Goal: Submit feedback/report problem: Submit feedback/report problem

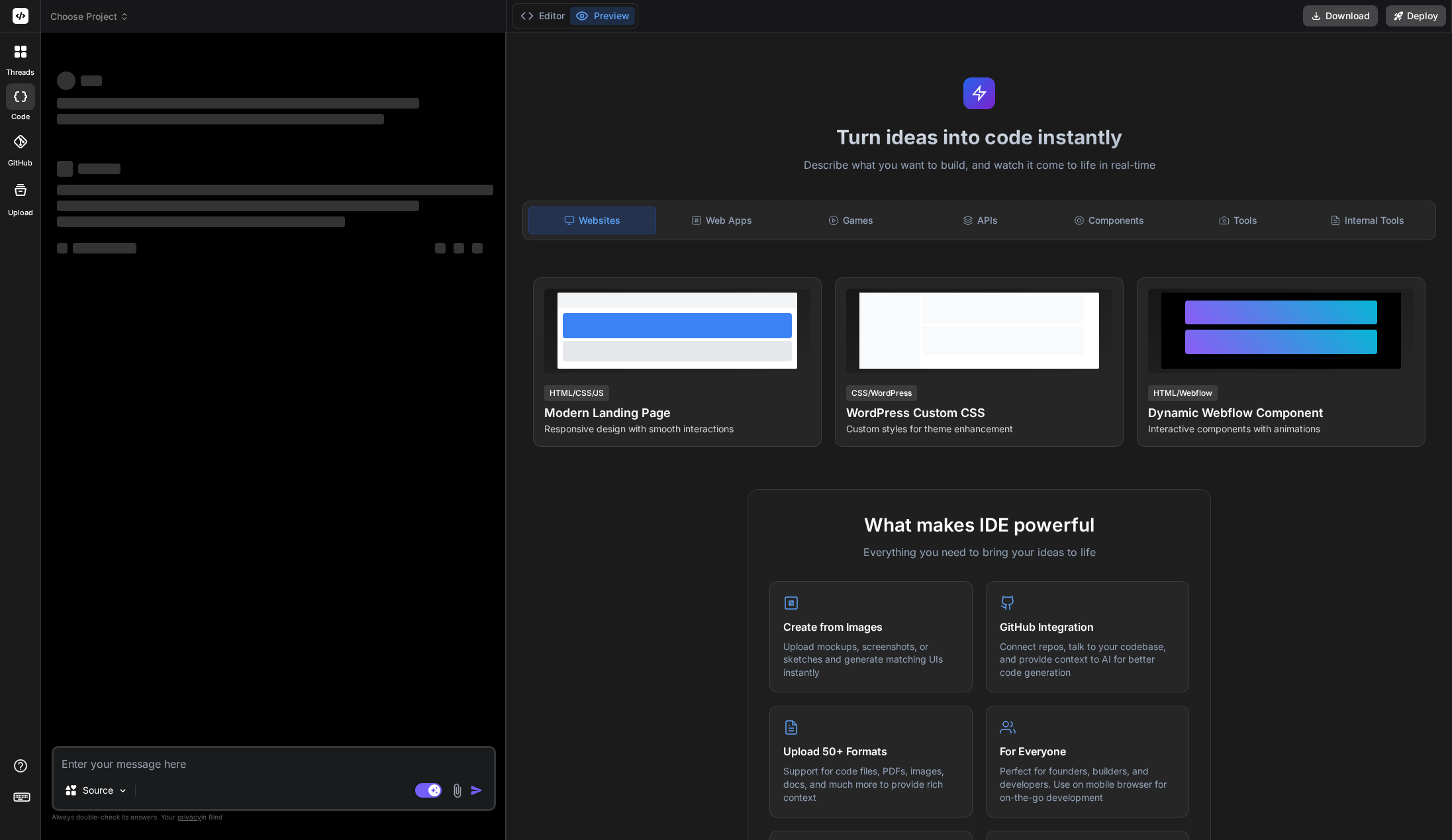
click at [109, 20] on span "Choose Project" at bounding box center [89, 16] width 79 height 13
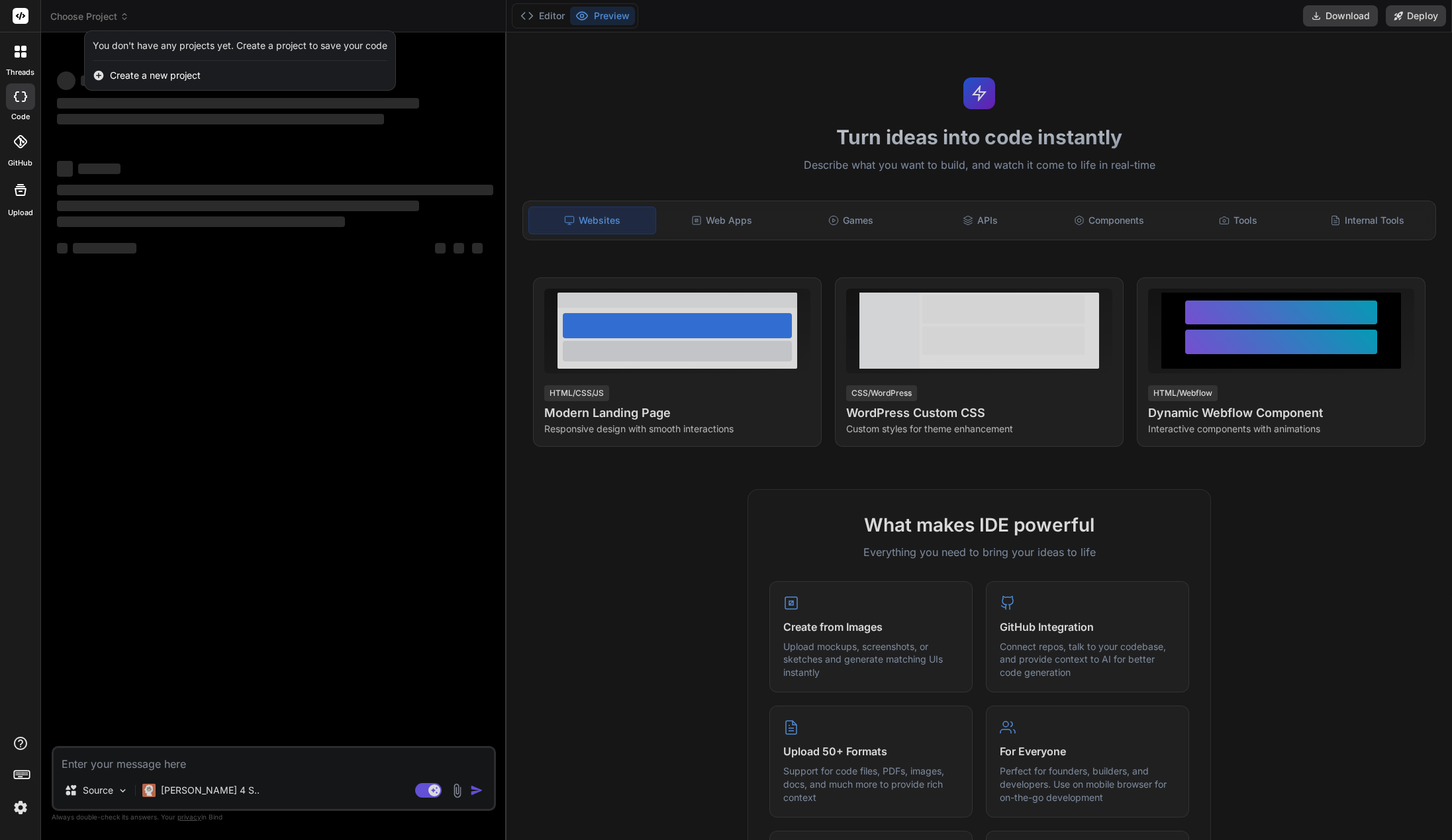
click at [109, 20] on div at bounding box center [726, 420] width 1452 height 840
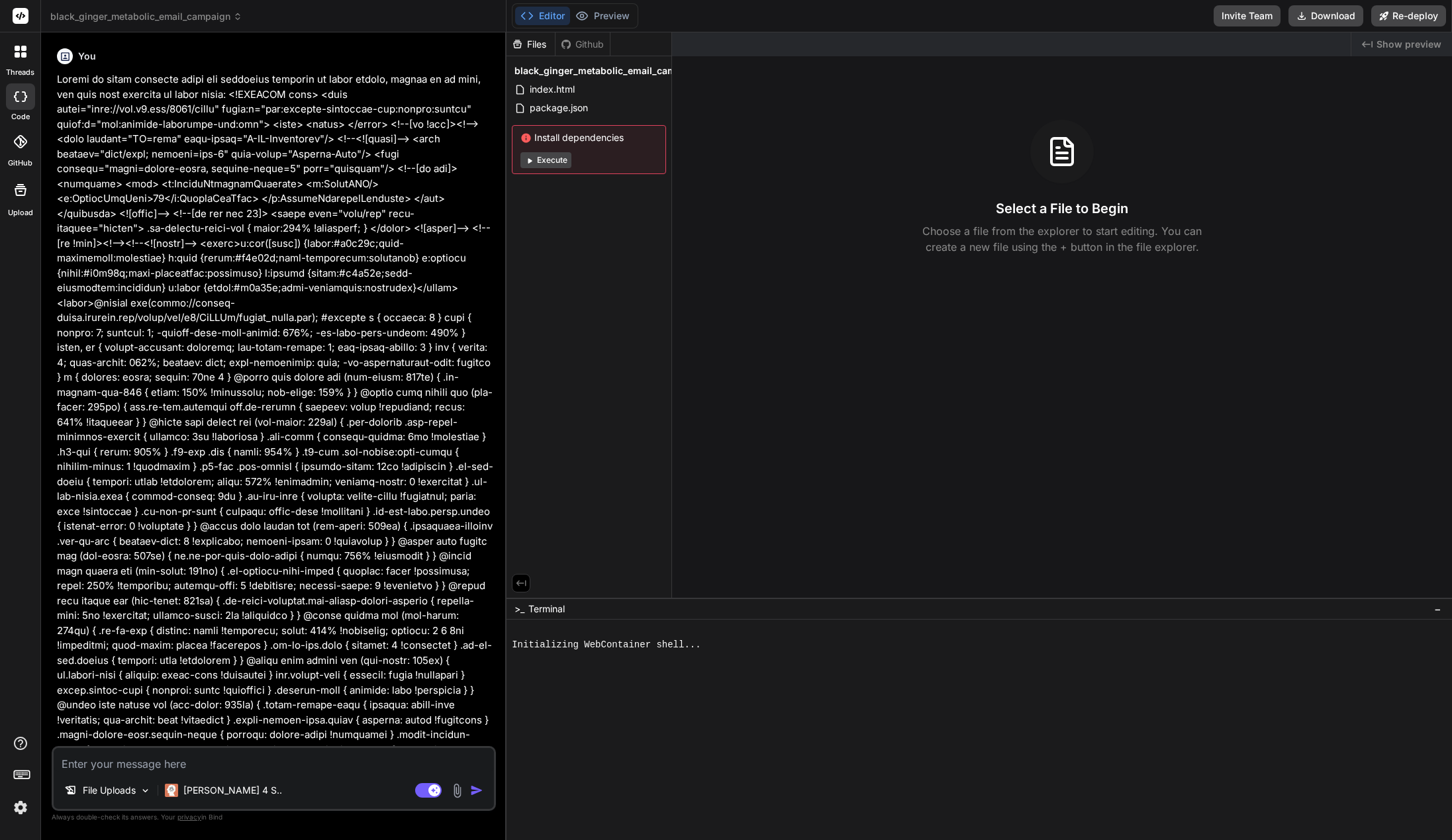
type textarea "x"
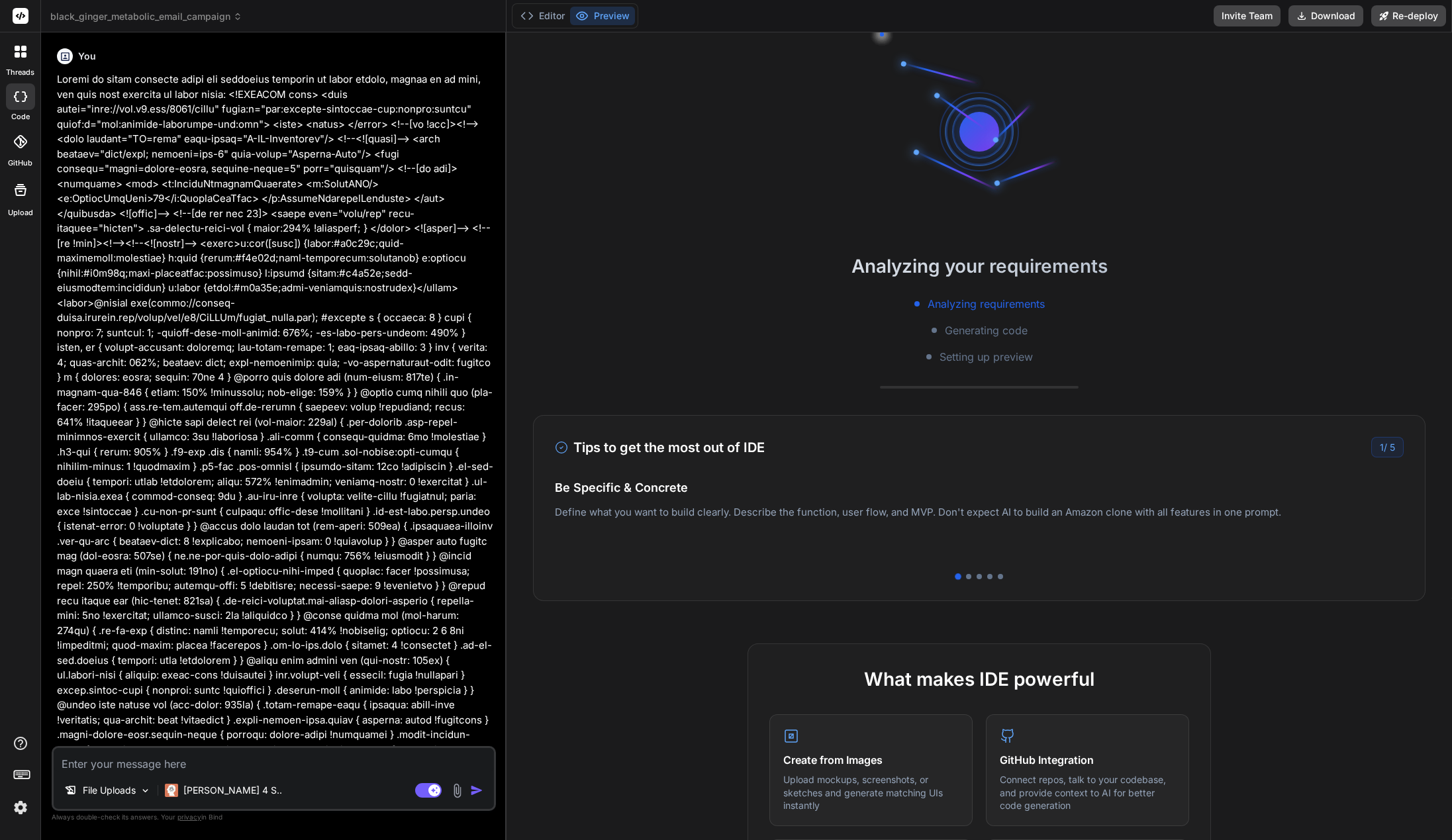
click at [154, 13] on span "black_ginger_metabolic_email_campaign" at bounding box center [146, 16] width 192 height 13
click at [150, 14] on span "black_ginger_metabolic_email_campaign" at bounding box center [146, 16] width 192 height 13
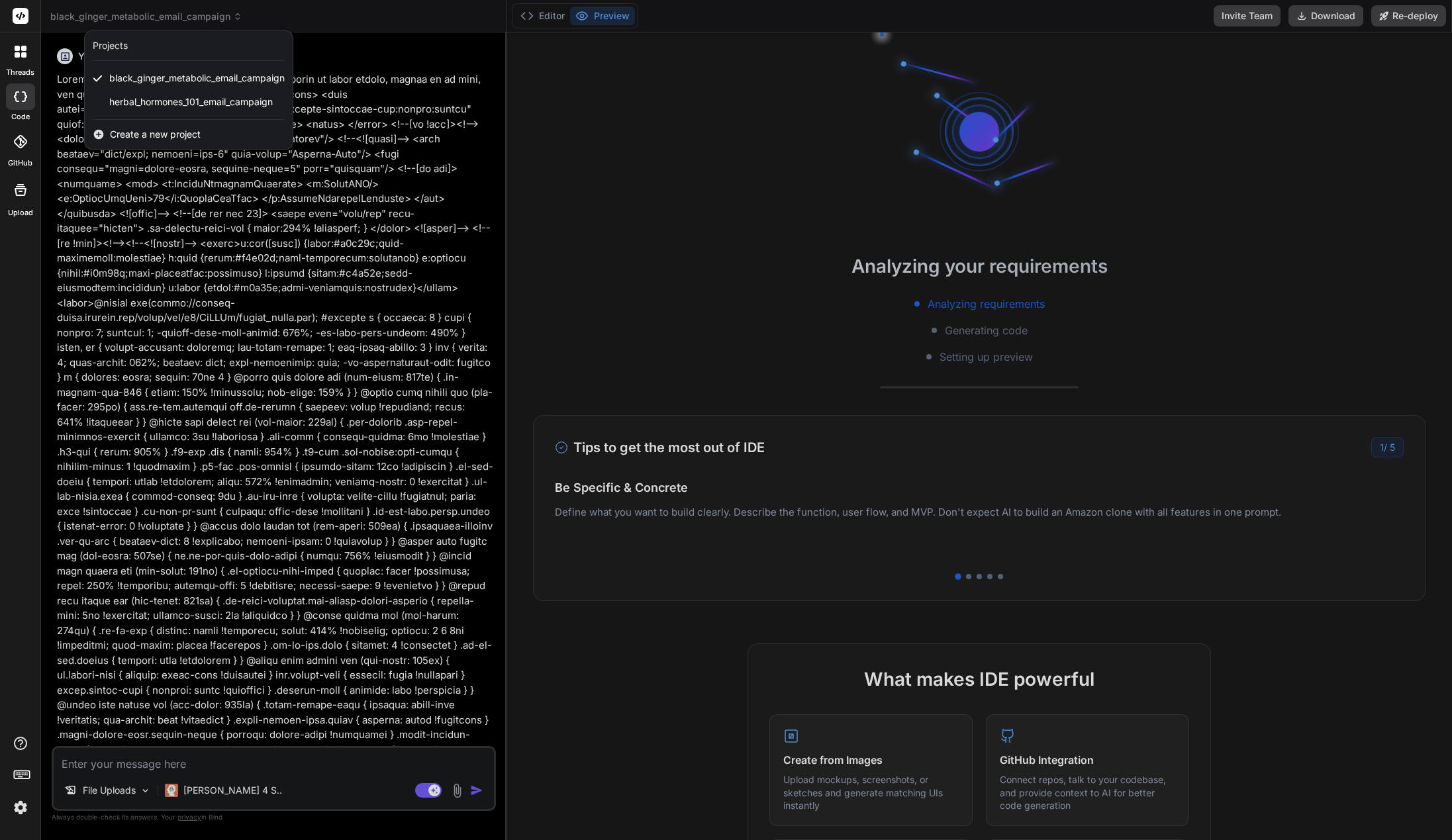
click at [188, 135] on span "Create a new project" at bounding box center [155, 134] width 90 height 13
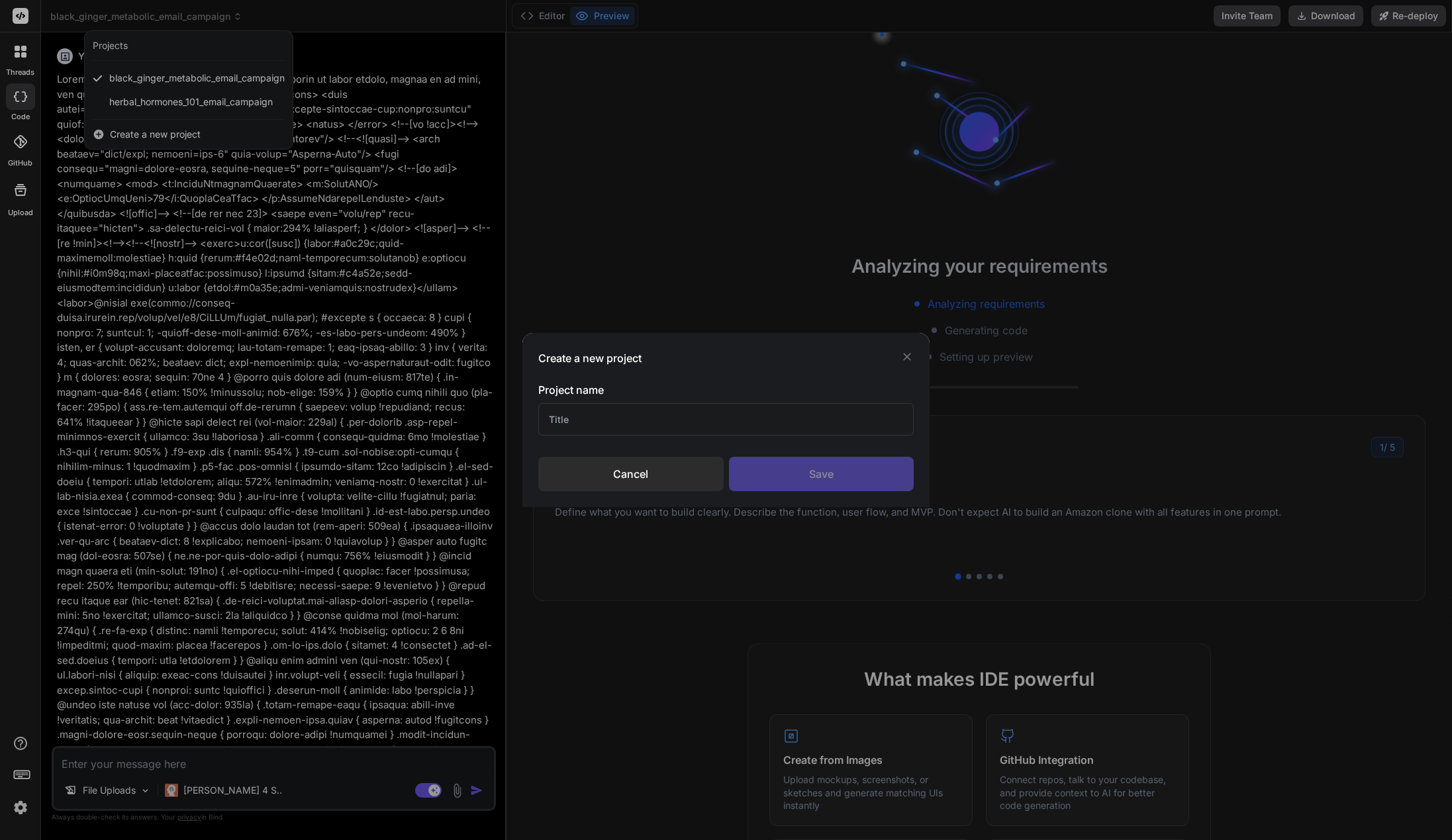
click at [670, 425] on input "text" at bounding box center [725, 420] width 375 height 33
type input "test"
click at [815, 475] on div "Save" at bounding box center [821, 474] width 184 height 35
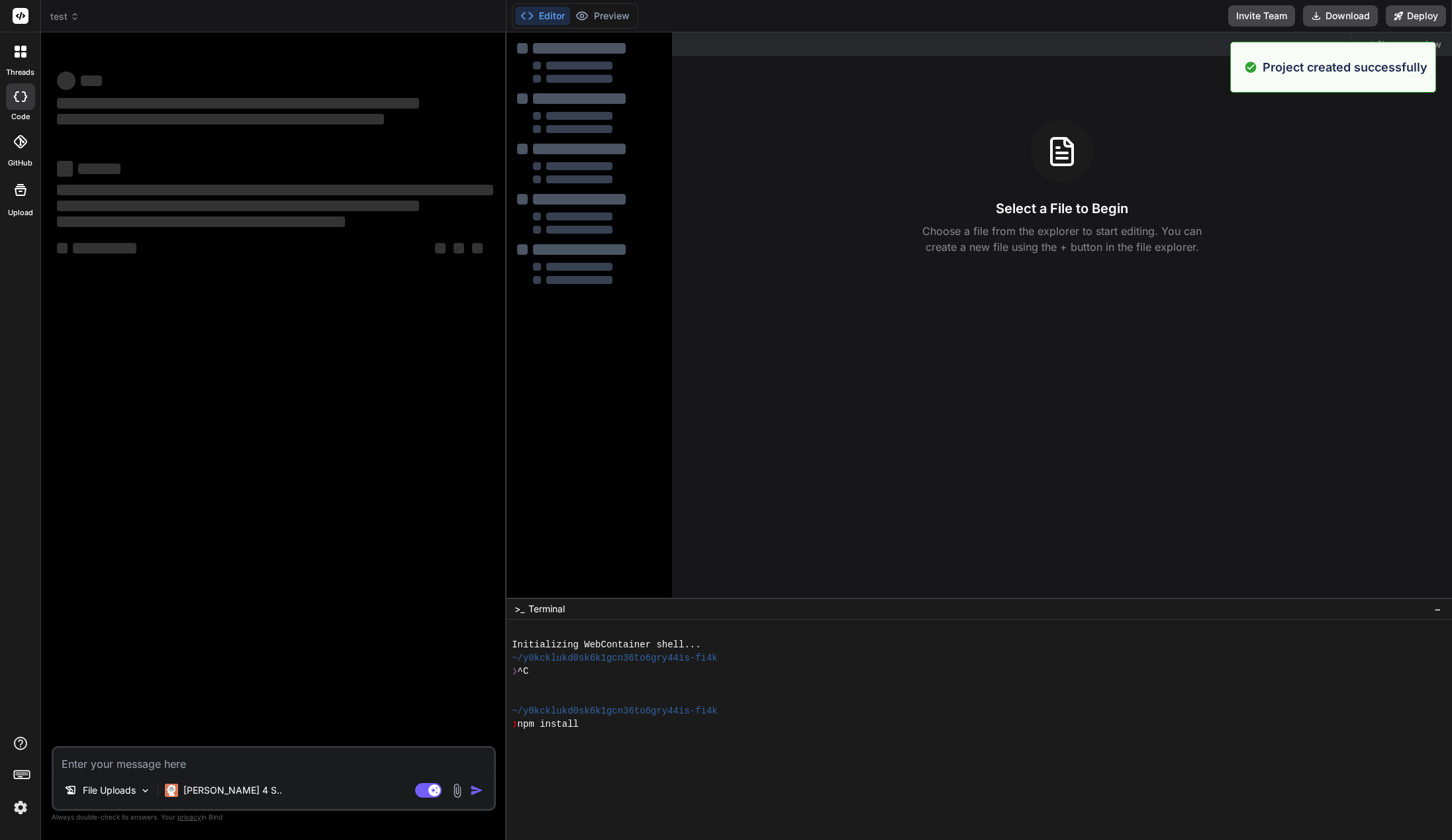
scroll to position [27, 0]
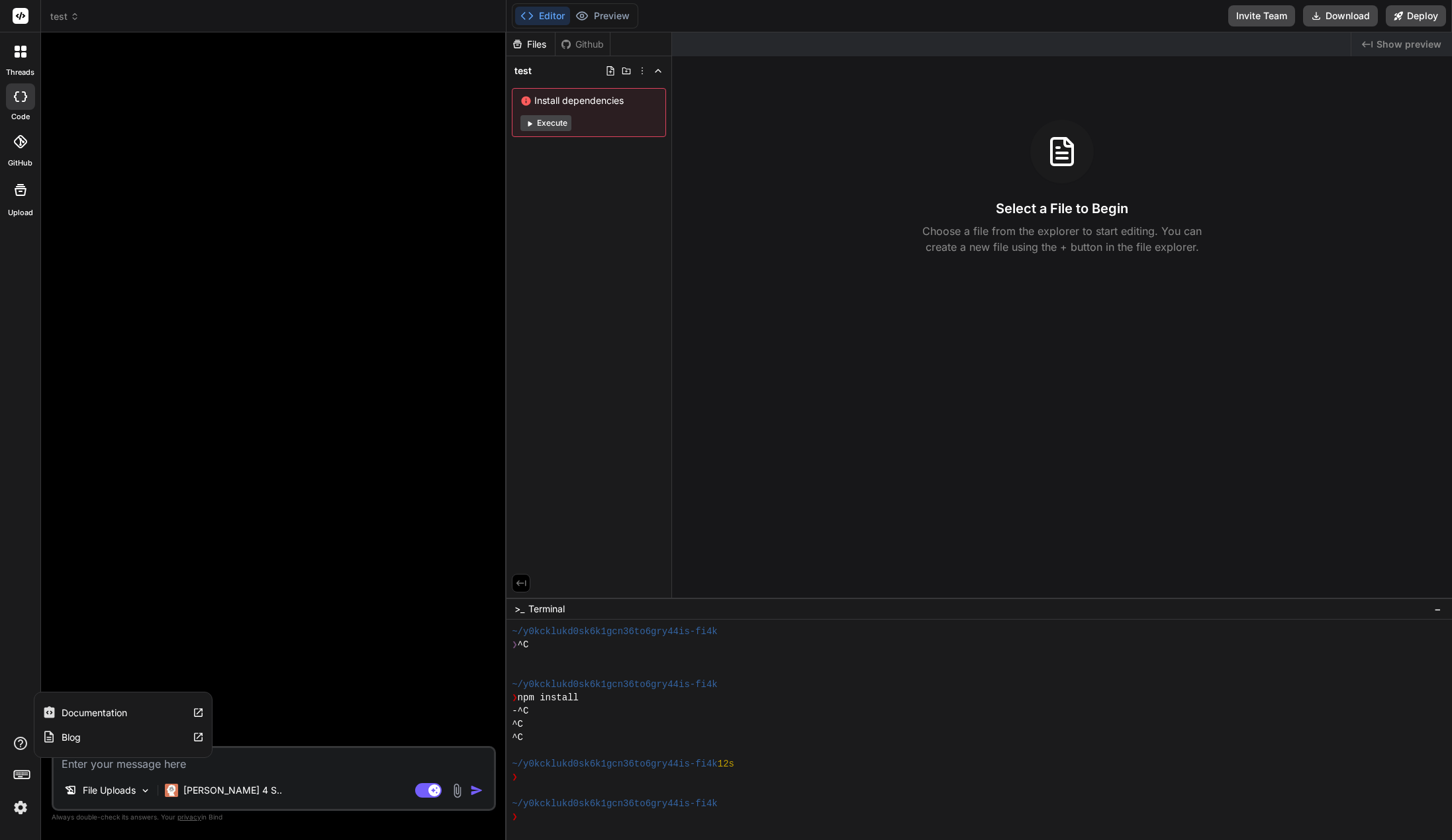
click at [25, 742] on icon at bounding box center [20, 743] width 16 height 16
click at [320, 458] on div at bounding box center [276, 395] width 442 height 703
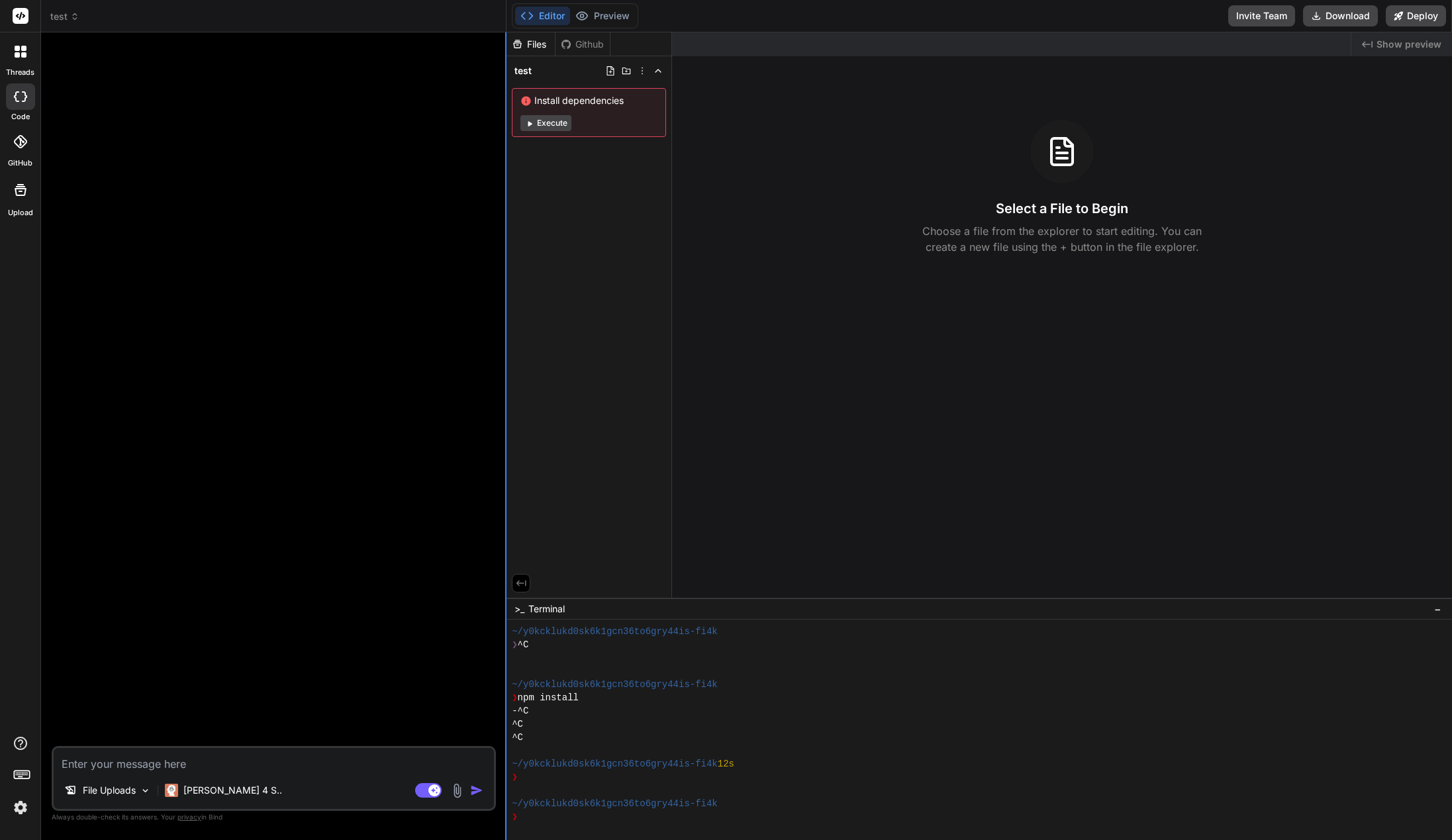
click at [506, 229] on div at bounding box center [505, 436] width 1 height 807
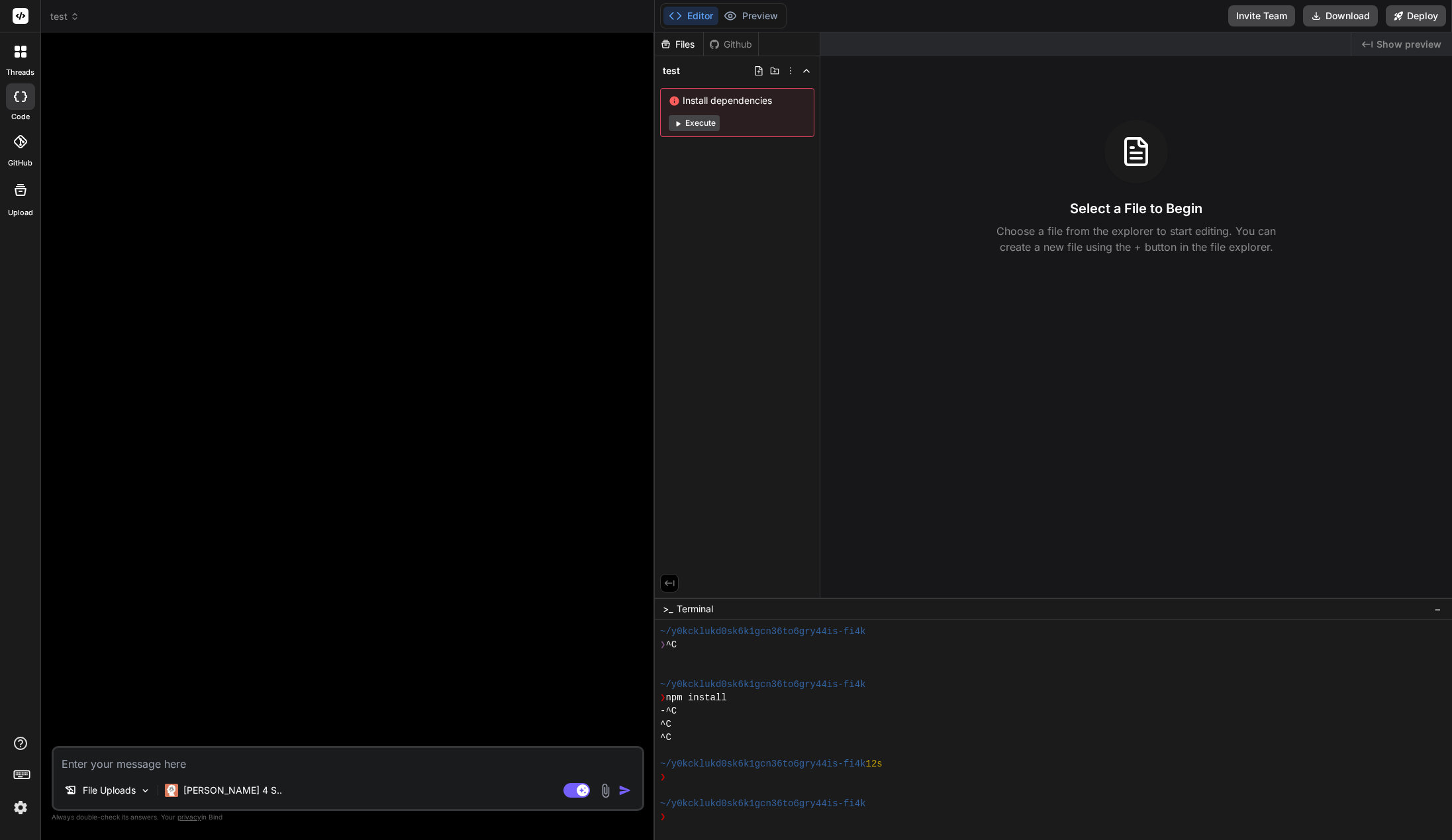
drag, startPoint x: 506, startPoint y: 229, endPoint x: 632, endPoint y: 229, distance: 126.0
click at [632, 229] on div "Bind AI Web Search Created with Pixso. Code Generator File Uploads Claude 4 S..…" at bounding box center [348, 436] width 614 height 807
click at [632, 229] on div at bounding box center [350, 395] width 590 height 703
click at [56, 10] on header "test Created with Pixso." at bounding box center [348, 16] width 614 height 33
click at [56, 12] on span "test" at bounding box center [64, 16] width 29 height 13
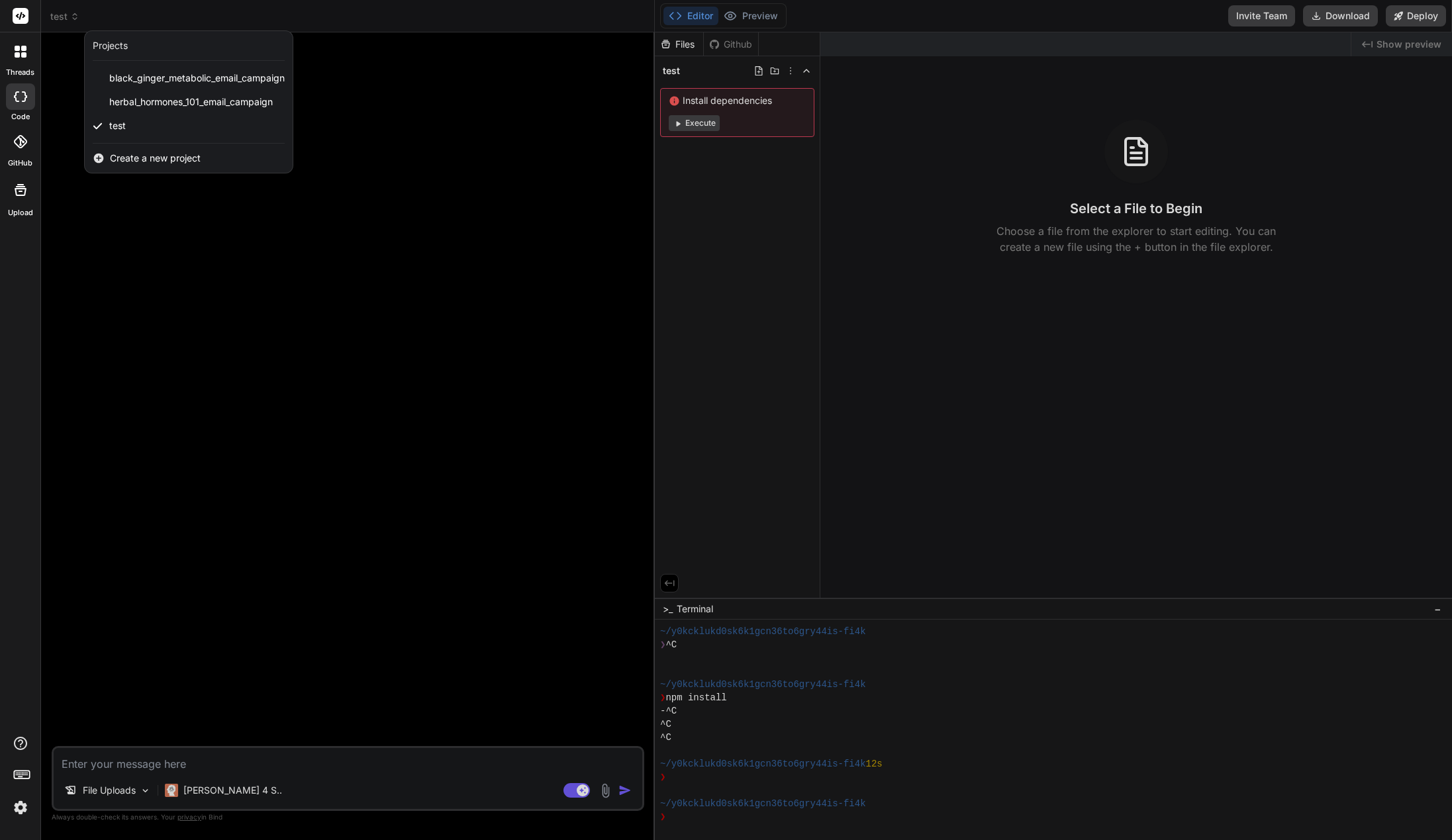
click at [424, 205] on div at bounding box center [726, 420] width 1452 height 840
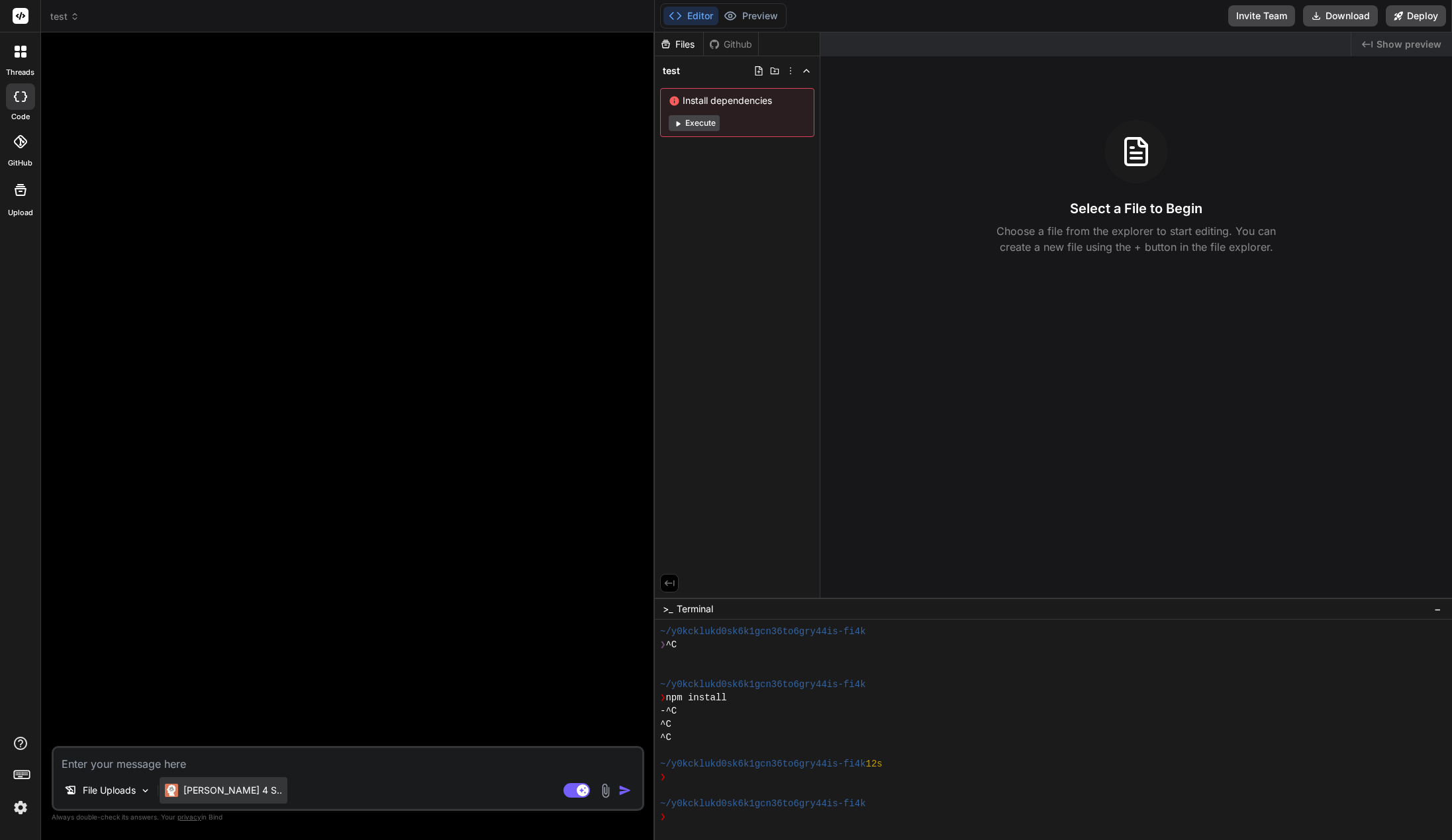
click at [222, 795] on p "[PERSON_NAME] 4 S.." at bounding box center [232, 790] width 99 height 13
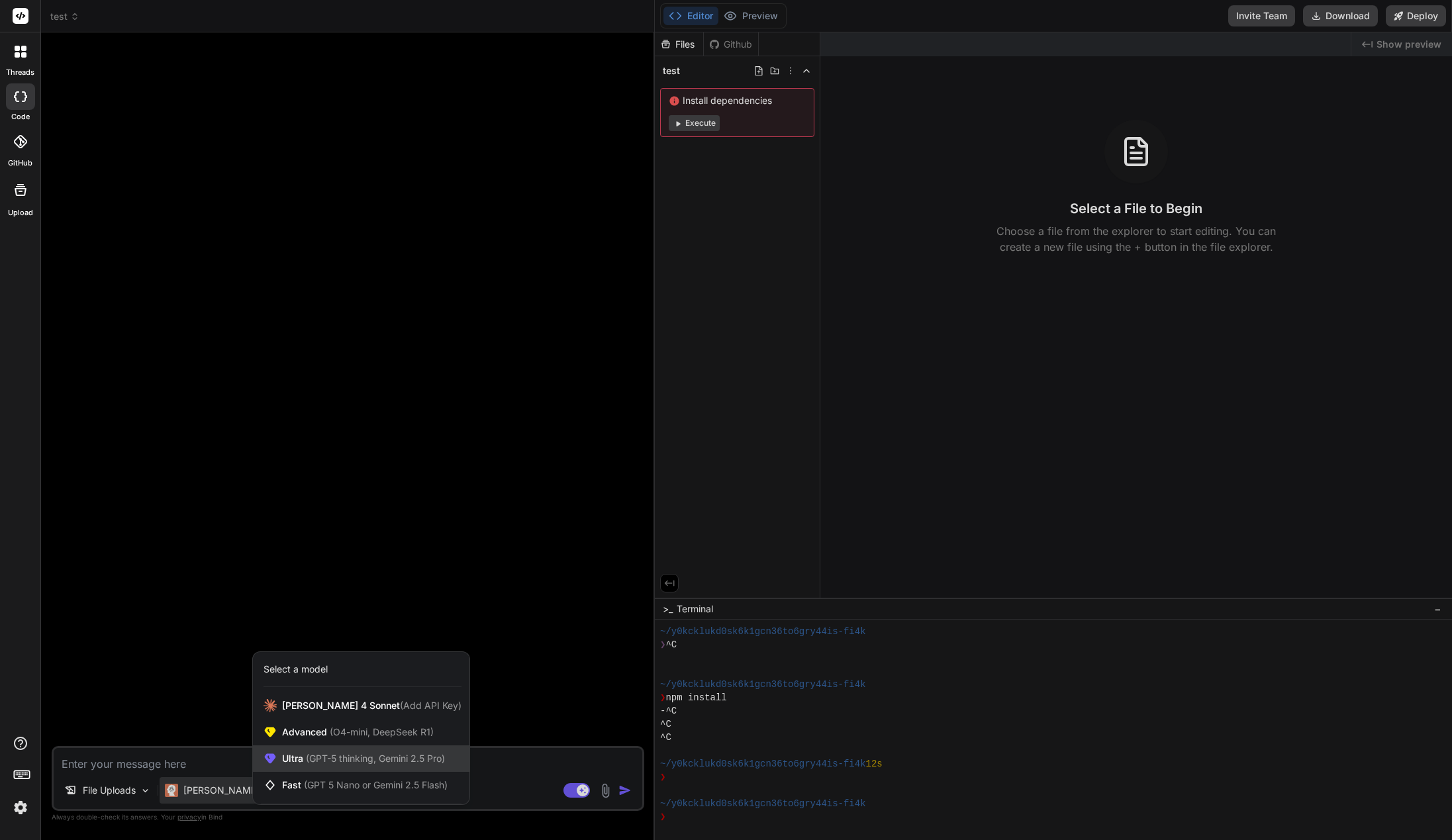
click at [399, 763] on span "(GPT-5 thinking, Gemini 2.5 Pro)" at bounding box center [375, 758] width 142 height 12
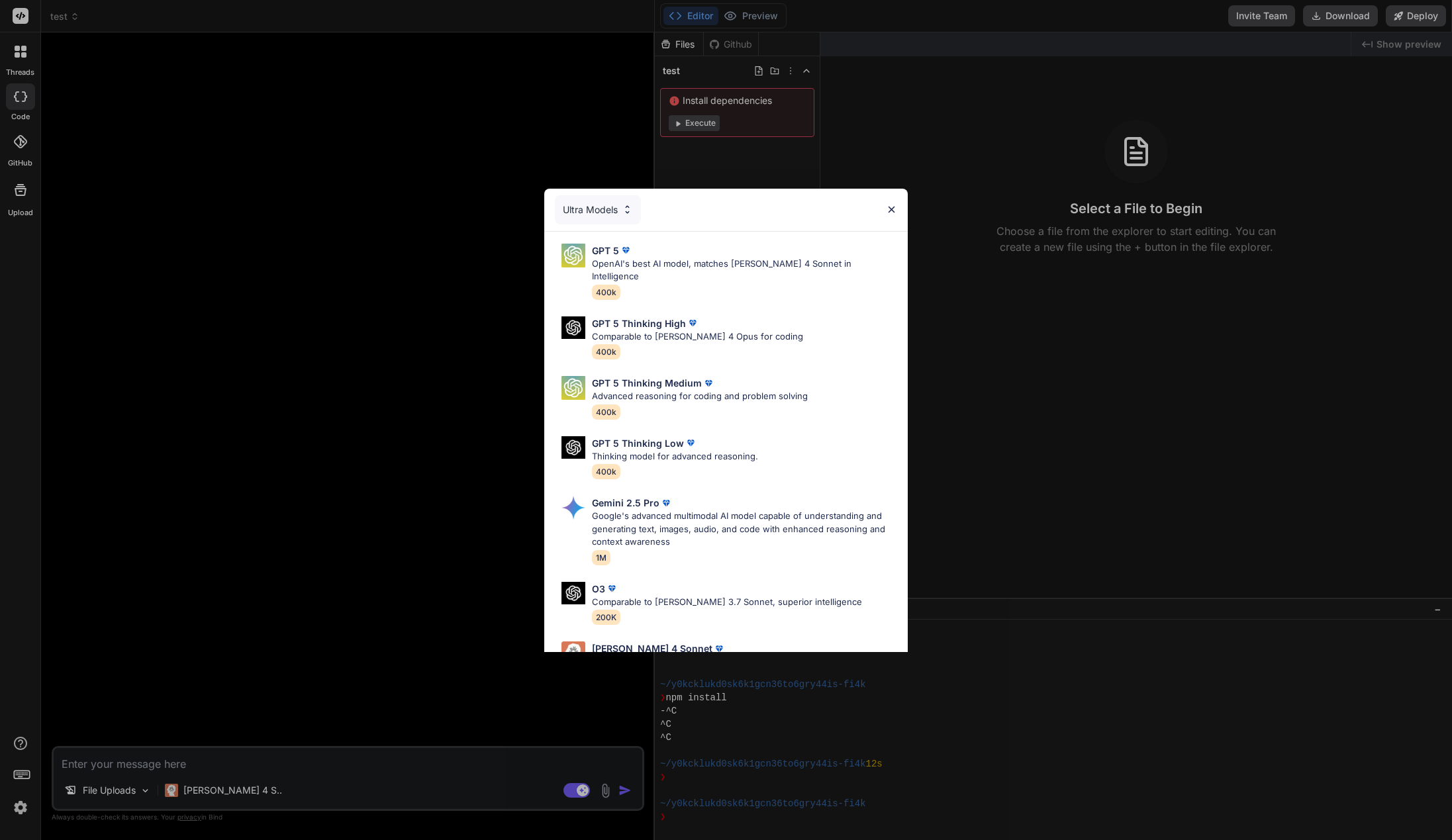
click at [663, 252] on div "GPT 5" at bounding box center [743, 251] width 304 height 13
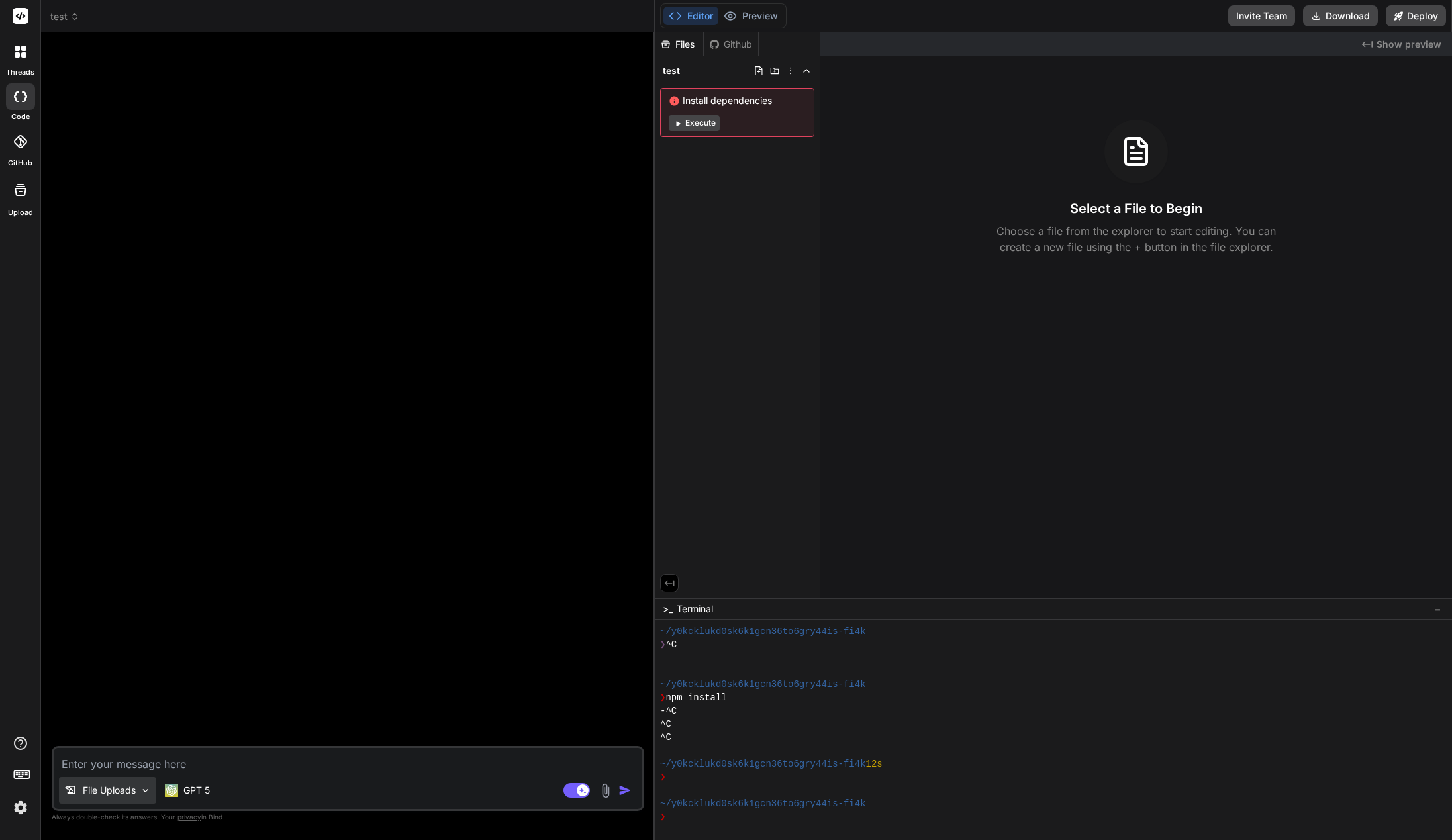
click at [107, 796] on p "File Uploads" at bounding box center [109, 790] width 53 height 13
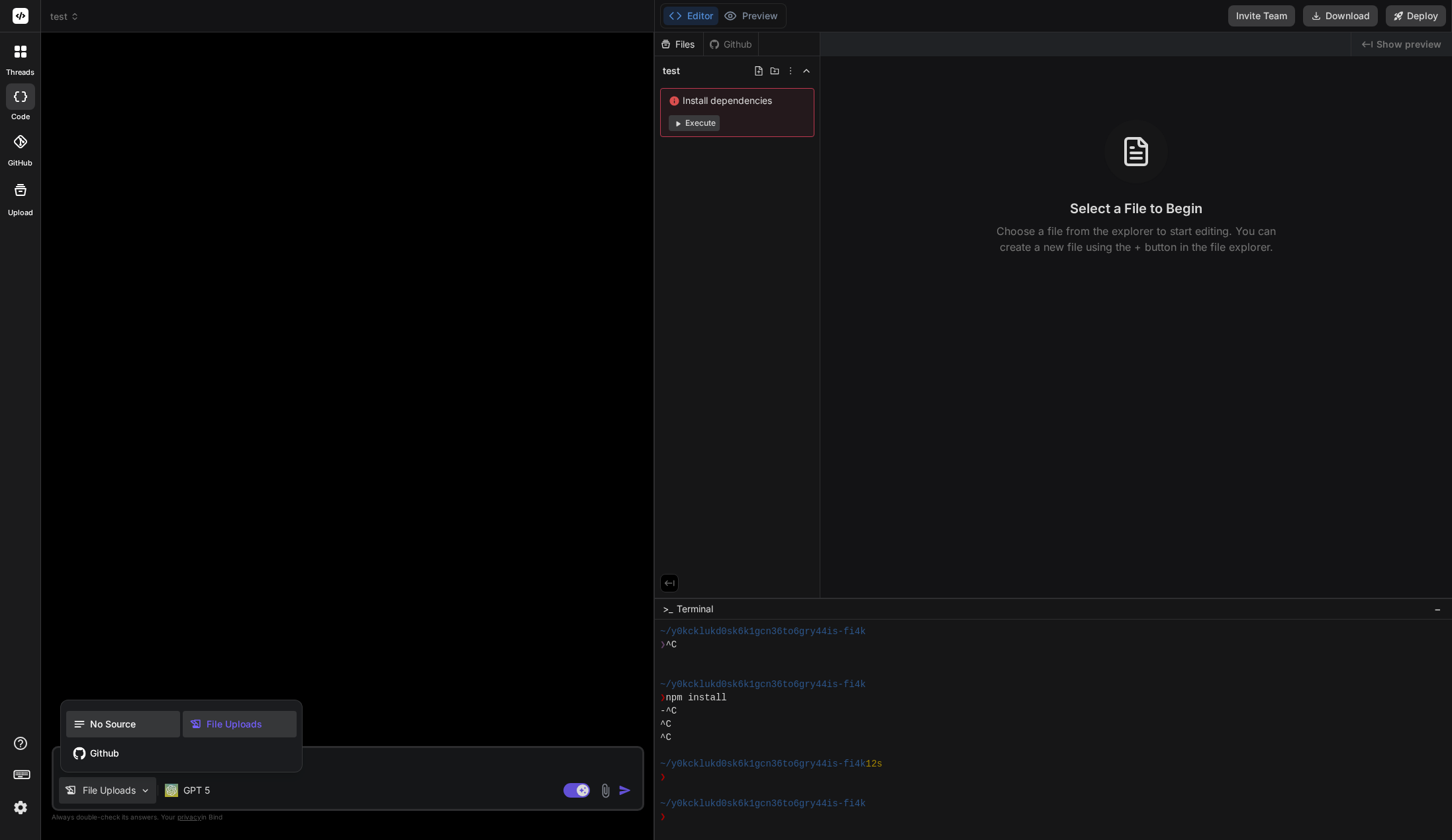
click at [126, 721] on span "No Source" at bounding box center [113, 724] width 46 height 13
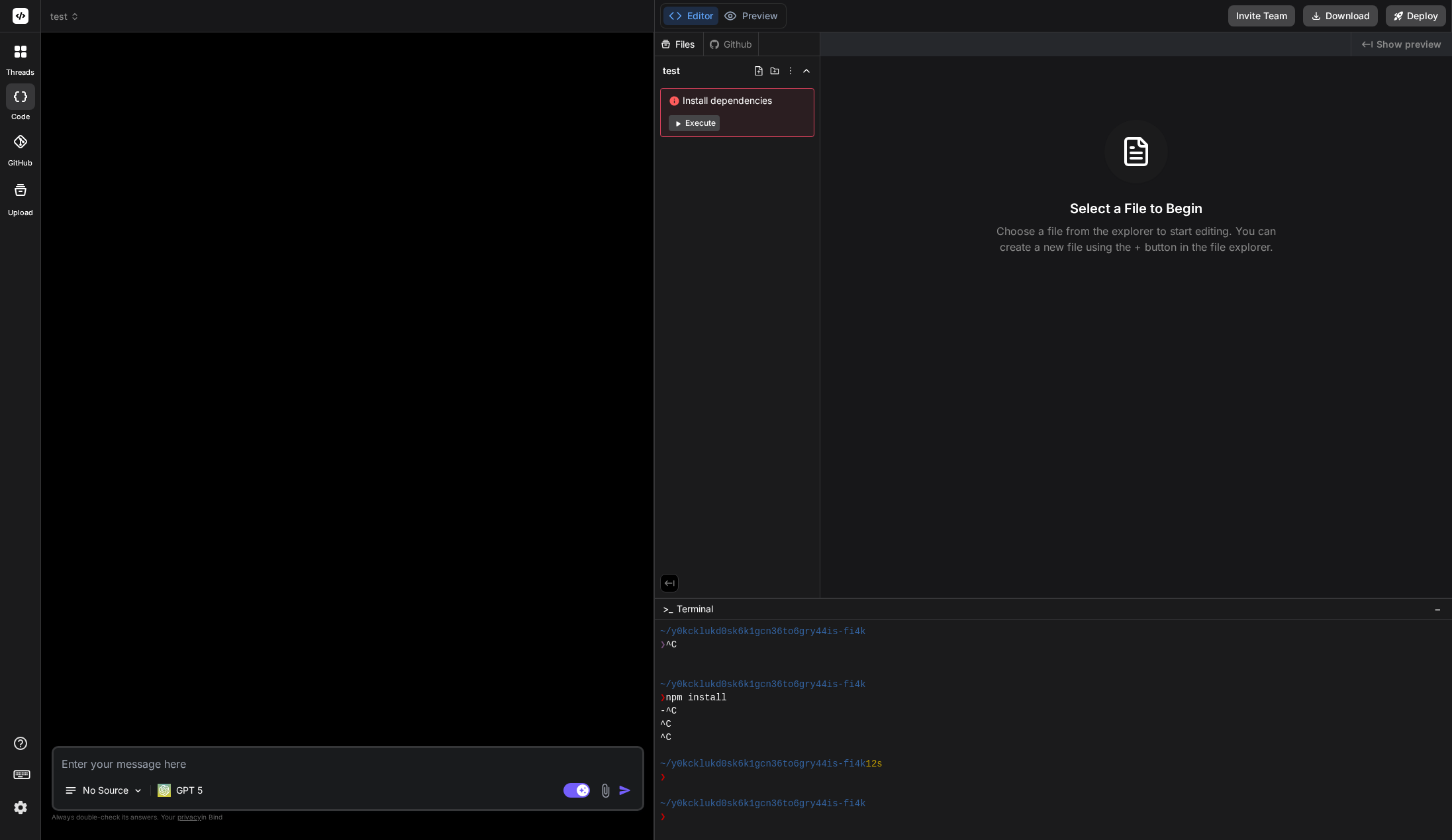
click at [259, 588] on div at bounding box center [350, 395] width 590 height 703
click at [149, 750] on textarea at bounding box center [348, 759] width 589 height 24
click at [581, 794] on rect at bounding box center [582, 790] width 12 height 12
click at [566, 790] on rect at bounding box center [570, 790] width 12 height 12
type textarea "x"
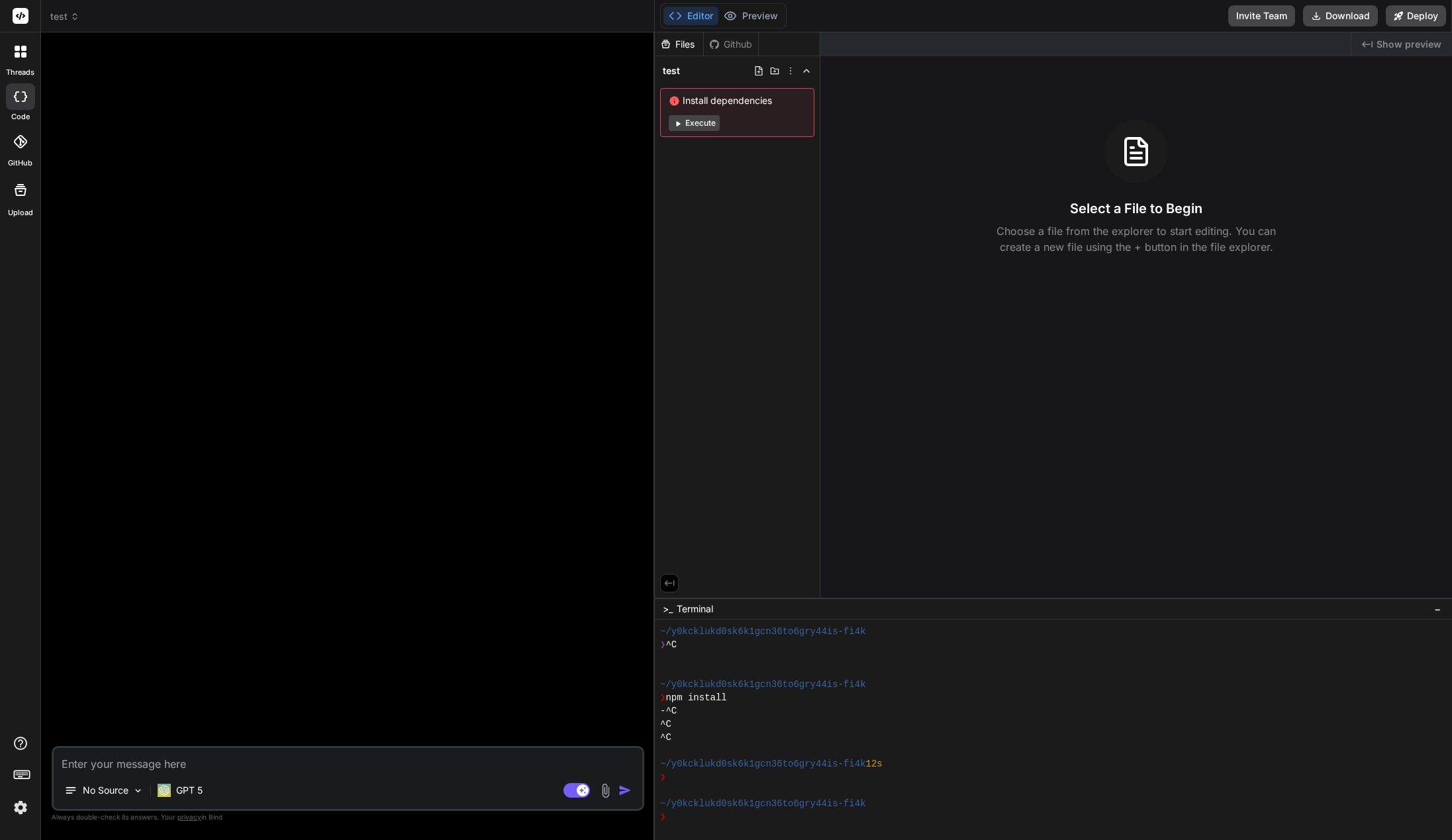
click at [396, 767] on textarea at bounding box center [348, 759] width 589 height 24
type textarea "C"
type textarea "x"
type textarea "Ca"
type textarea "x"
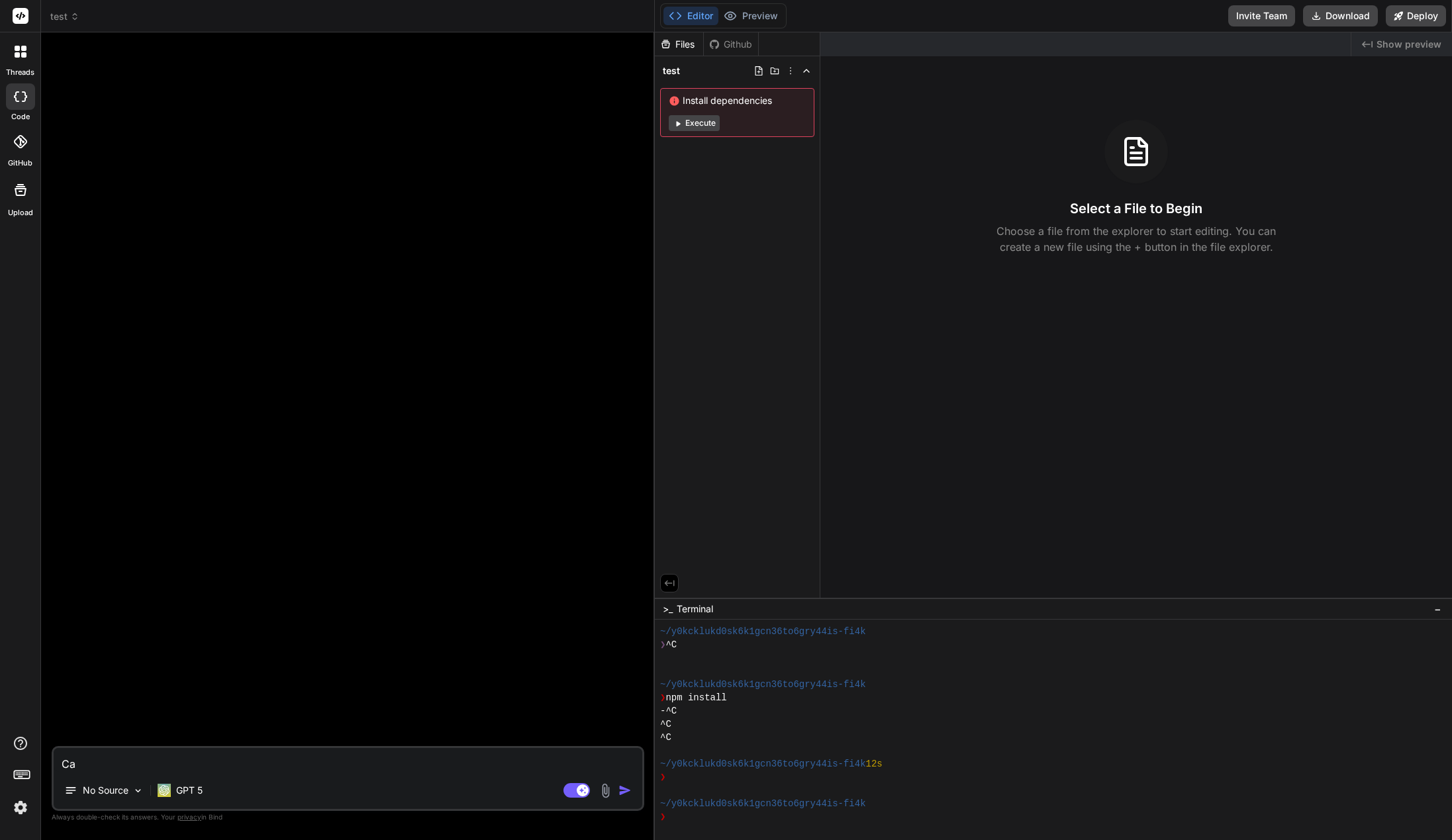
type textarea "Can"
type textarea "x"
type textarea "Can"
type textarea "x"
type textarea "Can y"
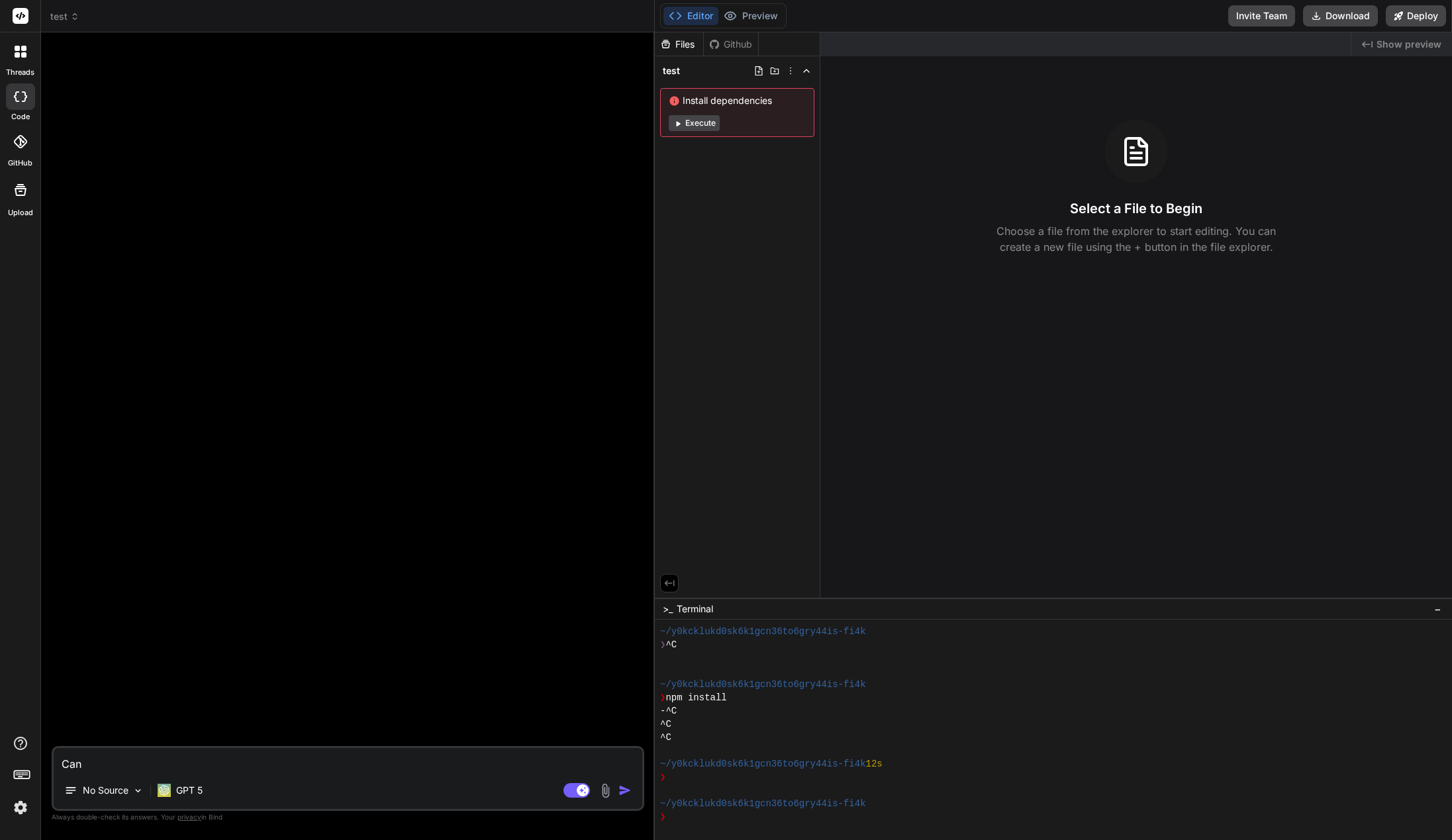
type textarea "x"
type textarea "Can yo"
type textarea "x"
type textarea "Can you"
type textarea "x"
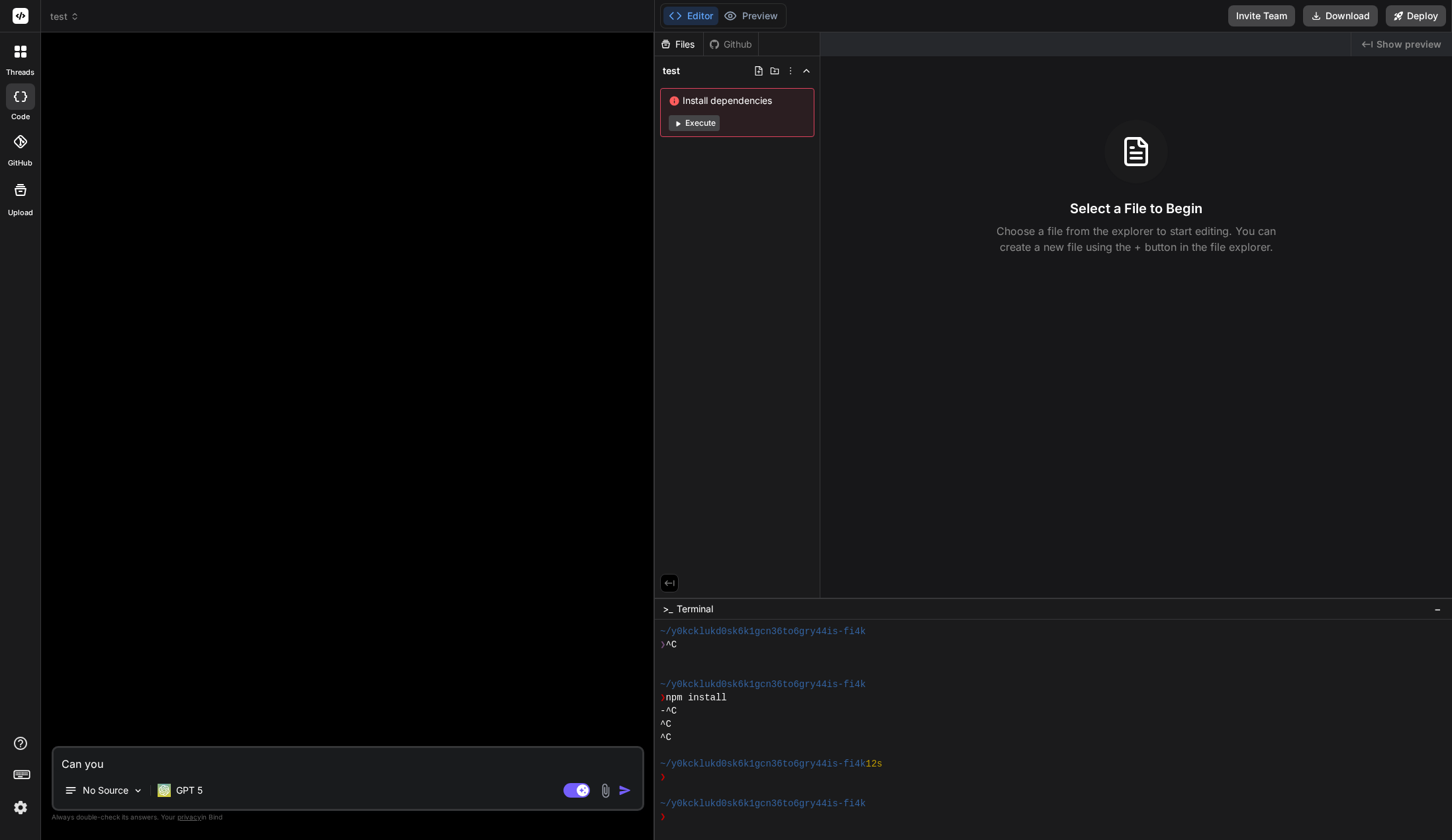
type textarea "Can you"
type textarea "x"
type textarea "Can you c"
type textarea "x"
type textarea "Can you cr"
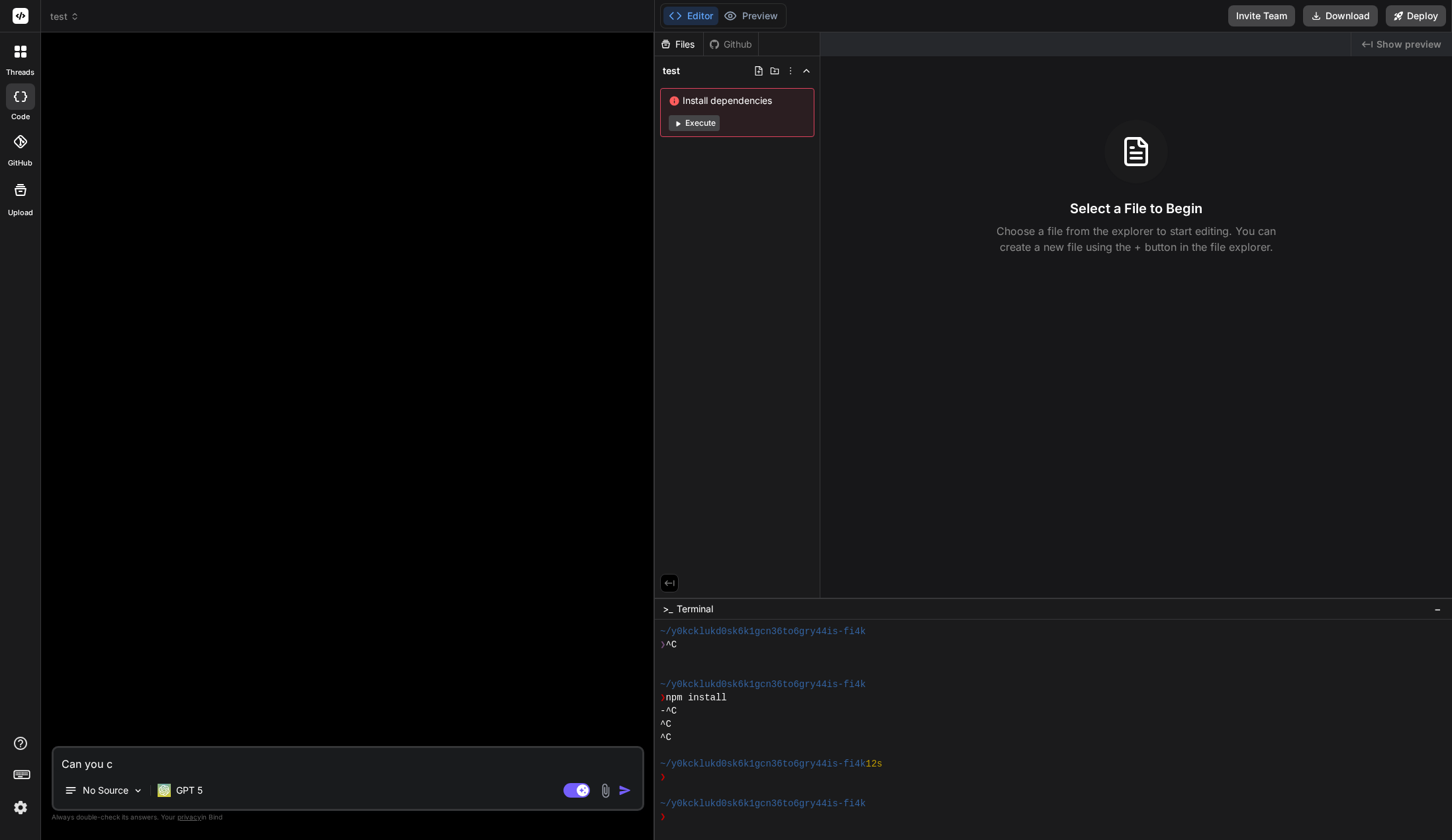
type textarea "x"
type textarea "Can you cre"
type textarea "x"
type textarea "Can you crea"
type textarea "x"
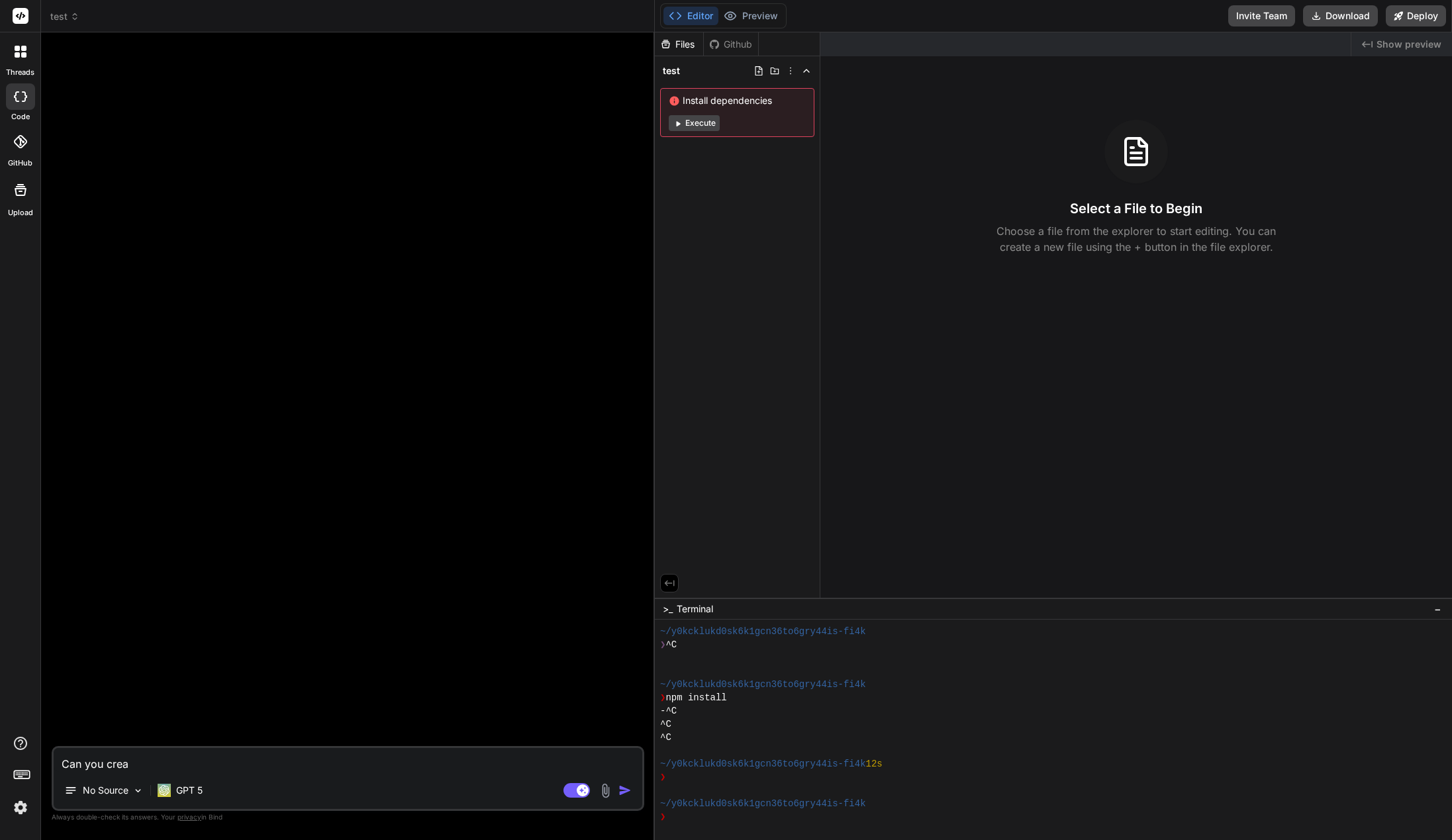
type textarea "Can you creat"
type textarea "x"
type textarea "Can you create"
type textarea "x"
type textarea "Can you create"
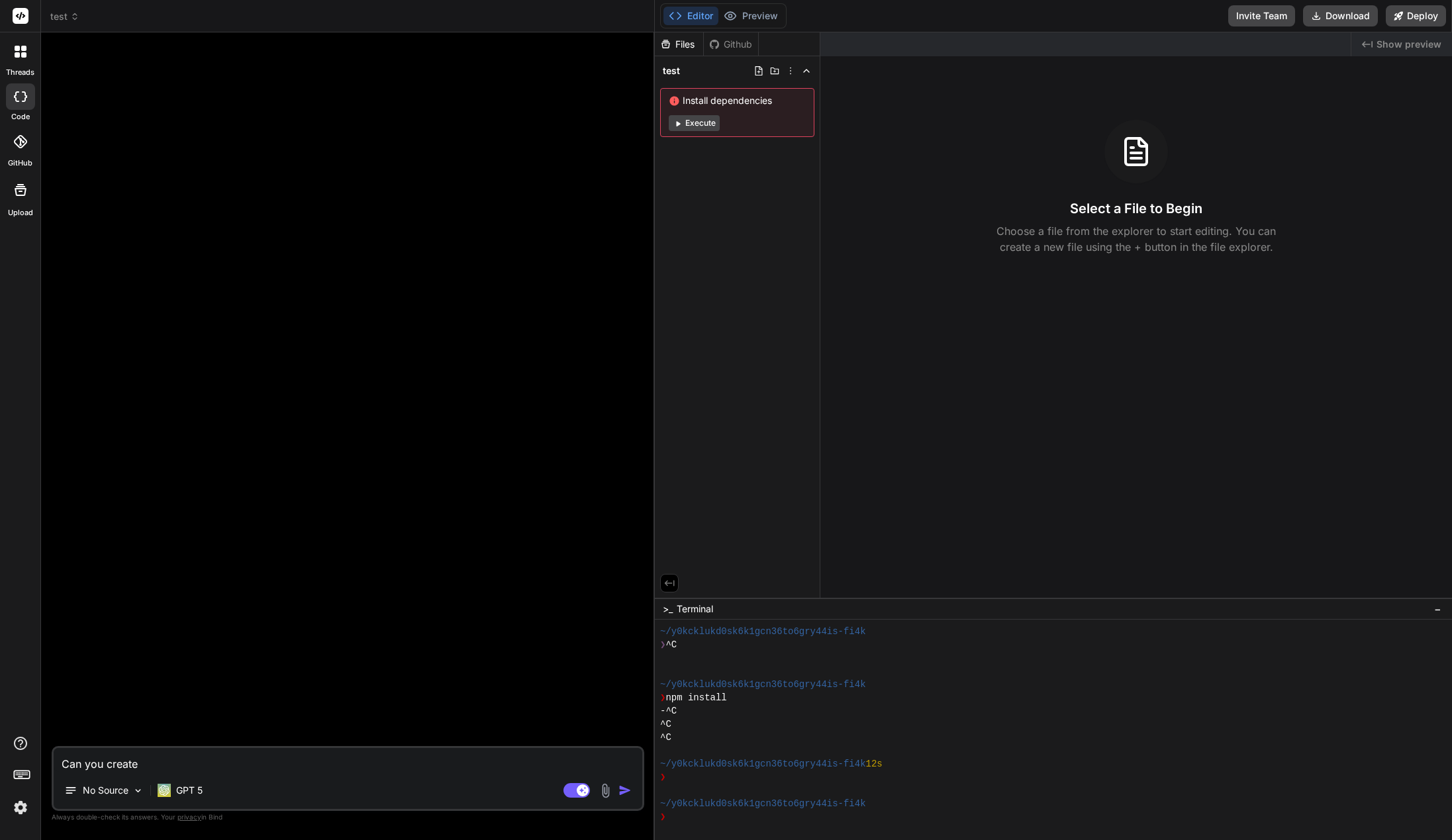
type textarea "x"
type textarea "Can you create f"
type textarea "x"
type textarea "Can you create fo"
type textarea "x"
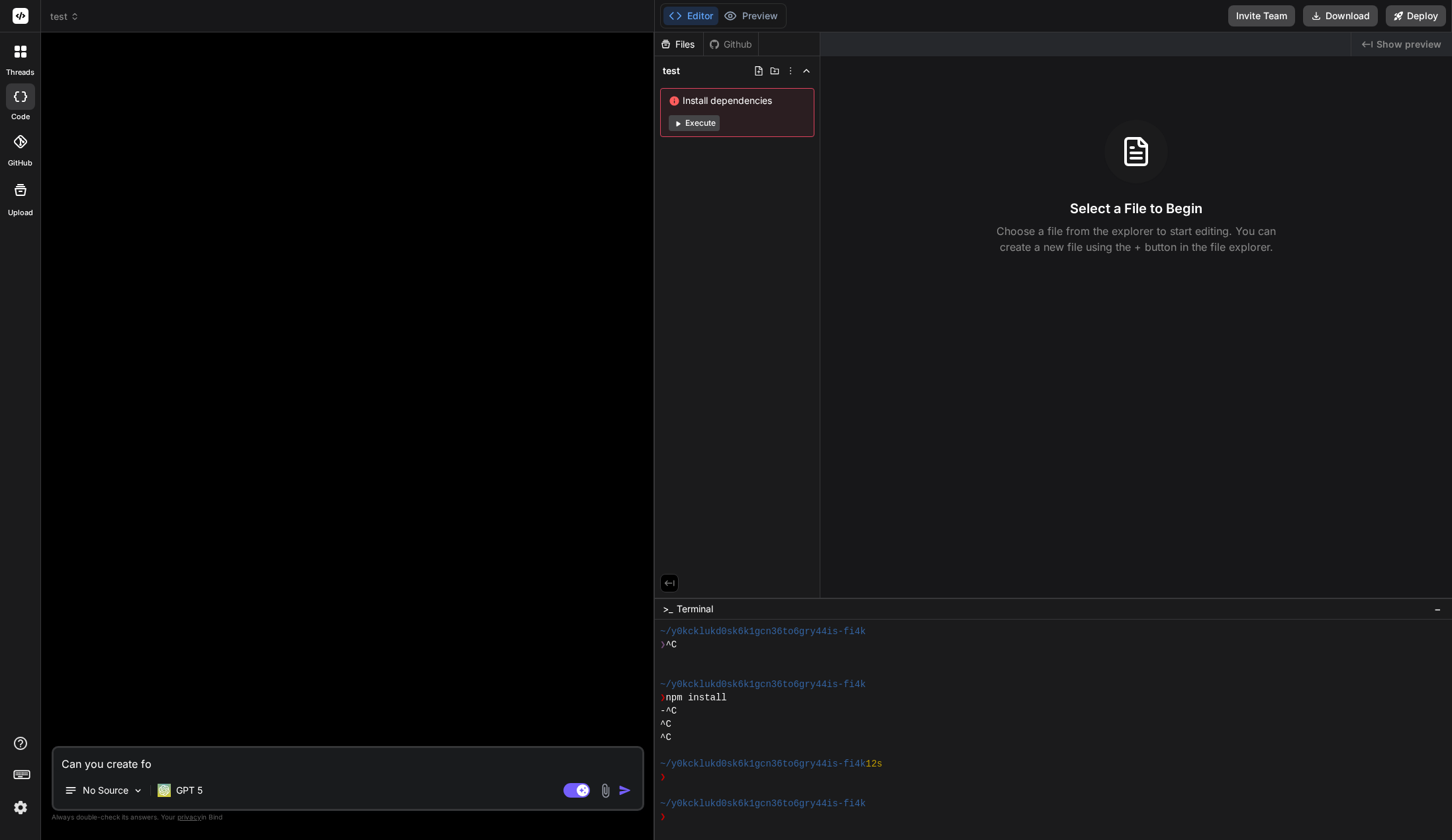
type textarea "Can you create for"
type textarea "x"
type textarea "Can you create for"
type textarea "x"
type textarea "Can you create for m"
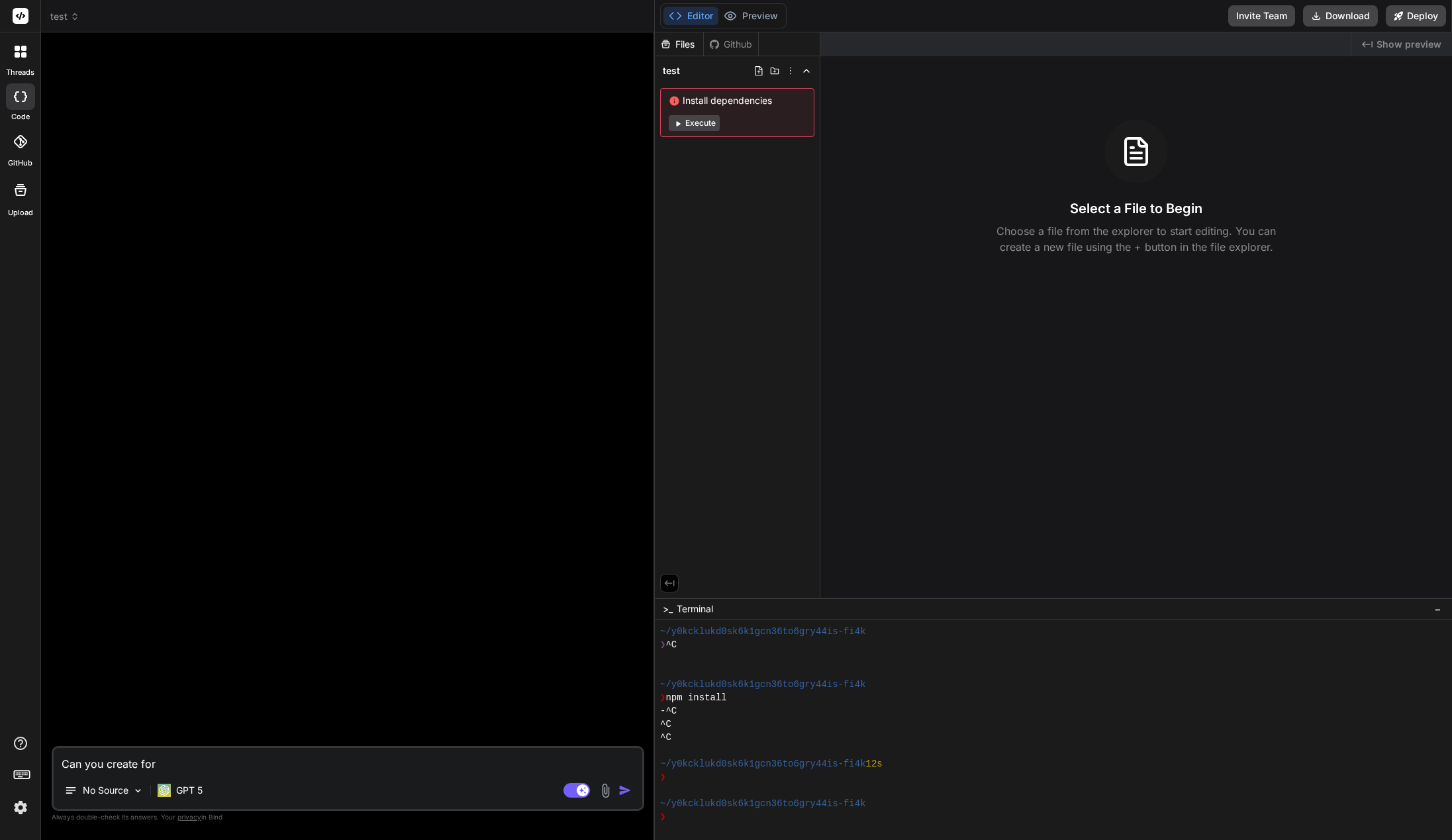
type textarea "x"
type textarea "Can you create for me"
type textarea "x"
type textarea "Can you create for me"
type textarea "x"
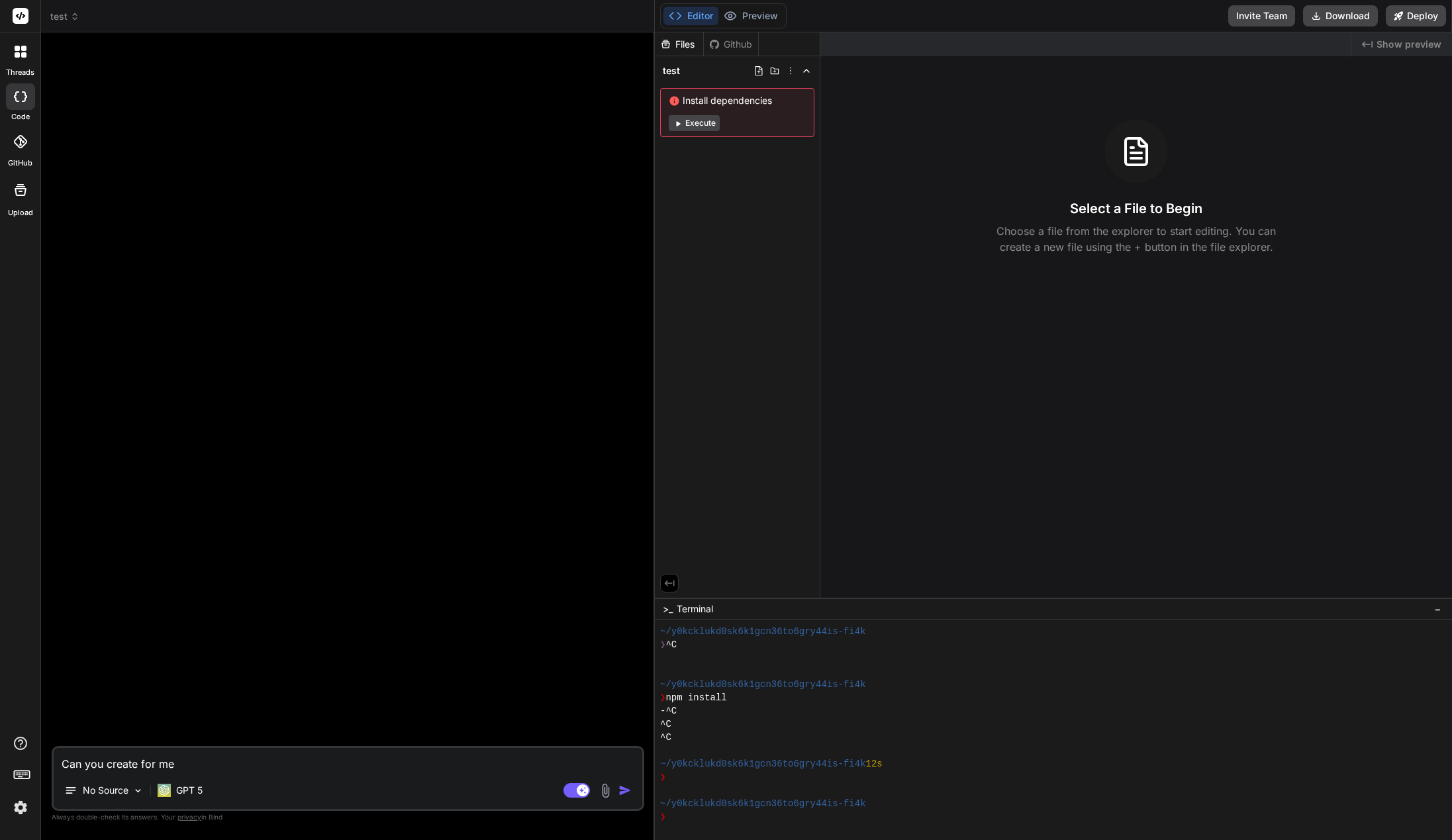
type textarea "Can you create for me a"
type textarea "x"
type textarea "Can you create for me an"
type textarea "x"
type textarea "Can you create for me an"
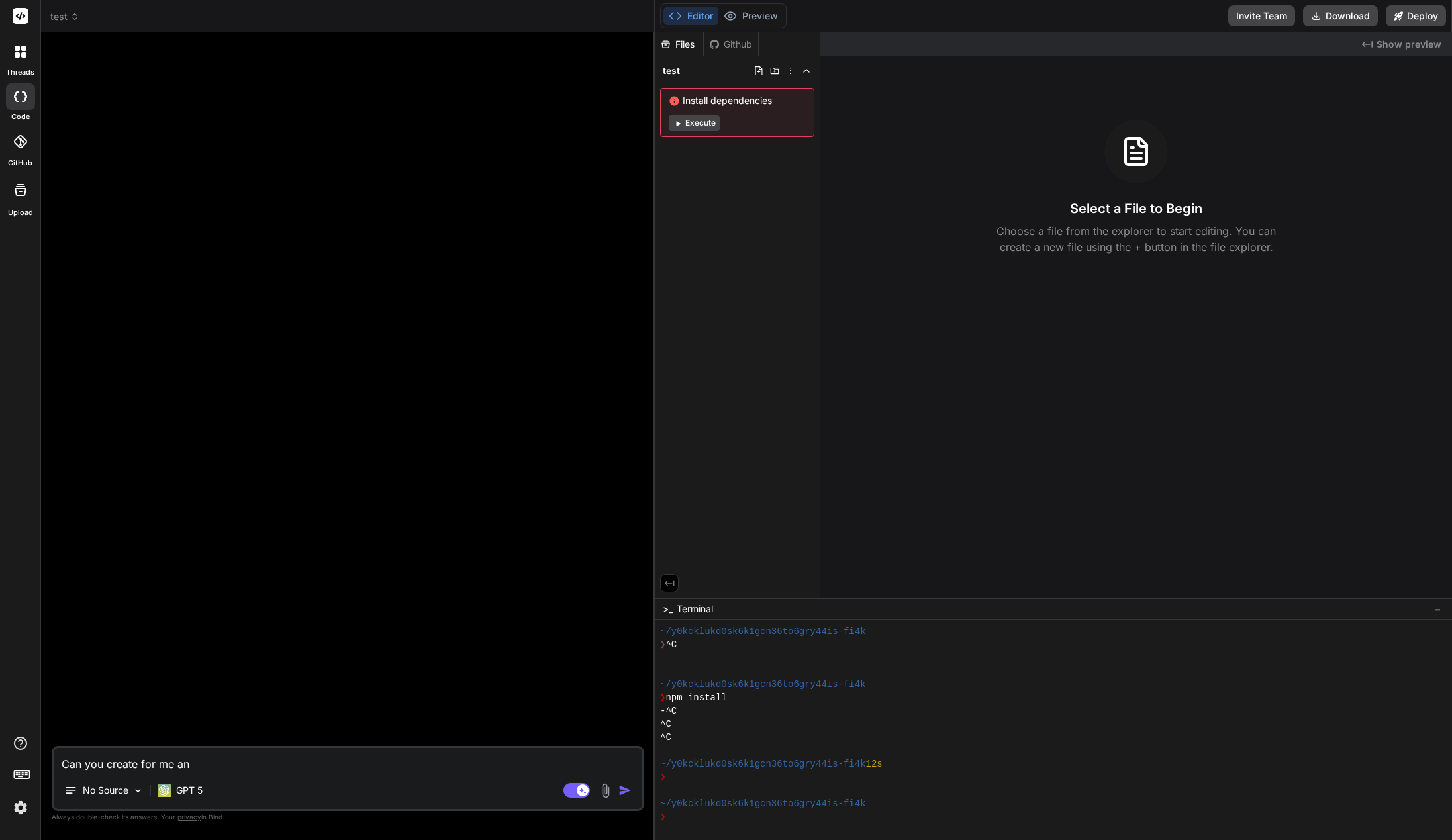
type textarea "x"
type textarea "Can you create for me an a"
type textarea "x"
type textarea "Can you create for me an ac"
type textarea "x"
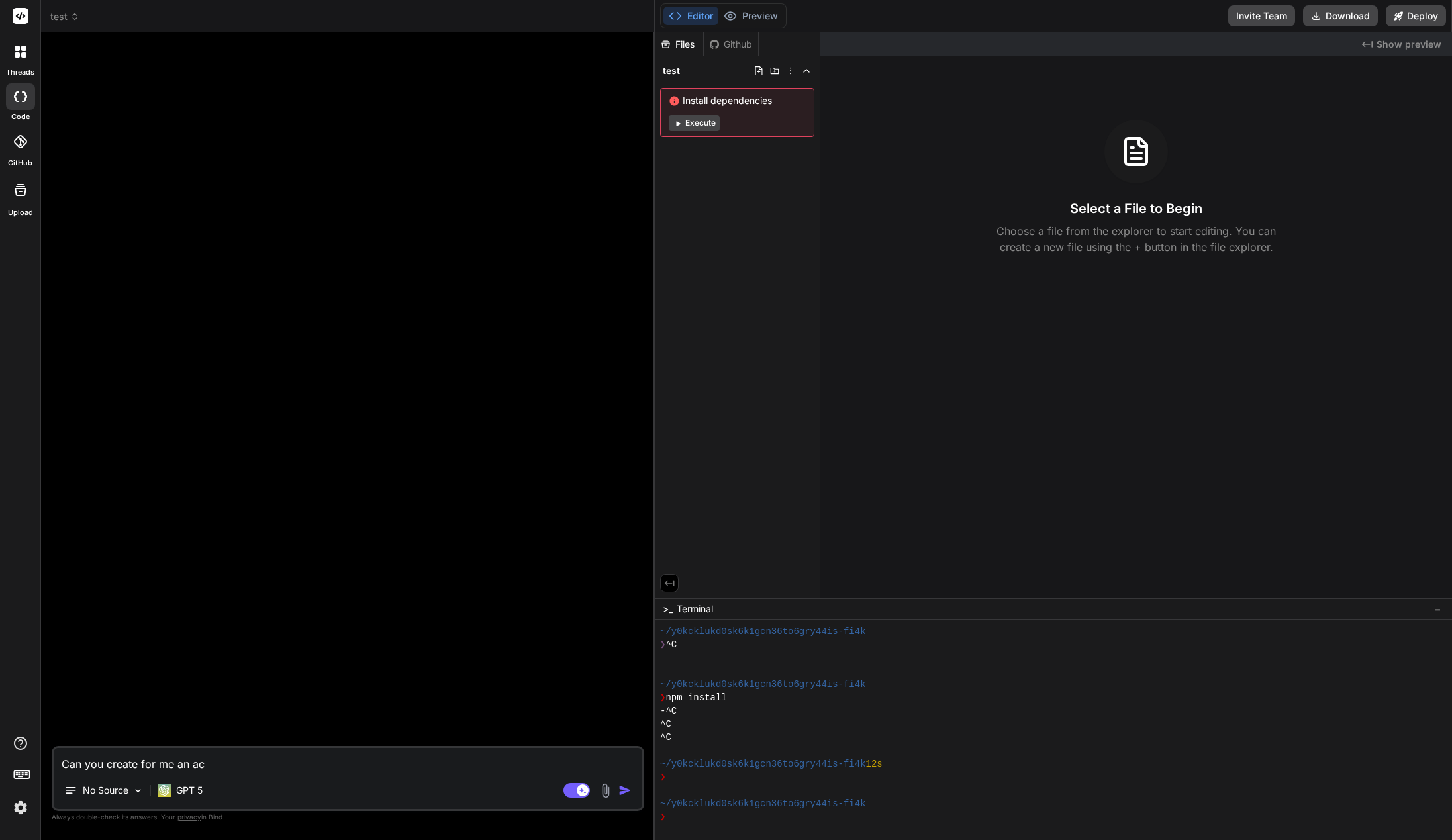
type textarea "Can you create for me an acc"
type textarea "x"
type textarea "Can you create for me an acco"
type textarea "x"
type textarea "Can you create for me an accou"
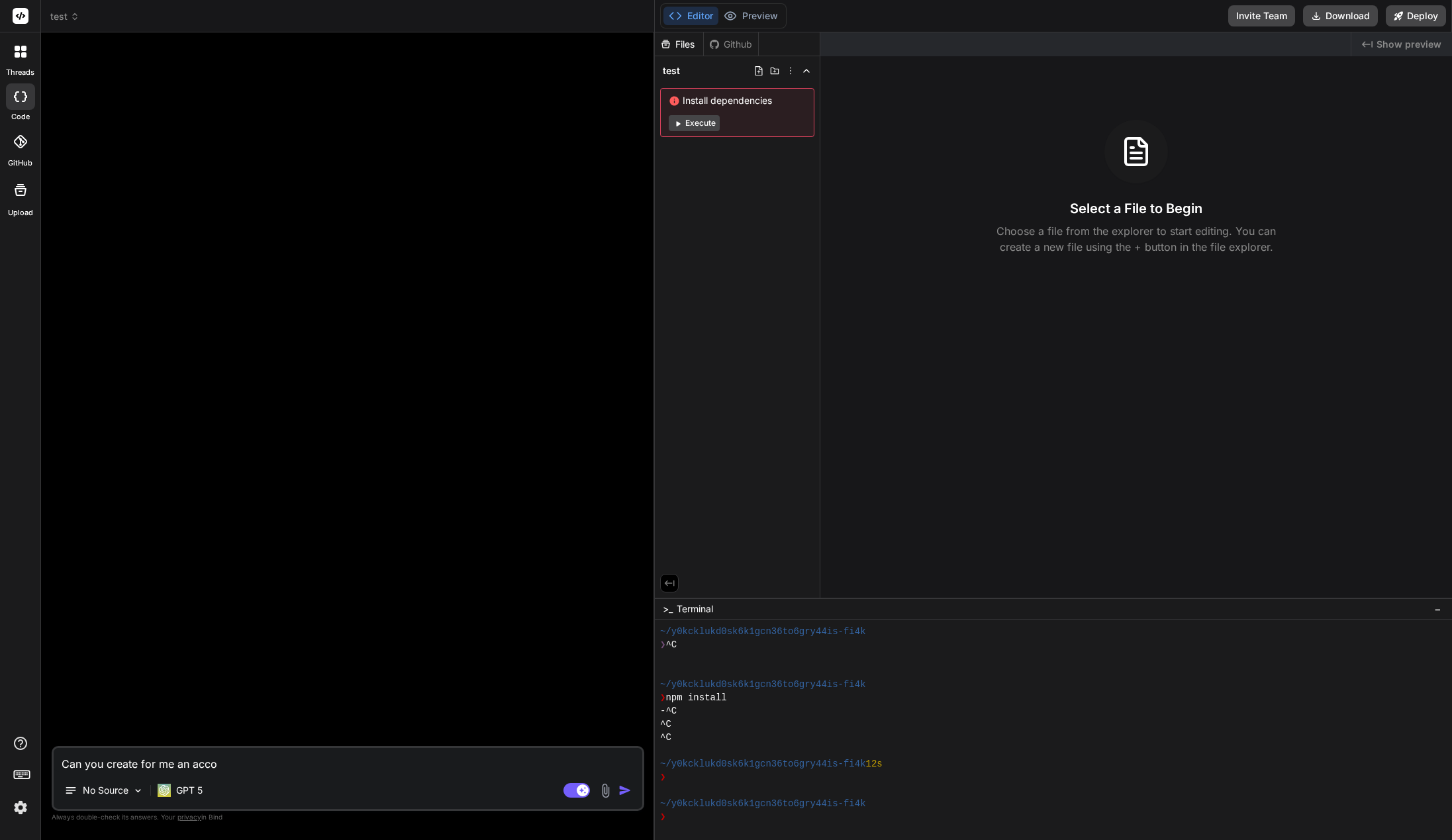
type textarea "x"
type textarea "Can you create for me an accoun"
type textarea "x"
type textarea "Can you create for me an account"
type textarea "x"
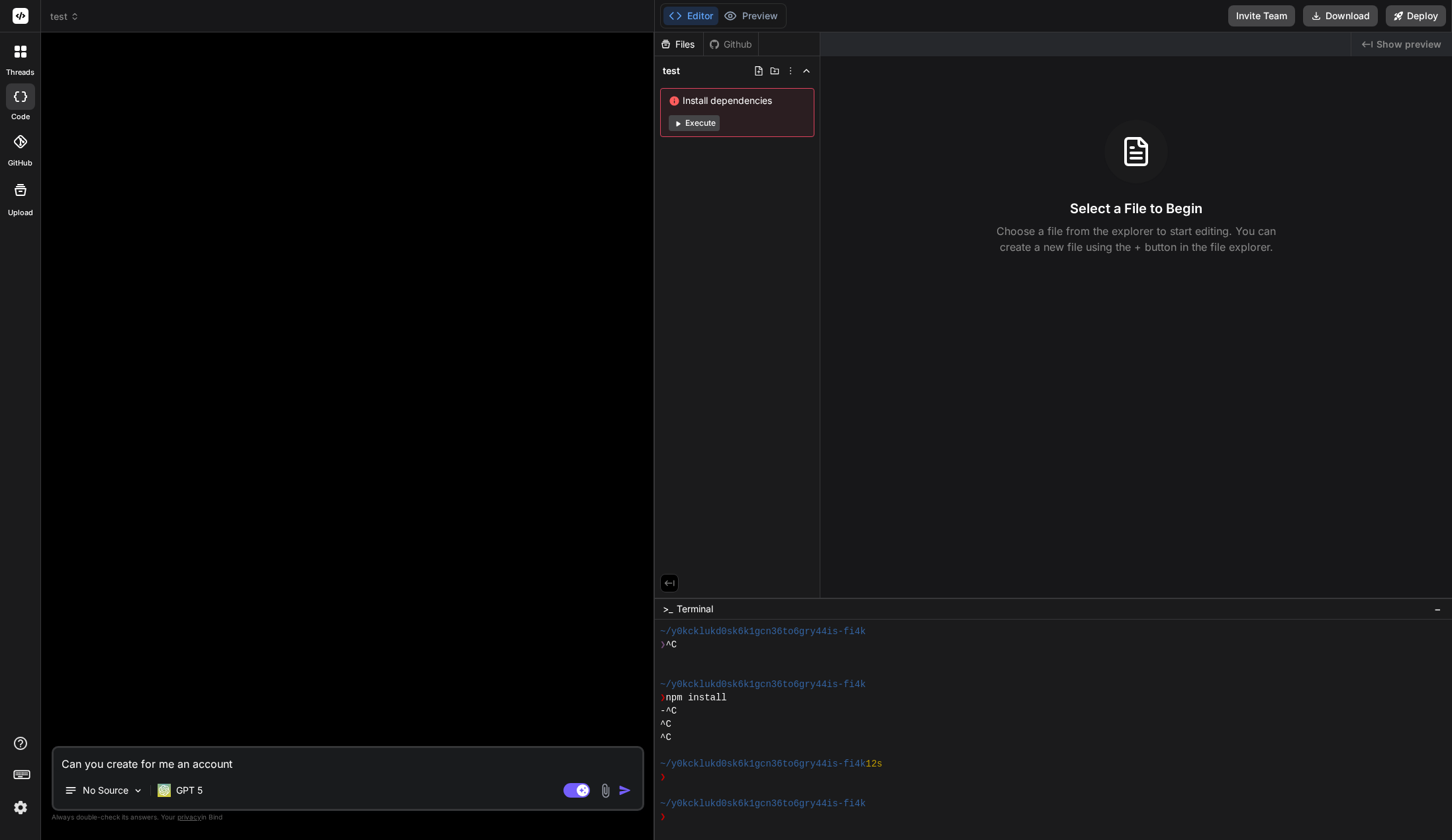
type textarea "Can you create for me an accounti"
type textarea "x"
type textarea "Can you create for me an accountin"
type textarea "x"
type textarea "Can you create for me an accounting"
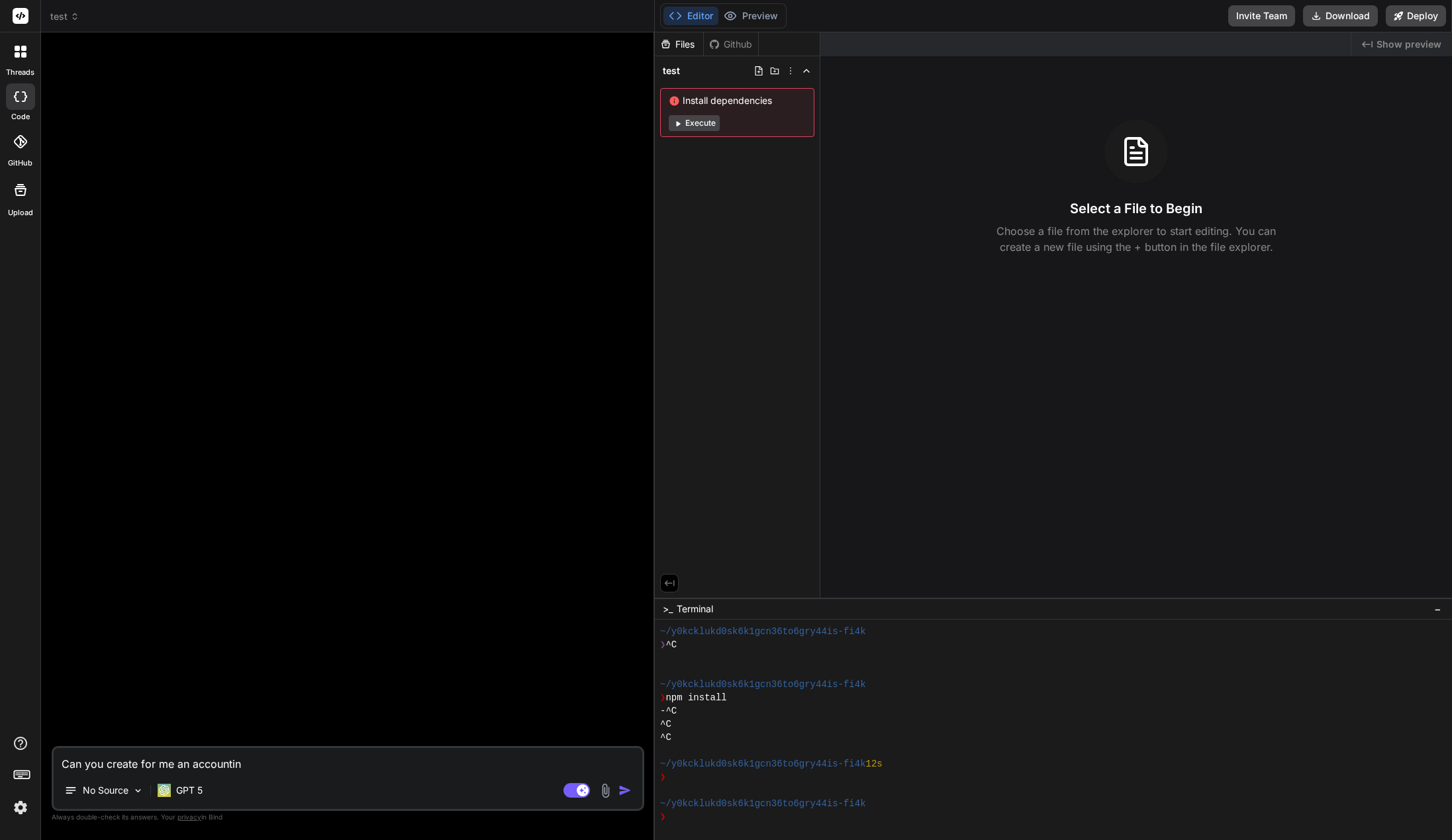
type textarea "x"
type textarea "Can you create for me an accounting"
type textarea "x"
type textarea "Can you create for me an accounting f"
type textarea "x"
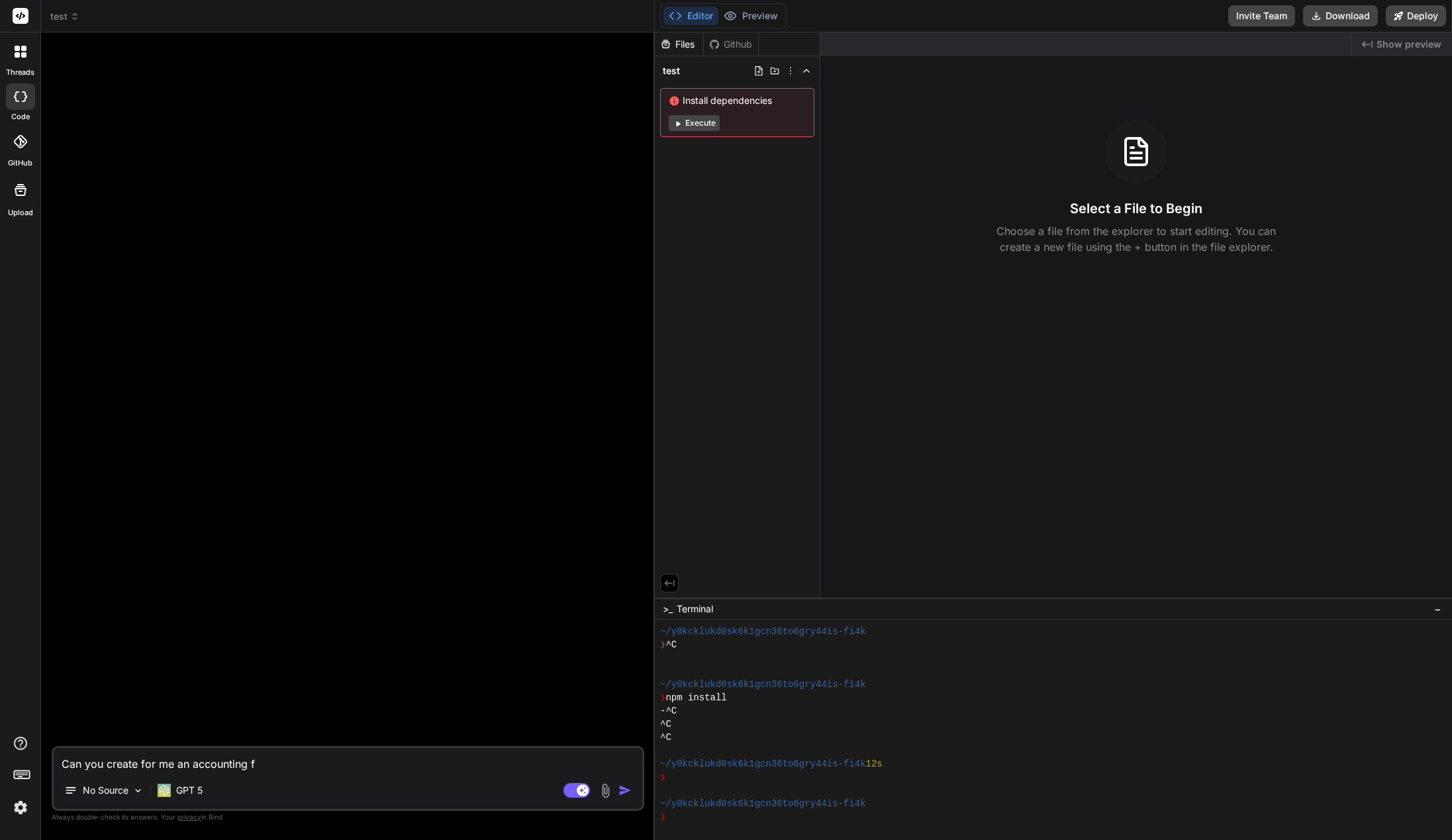
type textarea "Can you create for me an accounting fi"
type textarea "x"
type textarea "Can you create for me an accounting fir"
type textarea "x"
type textarea "Can you create for me an accounting firm"
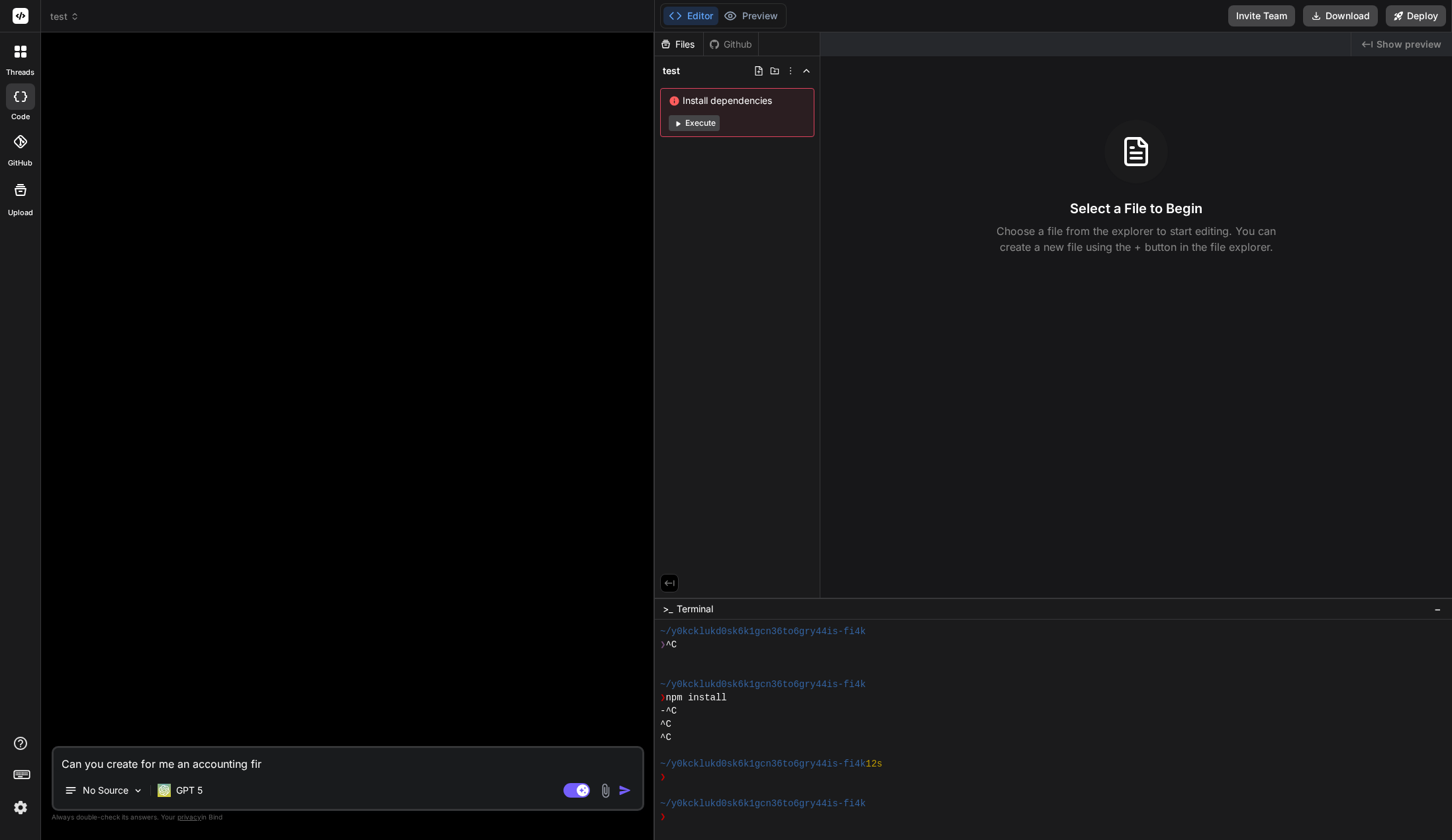
type textarea "x"
type textarea "Can you create for me an accounting firm"
type textarea "x"
type textarea "Can you create for me an accounting firm w"
type textarea "x"
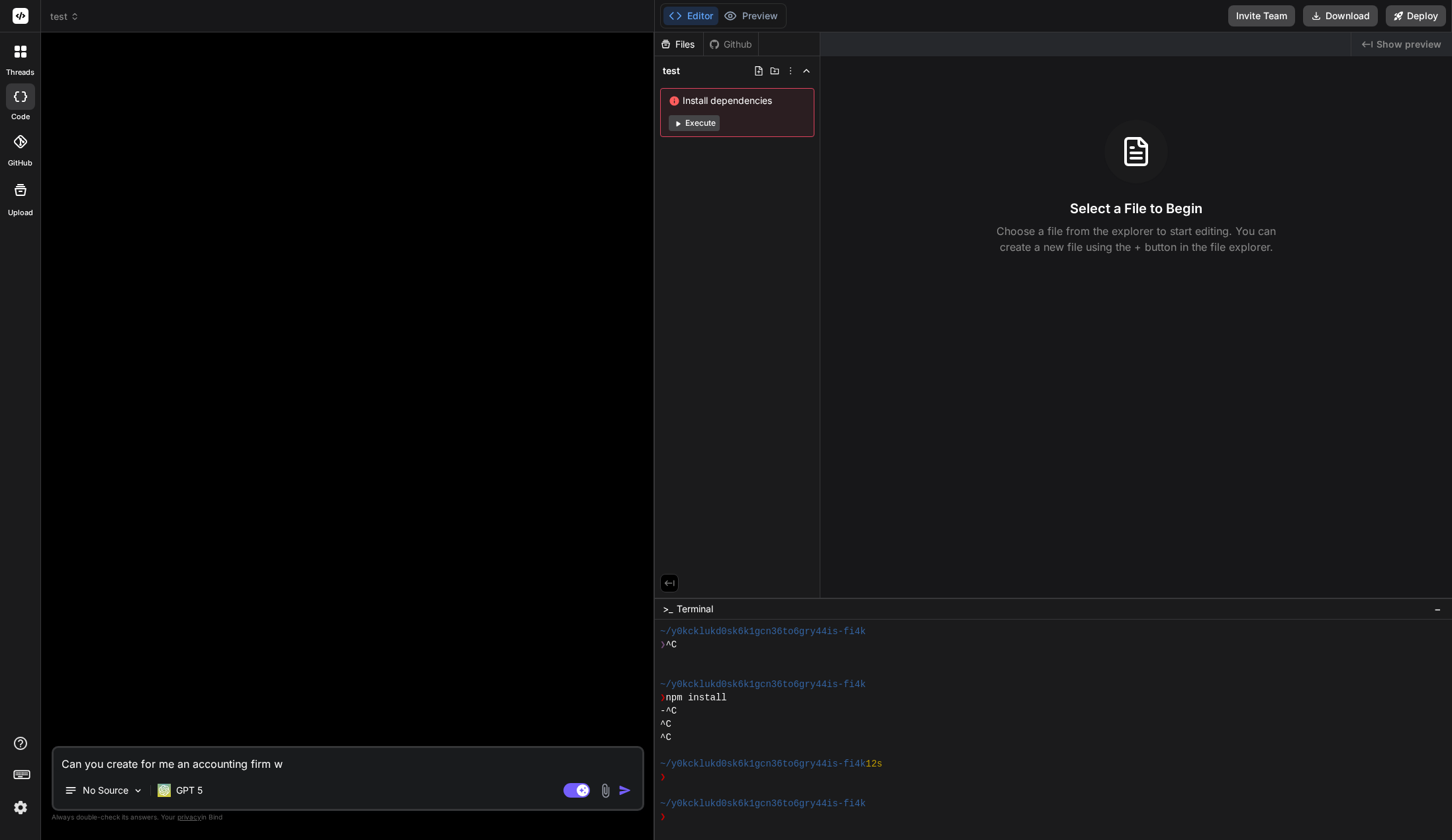
type textarea "Can you create for me an accounting firm we"
type textarea "x"
type textarea "Can you create for me an accounting firm web"
type textarea "x"
type textarea "Can you create for me an accounting firm webs"
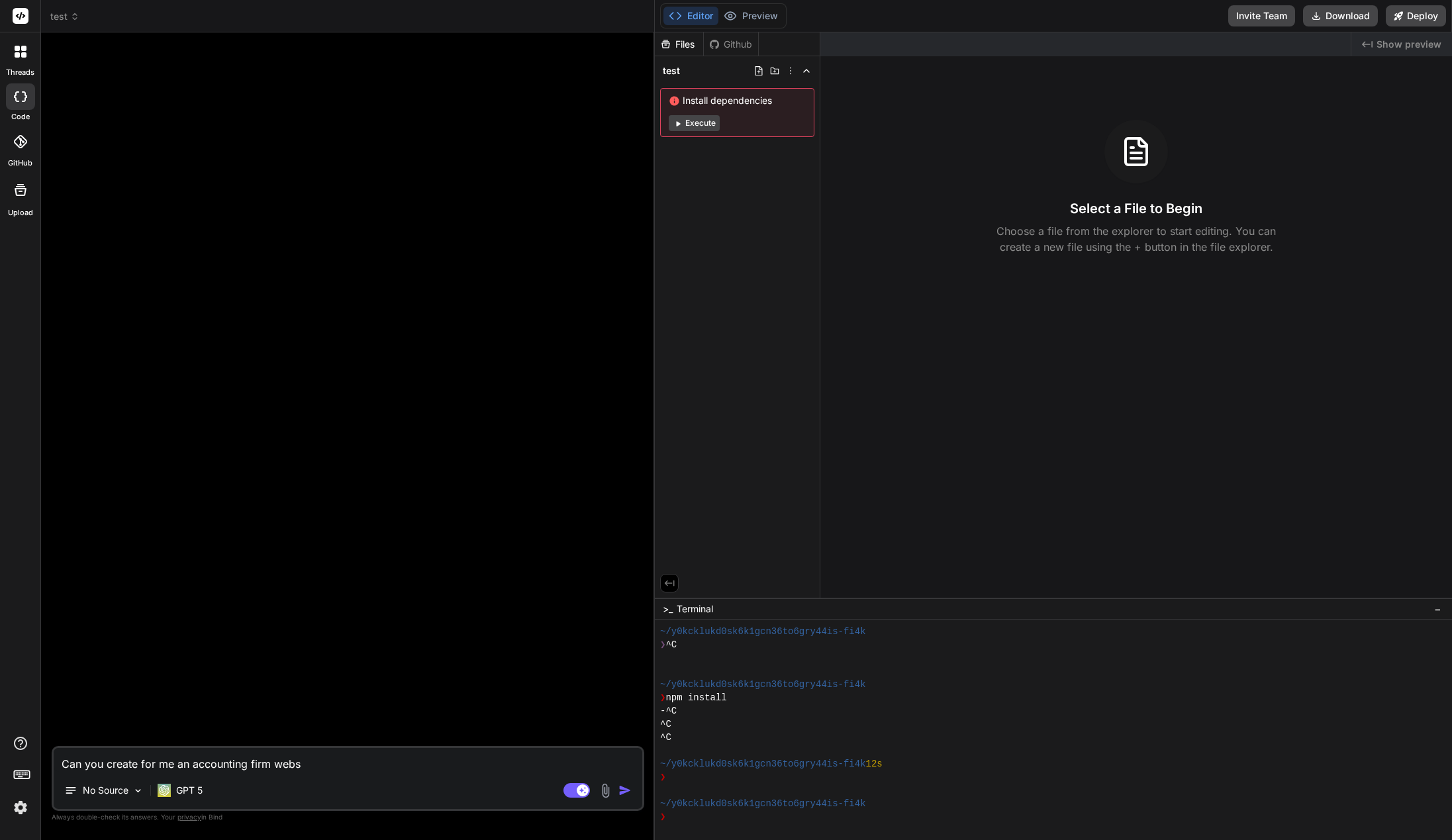
type textarea "x"
type textarea "Can you create for me an accounting firm websi"
type textarea "x"
type textarea "Can you create for me an accounting firm websit"
type textarea "x"
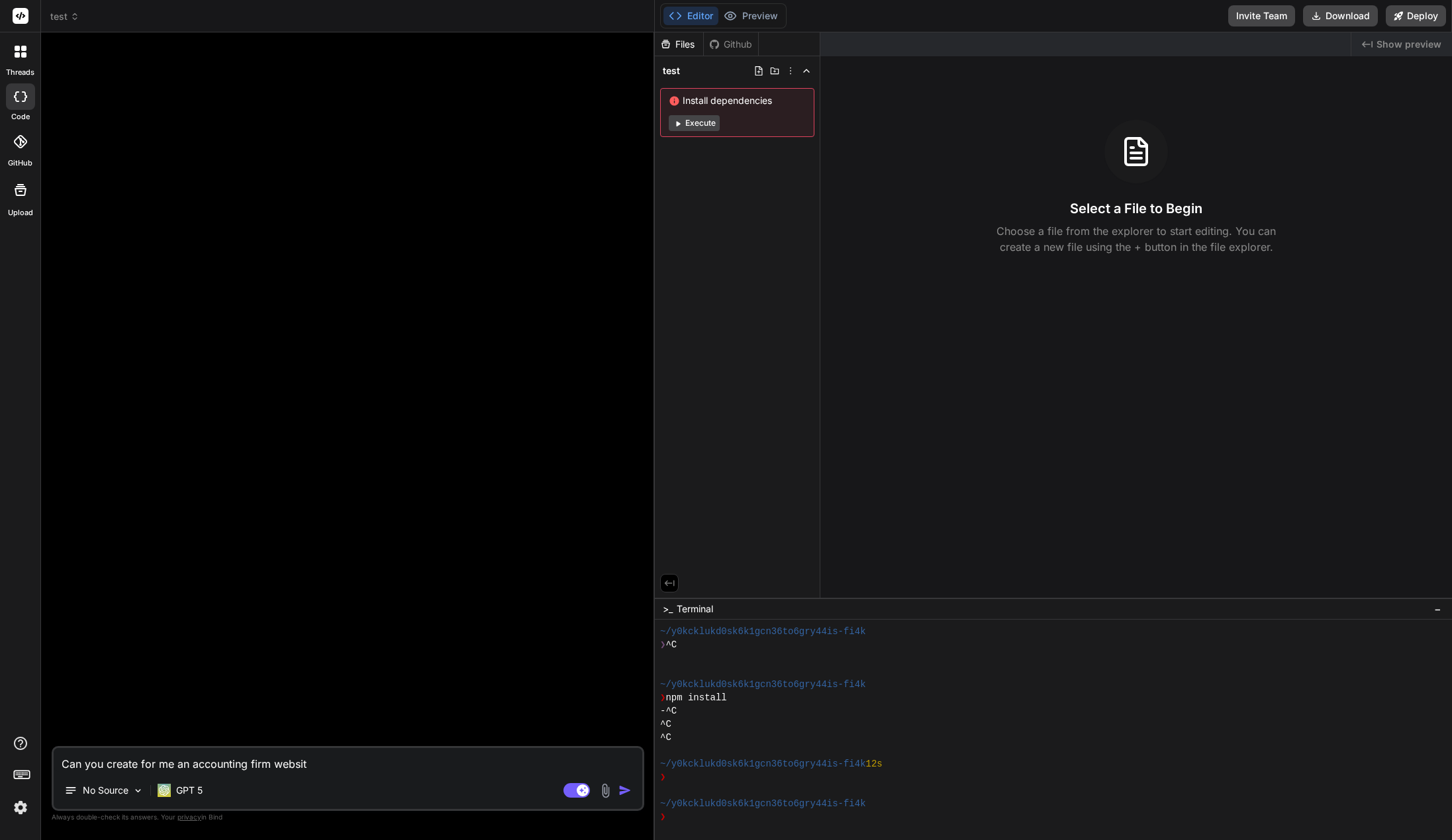
type textarea "Can you create for me an accounting firm website"
type textarea "x"
type textarea "Can you create for me an accounting firm website"
type textarea "x"
type textarea "Can you create for me an accounting firm website b"
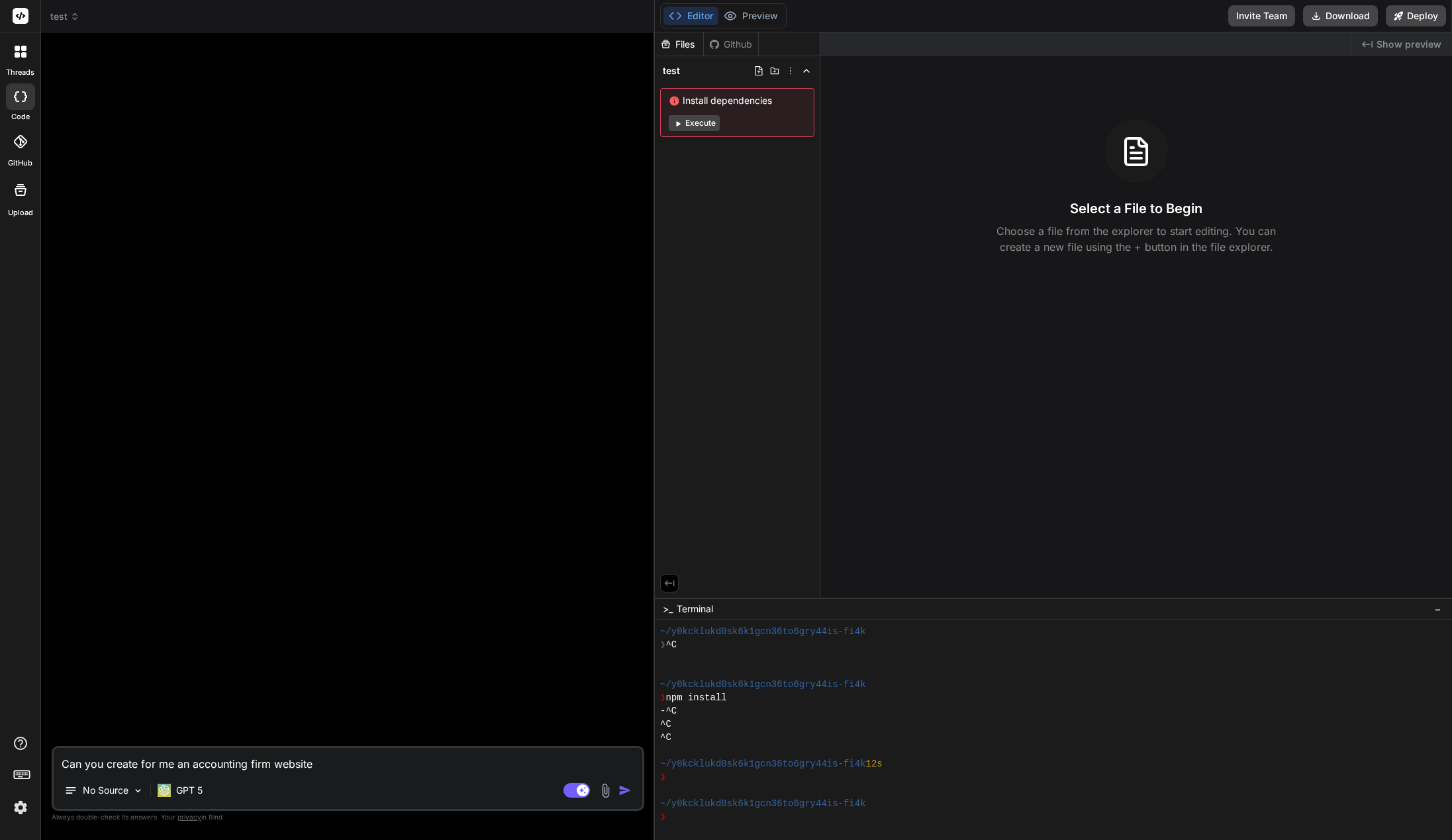
type textarea "x"
type textarea "Can you create for me an accounting firm website ba"
type textarea "x"
type textarea "Can you create for me an accounting firm website bas"
type textarea "x"
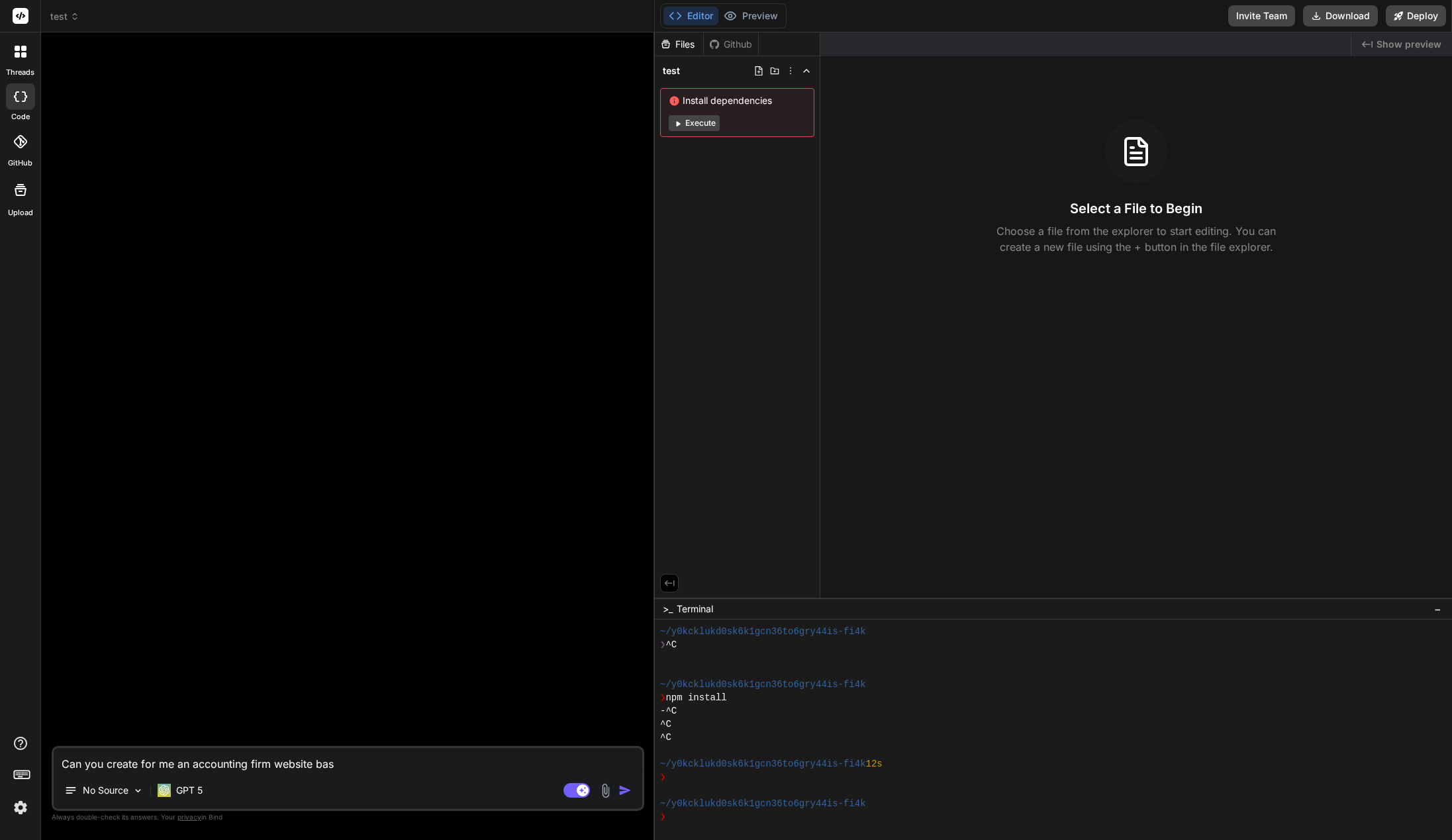
type textarea "Can you create for me an accounting firm website base"
type textarea "x"
type textarea "Can you create for me an accounting firm website based"
type textarea "x"
type textarea "Can you create for me an accounting firm website based"
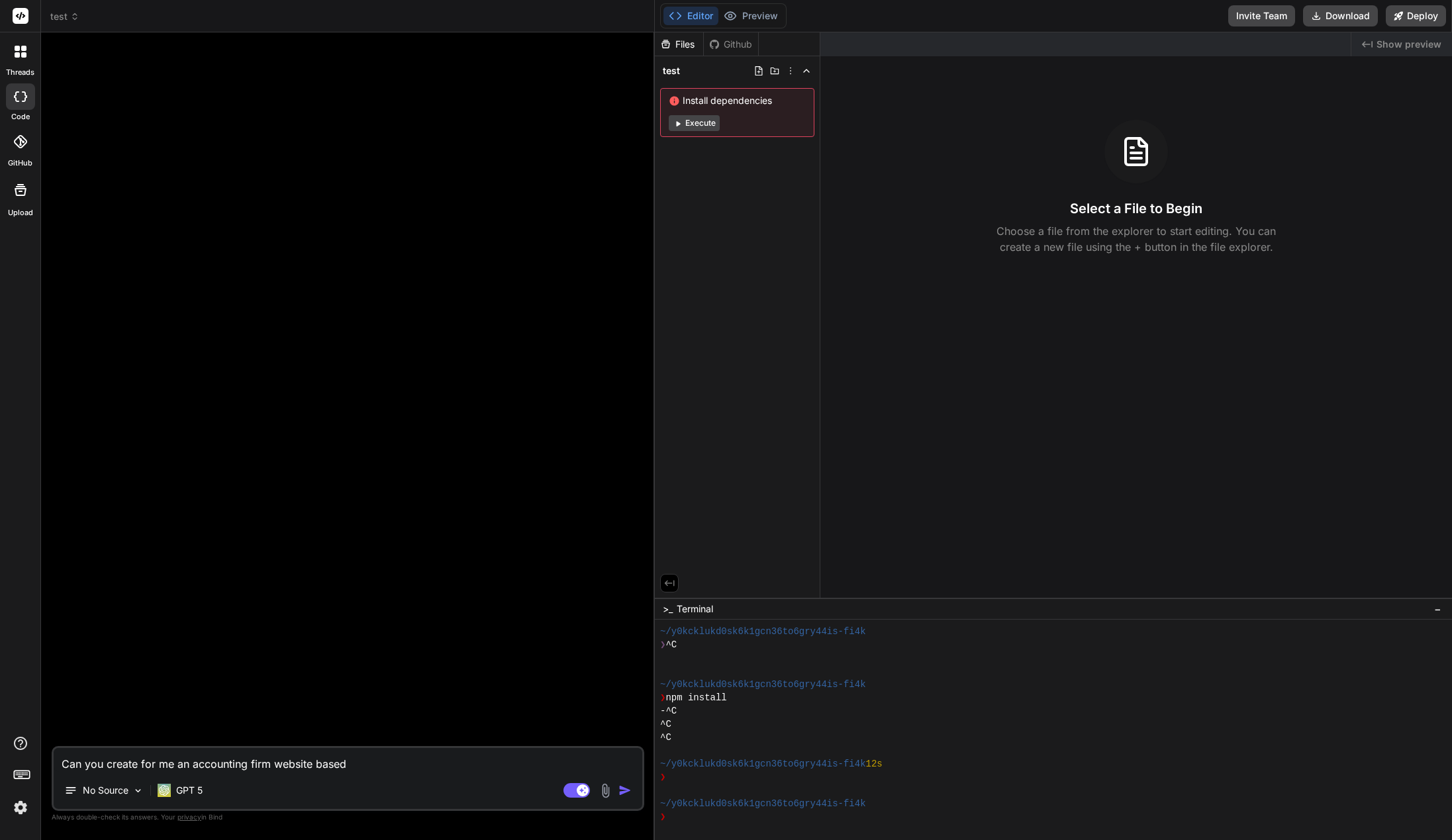
type textarea "x"
type textarea "Can you create for me an accounting firm website based i"
type textarea "x"
type textarea "Can you create for me an accounting firm website based in"
type textarea "x"
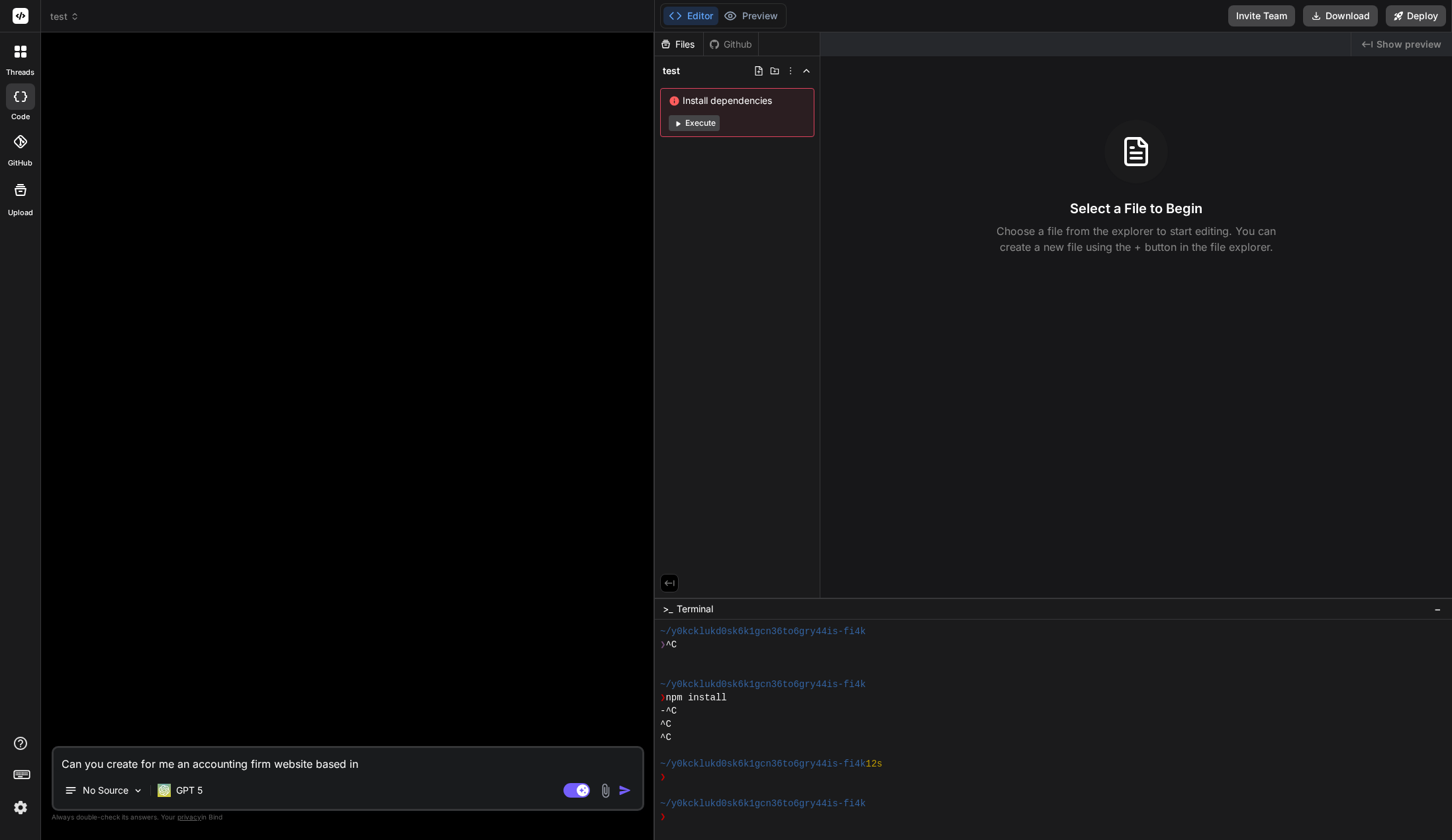
type textarea "Can you create for me an accounting firm website based in"
type textarea "x"
type textarea "Can you create for me an accounting firm website based in"
type textarea "x"
type textarea "Can you create for me an accounting firm website based i"
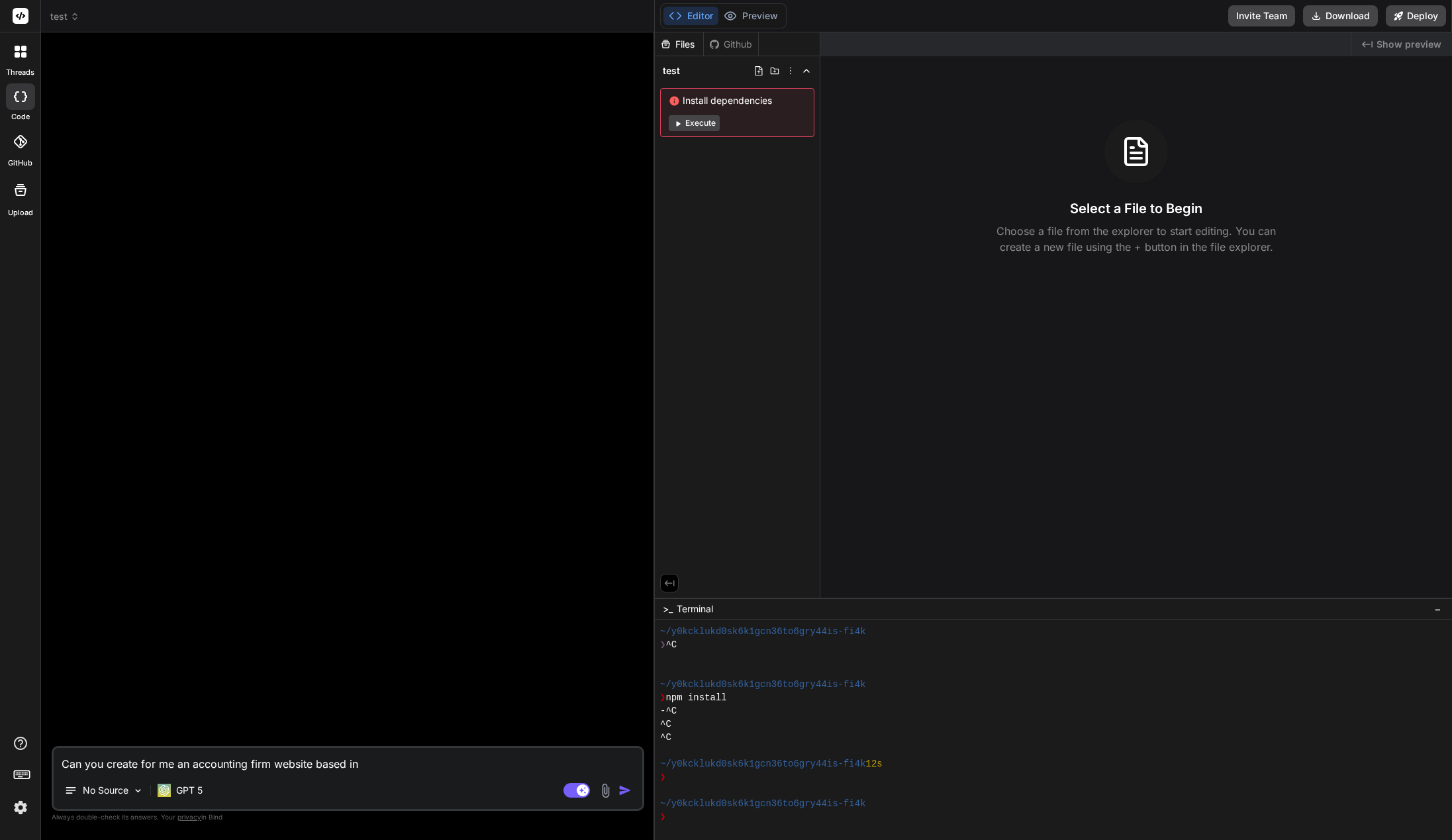
type textarea "x"
type textarea "Can you create for me an accounting firm website based"
type textarea "x"
type textarea "Can you create for me an accounting firm website based"
type textarea "x"
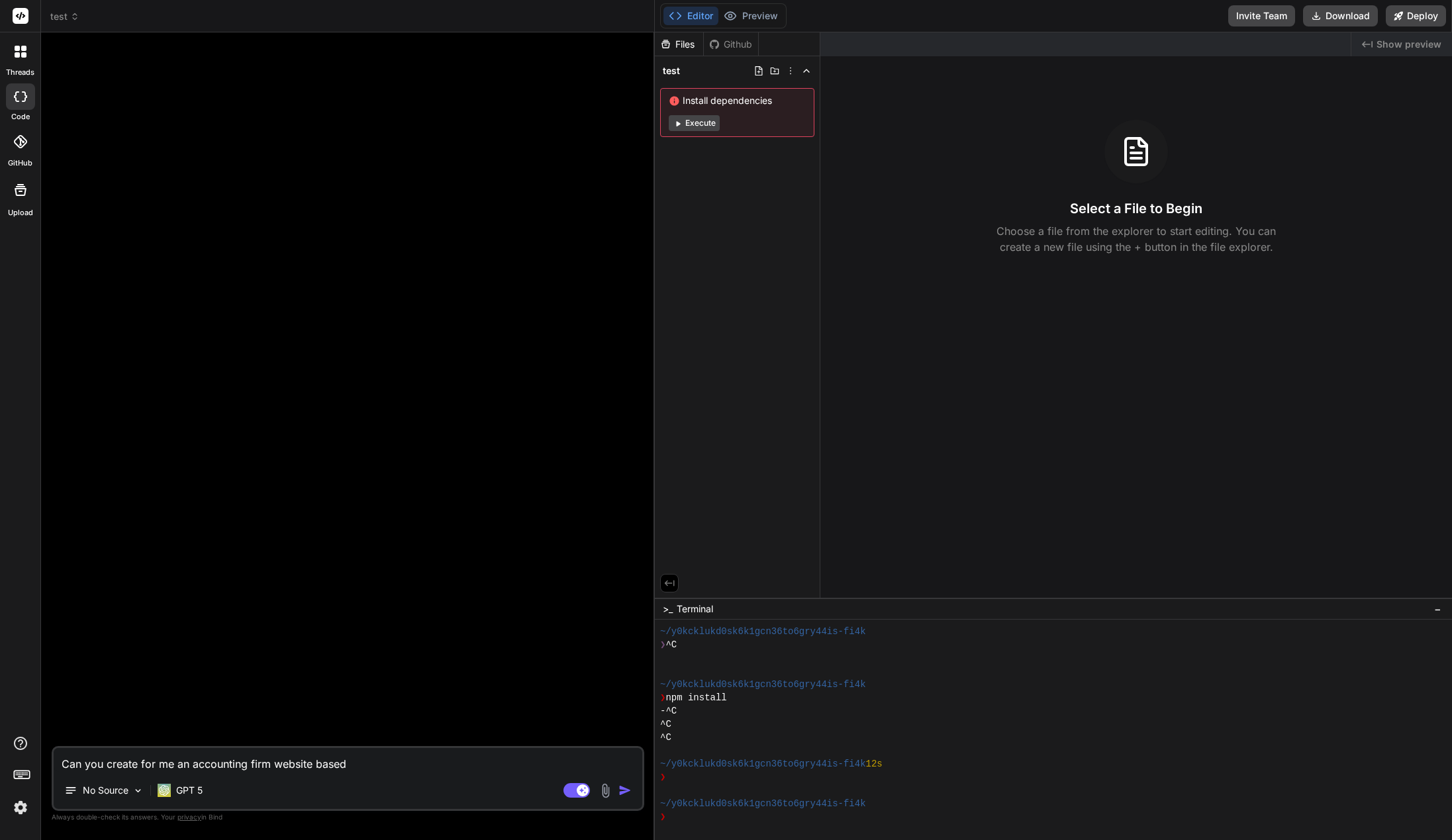
type textarea "Can you create for me an accounting firm website base"
type textarea "x"
type textarea "Can you create for me an accounting firm website bas"
type textarea "x"
type textarea "Can you create for me an accounting firm website ba"
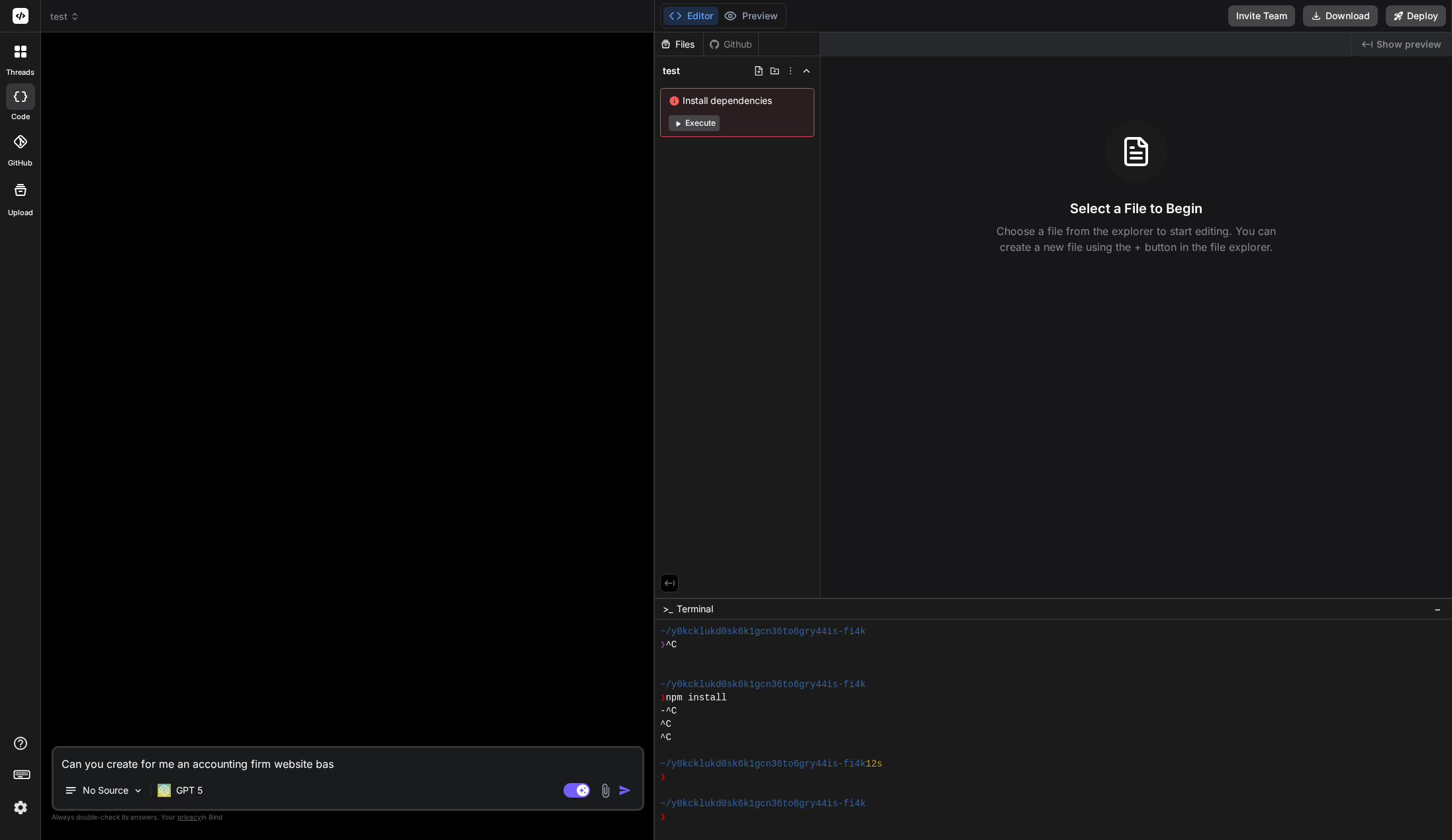
type textarea "x"
type textarea "Can you create for me an accounting firm website b"
type textarea "x"
type textarea "Can you create for me an accounting firm website"
type textarea "x"
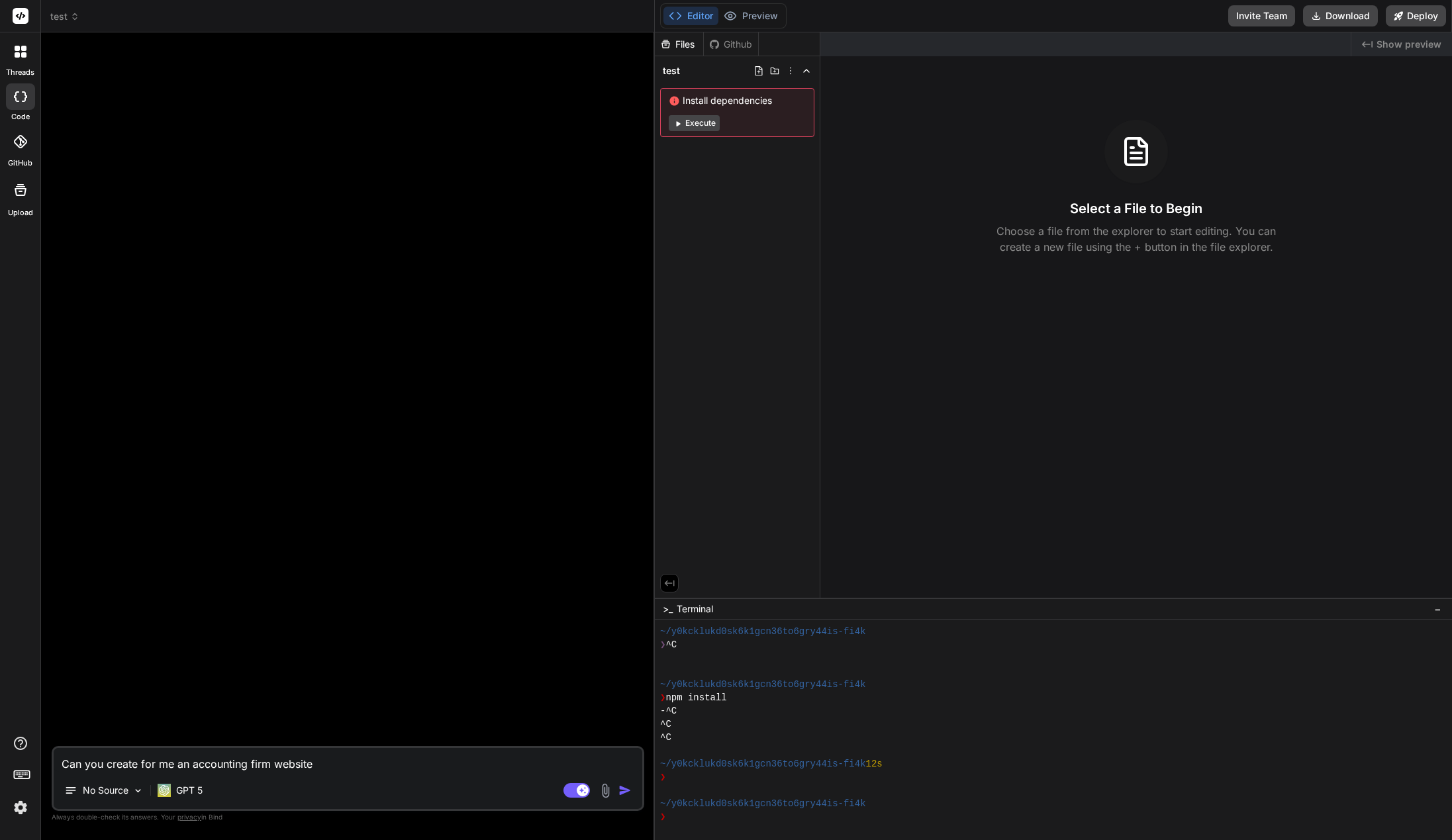
type textarea "Can you create for me an accounting firm website"
type textarea "x"
type textarea "Can you create for me an accounting firm website"
type textarea "x"
type textarea "Can you create for me an accounting firm website i"
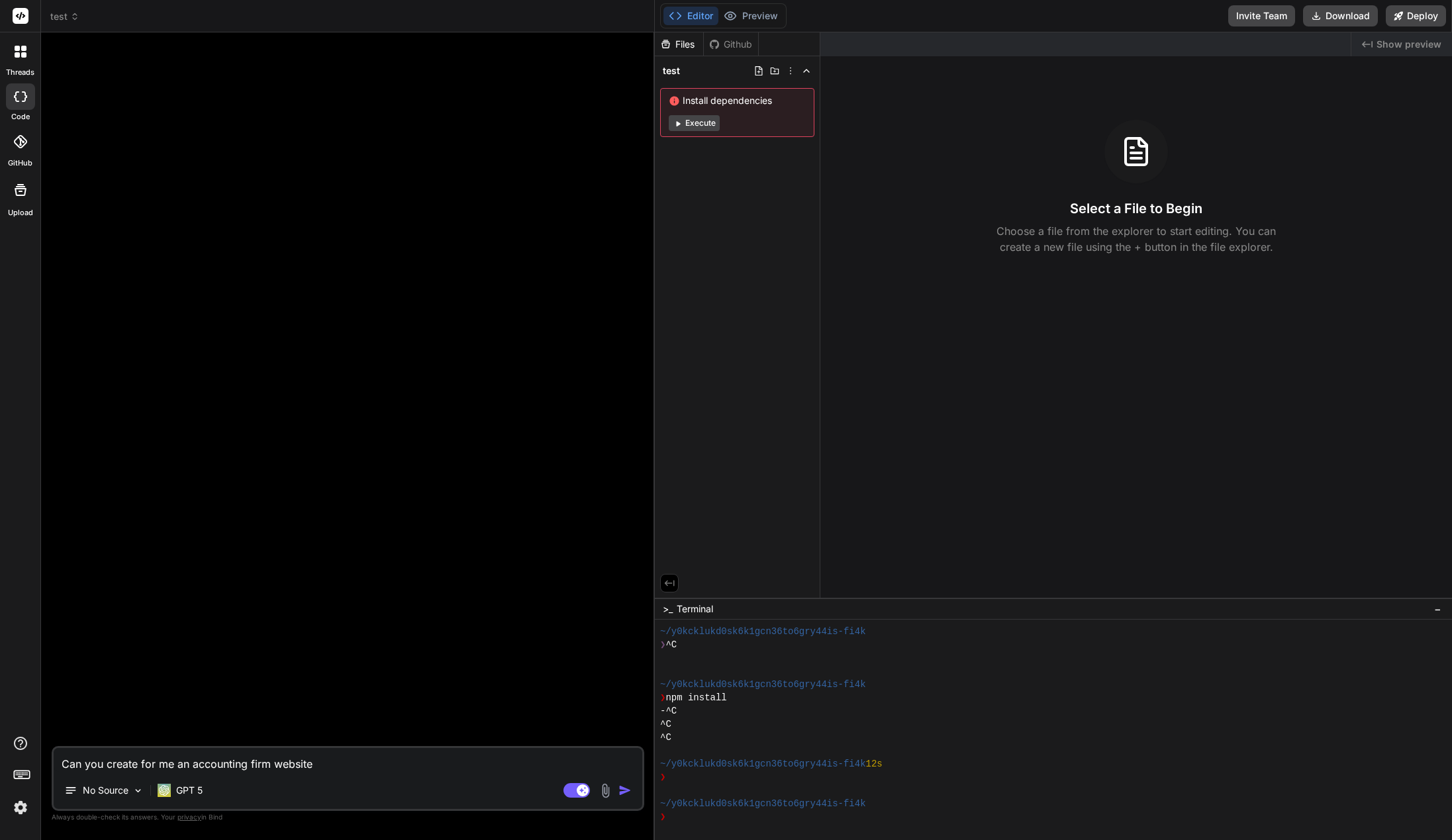
type textarea "x"
type textarea "Can you create for me an accounting firm website in"
type textarea "x"
type textarea "Can you create for me an accounting firm website in"
type textarea "x"
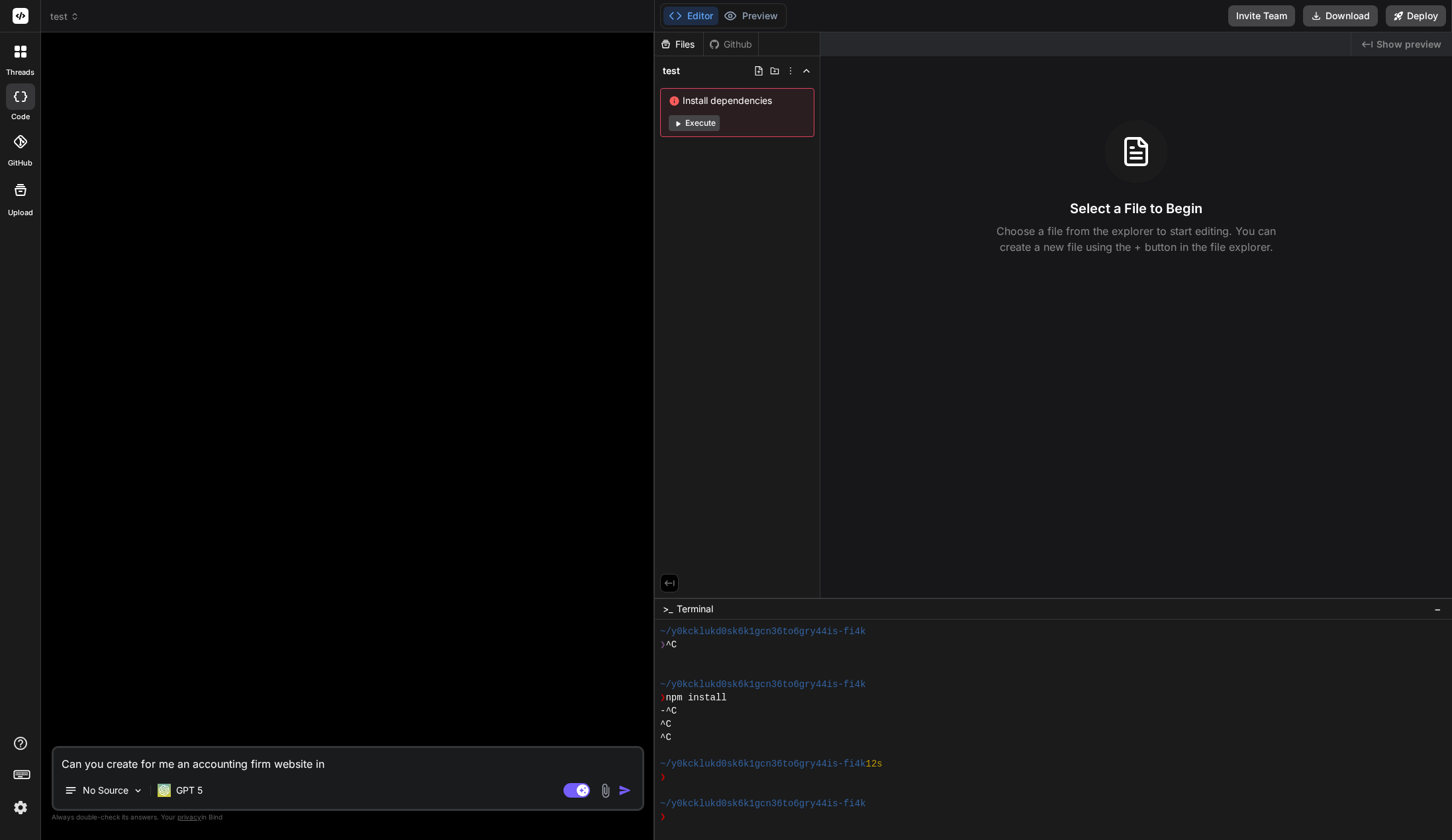
type textarea "Can you create for me an accounting firm website in E"
type textarea "x"
type textarea "Can you create for me an accounting firm website in En"
type textarea "x"
type textarea "Can you create for me an accounting firm website in Eng"
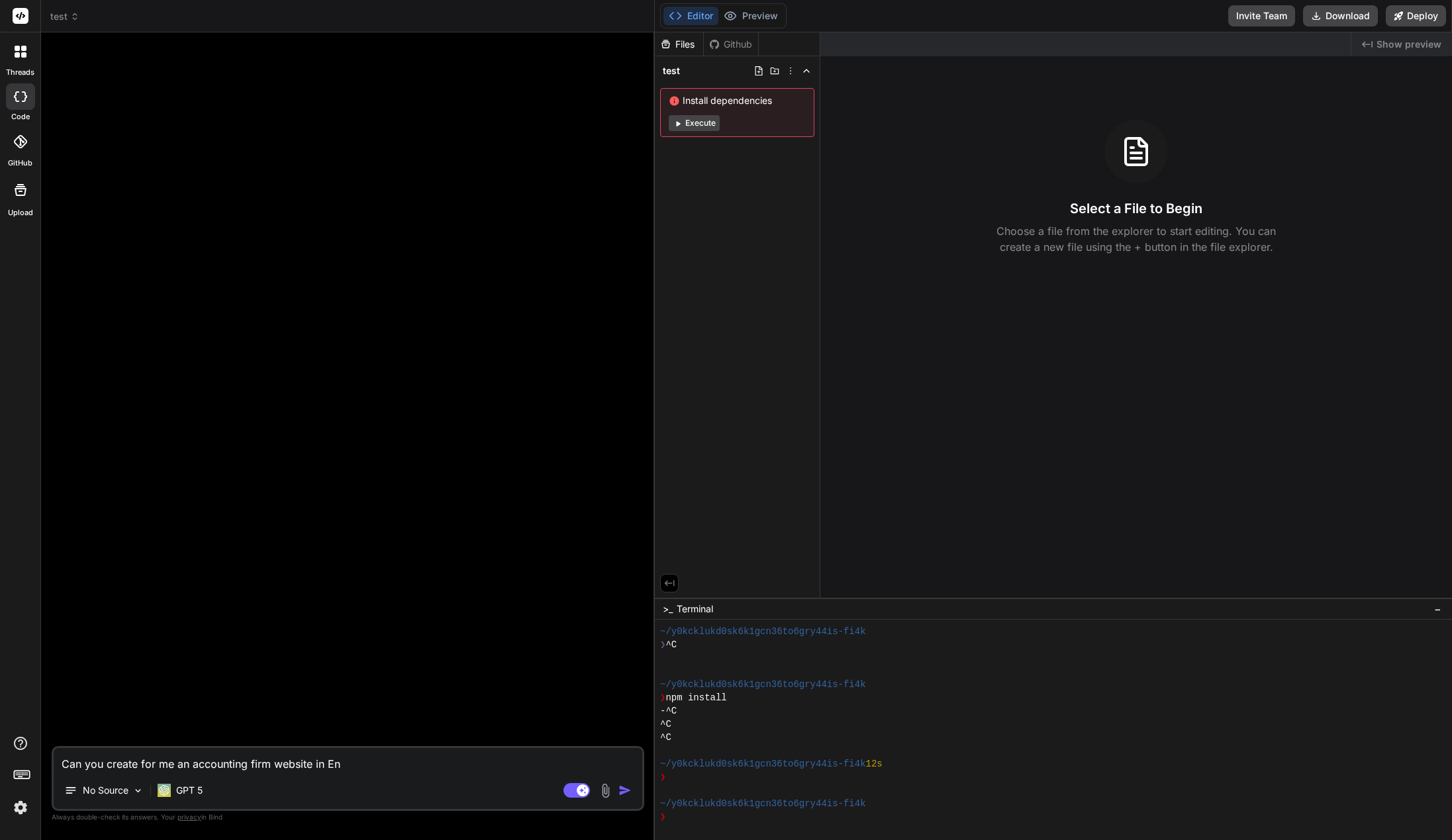
type textarea "x"
type textarea "Can you create for me an accounting firm website in Engl"
type textarea "x"
type textarea "Can you create for me an accounting firm website in Engli"
type textarea "x"
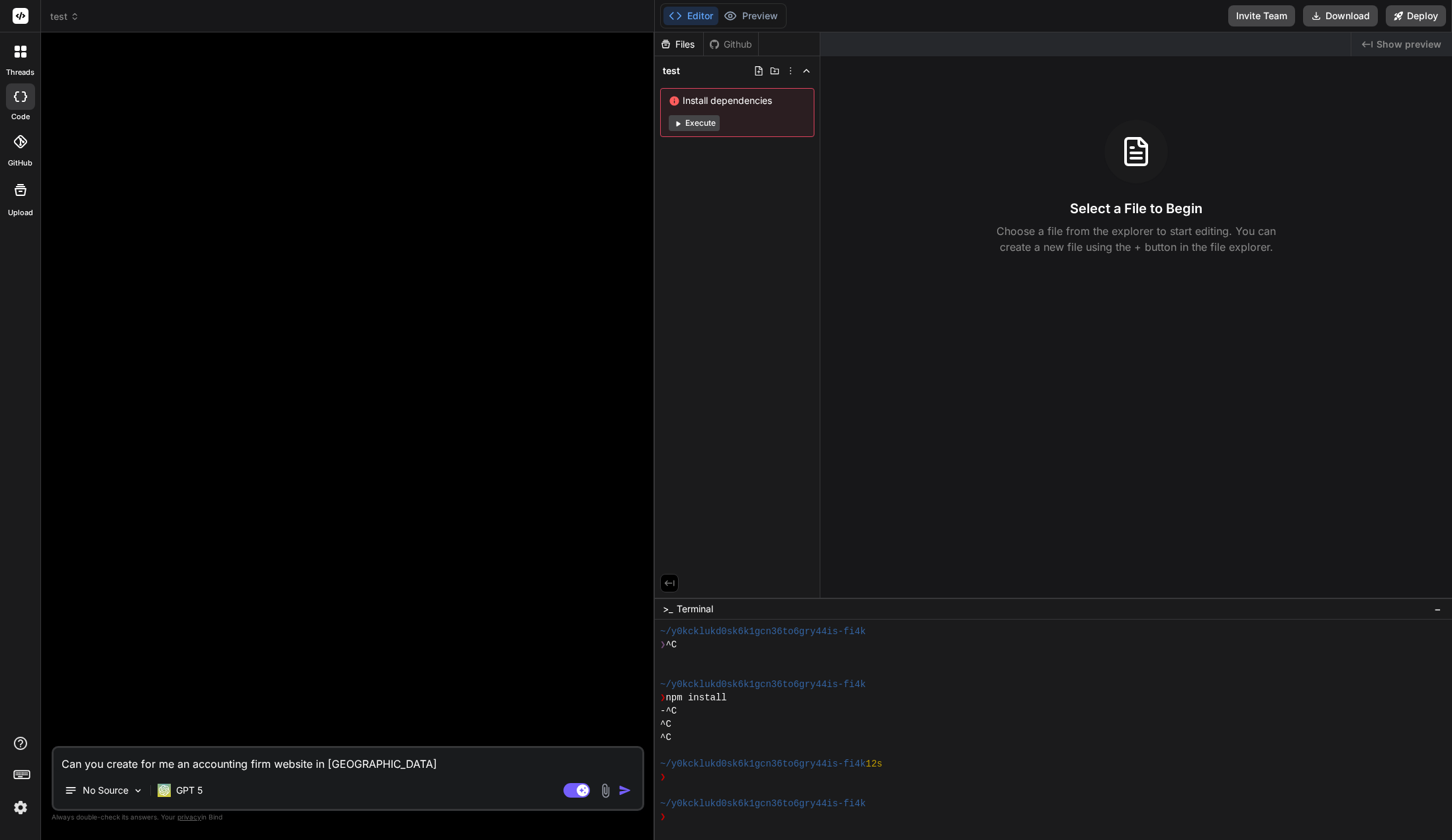
type textarea "Can you create for me an accounting firm website in Englis"
type textarea "x"
type textarea "Can you create for me an accounting firm website in English"
type textarea "x"
type textarea "Can you create for me an accounting firm website in English."
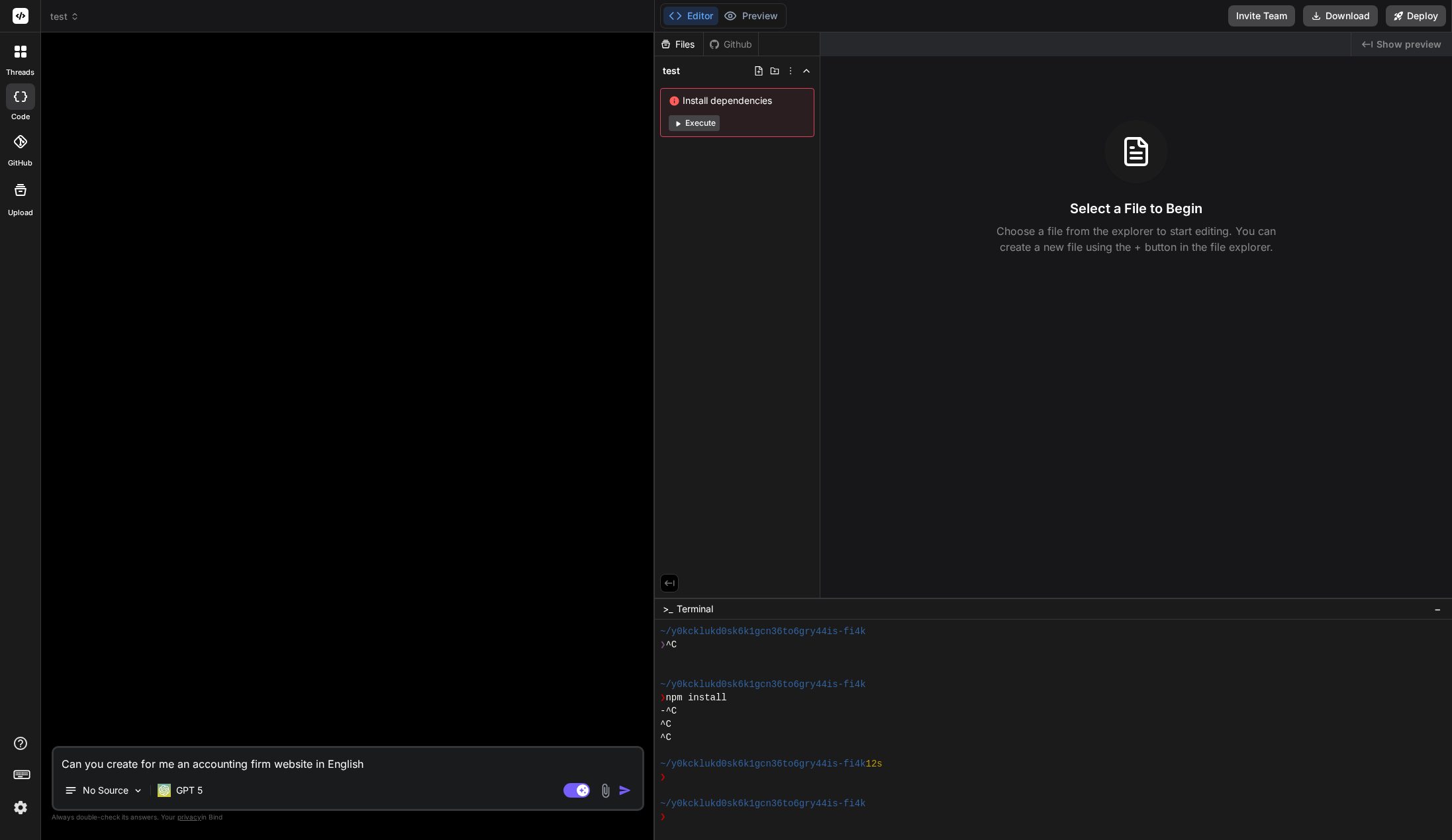
type textarea "x"
type textarea "Can you create for me an accounting firm website in English."
type textarea "x"
type textarea "Can you create for me an accounting firm website in English. W"
type textarea "x"
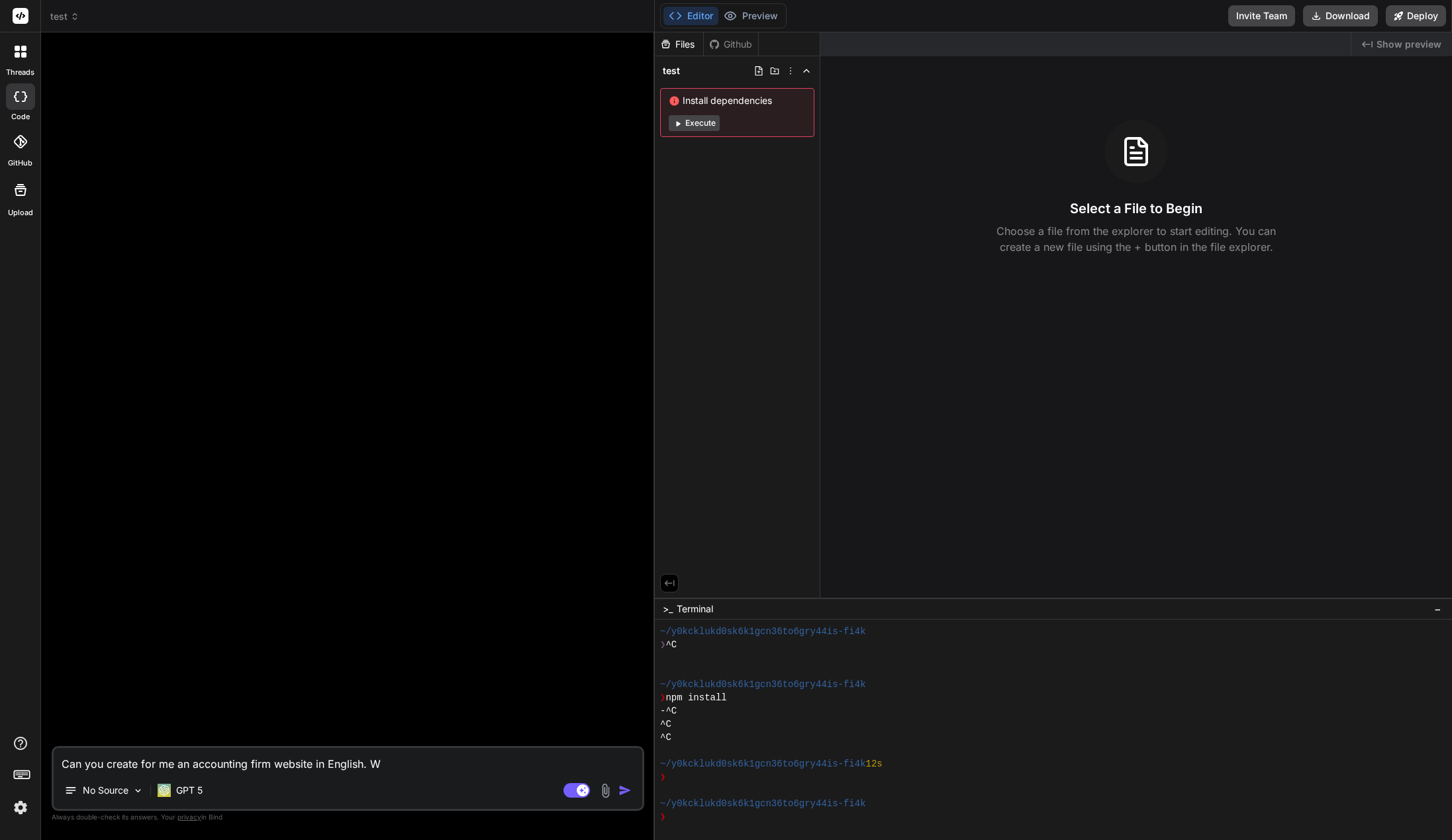
type textarea "Can you create for me an accounting firm website in English. Wa"
type textarea "x"
type textarea "Can you create for me an accounting firm website in English. Wan"
type textarea "x"
type textarea "Can you create for me an accounting firm website in English. Want"
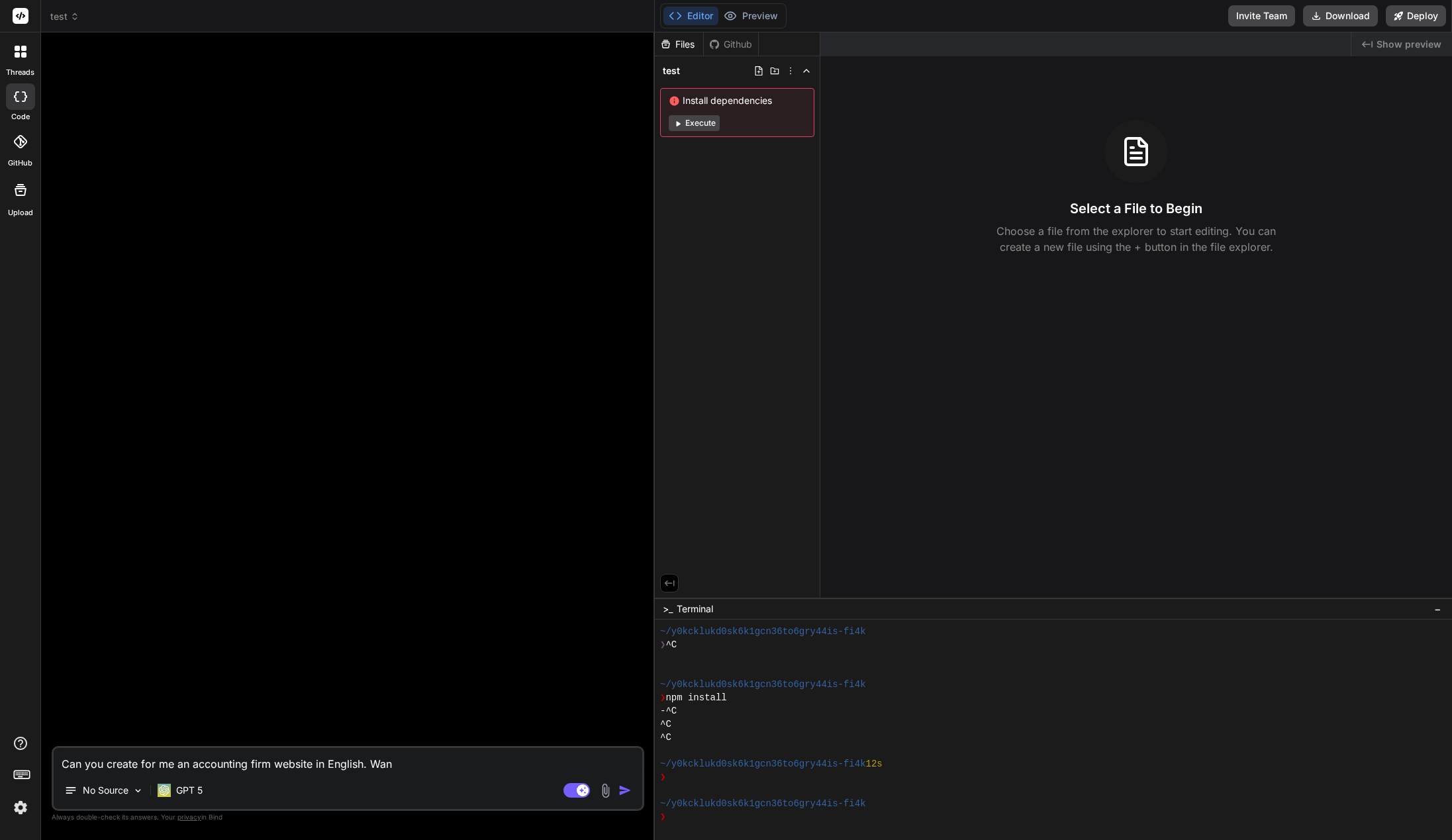
type textarea "x"
type textarea "Can you create for me an accounting firm website in English. Want"
type textarea "x"
type textarea "Can you create for me an accounting firm website in English. Want i"
type textarea "x"
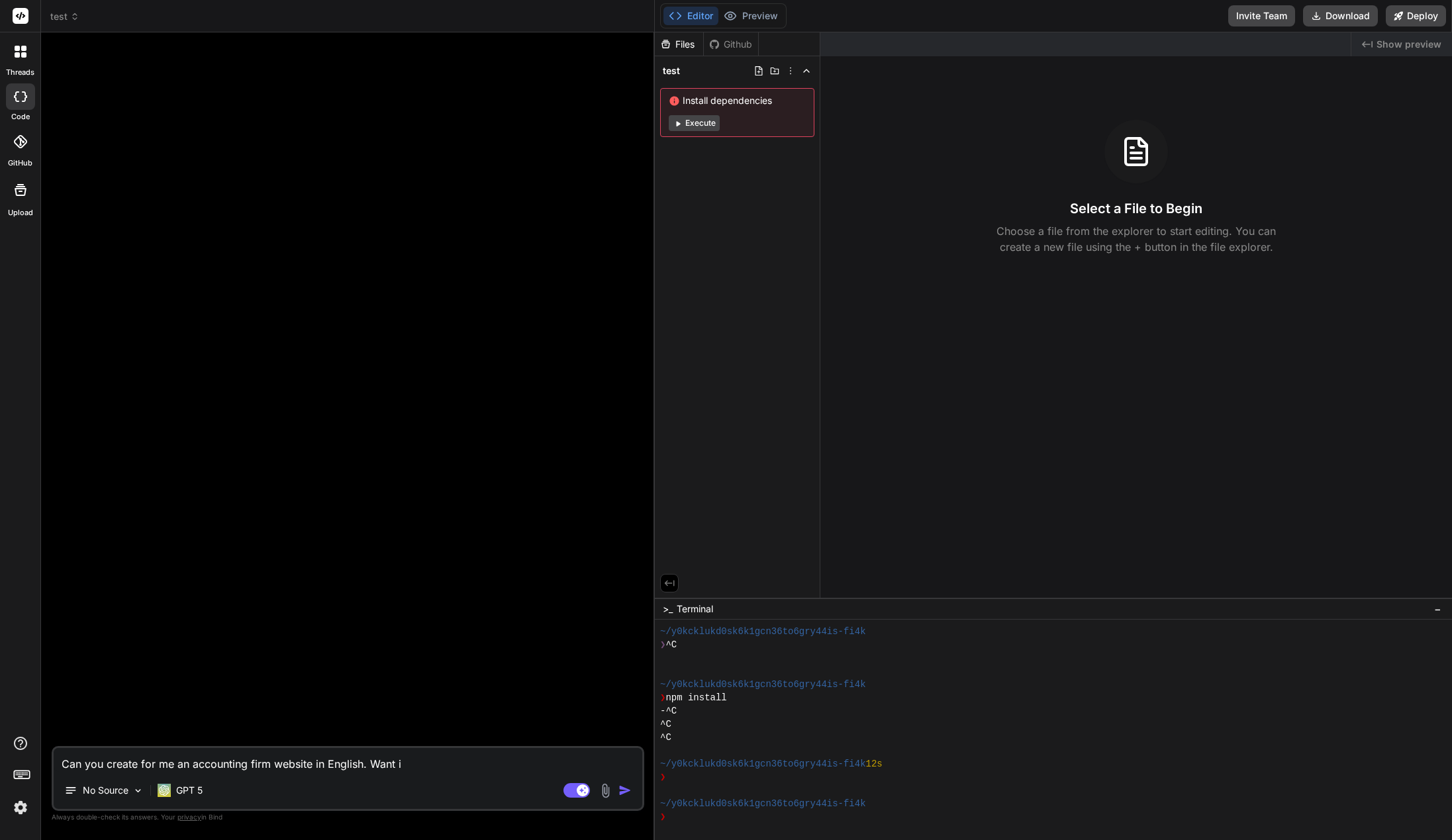
type textarea "Can you create for me an accounting firm website in English. Want it"
type textarea "x"
type textarea "Can you create for me an accounting firm website in English. Want it"
type textarea "x"
type textarea "Can you create for me an accounting firm website in English. Want it t"
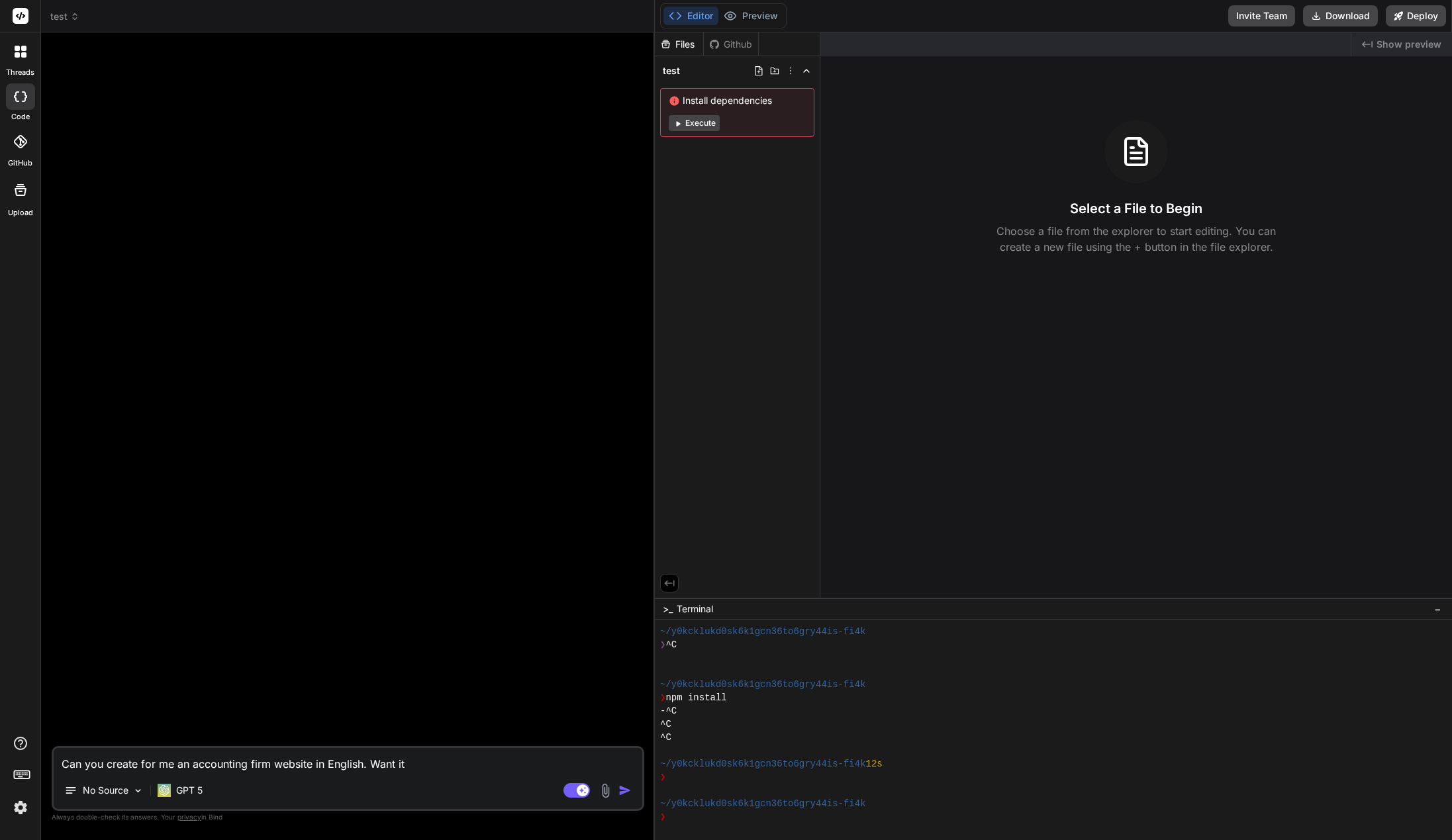
type textarea "x"
type textarea "Can you create for me an accounting firm website in English. Want it to"
type textarea "x"
type textarea "Can you create for me an accounting firm website in English. Want it to"
type textarea "x"
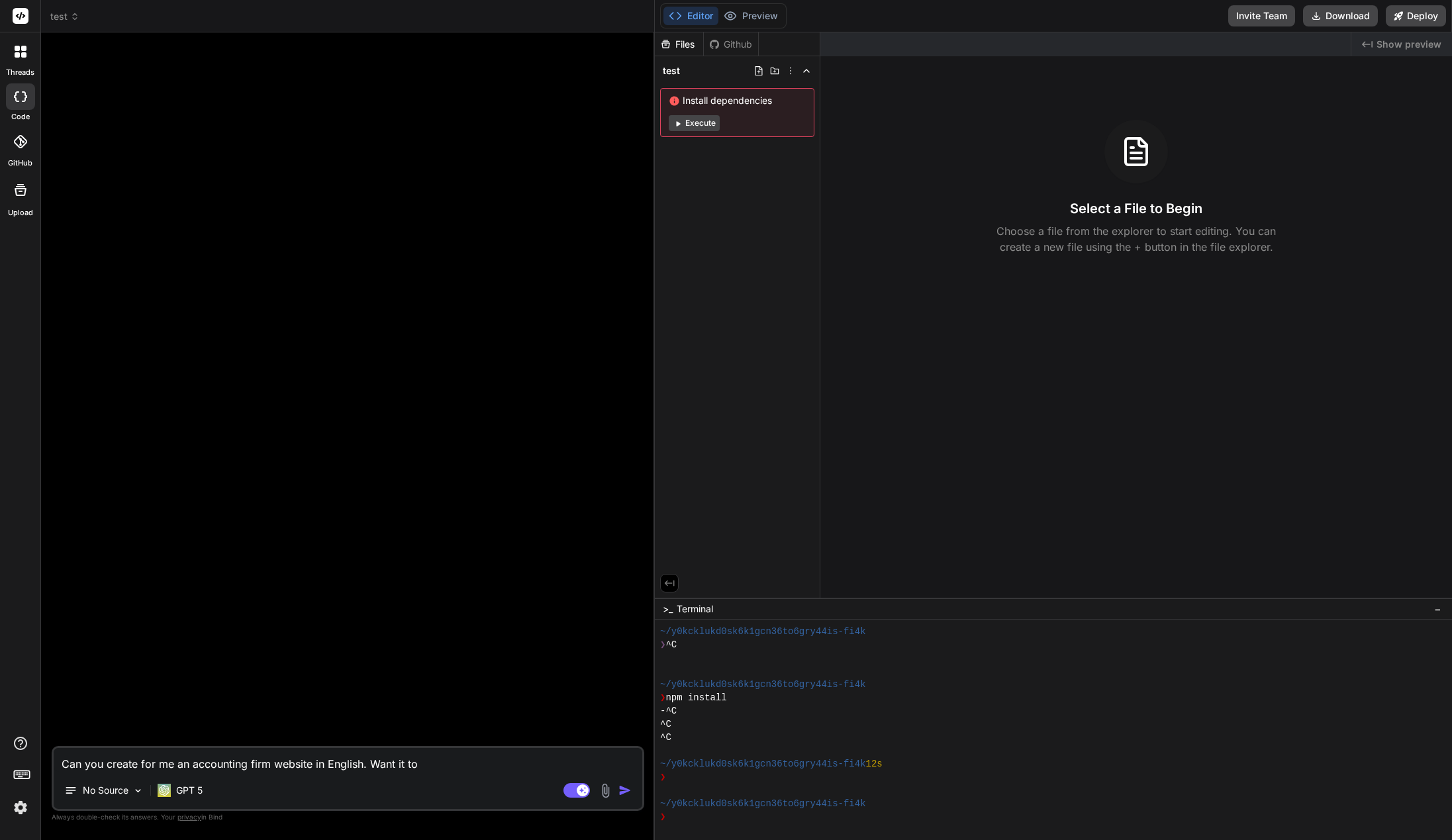
type textarea "Can you create for me an accounting firm website in English. Want it to l"
type textarea "x"
type textarea "Can you create for me an accounting firm website in English. Want it to lo"
type textarea "x"
type textarea "Can you create for me an accounting firm website in English. Want it to loo"
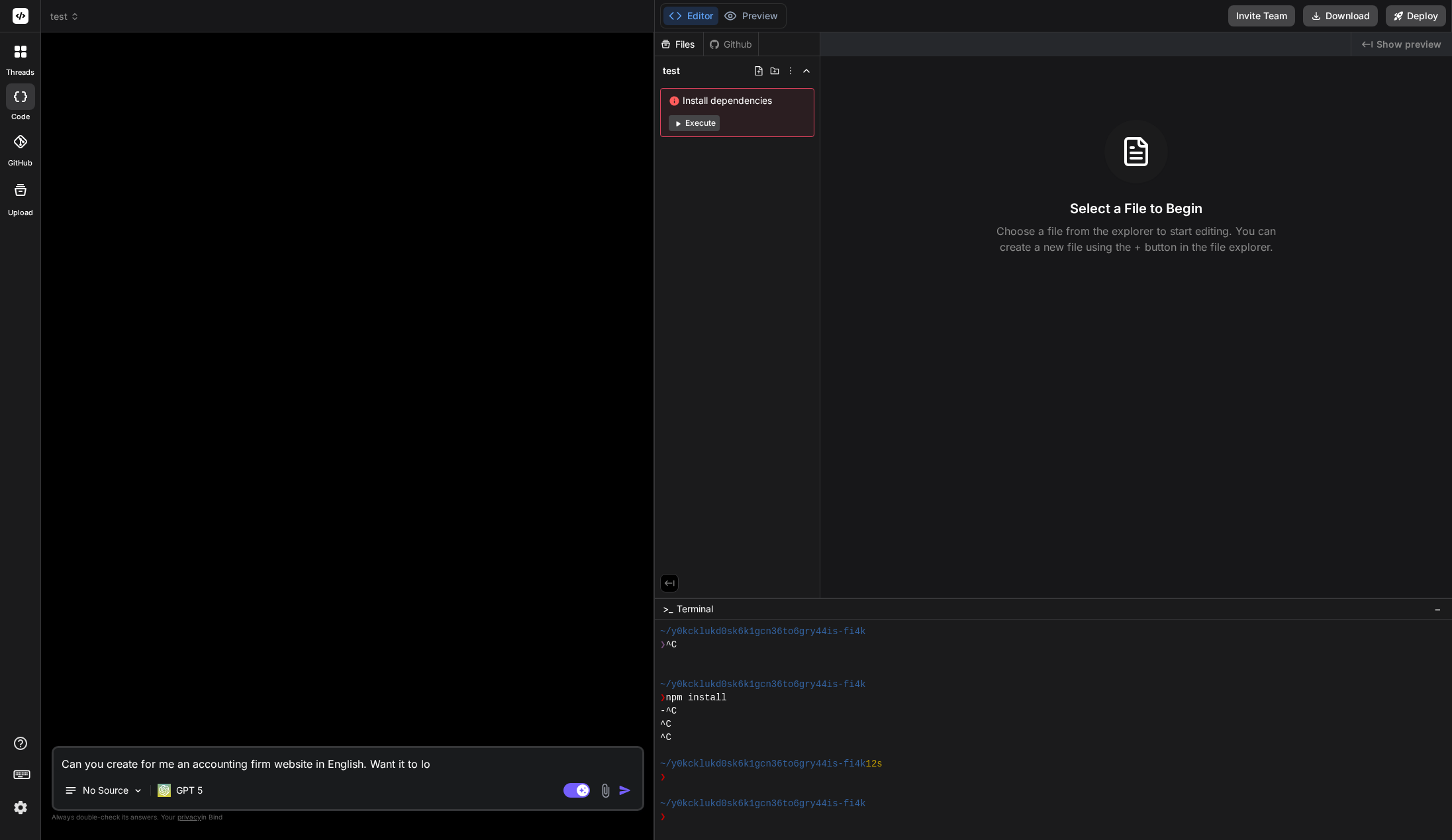
type textarea "x"
type textarea "Can you create for me an accounting firm website in English. Want it to look"
type textarea "x"
type textarea "Can you create for me an accounting firm website in English. Want it to look"
type textarea "x"
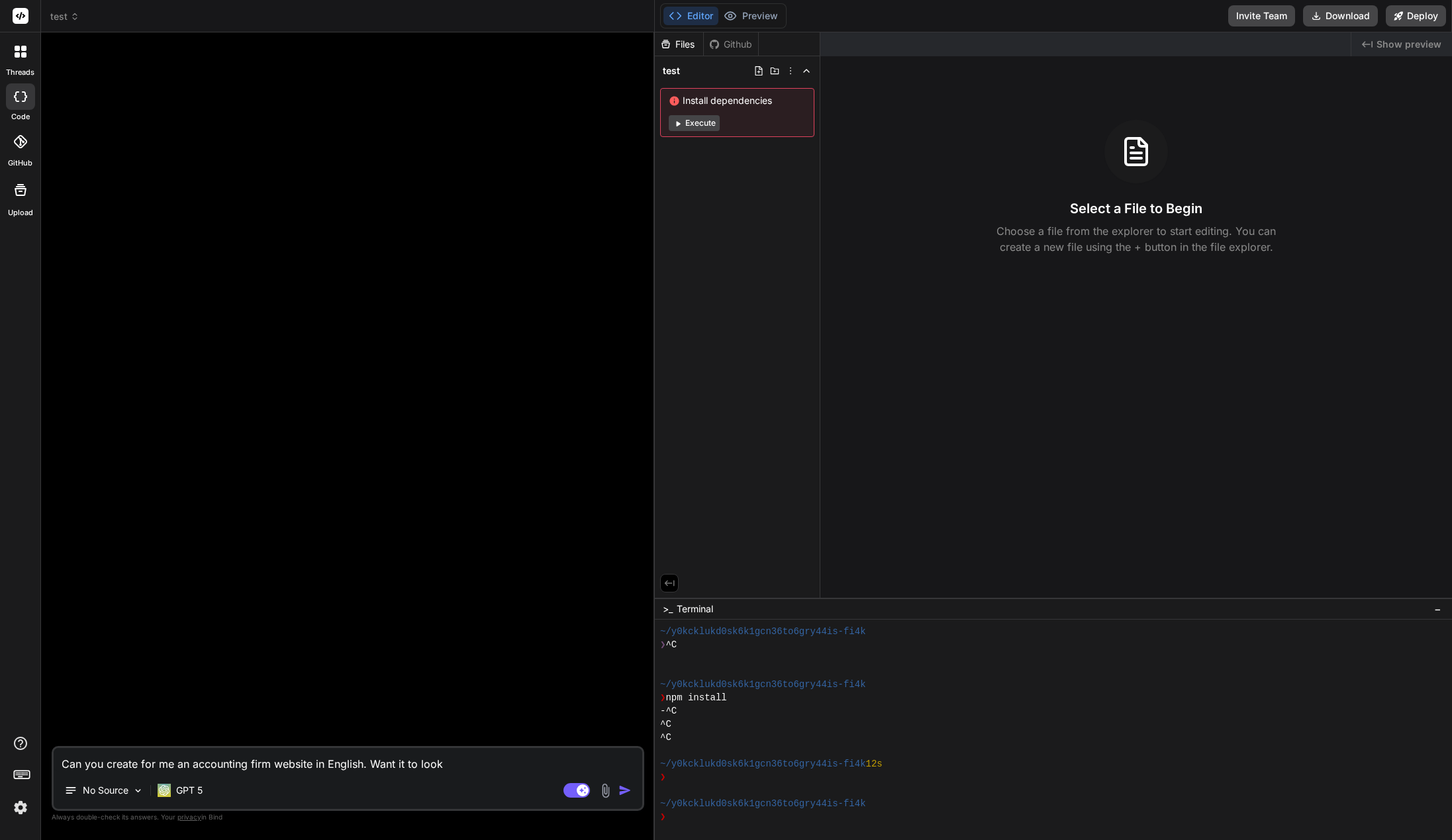
type textarea "Can you create for me an accounting firm website in English. Want it to look p"
type textarea "x"
type textarea "Can you create for me an accounting firm website in English. Want it to look pr"
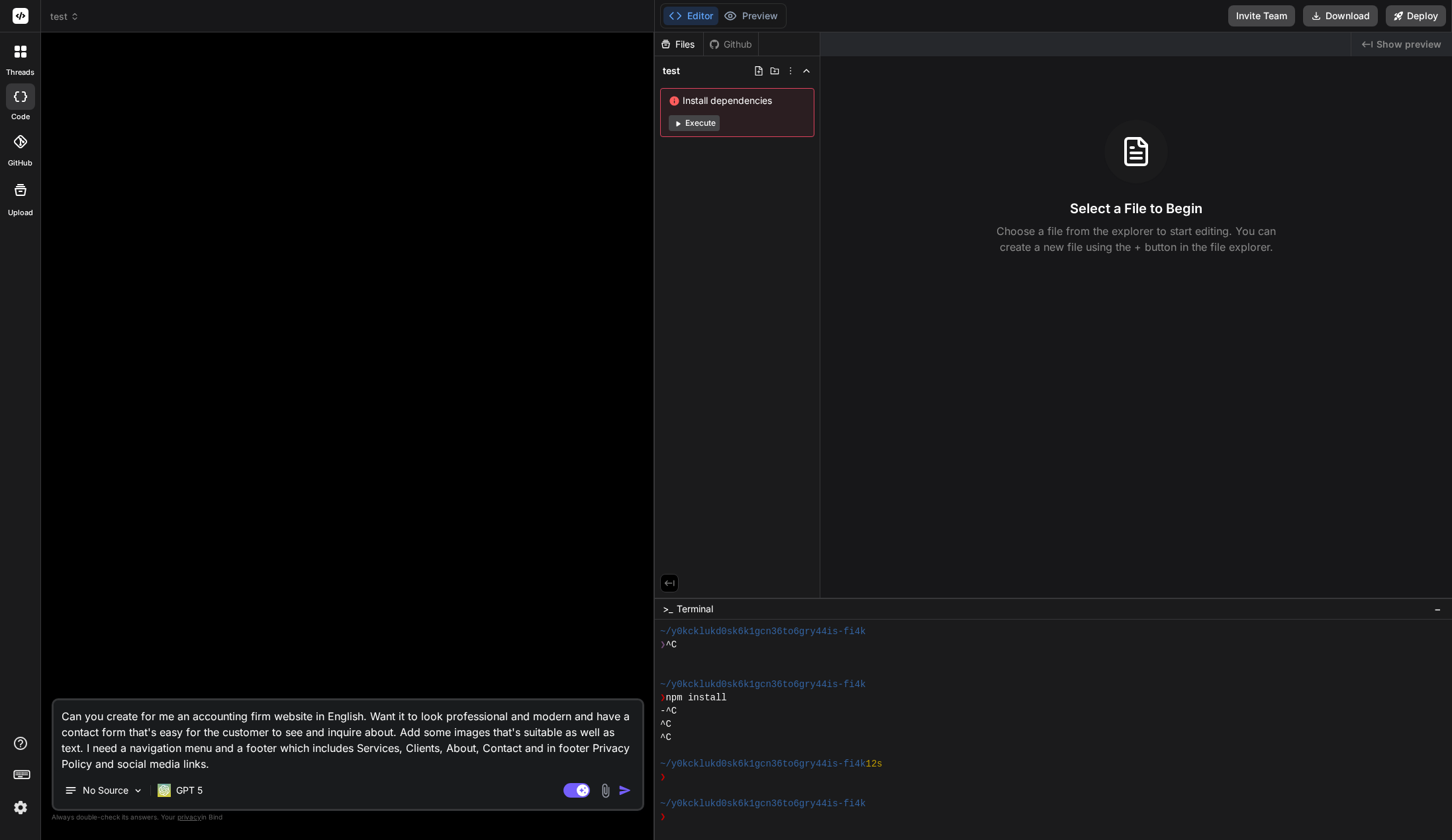
drag, startPoint x: 223, startPoint y: 760, endPoint x: 54, endPoint y: 719, distance: 173.9
click at [54, 719] on textarea "Can you create for me an accounting firm website in English. Want it to look pr…" at bounding box center [348, 735] width 589 height 71
click at [127, 748] on textarea "Can you create for me an accounting firm website in English. Want it to look pr…" at bounding box center [348, 735] width 589 height 71
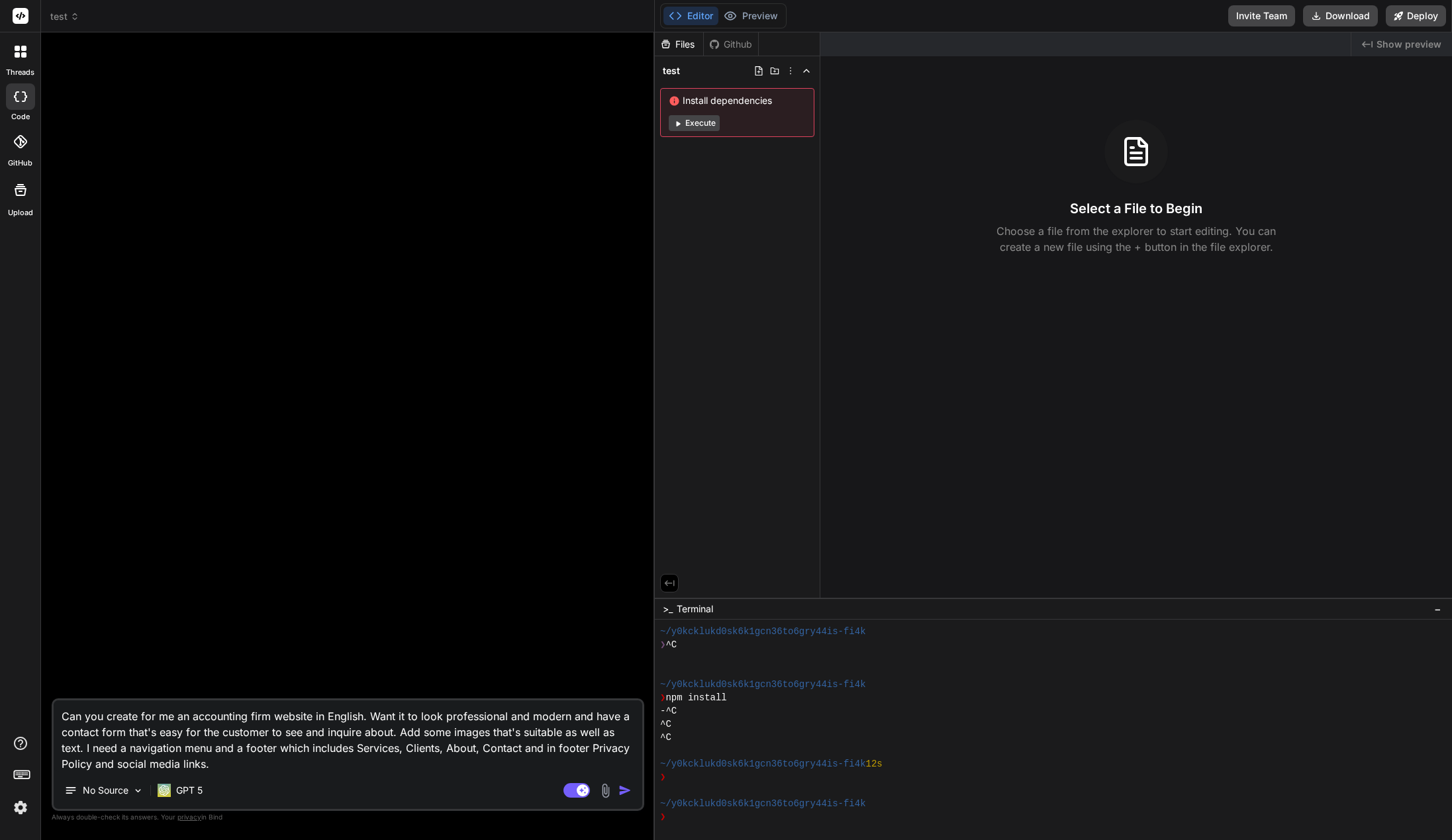
click at [127, 749] on textarea "Can you create for me an accounting firm website in English. Want it to look pr…" at bounding box center [348, 735] width 589 height 71
click at [351, 567] on div at bounding box center [350, 371] width 590 height 655
click at [380, 710] on textarea "Can you create for me an accounting firm website in English. Want it to look pr…" at bounding box center [348, 735] width 589 height 71
click at [360, 717] on textarea "Can you create for me an accounting firm website in English. I want it to look …" at bounding box center [348, 735] width 589 height 71
click at [625, 787] on img "button" at bounding box center [625, 790] width 13 height 13
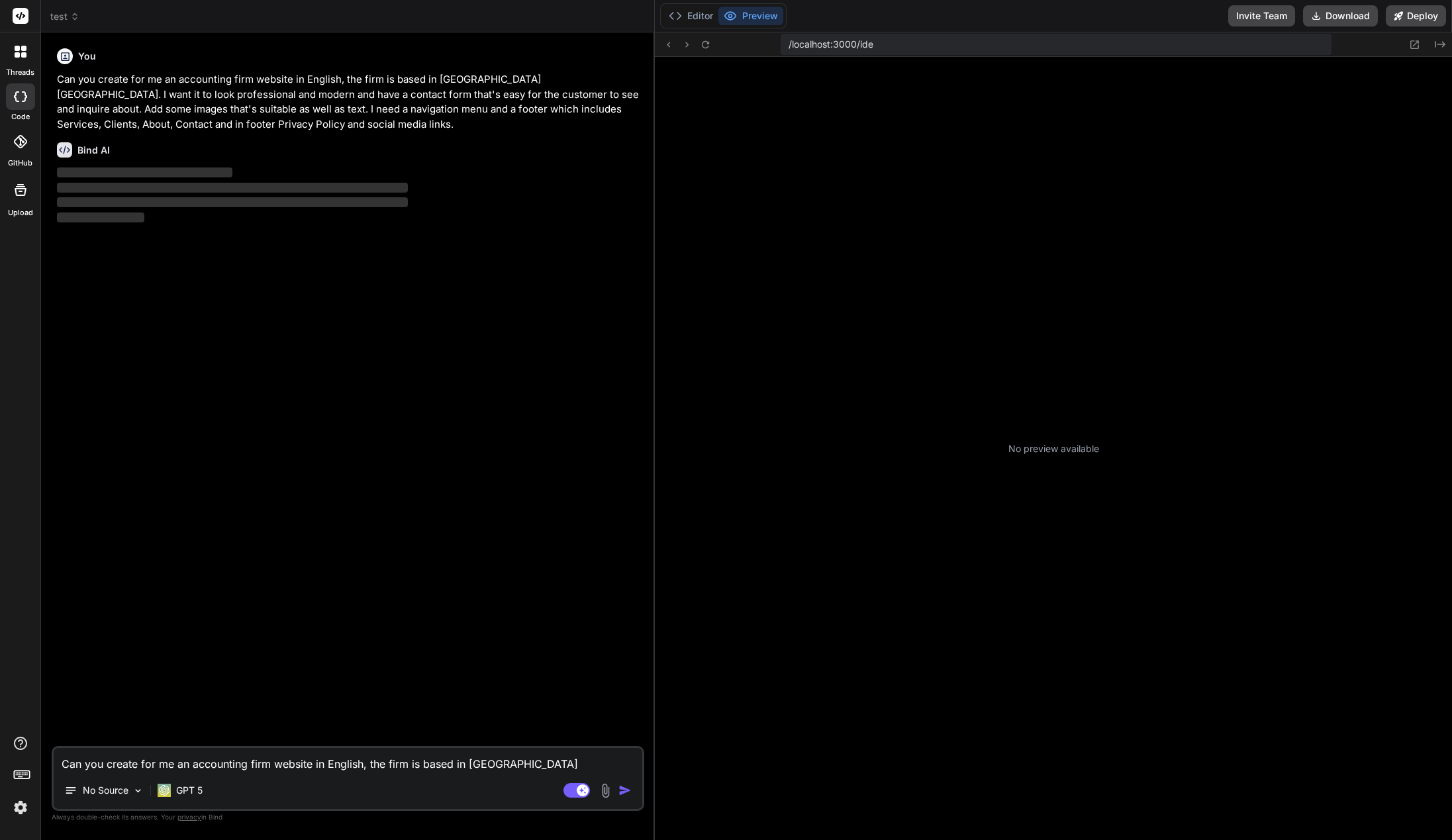
scroll to position [185, 0]
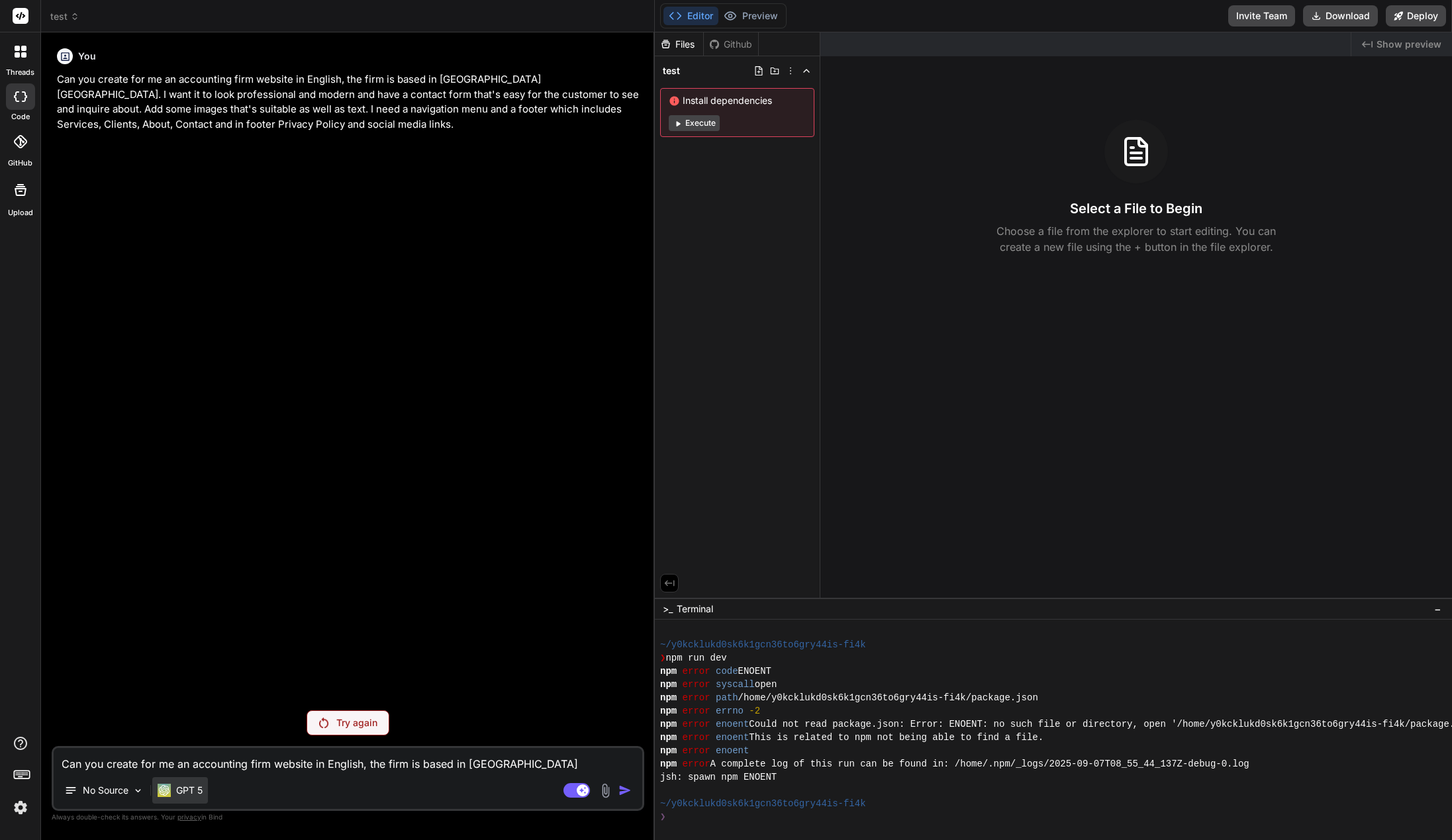
click at [196, 780] on div "GPT 5" at bounding box center [181, 790] width 56 height 27
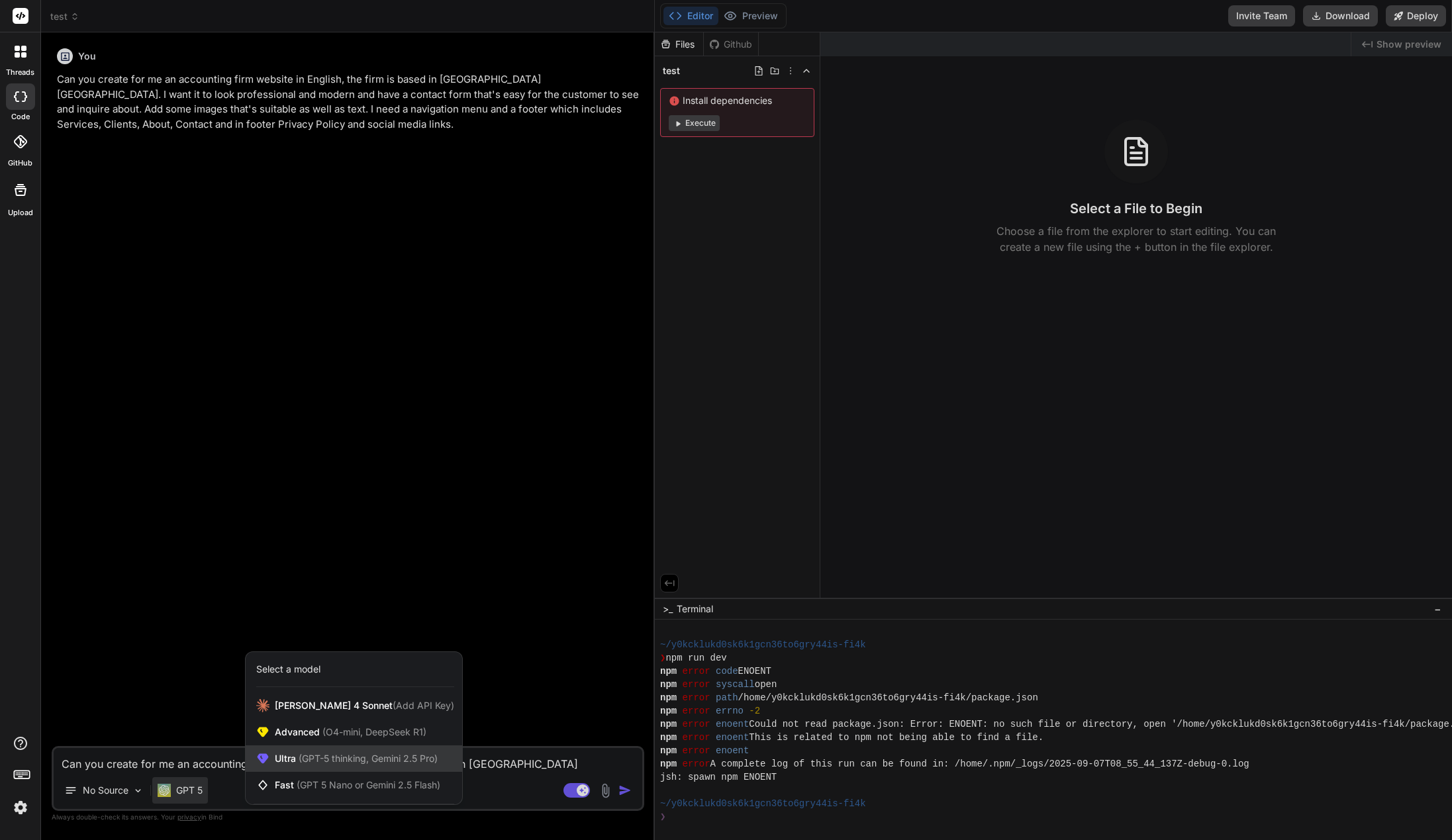
click at [340, 751] on div "Ultra (GPT-5 thinking, Gemini 2.5 Pro)" at bounding box center [353, 758] width 216 height 27
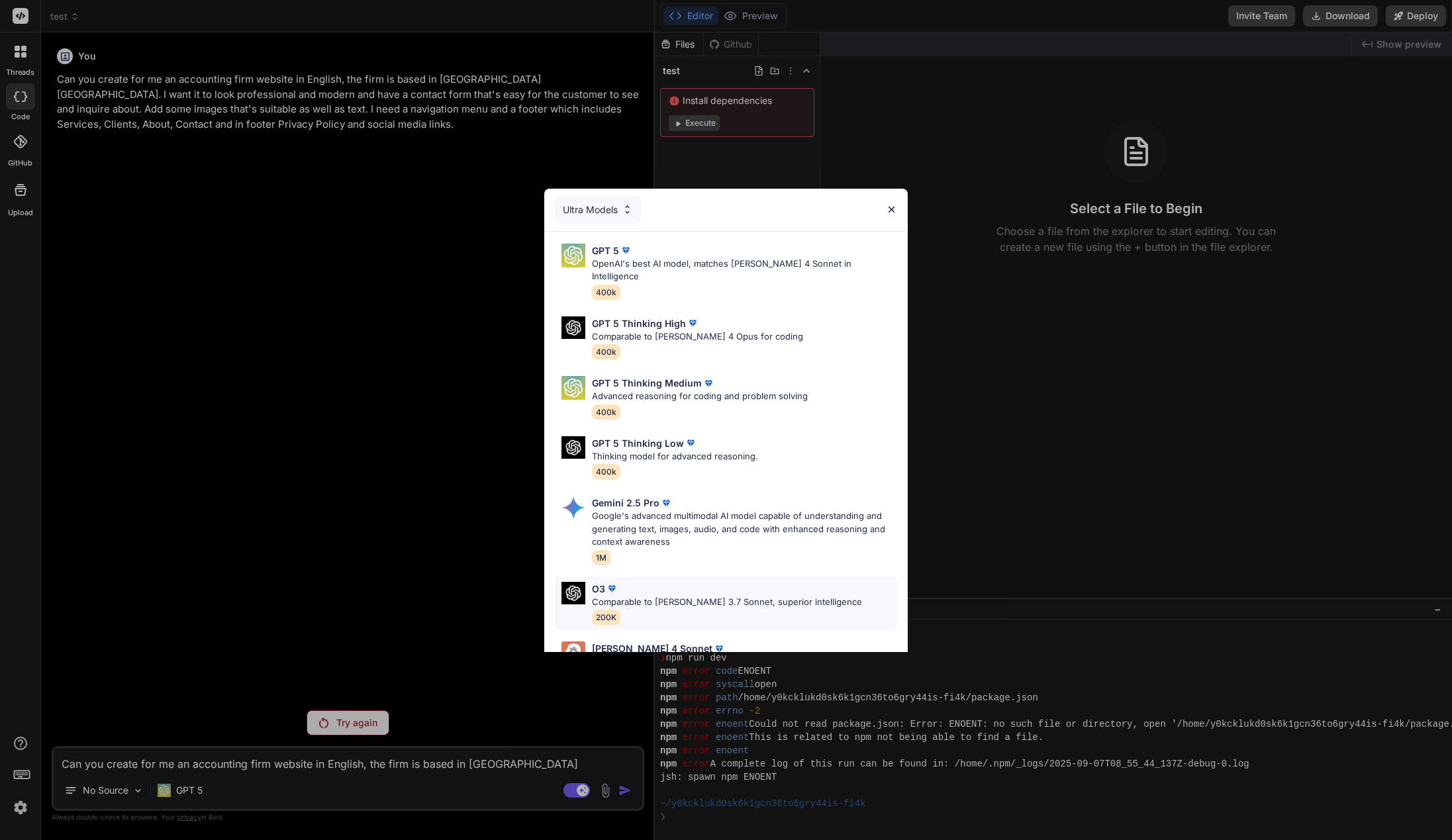
scroll to position [84, 0]
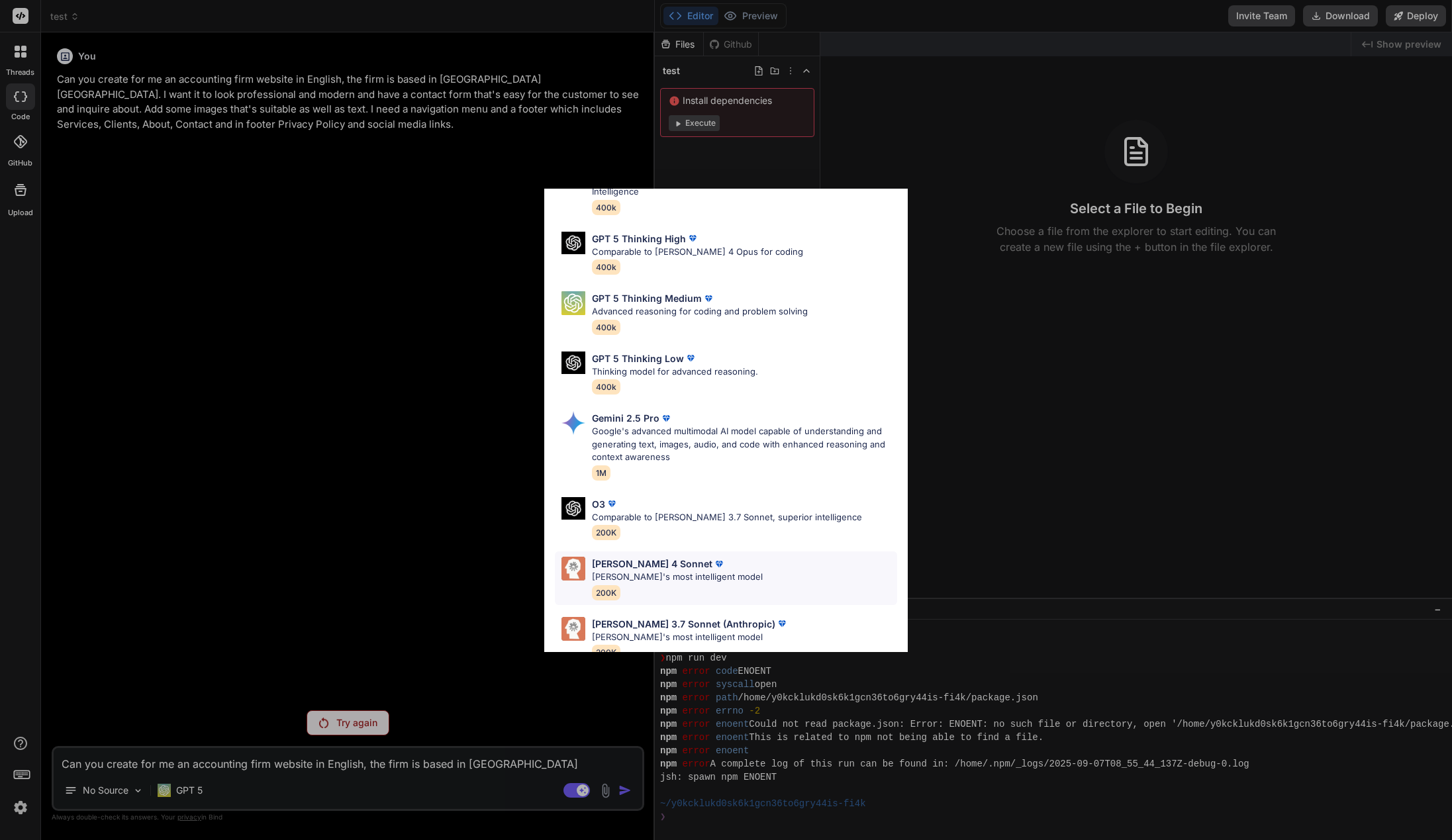
click at [737, 556] on div "Claude 4 Sonnet Claude's most intelligent model 200K" at bounding box center [726, 578] width 342 height 54
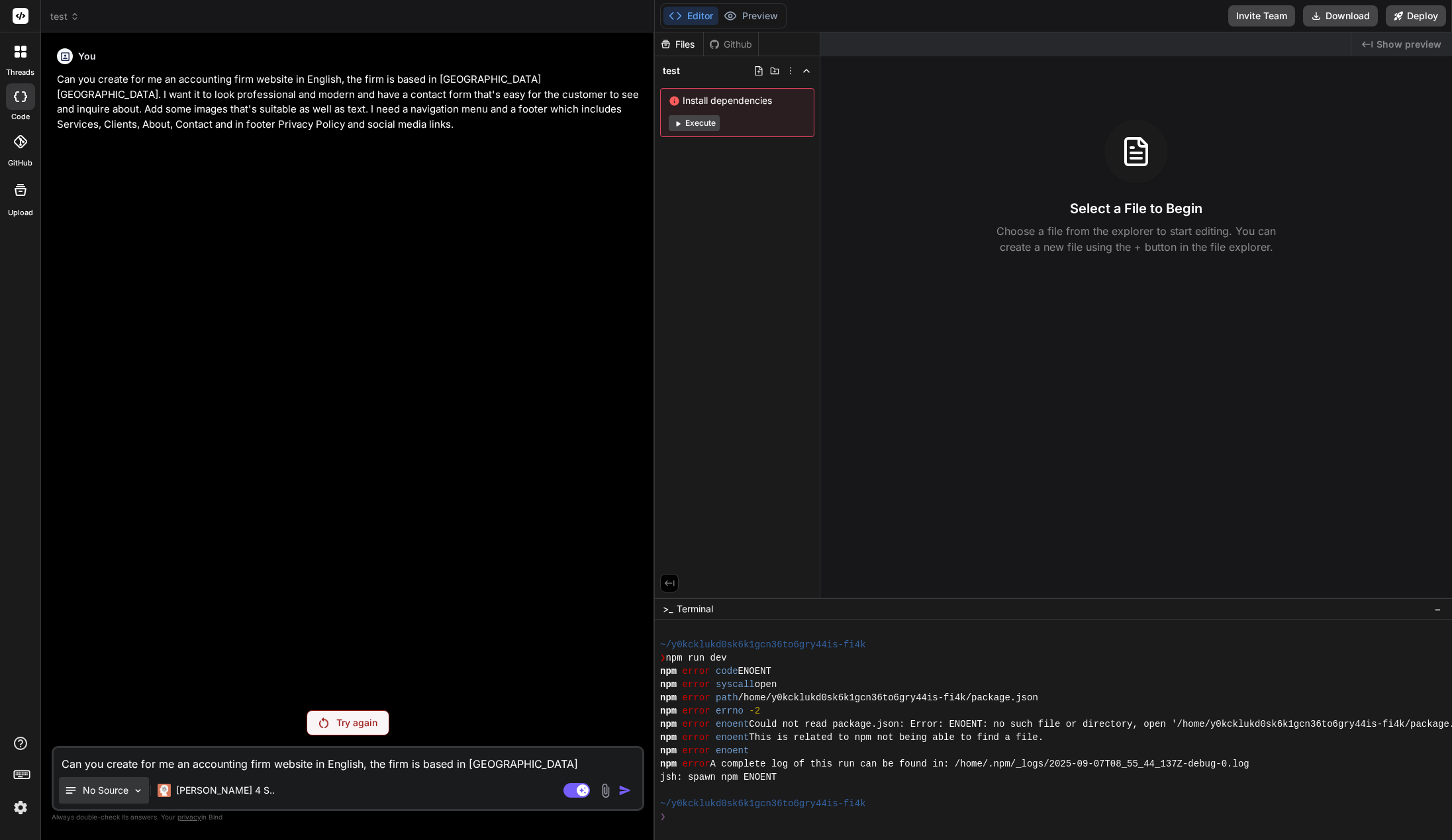
click at [98, 794] on p "No Source" at bounding box center [106, 790] width 46 height 13
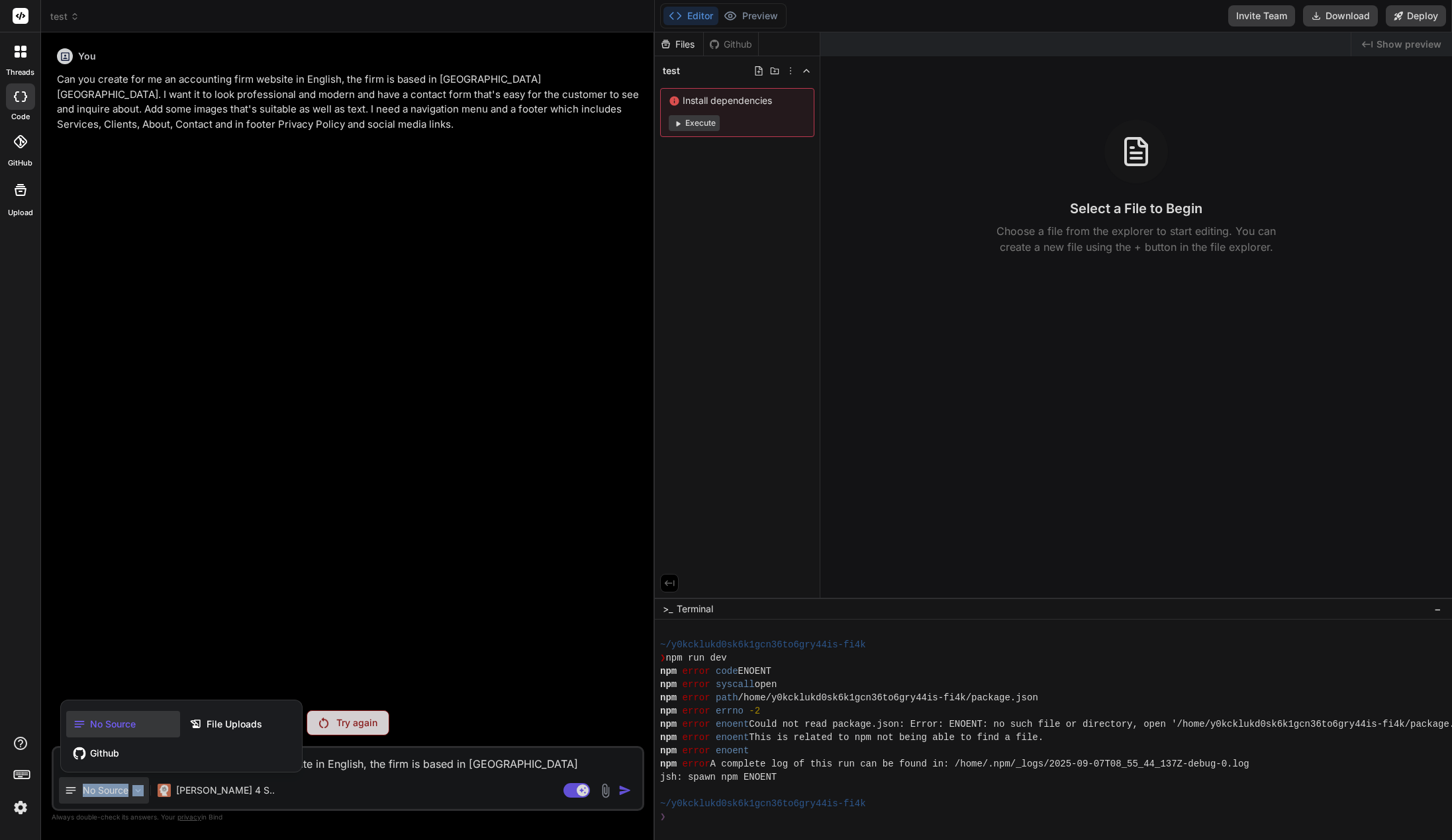
click at [98, 794] on div at bounding box center [726, 420] width 1452 height 840
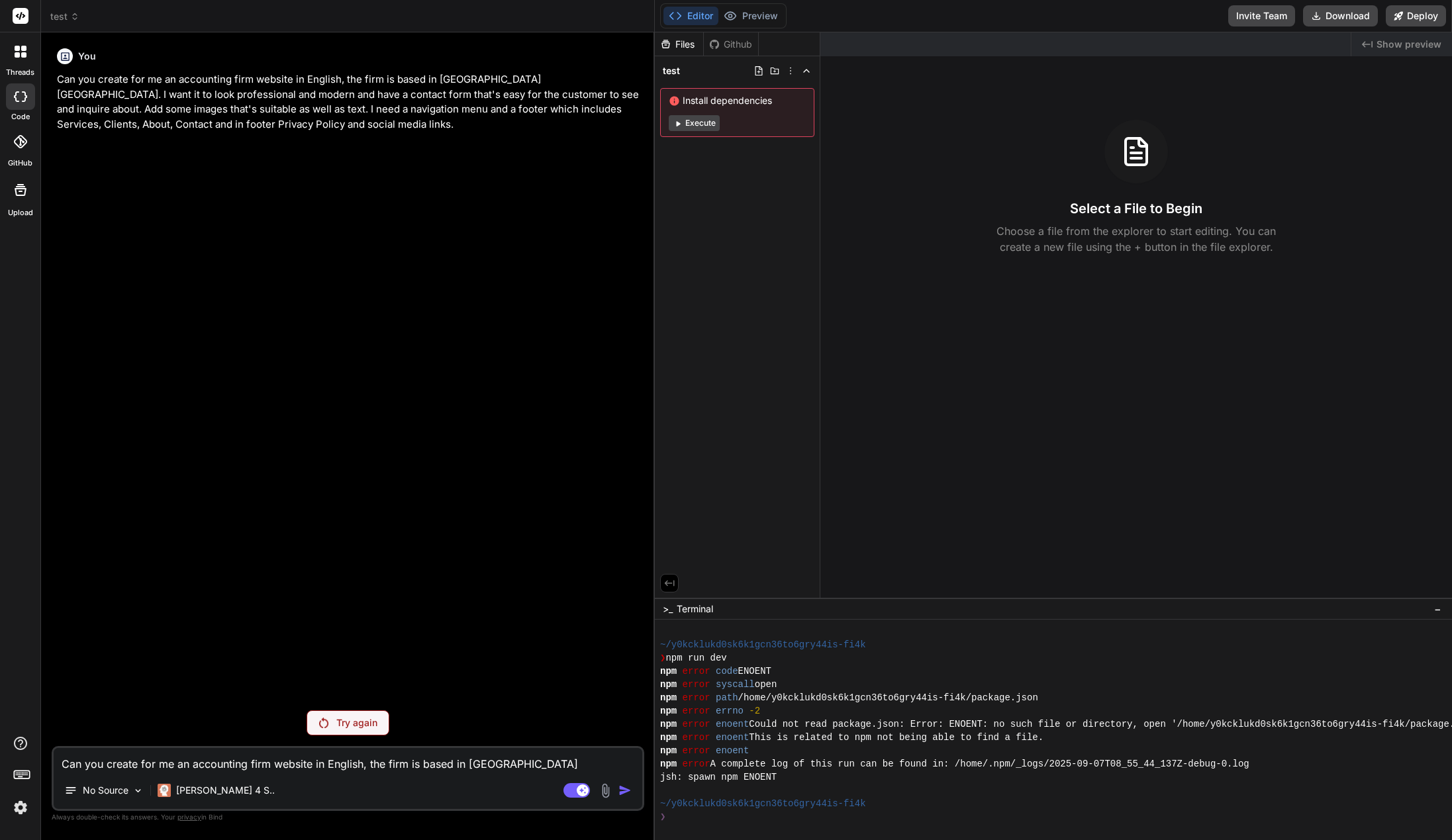
click at [126, 754] on textarea "Can you create for me an accounting firm website in English, the firm is based …" at bounding box center [348, 759] width 589 height 24
paste textarea "Can you create for me an accounting firm website in English. Want it to look pr…"
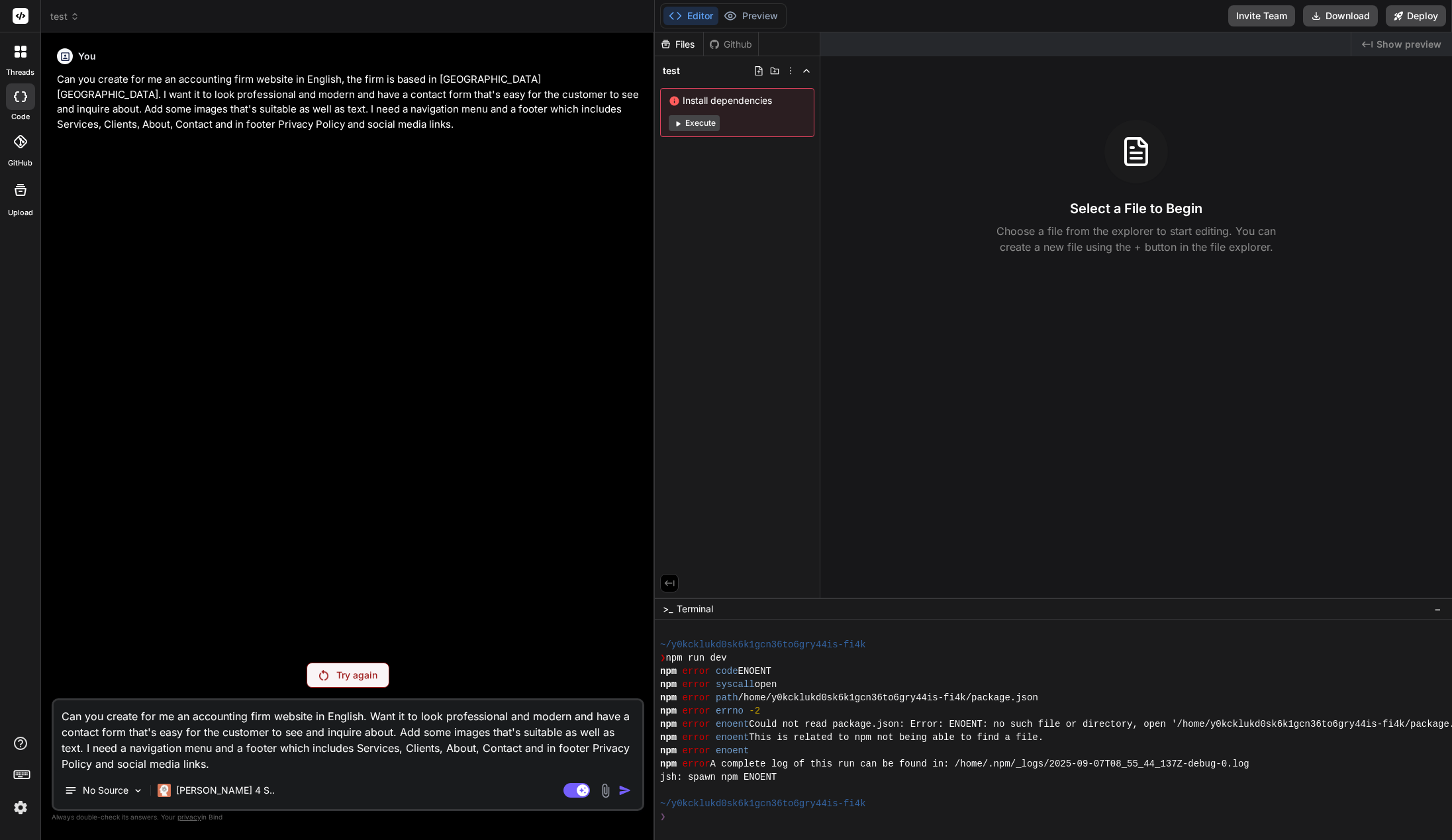
click at [618, 763] on textarea "Can you create for me an accounting firm website in English. Want it to look pr…" at bounding box center [348, 735] width 589 height 71
drag, startPoint x: 627, startPoint y: 803, endPoint x: 623, endPoint y: 795, distance: 8.9
click at [627, 802] on div "No Source Claude 4 S.." at bounding box center [348, 792] width 589 height 32
click at [576, 792] on rect at bounding box center [577, 790] width 27 height 14
click at [576, 791] on rect at bounding box center [570, 790] width 12 height 12
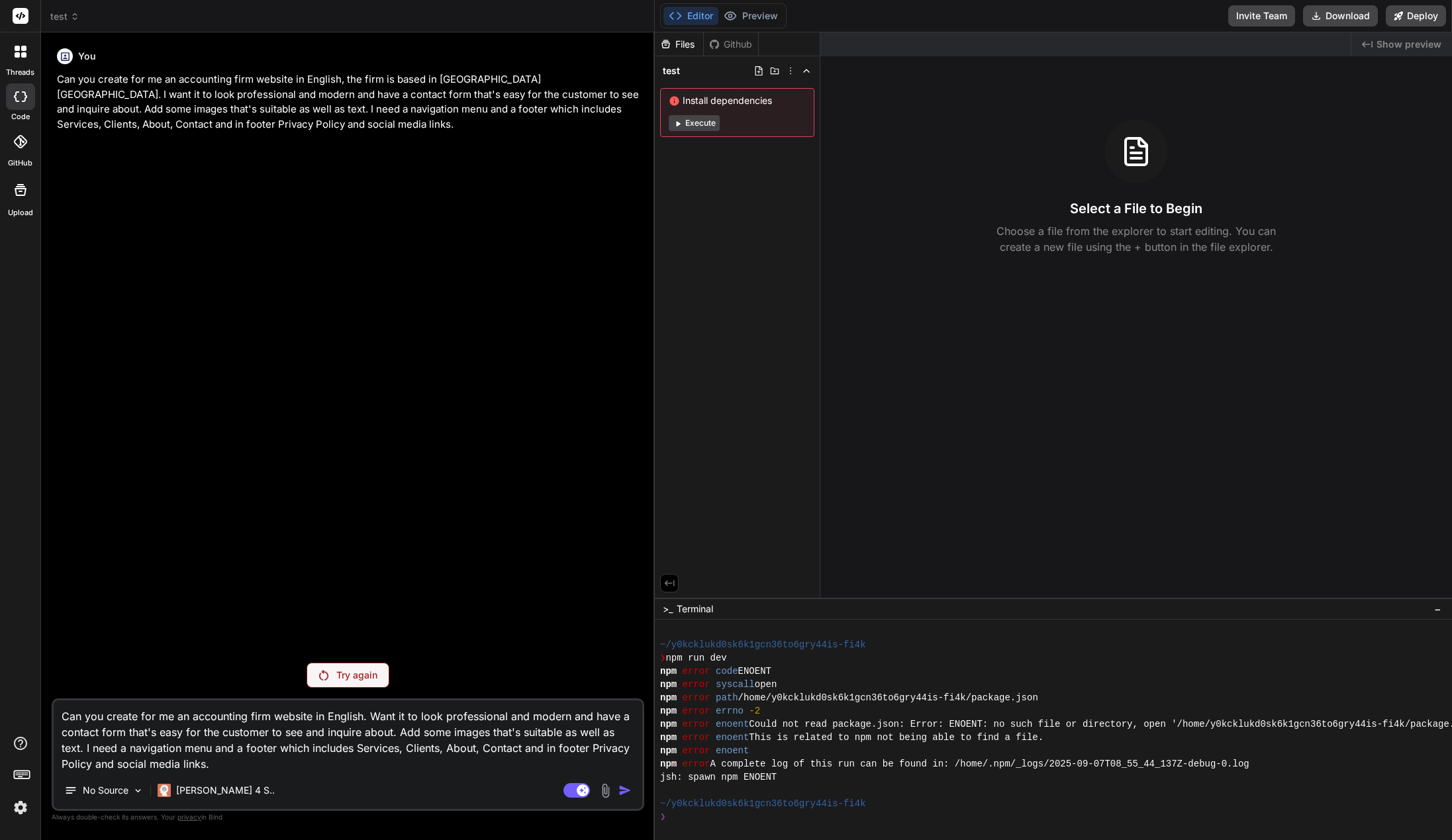
click at [369, 670] on p "Try again" at bounding box center [356, 675] width 41 height 13
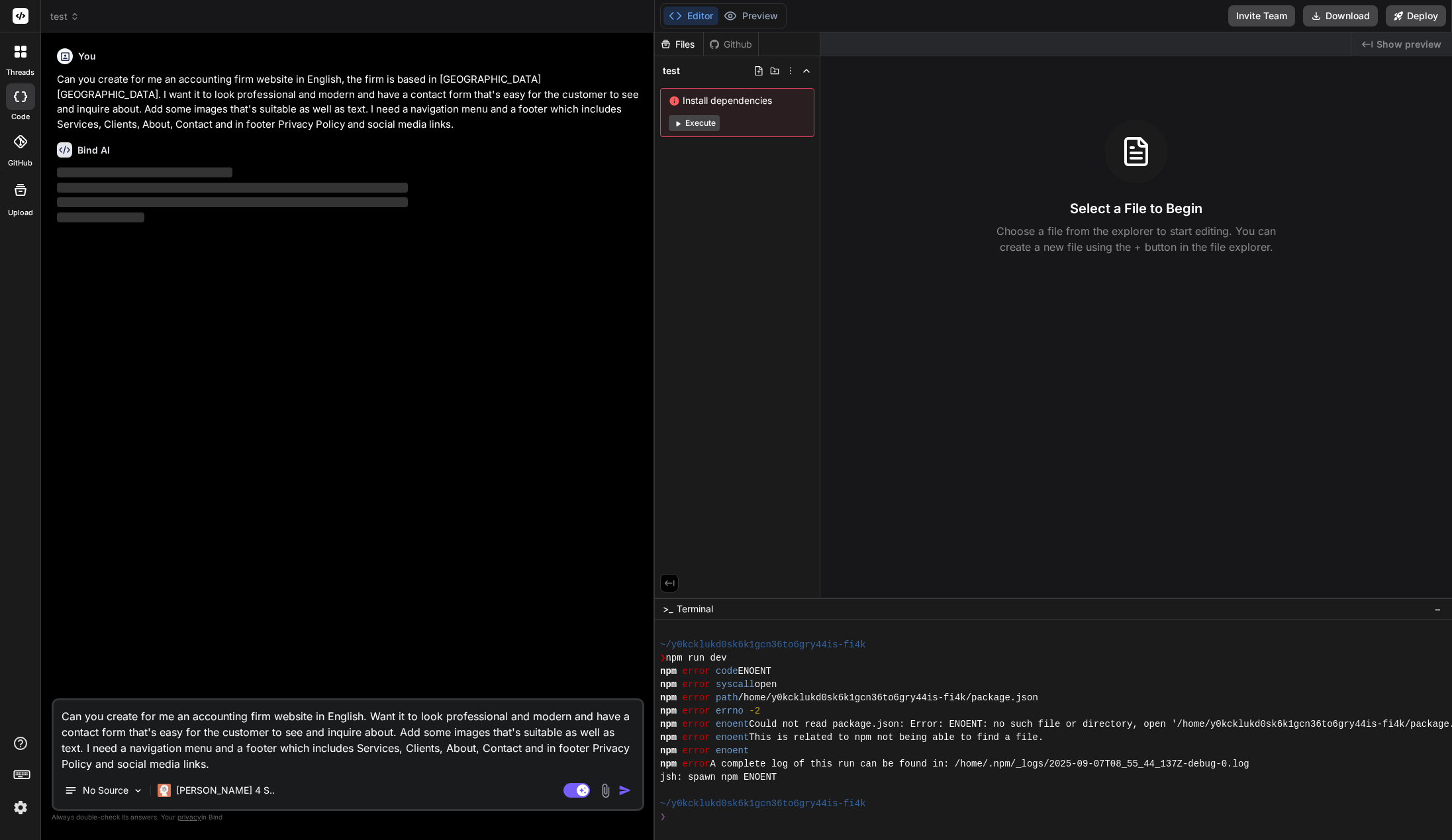
click at [623, 792] on img "button" at bounding box center [625, 790] width 13 height 13
click at [623, 785] on img "button" at bounding box center [625, 790] width 13 height 13
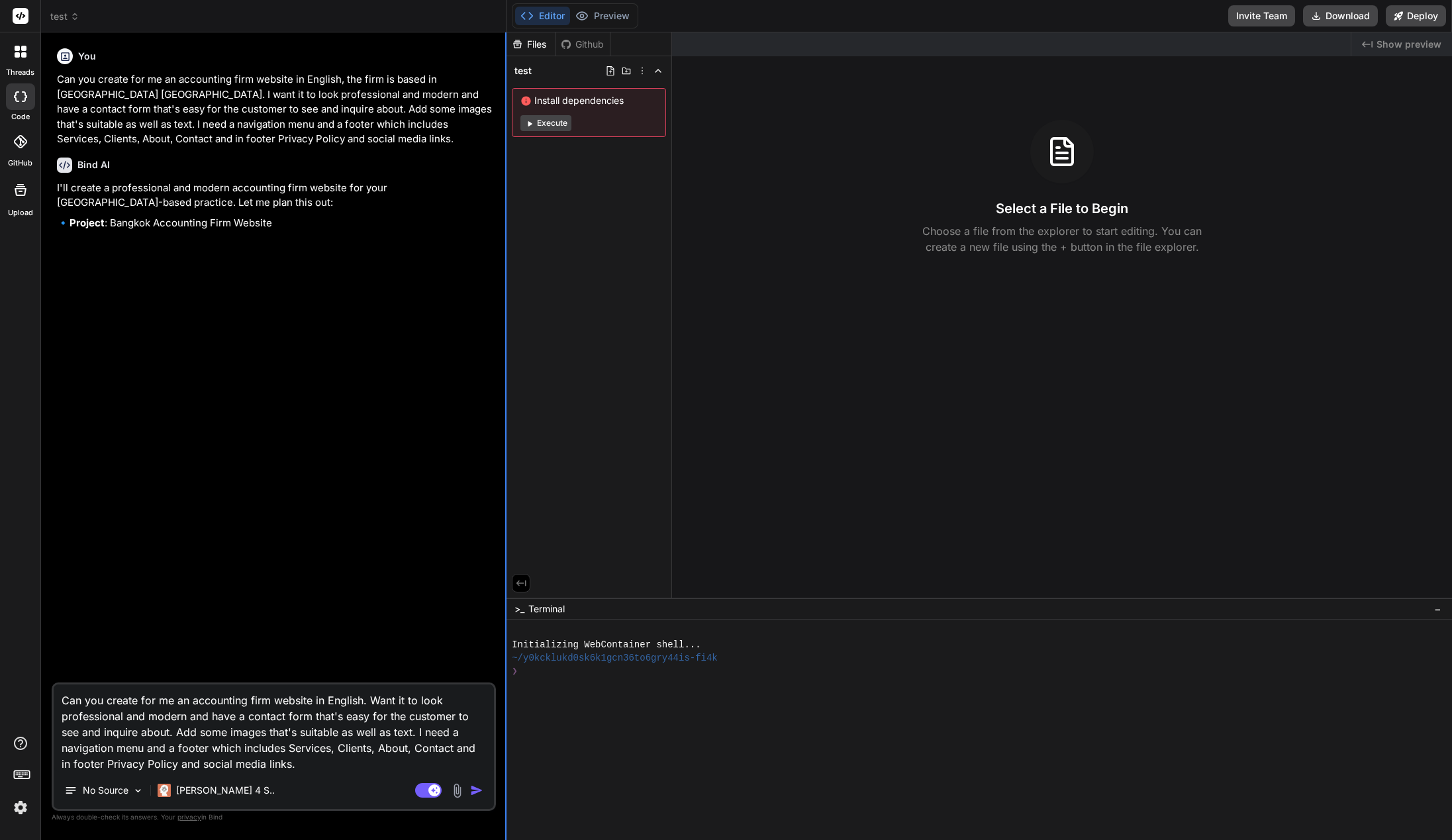
click at [506, 478] on div at bounding box center [505, 436] width 1 height 807
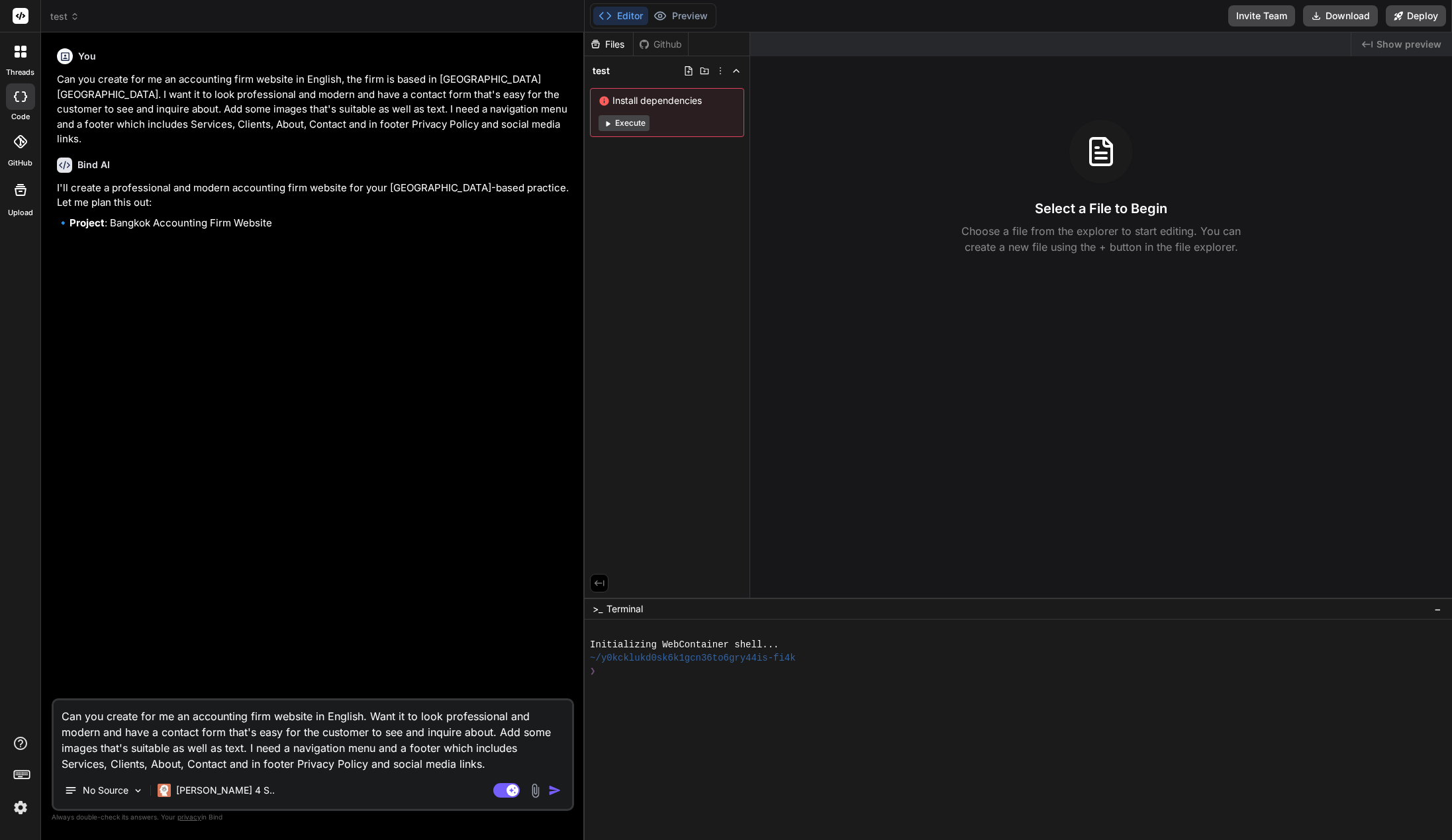
drag, startPoint x: 506, startPoint y: 478, endPoint x: 560, endPoint y: 472, distance: 54.3
click at [560, 472] on div "Bind AI Web Search Created with Pixso. Code Generator You Can you create for me…" at bounding box center [313, 436] width 544 height 807
click at [590, 669] on div "❯❯❯❯❯❯❯❯❯❯❯❯❯❯❯❯❯❯❯❯❯❯❯❯❯❯❯❯❯❯❯❯ Initializing WebContainer shell... ~/y0kcklukd…" at bounding box center [1051, 724] width 923 height 199
click at [459, 600] on div "You Can you create for me an accounting firm website in English, the firm is ba…" at bounding box center [314, 371] width 520 height 655
click at [343, 256] on div "You Can you create for me an accounting firm website in English, the firm is ba…" at bounding box center [314, 371] width 520 height 655
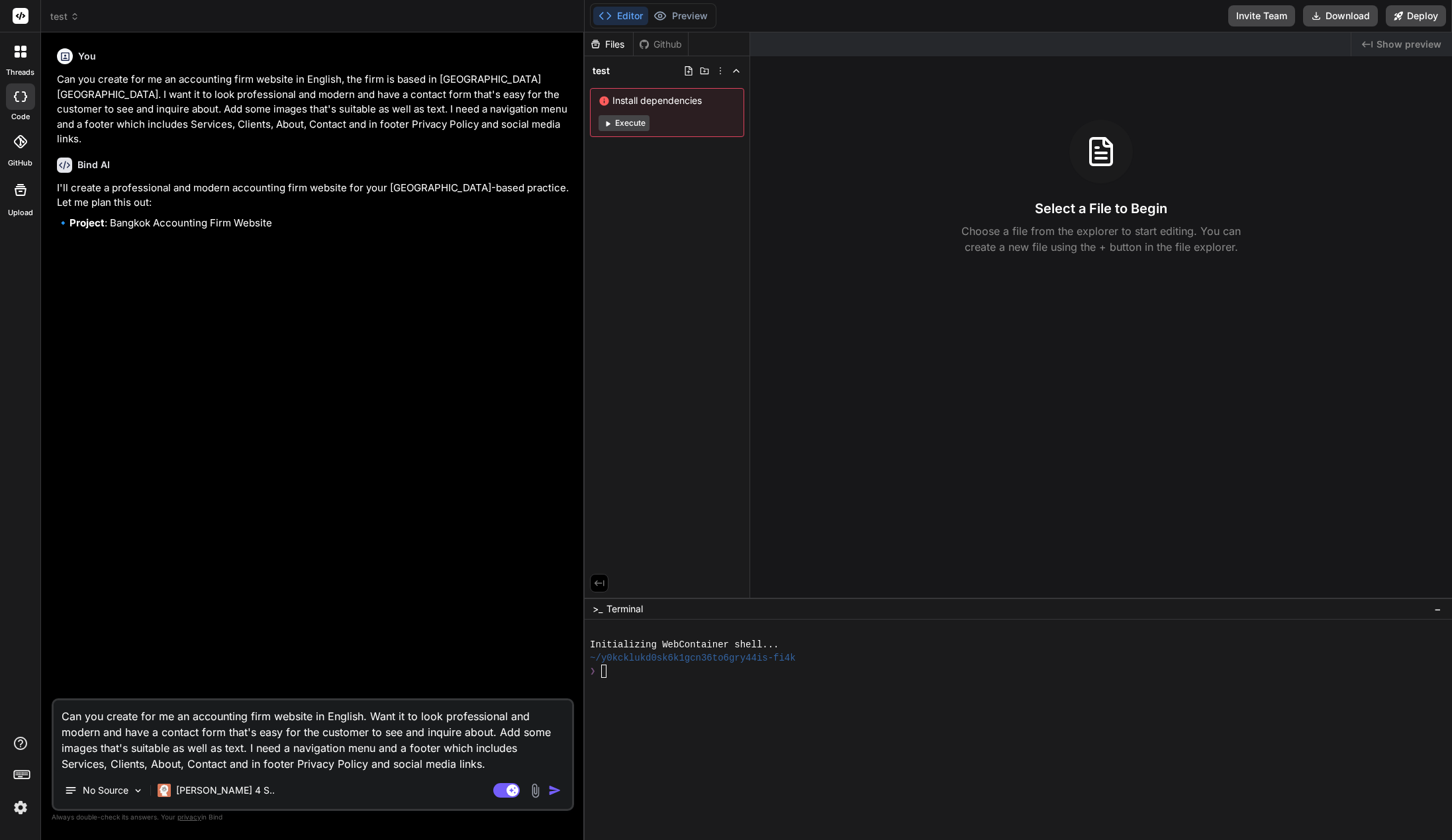
click at [553, 795] on img "button" at bounding box center [555, 790] width 13 height 13
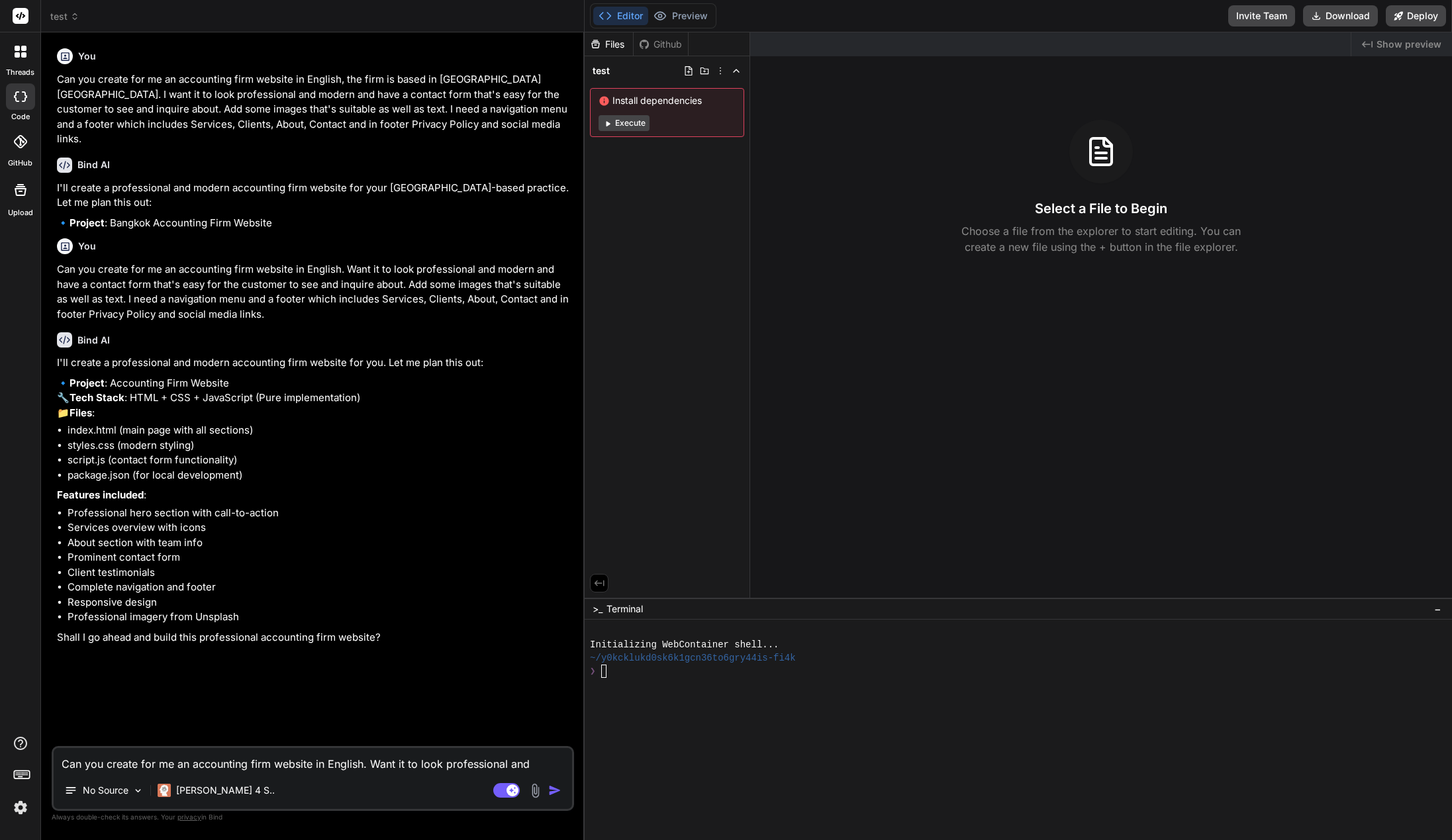
type textarea "x"
click at [175, 757] on textarea "Can you create for me an accounting firm website in English. Want it to look pr…" at bounding box center [313, 759] width 519 height 24
click at [182, 767] on textarea "Can you create for me an accounting firm website in English. Want it to look pr…" at bounding box center [313, 759] width 519 height 24
type textarea "Y"
type textarea "x"
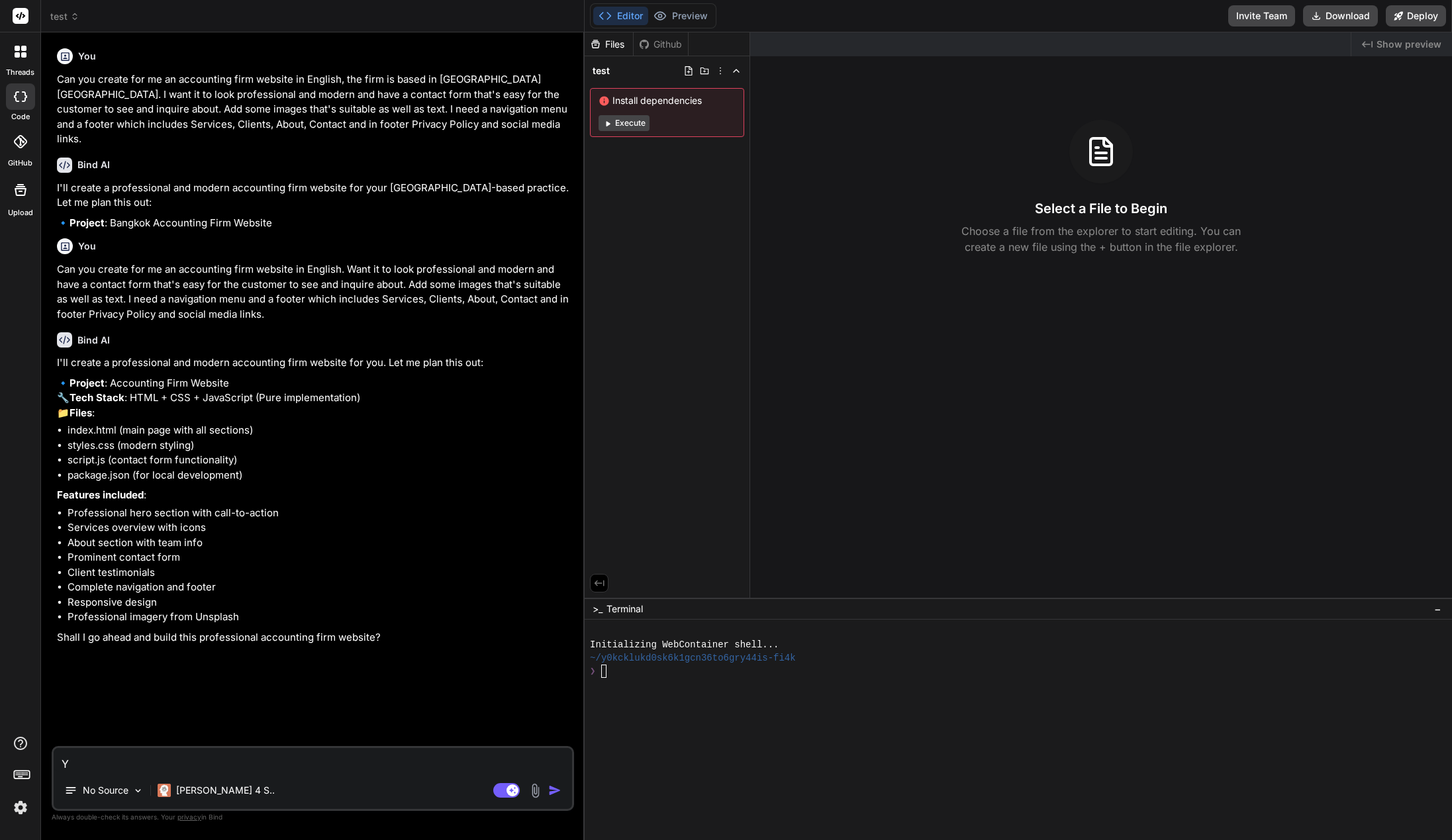
type textarea "Ye"
type textarea "x"
type textarea "Yes"
type textarea "x"
type textarea "Yes"
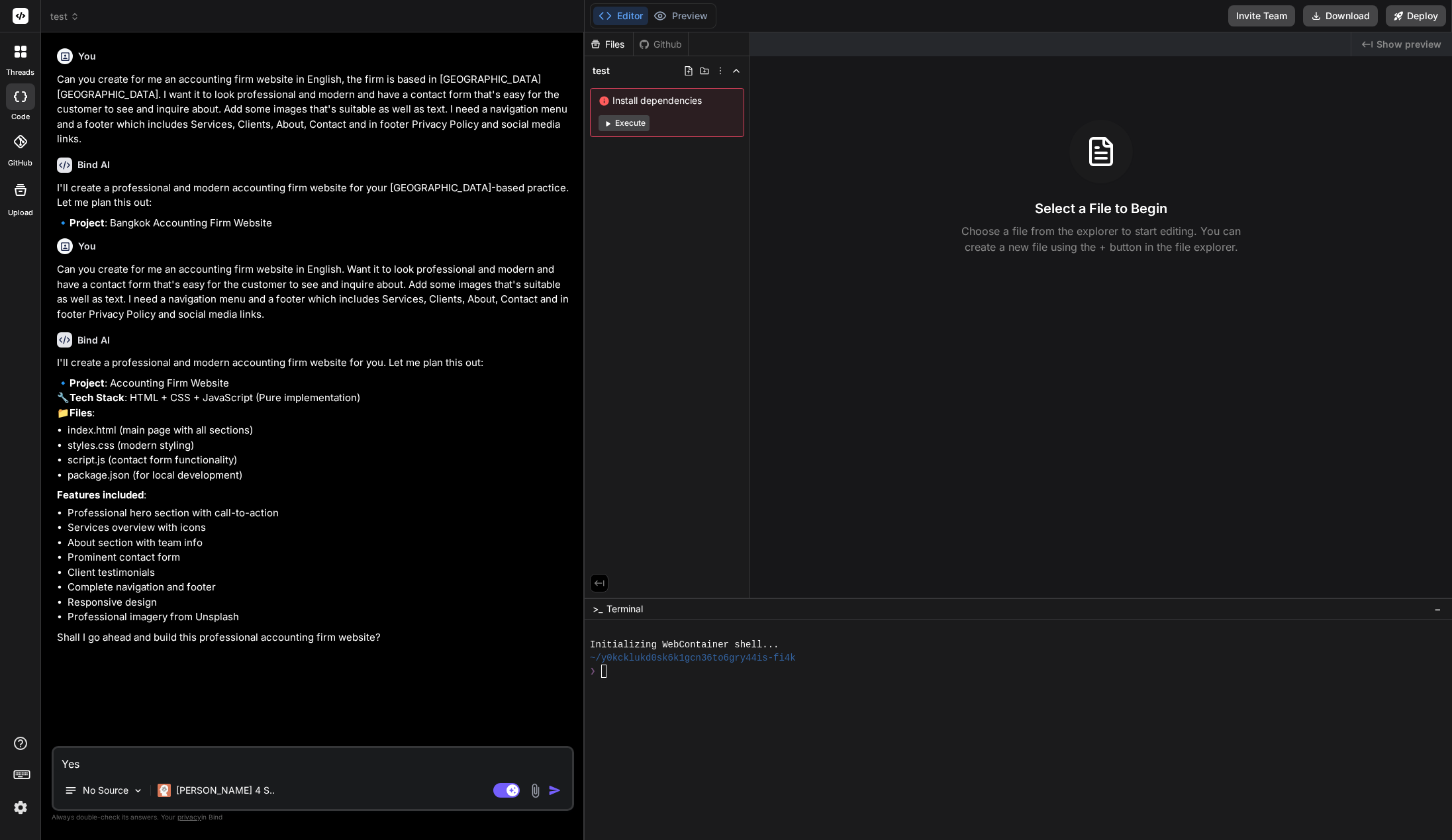
type textarea "x"
type textarea "Yes c"
type textarea "x"
type textarea "Yes ca"
type textarea "x"
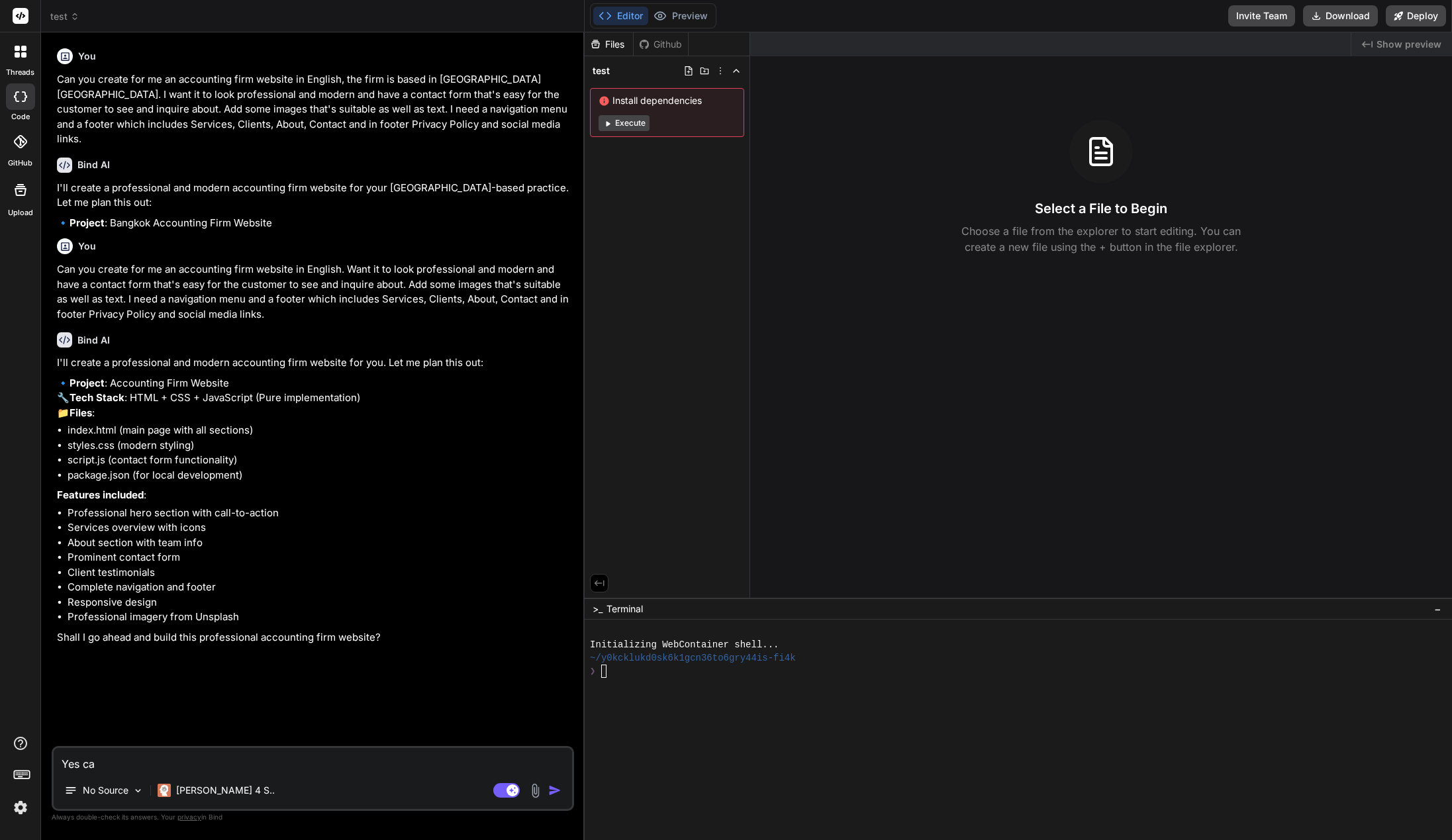
type textarea "Yes can"
type textarea "x"
type textarea "Yes can"
type textarea "x"
type textarea "Yes can y"
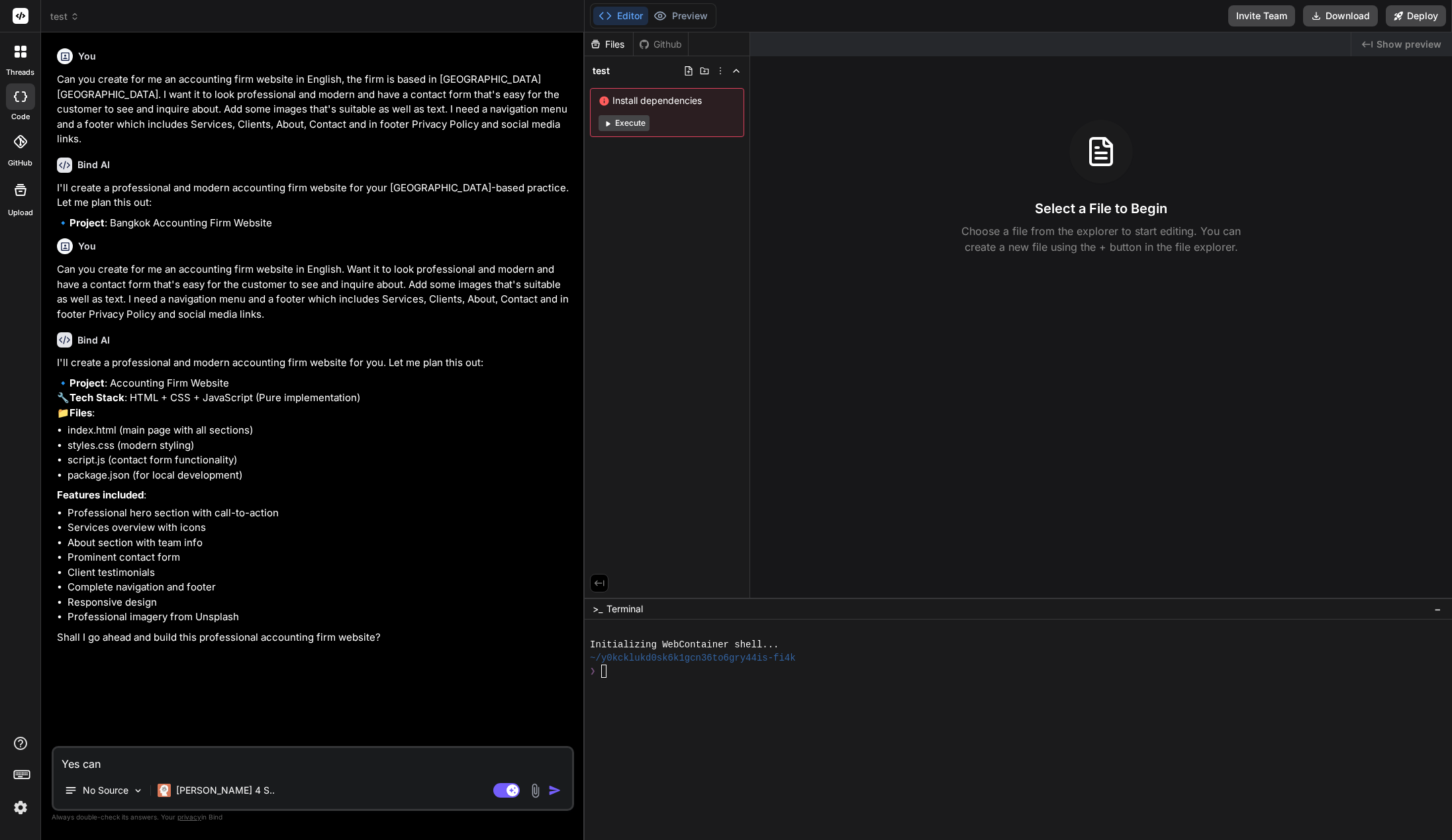
type textarea "x"
type textarea "Yes can yo"
type textarea "x"
type textarea "Yes can you"
type textarea "x"
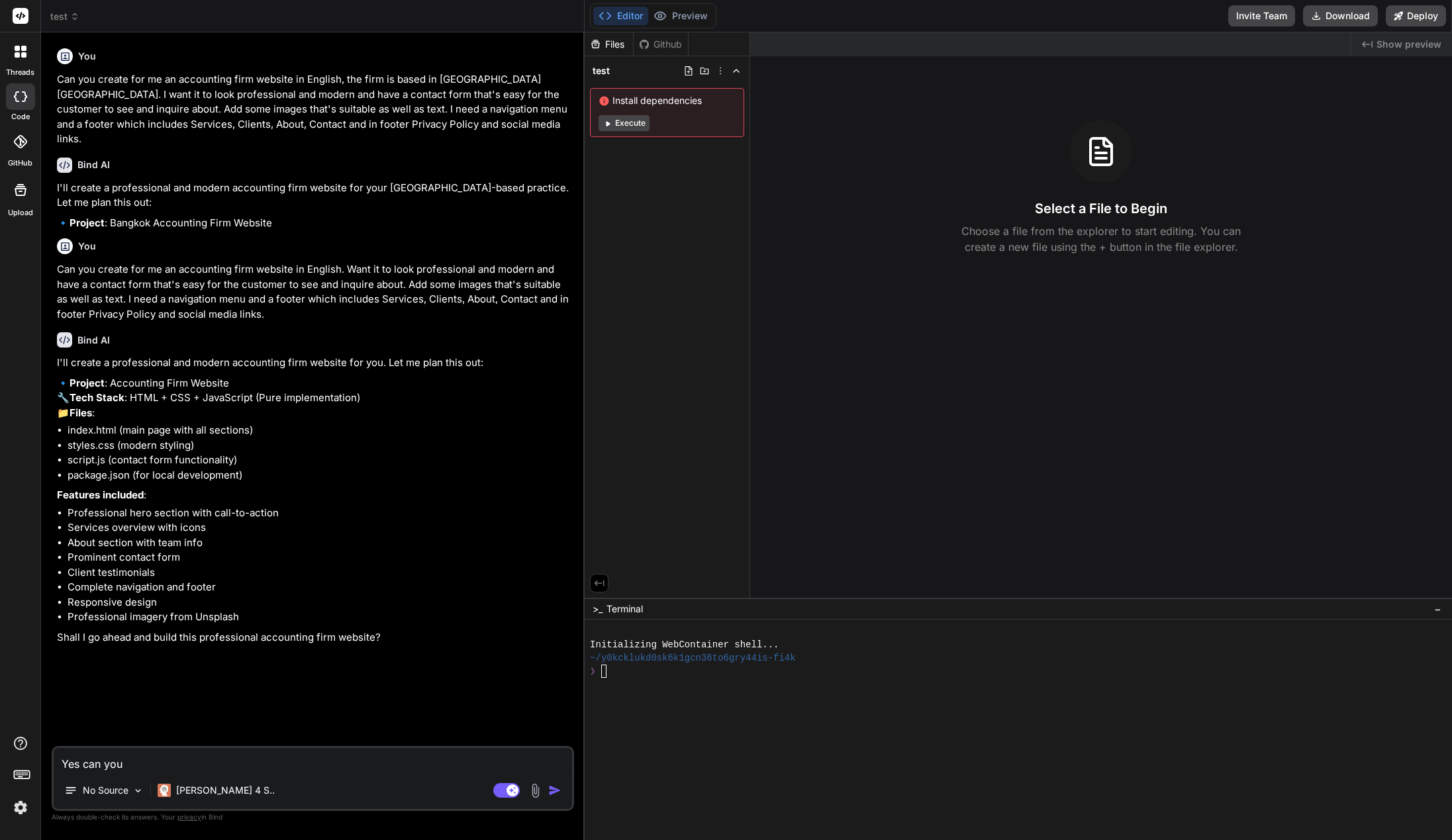
type textarea "Yes can you"
type textarea "x"
type textarea "Yes can you a"
type textarea "x"
type textarea "Yes can you al"
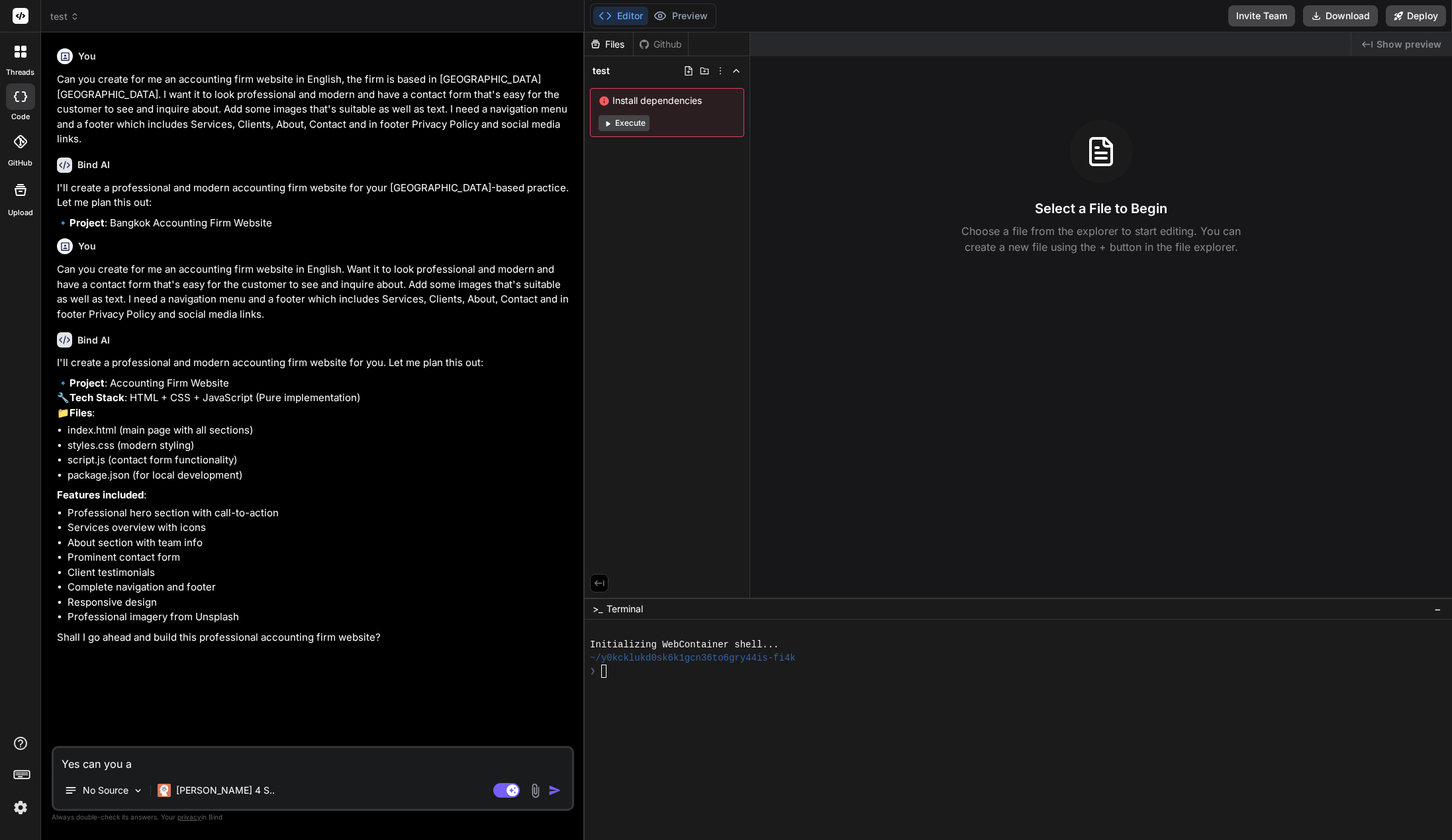
type textarea "x"
type textarea "Yes can you als"
type textarea "x"
type textarea "Yes can you also"
type textarea "x"
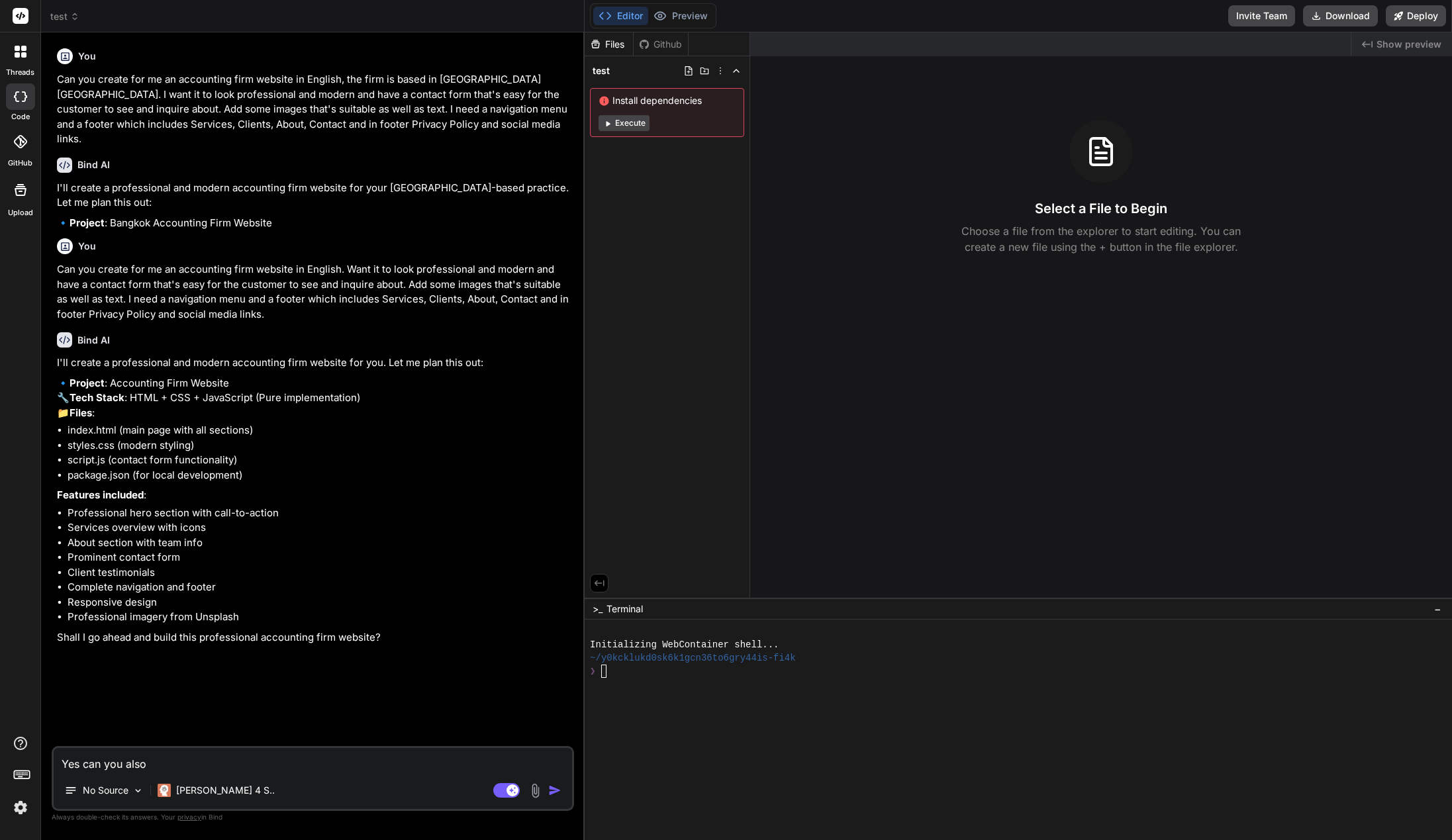
type textarea "Yes can you also"
type textarea "x"
type textarea "Yes can you also d"
type textarea "x"
type textarea "Yes can you also do"
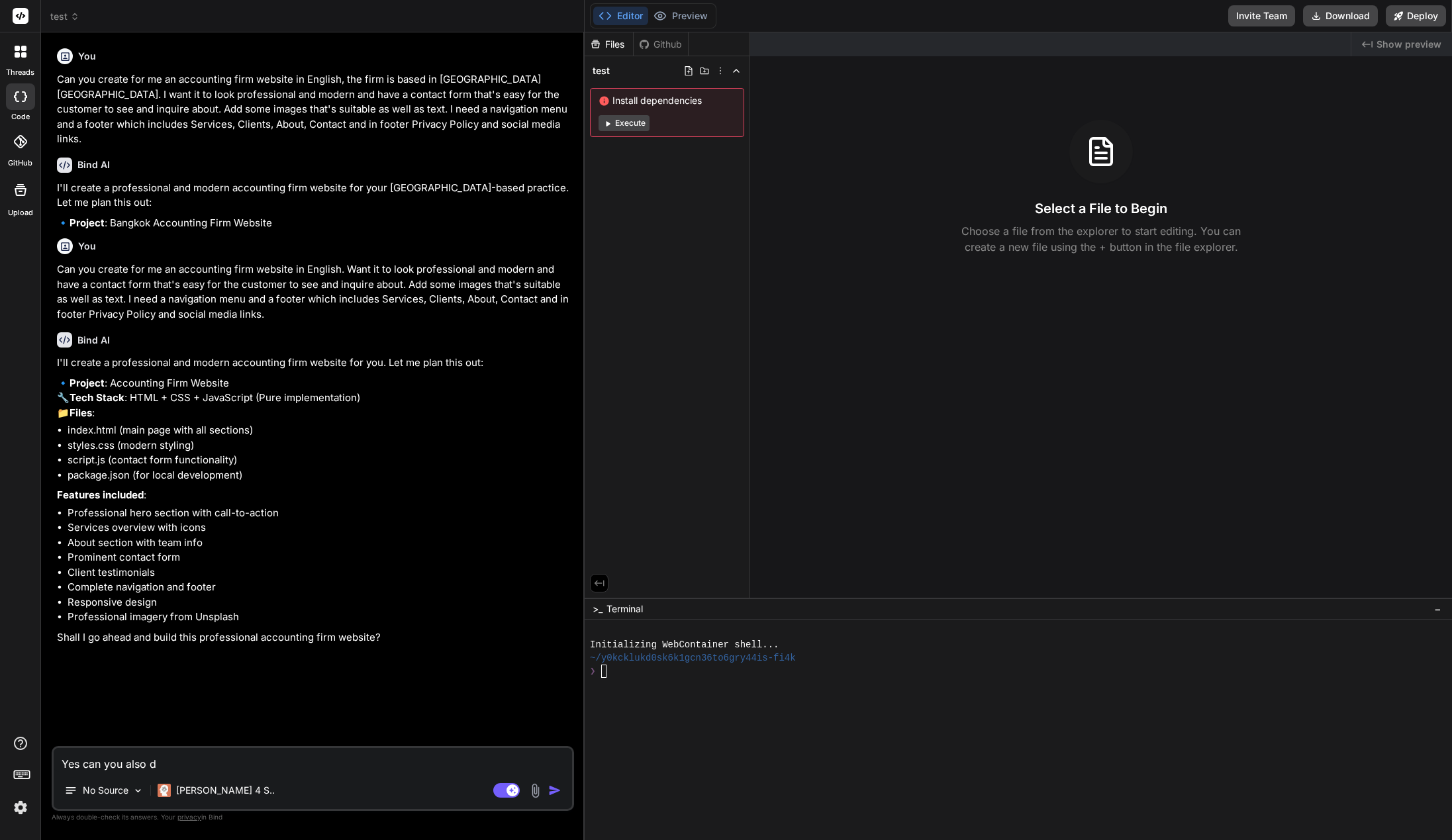
type textarea "x"
type textarea "Yes can you also dow"
type textarea "x"
type textarea "Yes can you also down"
type textarea "x"
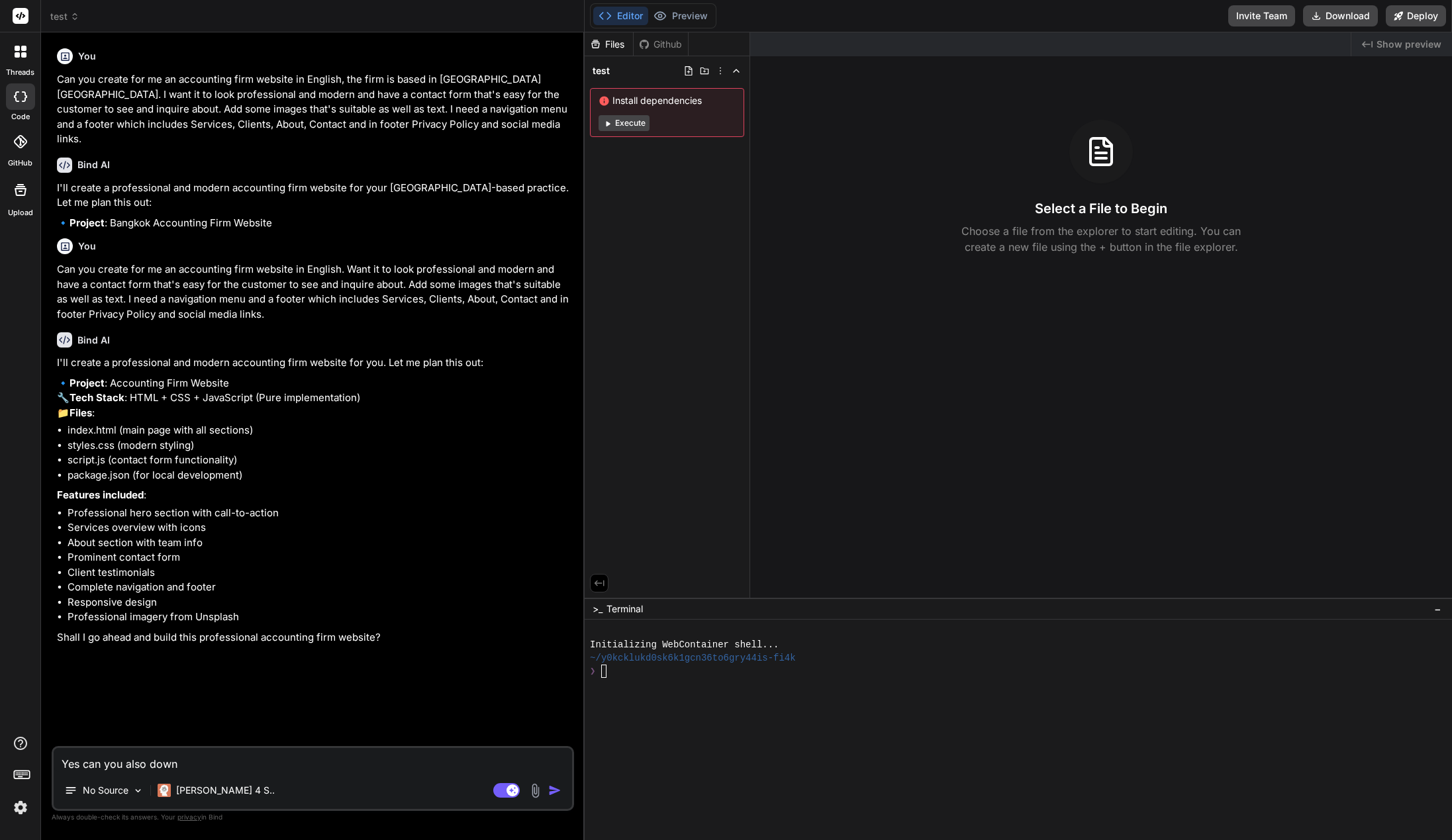
type textarea "Yes can you also downl"
type textarea "x"
type textarea "Yes can you also downlo"
type textarea "x"
type textarea "Yes can you also downloa"
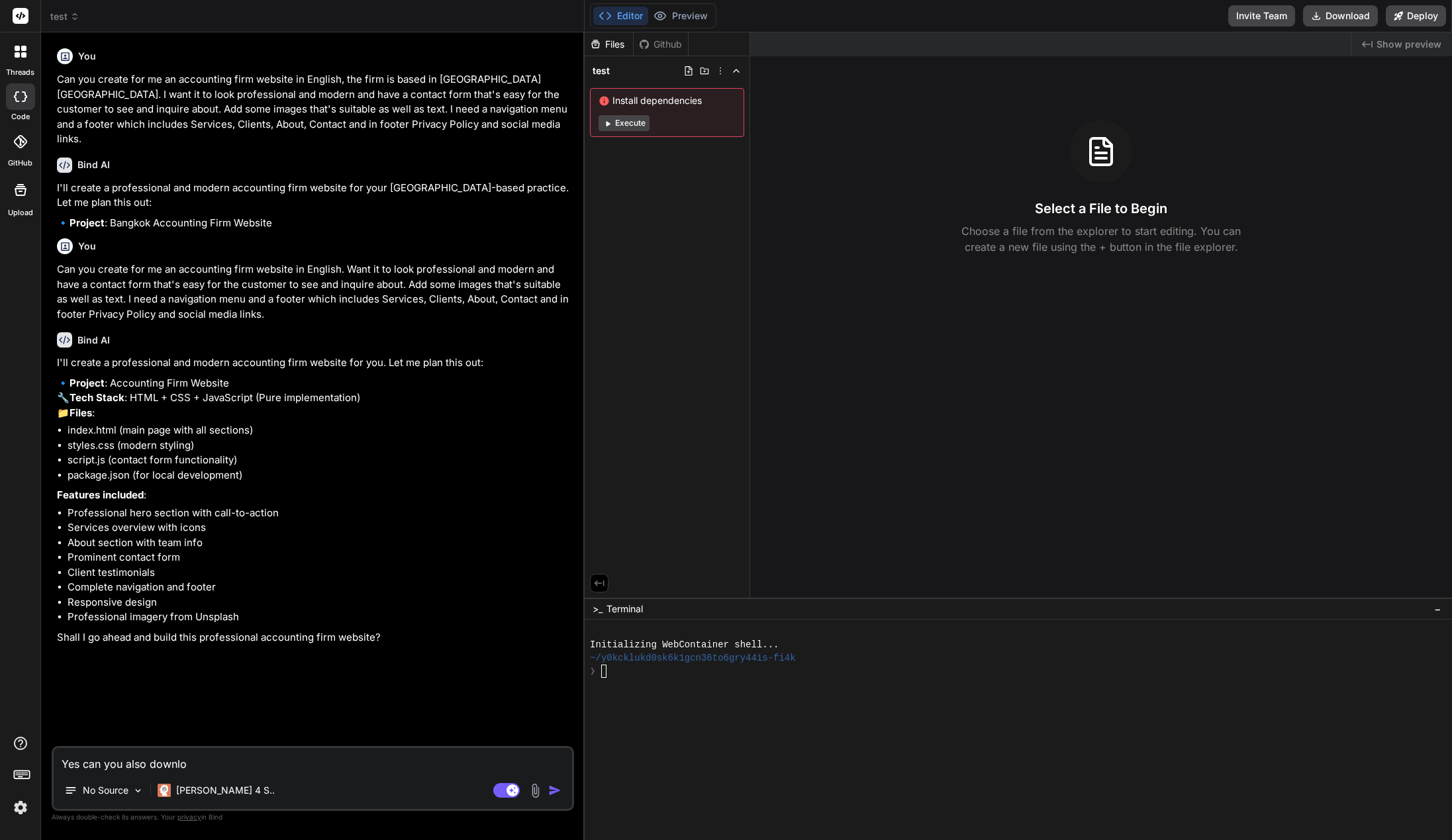
type textarea "x"
type textarea "Yes can you also download"
type textarea "x"
type textarea "Yes can you also download"
type textarea "x"
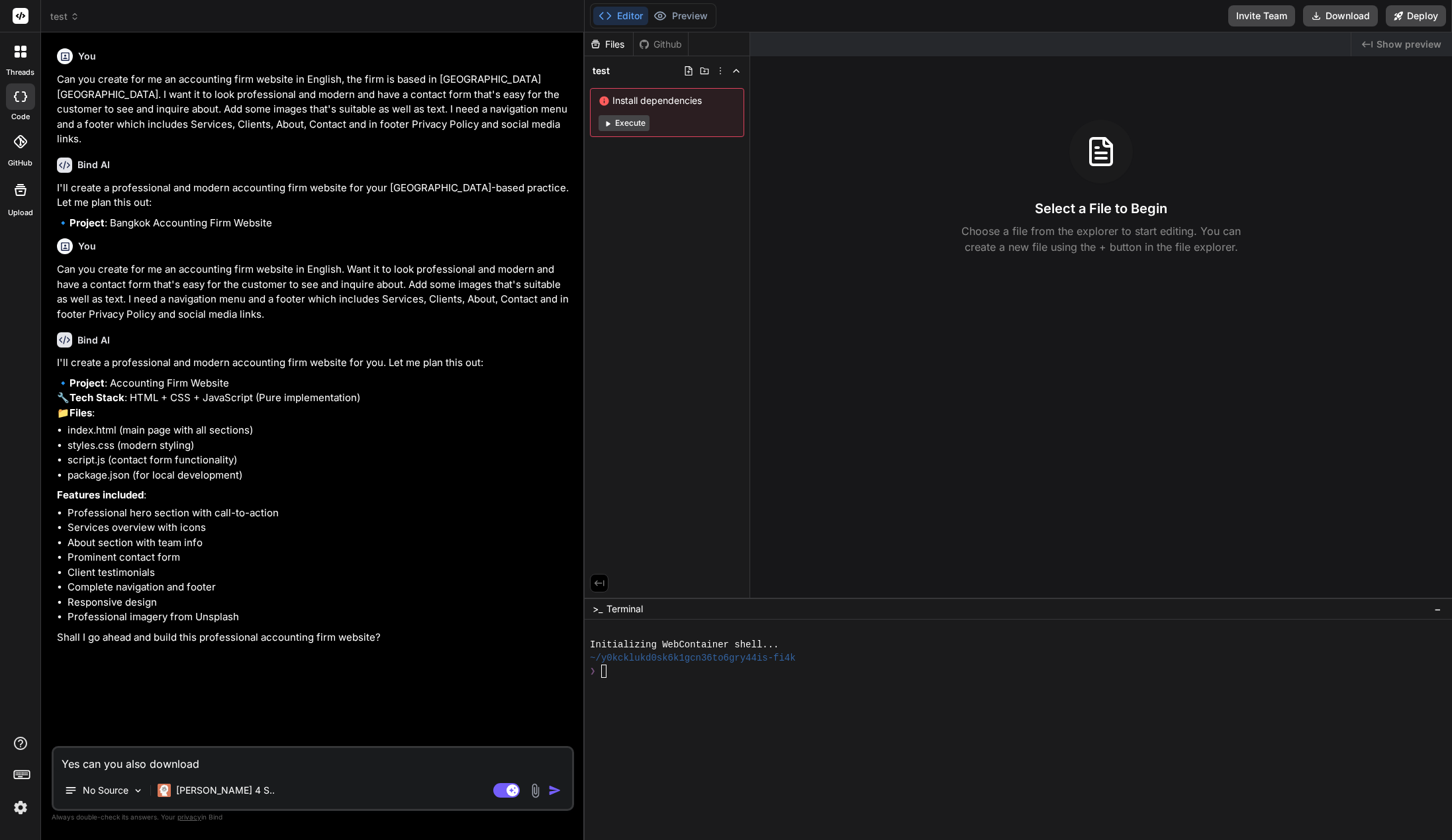
type textarea "Yes can you also download t"
type textarea "x"
type textarea "Yes can you also download th"
type textarea "x"
type textarea "Yes can you also download the"
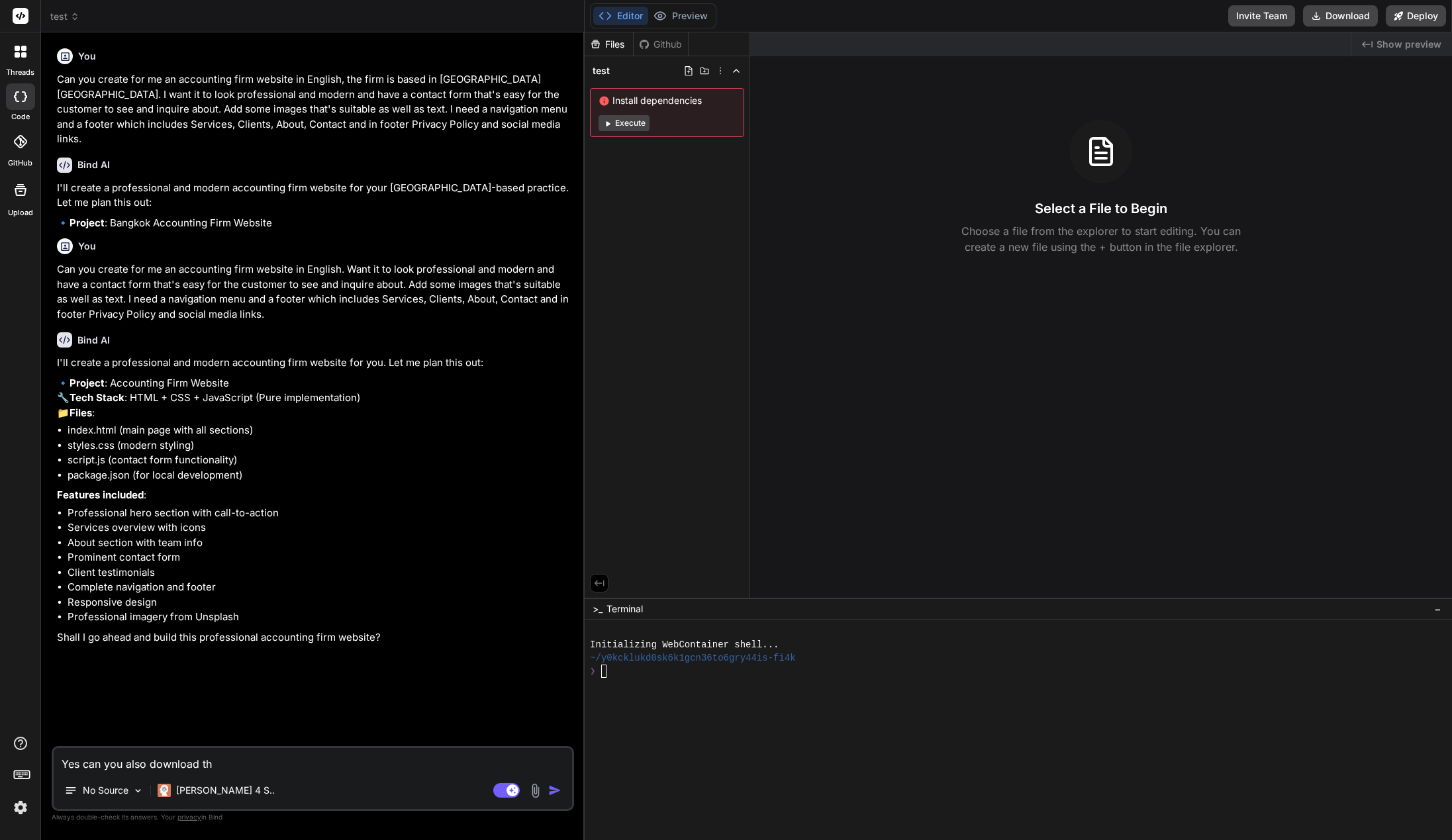
type textarea "x"
type textarea "Yes can you also download the"
type textarea "x"
type textarea "Yes can you also download the i"
type textarea "x"
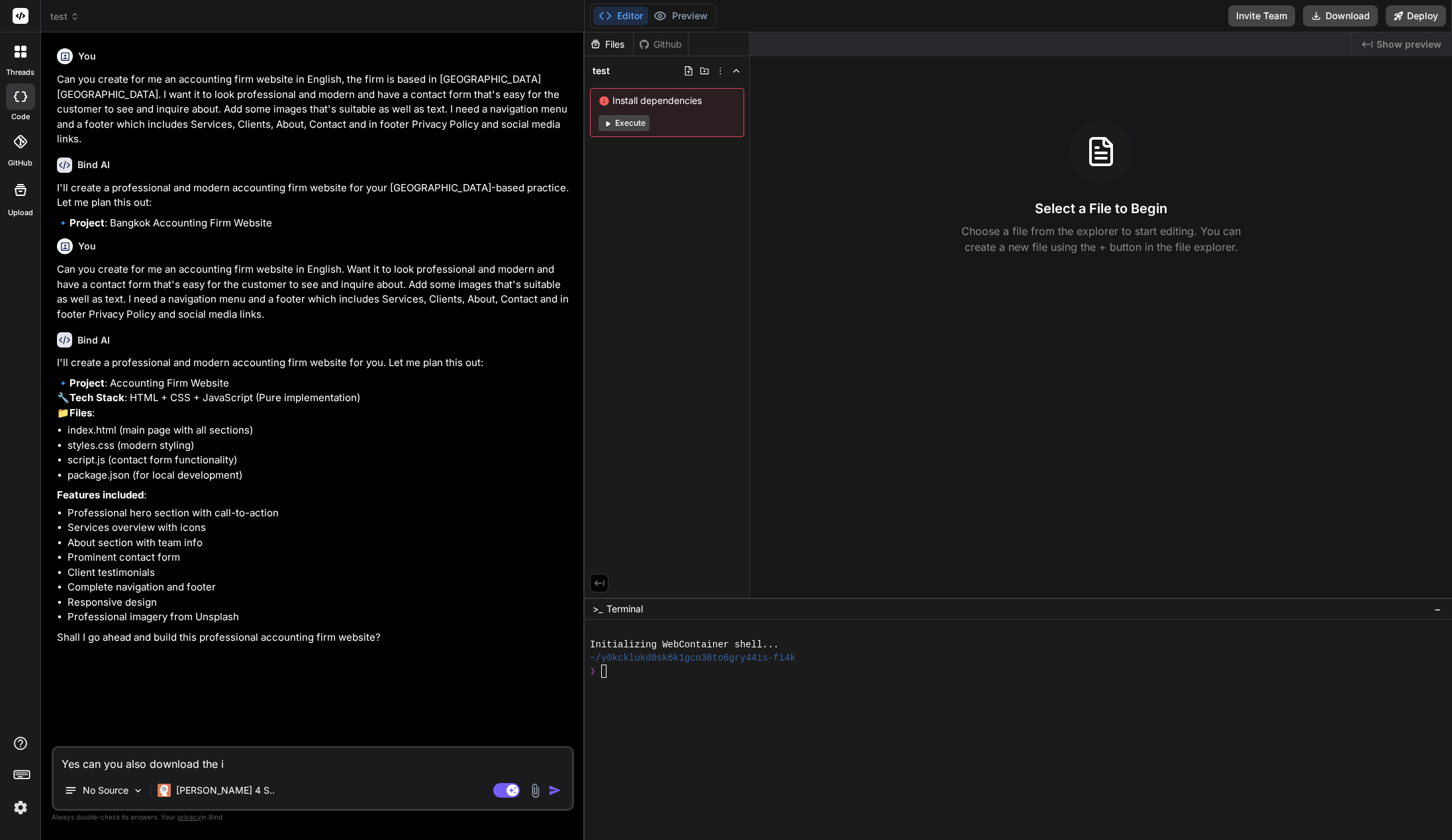
type textarea "Yes can you also download the im"
type textarea "x"
type textarea "Yes can you also download the ima"
type textarea "x"
type textarea "Yes can you also download the imag"
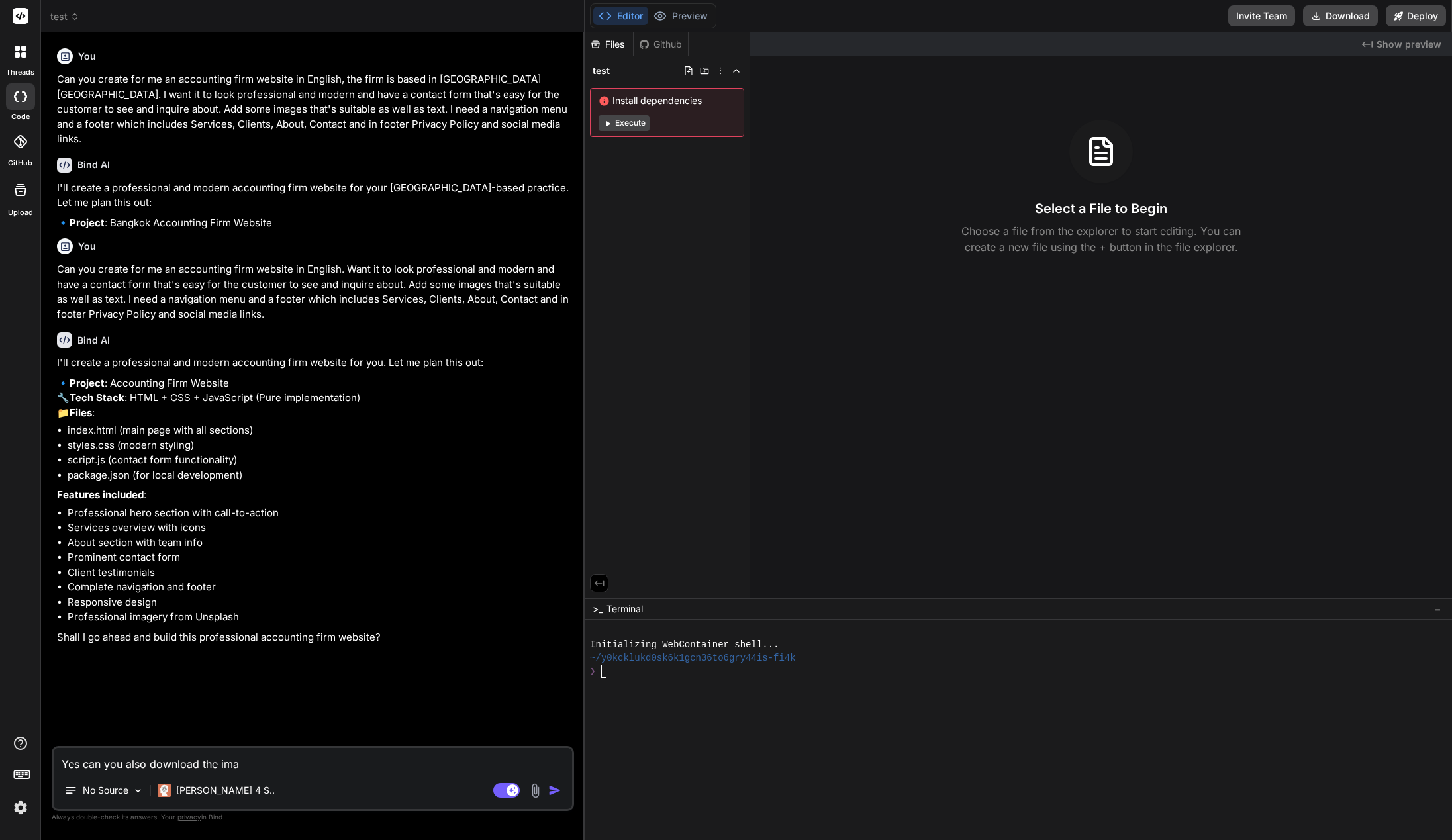
type textarea "x"
type textarea "Yes can you also download the image"
type textarea "x"
type textarea "Yes can you also download the images"
type textarea "x"
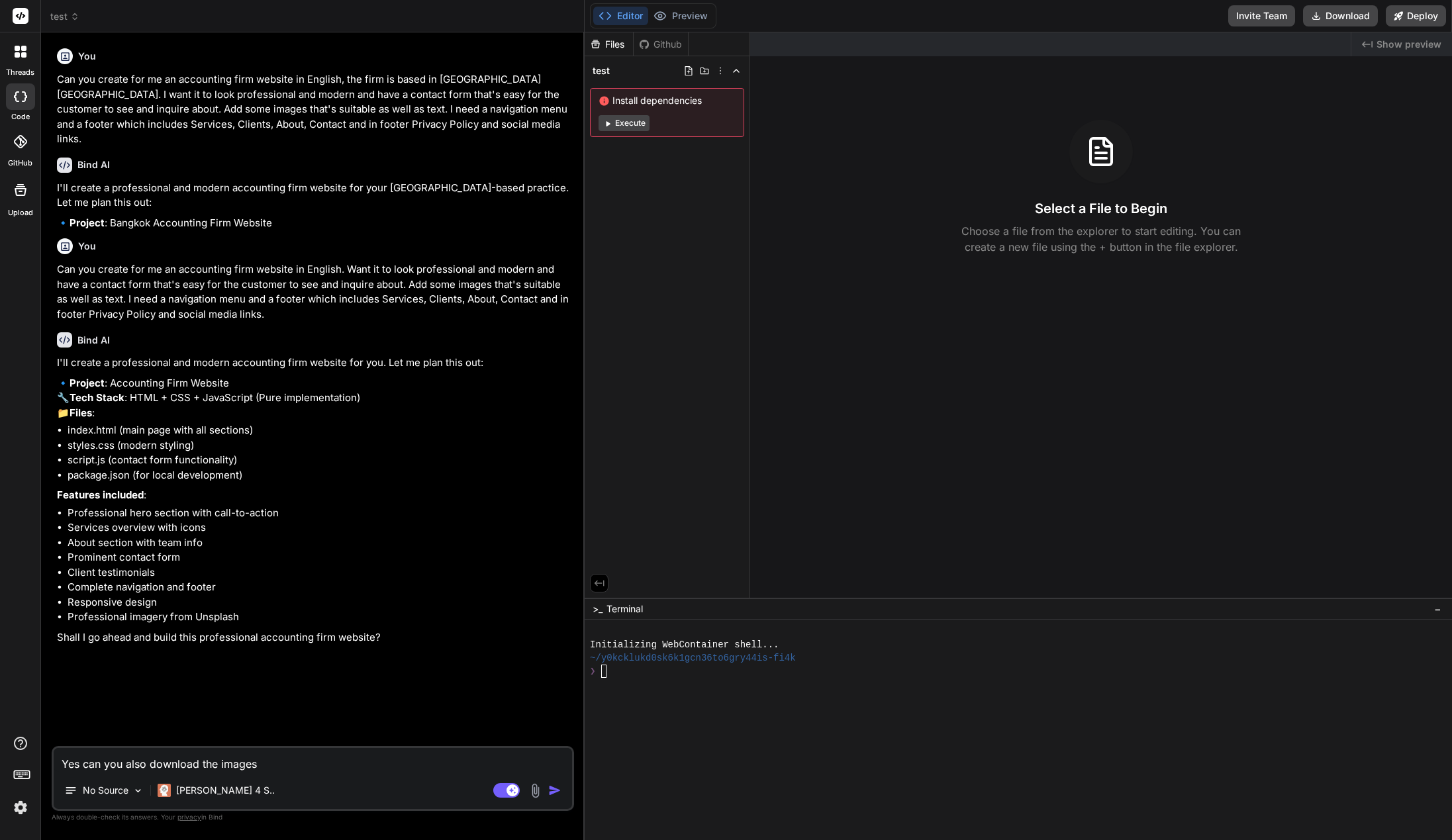
type textarea "Yes can you also download the images"
type textarea "x"
type textarea "Yes can you also download the images i"
type textarea "x"
type textarea "Yes can you also download the images in"
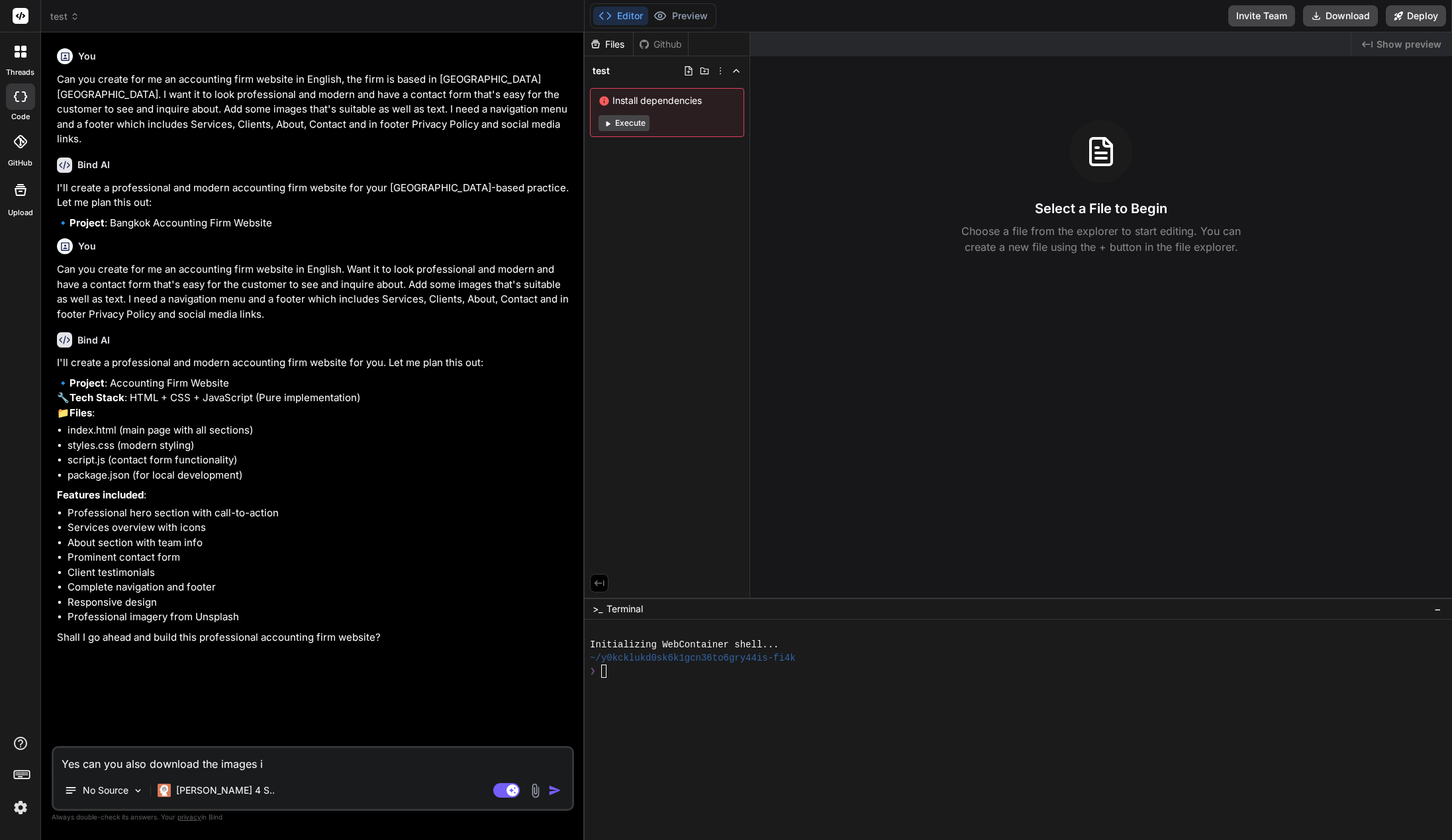
type textarea "x"
type textarea "Yes can you also download the images in"
type textarea "x"
type textarea "Yes can you also download the images in f"
type textarea "x"
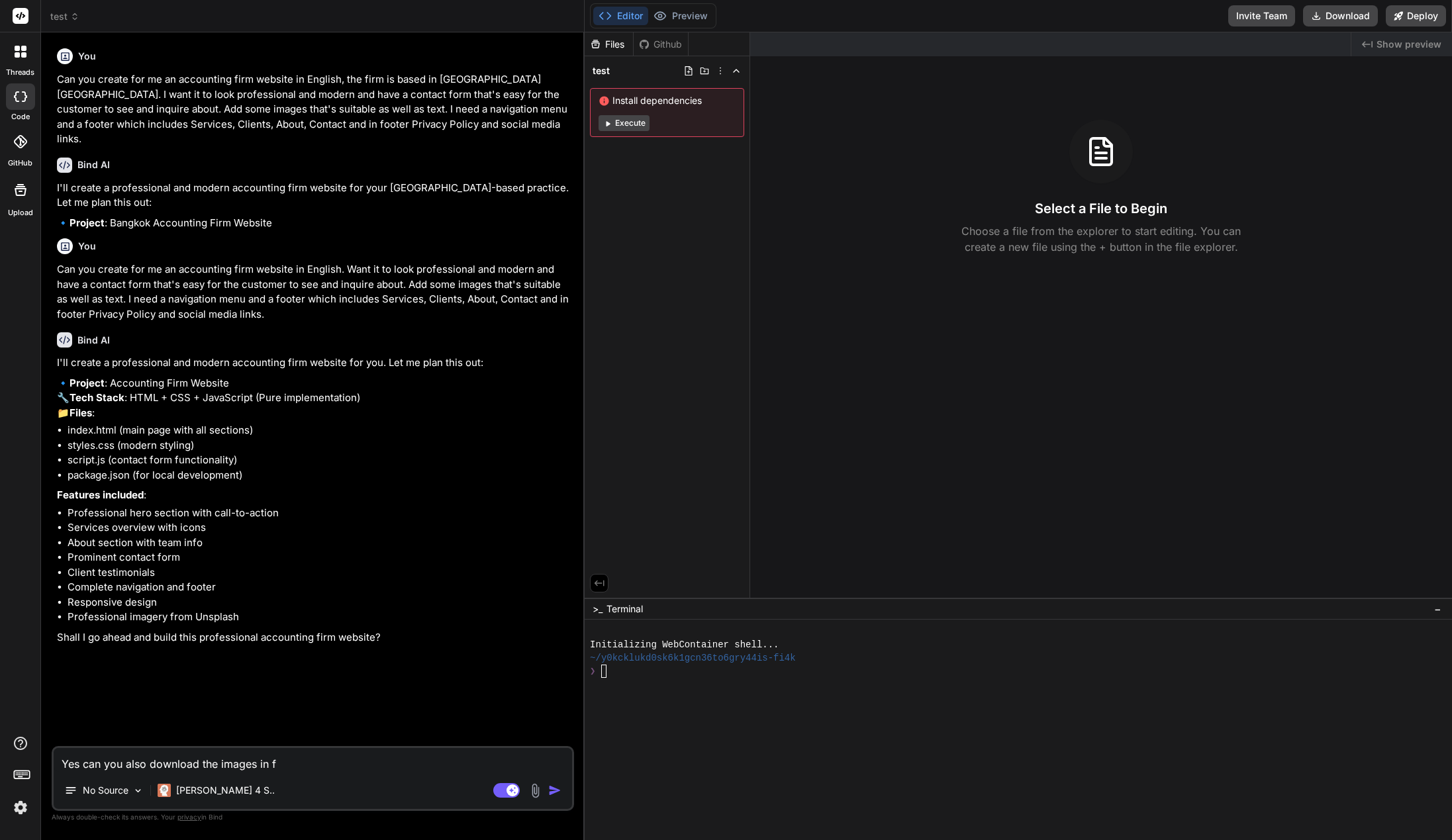
type textarea "Yes can you also download the images in fo"
type textarea "x"
type textarea "Yes can you also download the images in fol"
type textarea "x"
type textarea "Yes can you also download the images in fold"
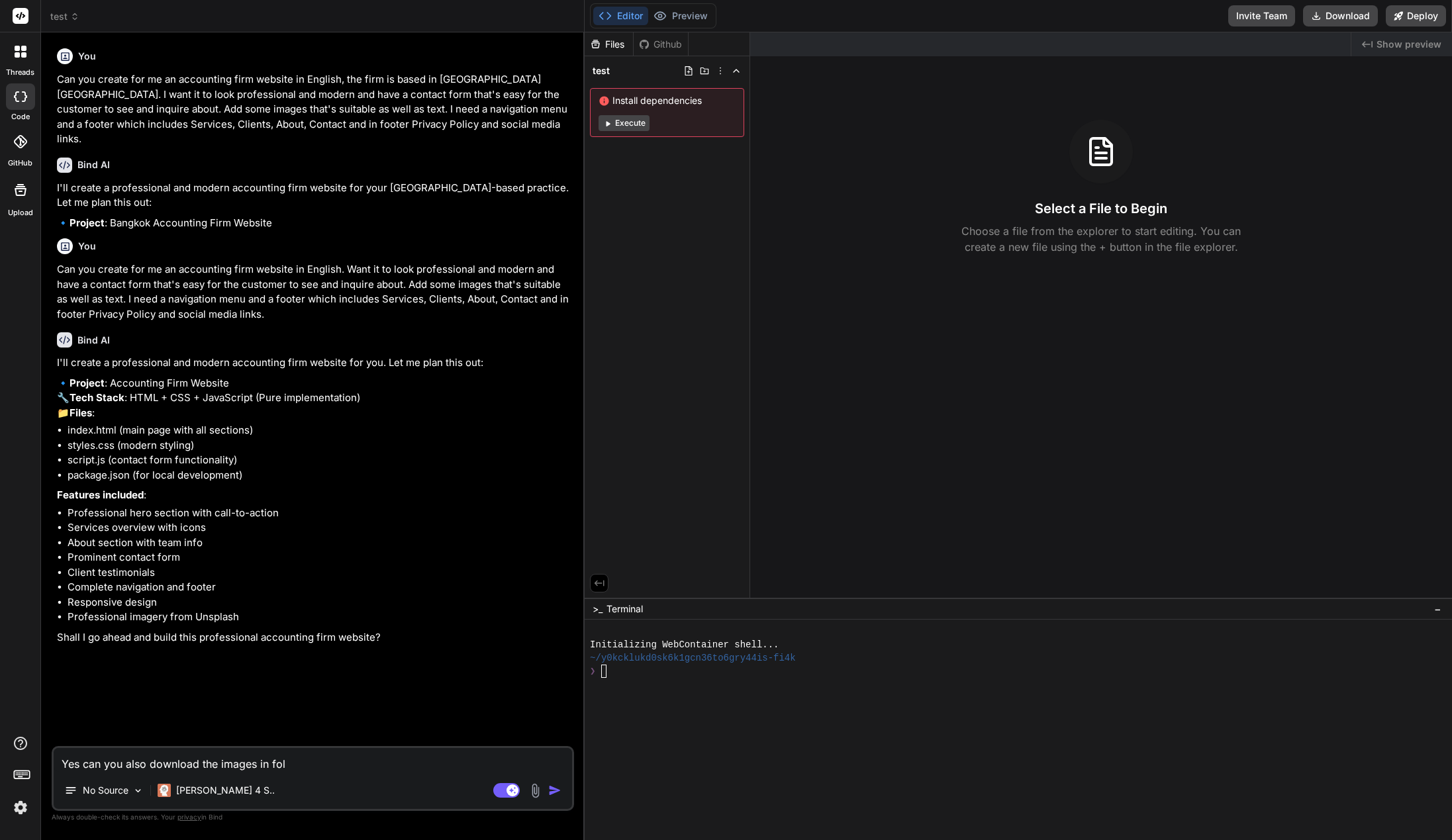
type textarea "x"
type textarea "Yes can you also download the images in folde"
type textarea "x"
type textarea "Yes can you also download the images in folder"
type textarea "x"
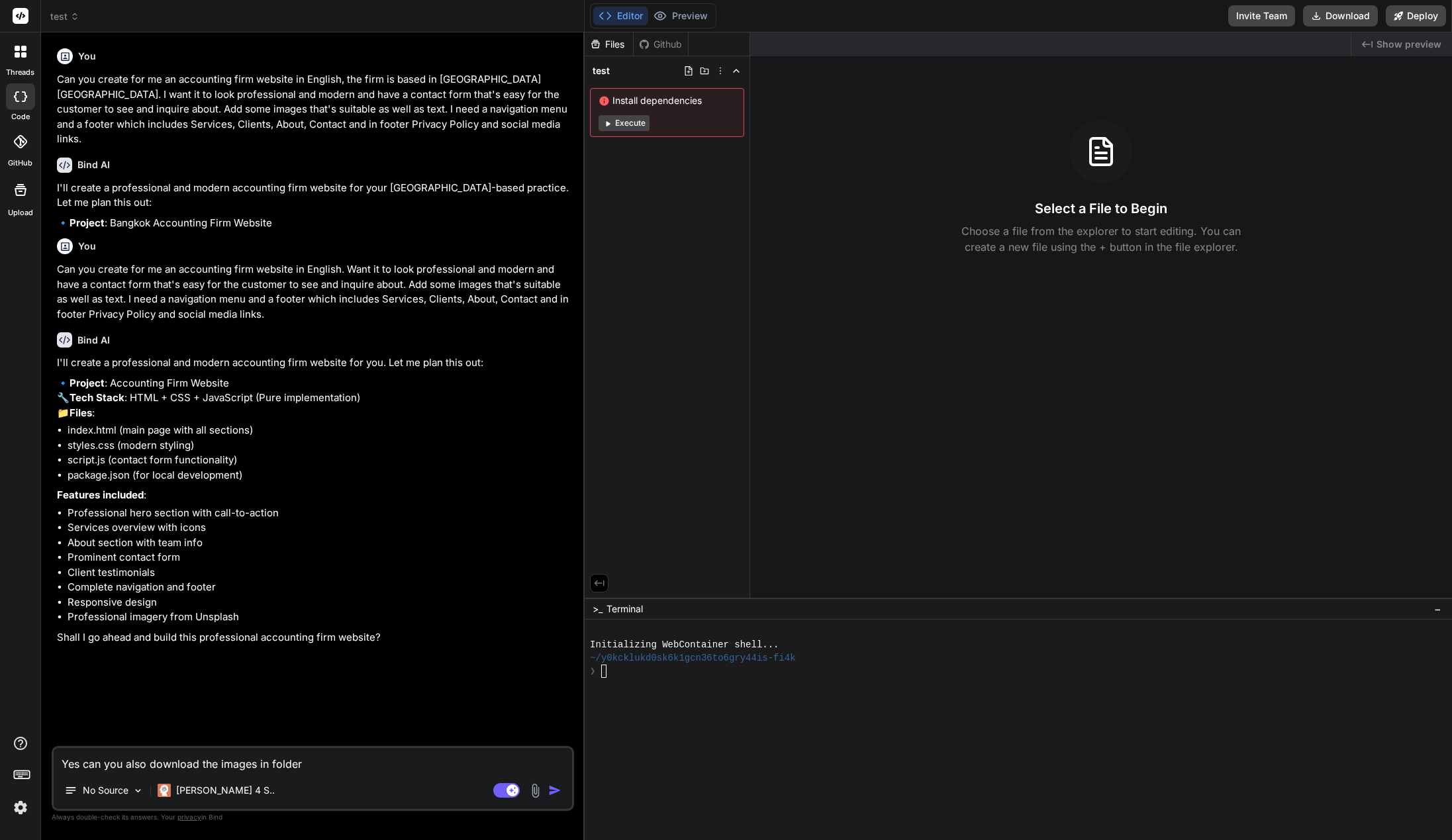
type textarea "Yes can you also download the images in folder"
type textarea "x"
type textarea "Yes can you also download the images in folder a"
type textarea "x"
type textarea "Yes can you also download the images in folder an"
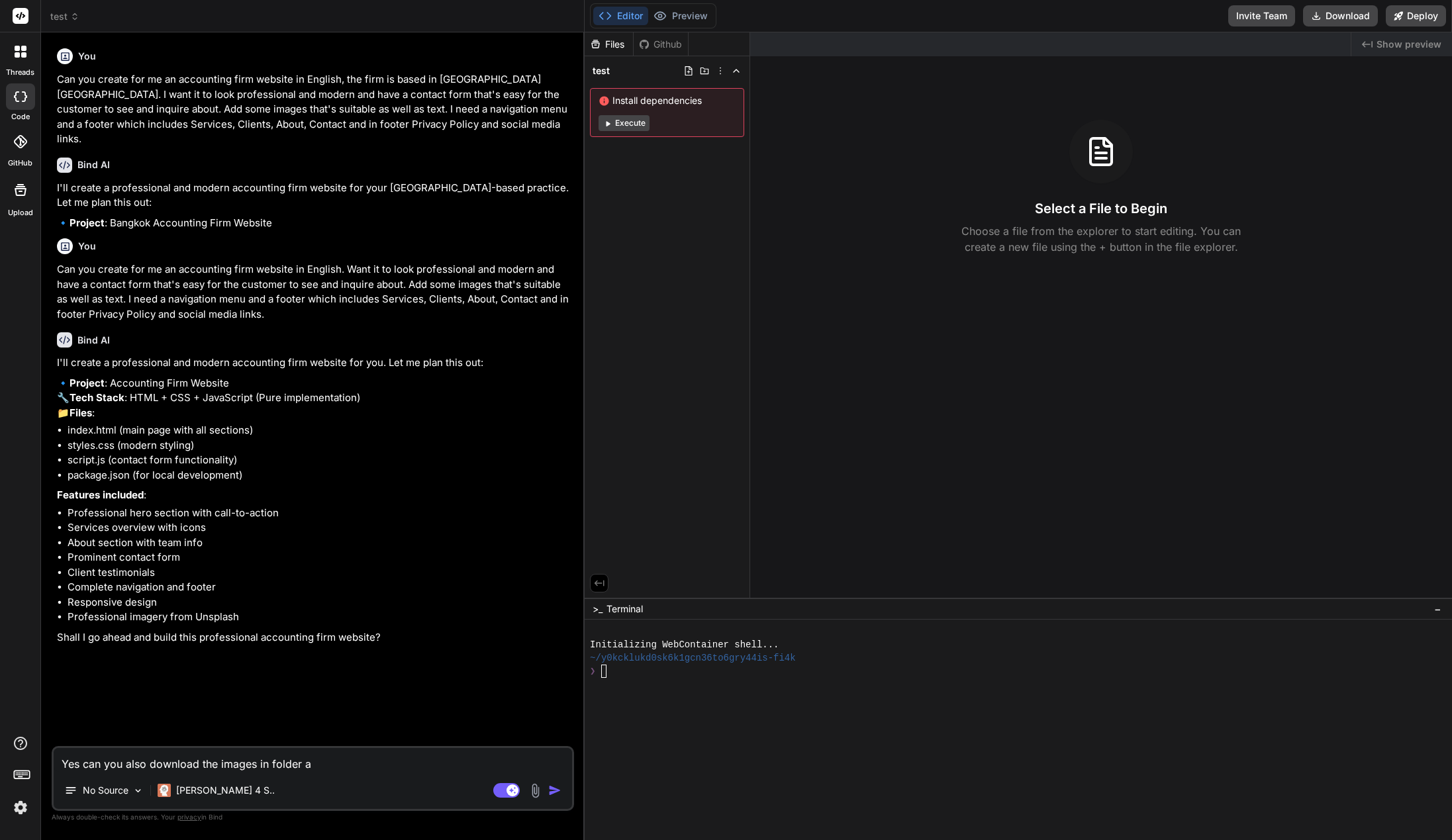
type textarea "x"
type textarea "Yes can you also download the images in folder and"
type textarea "x"
type textarea "Yes can you also download the images in folder and"
type textarea "x"
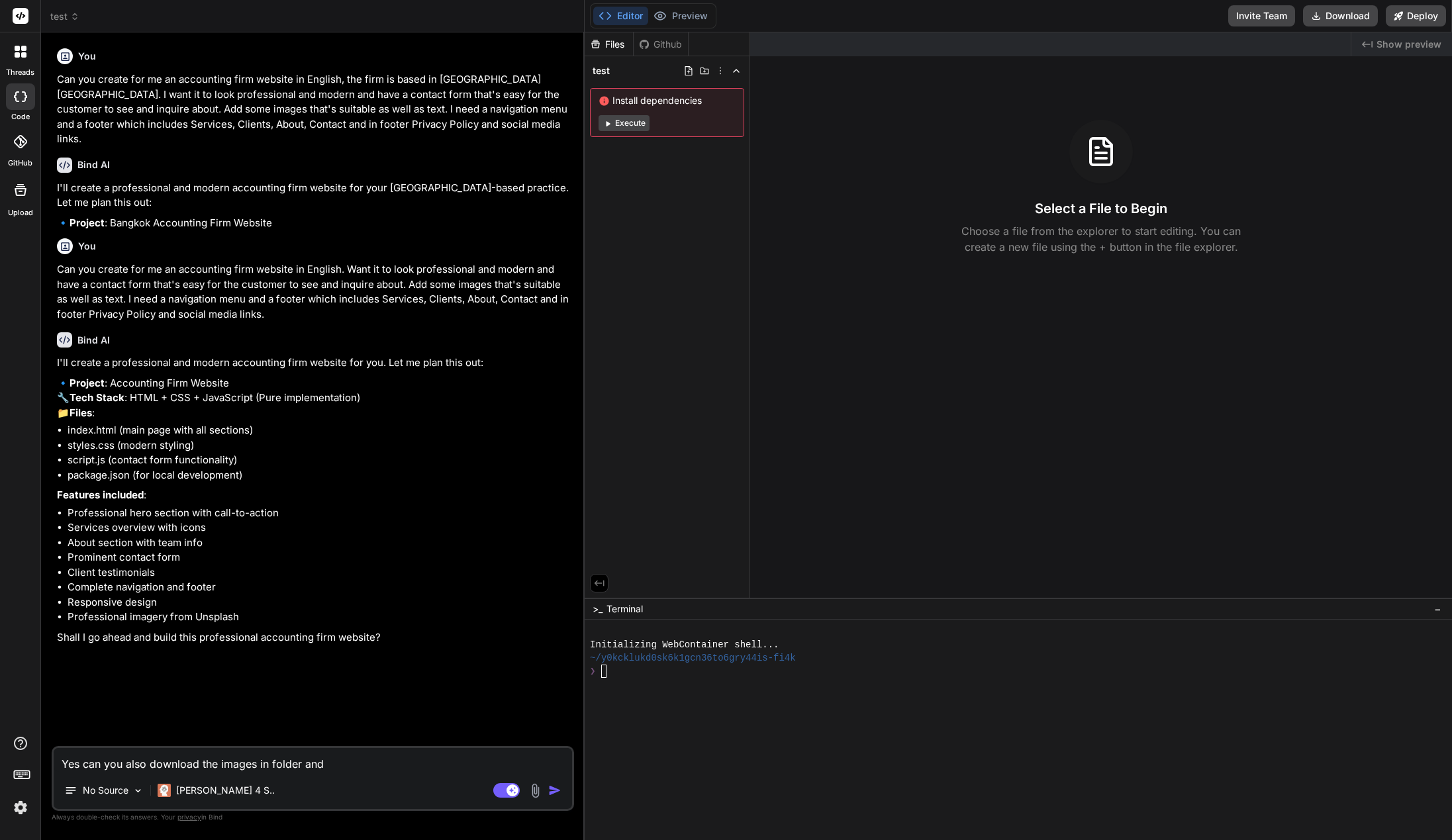
type textarea "Yes can you also download the images in folder and m"
type textarea "x"
type textarea "Yes can you also download the images in folder and ma"
type textarea "x"
type textarea "Yes can you also download the images in folder and mak"
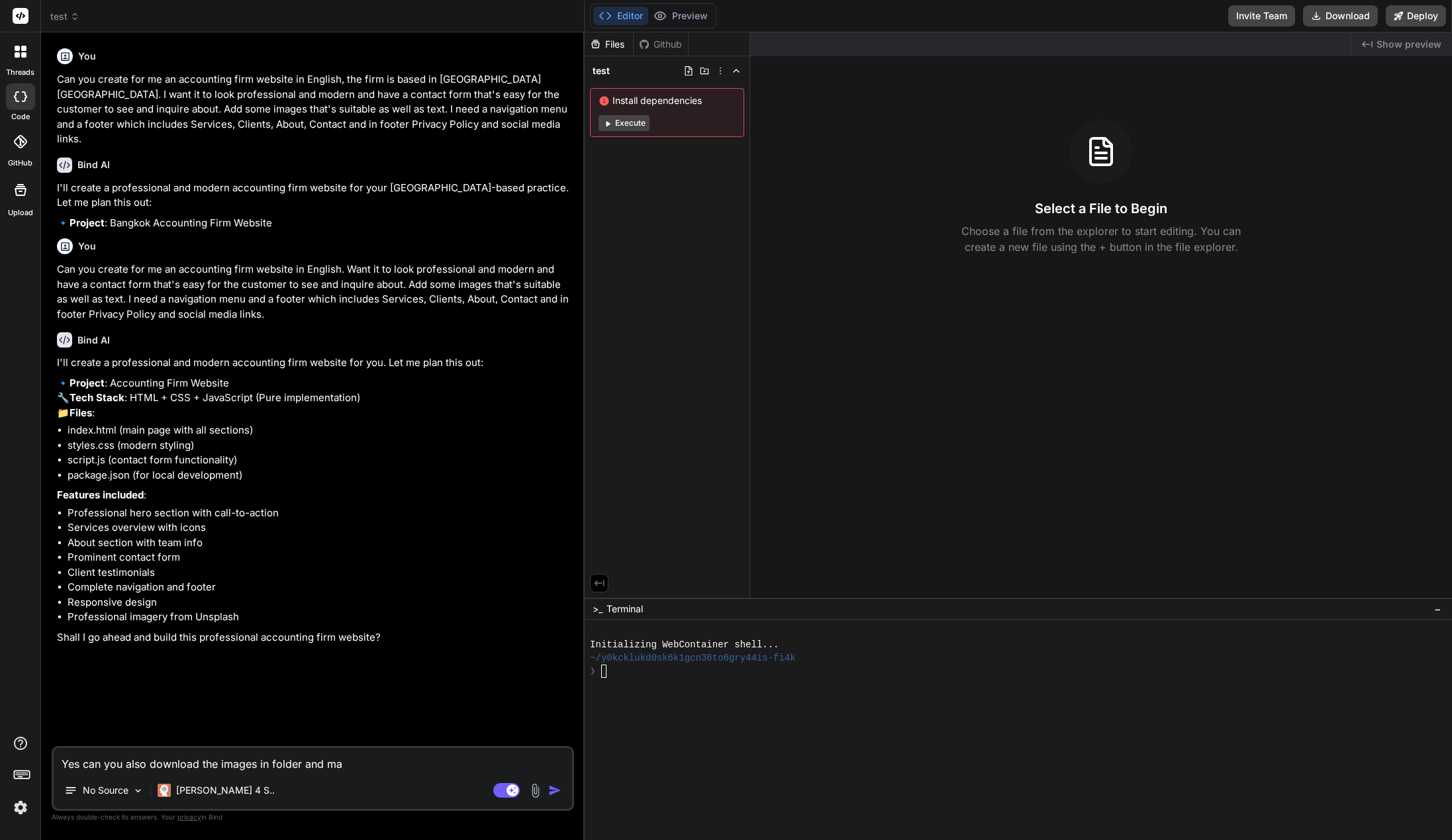
type textarea "x"
type textarea "Yes can you also download the images in folder and make"
type textarea "x"
type textarea "Yes can you also download the images in folder and make"
type textarea "x"
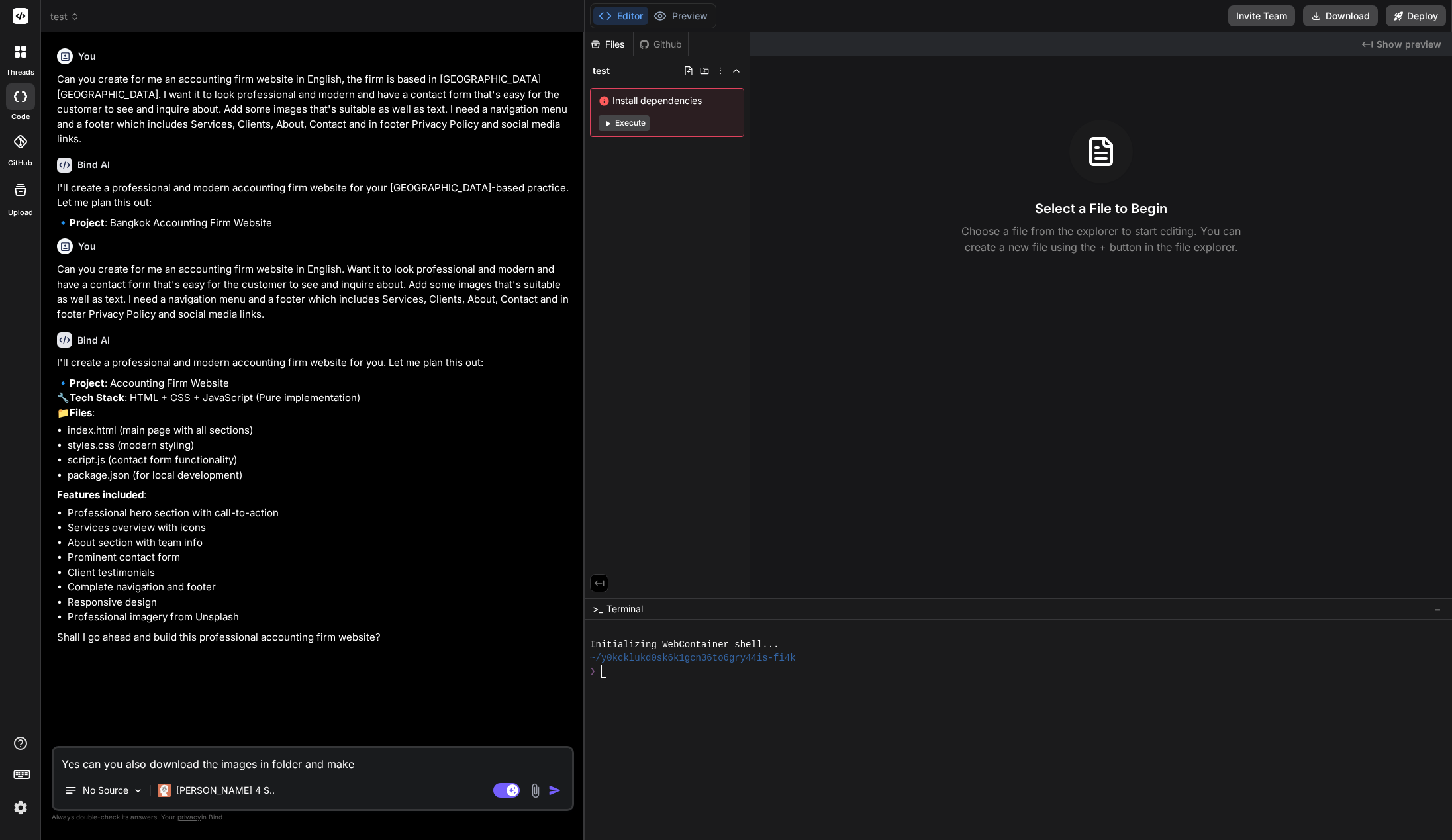
type textarea "Yes can you also download the images in folder and make s"
type textarea "x"
type textarea "Yes can you also download the images in folder and make su"
type textarea "x"
type textarea "Yes can you also download the images in folder and make sur"
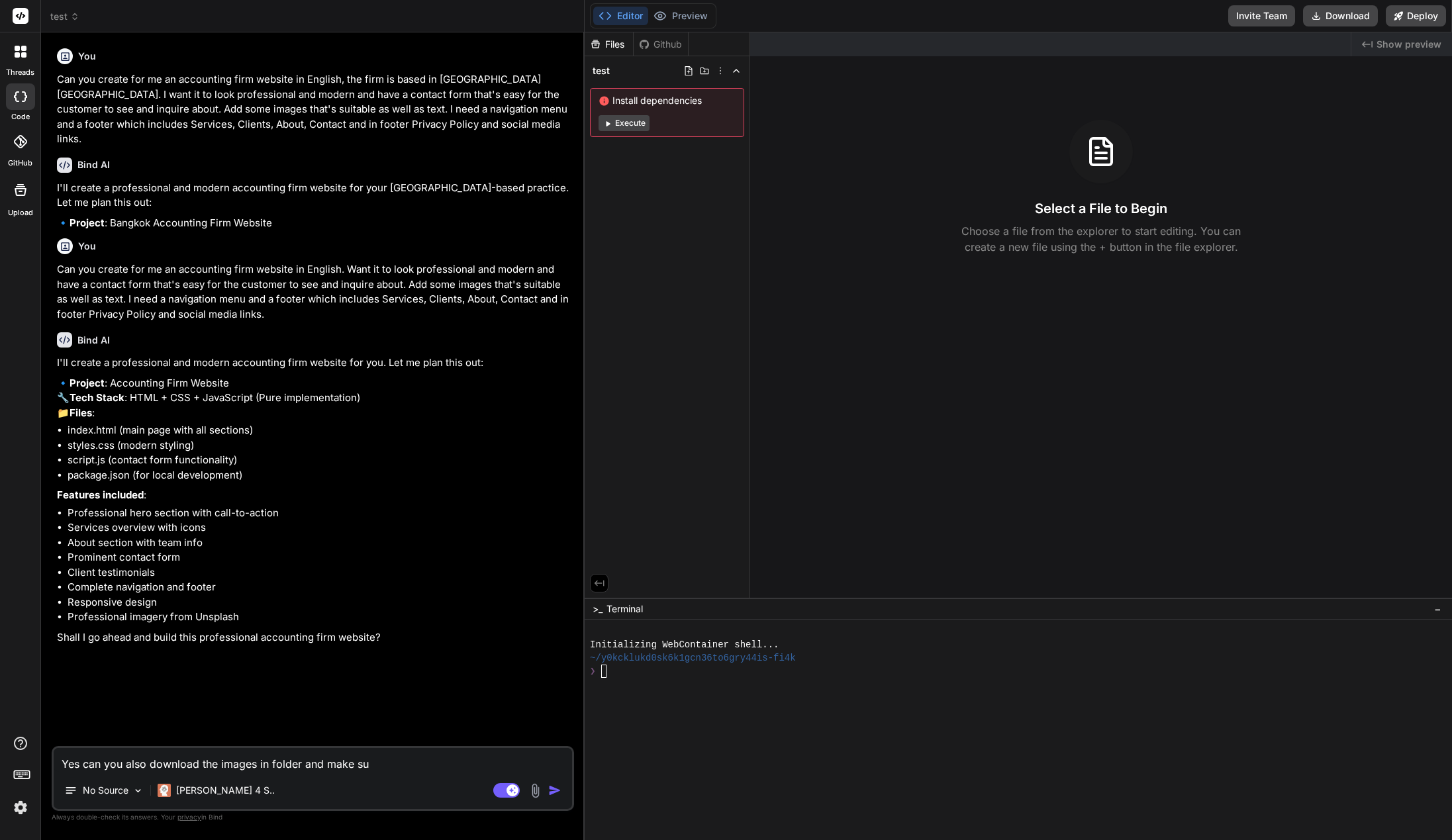
type textarea "x"
type textarea "Yes can you also download the images in folder and make sure"
type textarea "x"
type textarea "Yes can you also download the images in folder and make sure"
type textarea "x"
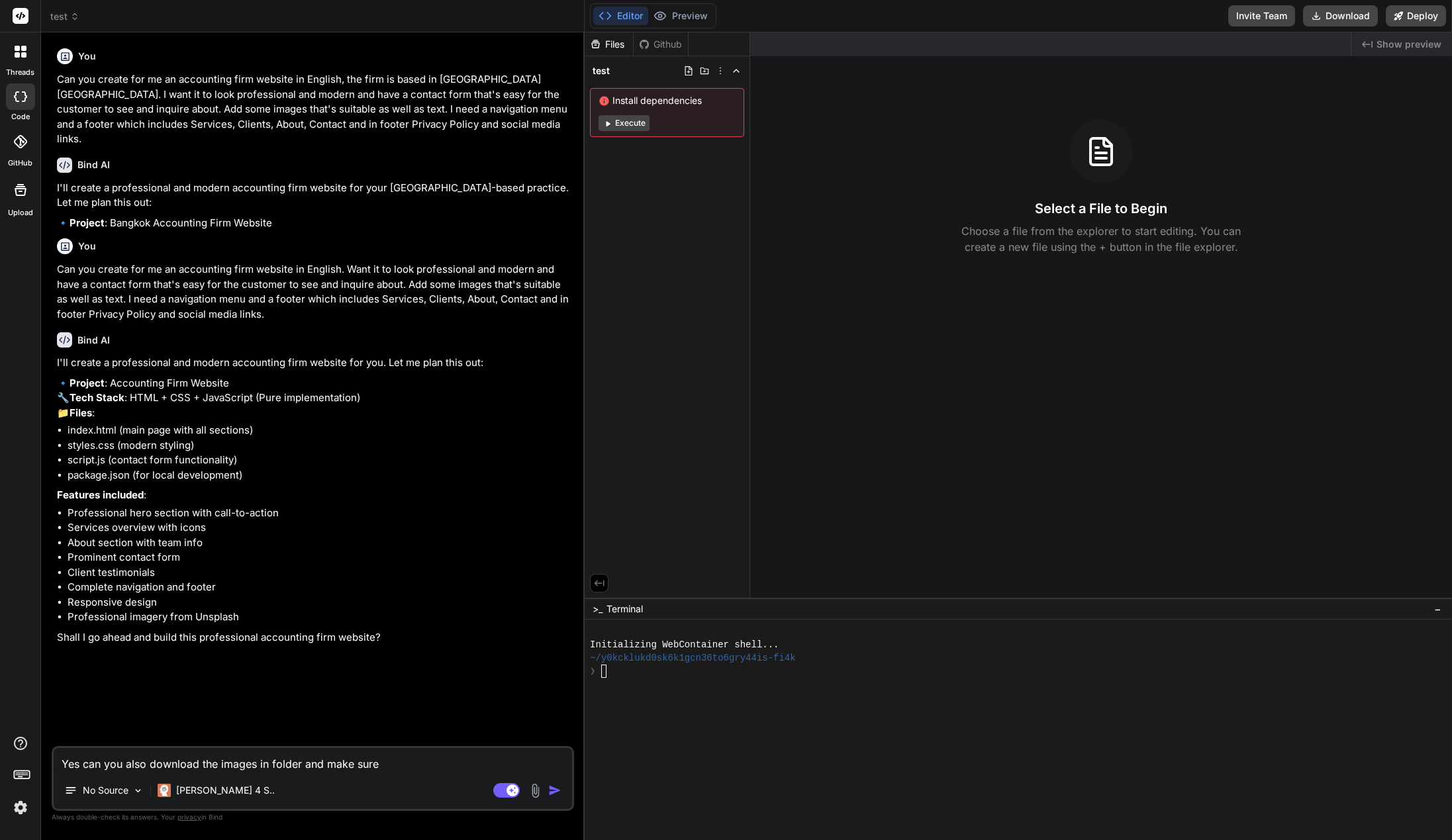
type textarea "Yes can you also download the images in folder and make sure i"
type textarea "x"
type textarea "Yes can you also download the images in folder and make sure it"
type textarea "x"
type textarea "Yes can you also download the images in folder and make sure its"
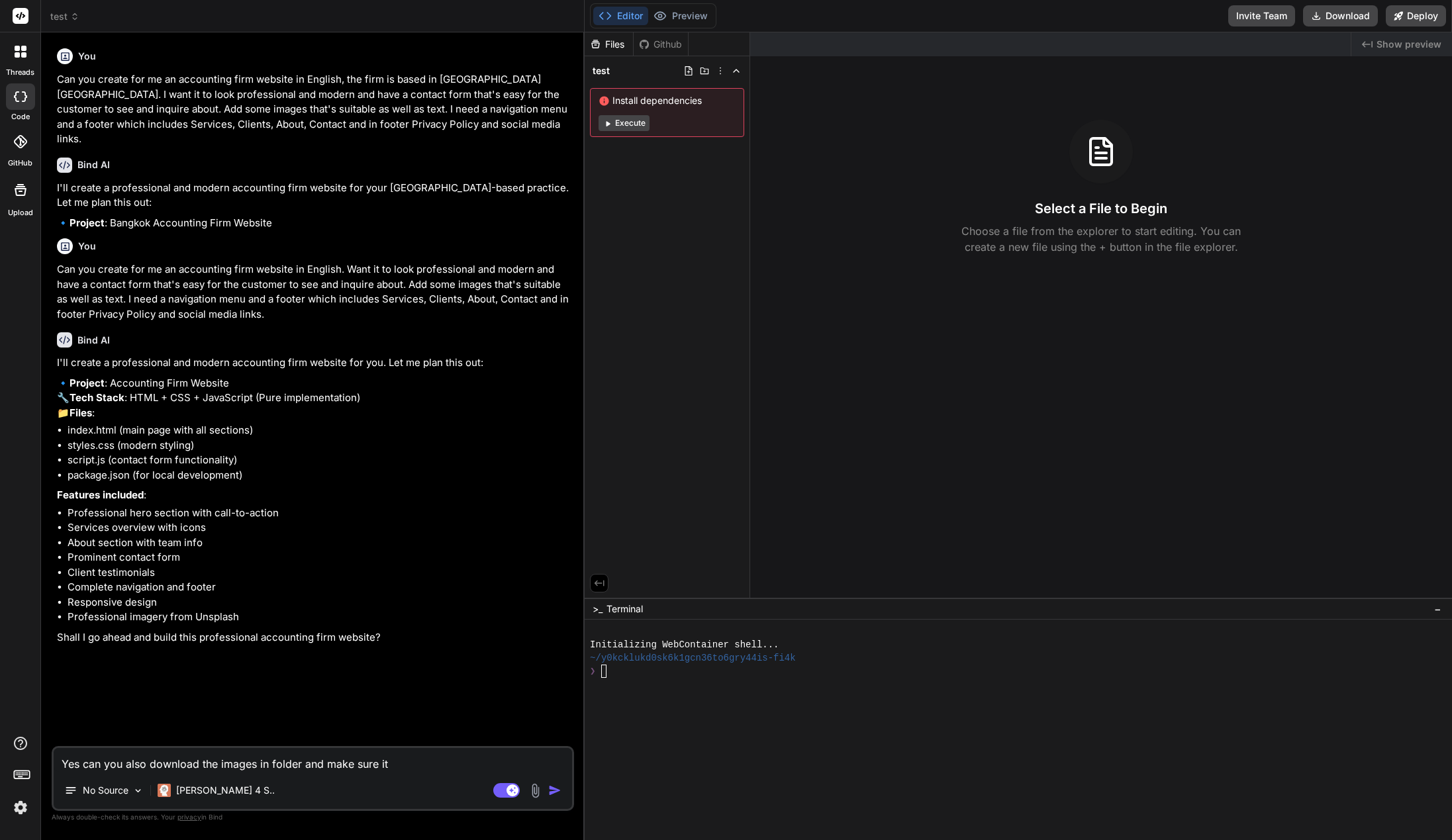
type textarea "x"
type textarea "Yes can you also download the images in folder and make sure its"
type textarea "x"
type textarea "Yes can you also download the images in folder and make sure its p"
type textarea "x"
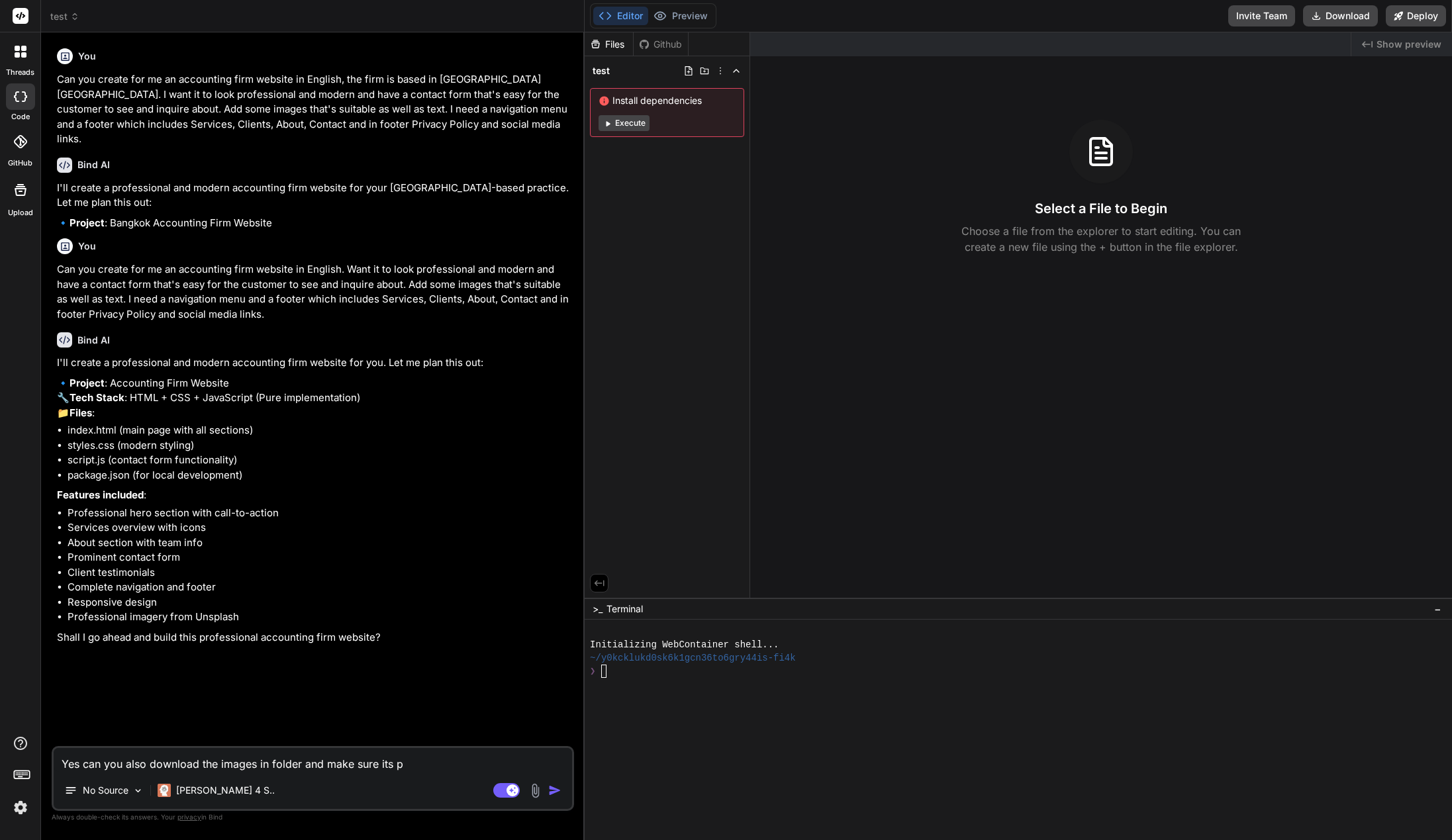
type textarea "Yes can you also download the images in folder and make sure its pa"
type textarea "x"
type textarea "Yes can you also download the images in folder and make sure its par"
type textarea "x"
type textarea "Yes can you also download the images in folder and make sure its part"
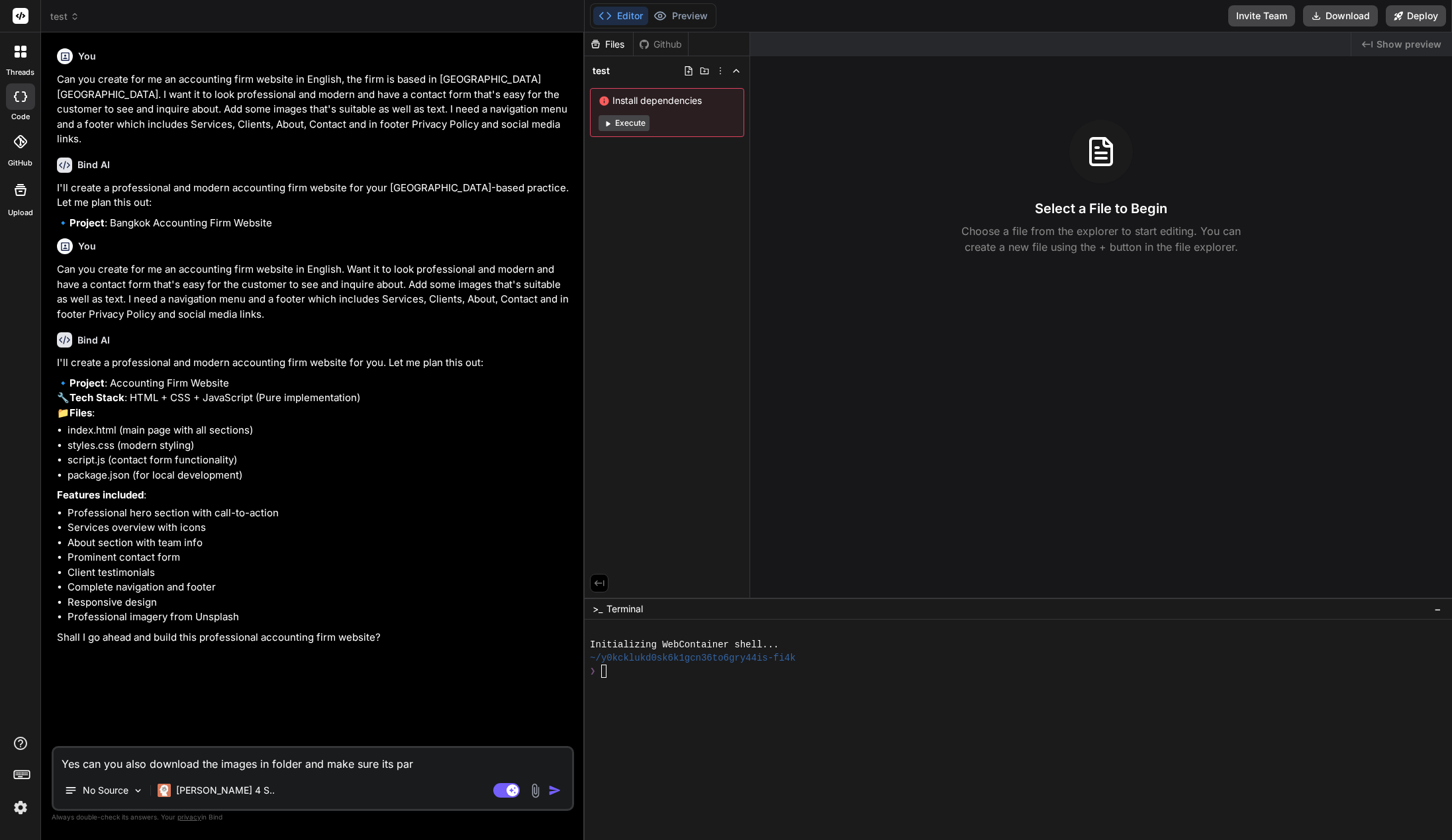
type textarea "x"
type textarea "Yes can you also download the images in folder and make sure its part"
type textarea "x"
type textarea "Yes can you also download the images in folder and make sure its part o"
type textarea "x"
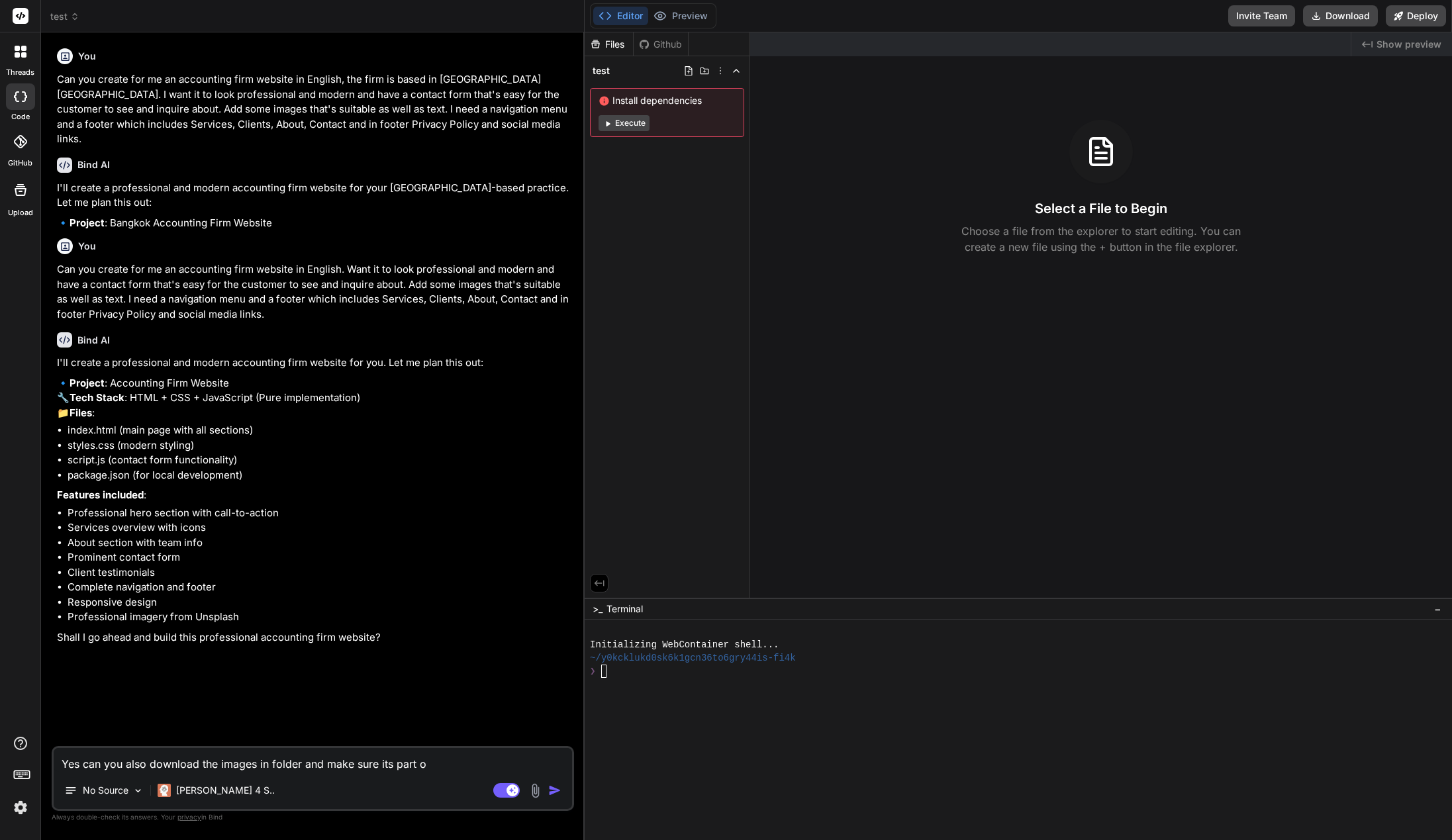
type textarea "Yes can you also download the images in folder and make sure its part of"
type textarea "x"
type textarea "Yes can you also download the images in folder and make sure its part of"
type textarea "x"
type textarea "Yes can you also download the images in folder and make sure its part of t"
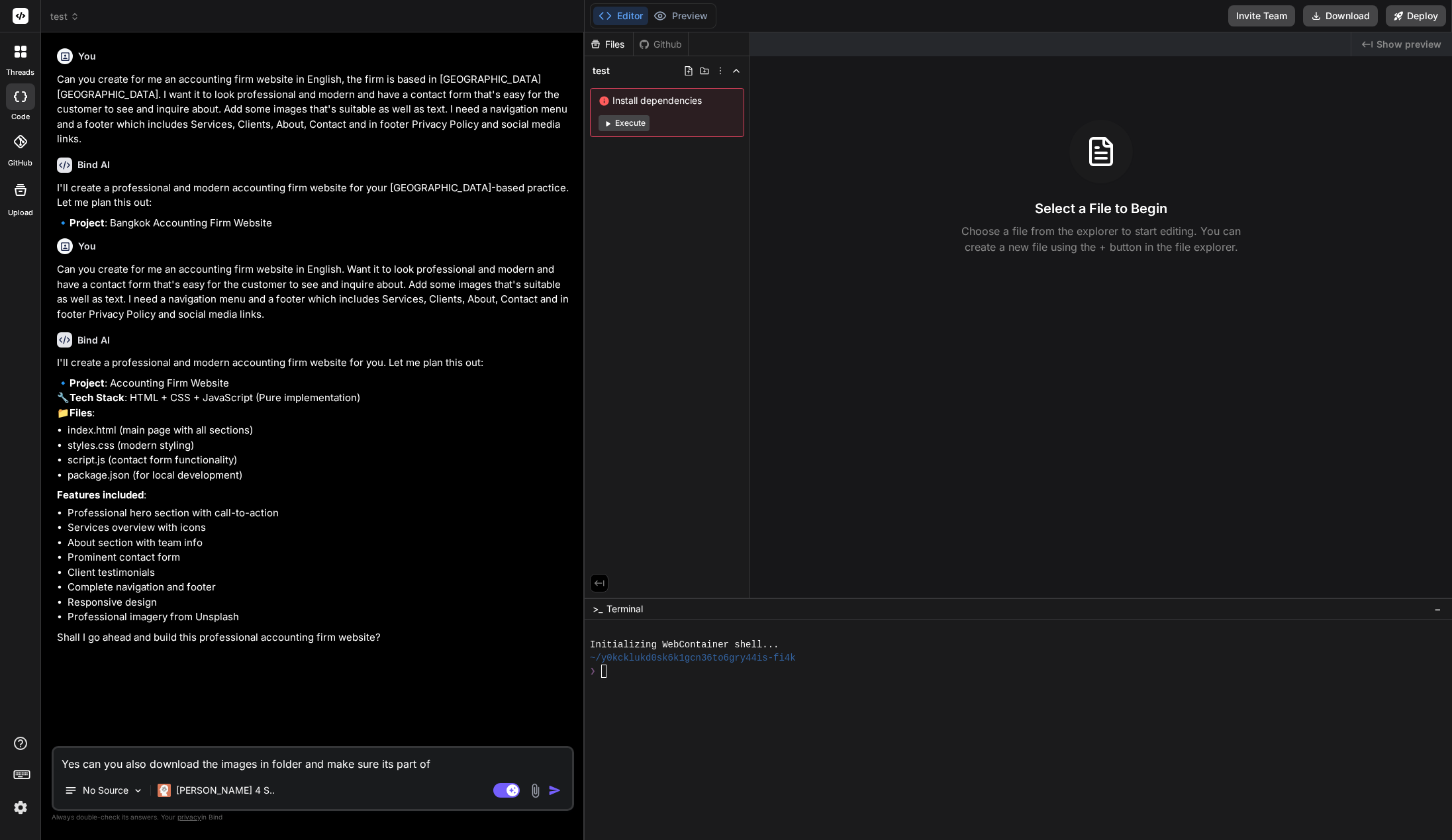
type textarea "x"
type textarea "Yes can you also download the images in folder and make sure its part of th"
type textarea "x"
type textarea "Yes can you also download the images in folder and make sure its part of the"
type textarea "x"
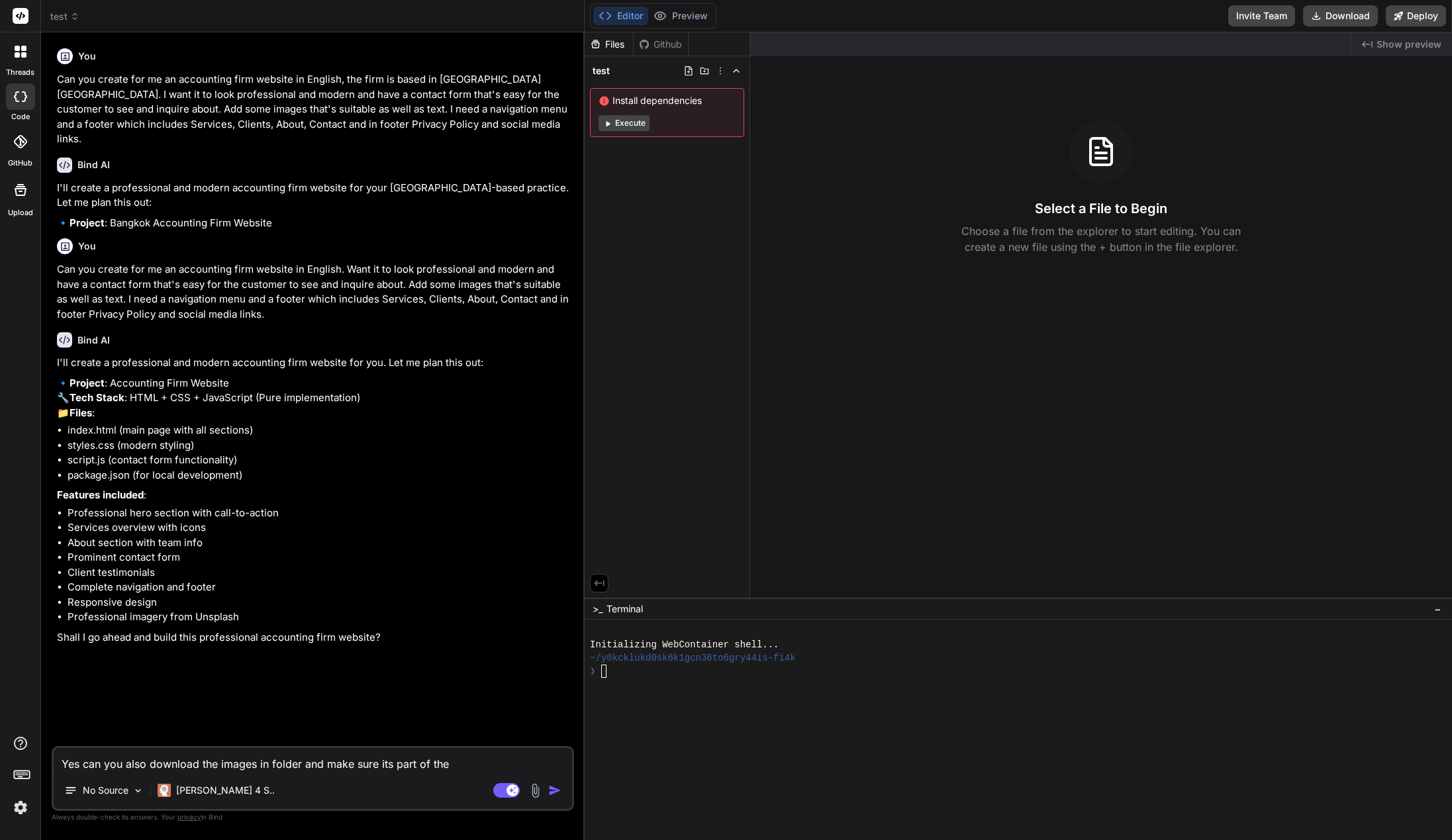
type textarea "Yes can you also download the images in folder and make sure its part of the"
type textarea "x"
type textarea "Yes can you also download the images in folder and make sure its part of the o"
type textarea "x"
type textarea "Yes can you also download the images in folder and make sure its part of the ou"
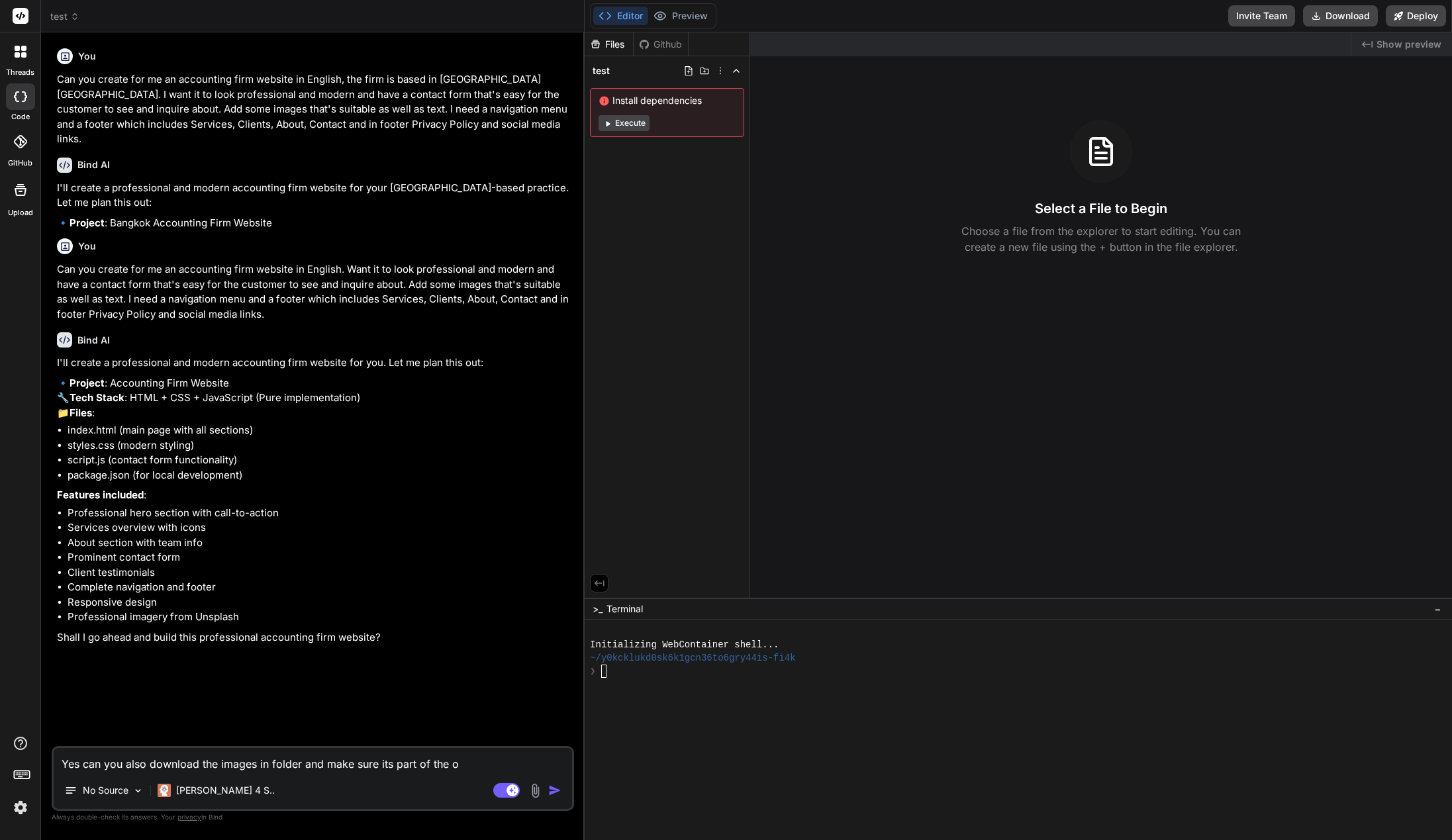
type textarea "x"
type textarea "Yes can you also download the images in folder and make sure its part of the out"
type textarea "x"
type textarea "Yes can you also download the images in folder and make sure its part of the ou…"
type textarea "x"
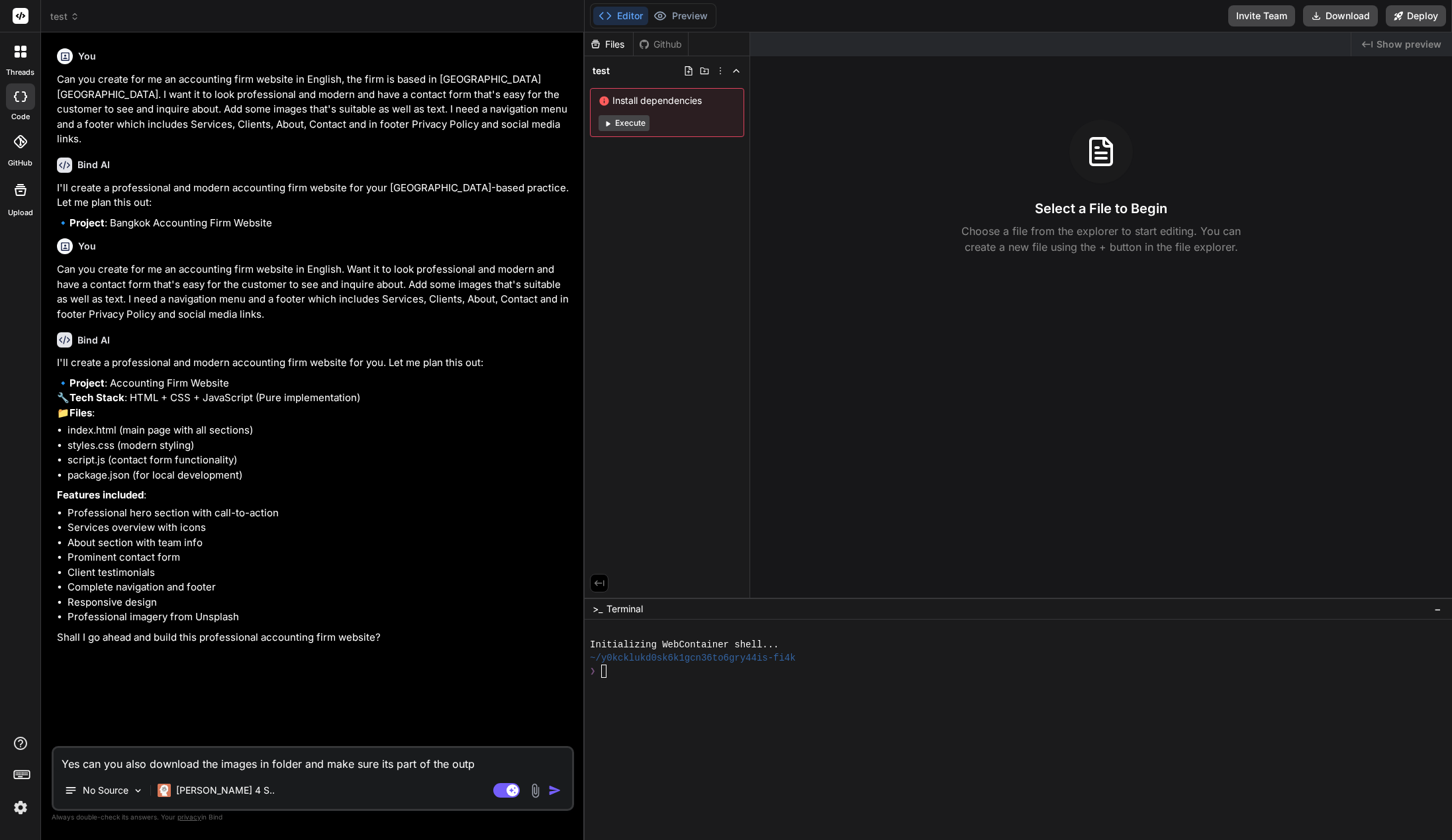
type textarea "Yes can you also download the images in folder and make sure its part of the ou…"
type textarea "x"
type textarea "Yes can you also download the images in folder and make sure its part of the ou…"
type textarea "x"
type textarea "Yes can you also download the images in folder and make sure its part of the ou…"
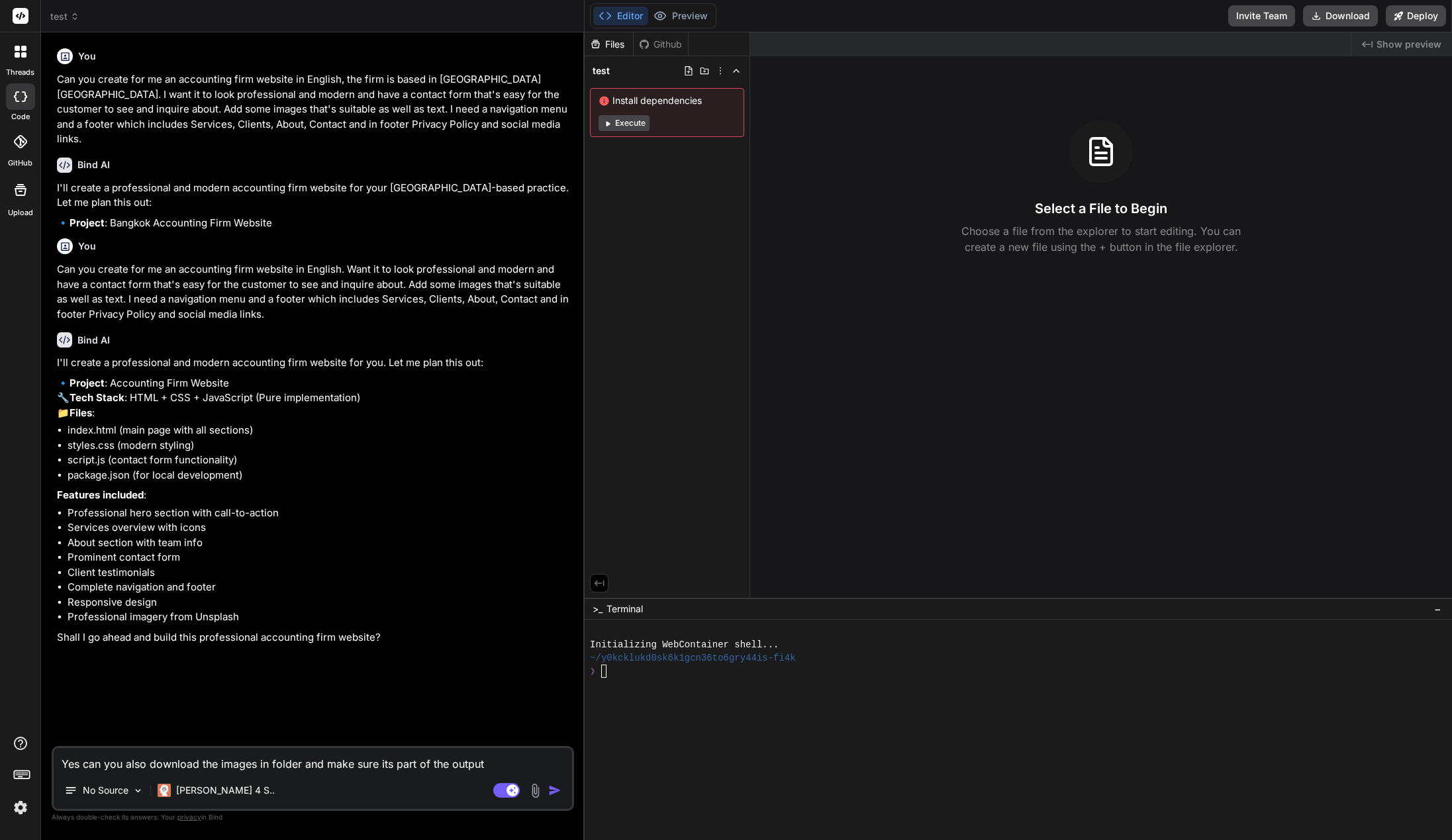
type textarea "x"
type textarea "Yes can you also download the images in folder and make sure its part of the ou…"
type textarea "x"
type textarea "Yes can you also download the images in folder and make sure its part of the ou…"
type textarea "x"
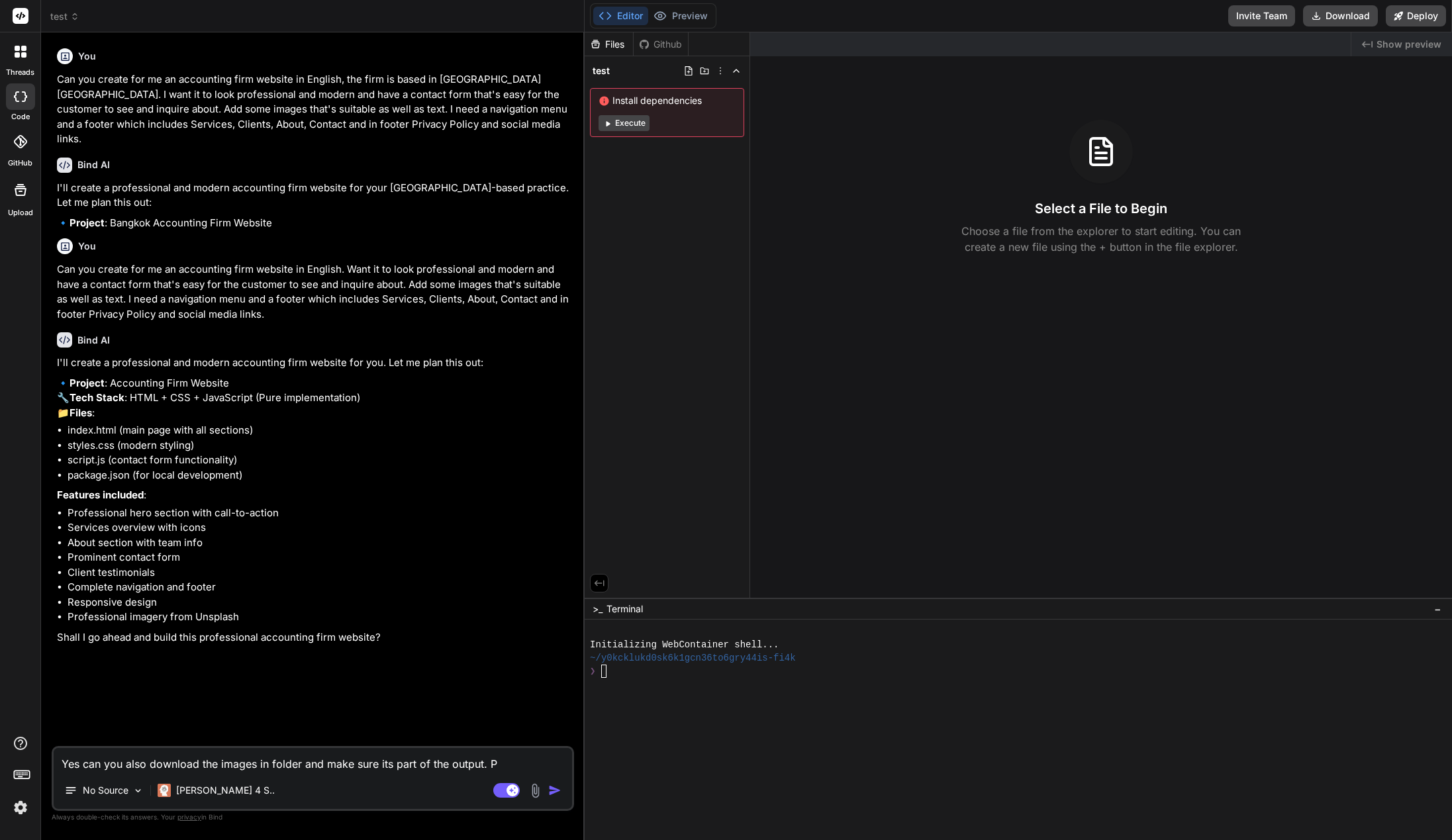
type textarea "Yes can you also download the images in folder and make sure its part of the ou…"
type textarea "x"
type textarea "Yes can you also download the images in folder and make sure its part of the ou…"
type textarea "x"
type textarea "Yes can you also download the images in folder and make sure its part of the ou…"
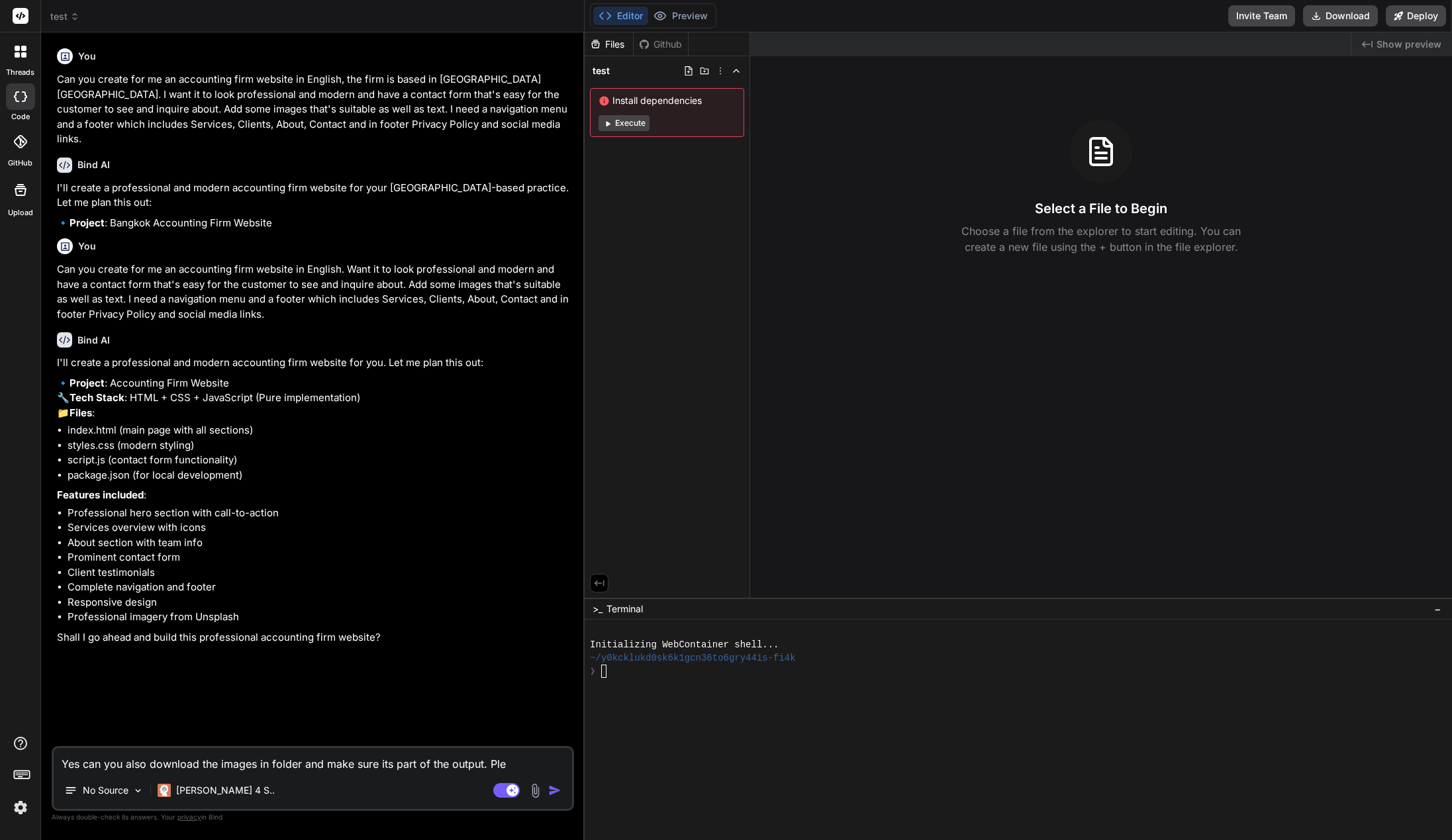
type textarea "x"
type textarea "Yes can you also download the images in folder and make sure its part of the ou…"
type textarea "x"
type textarea "Yes can you also download the images in folder and make sure its part of the ou…"
type textarea "x"
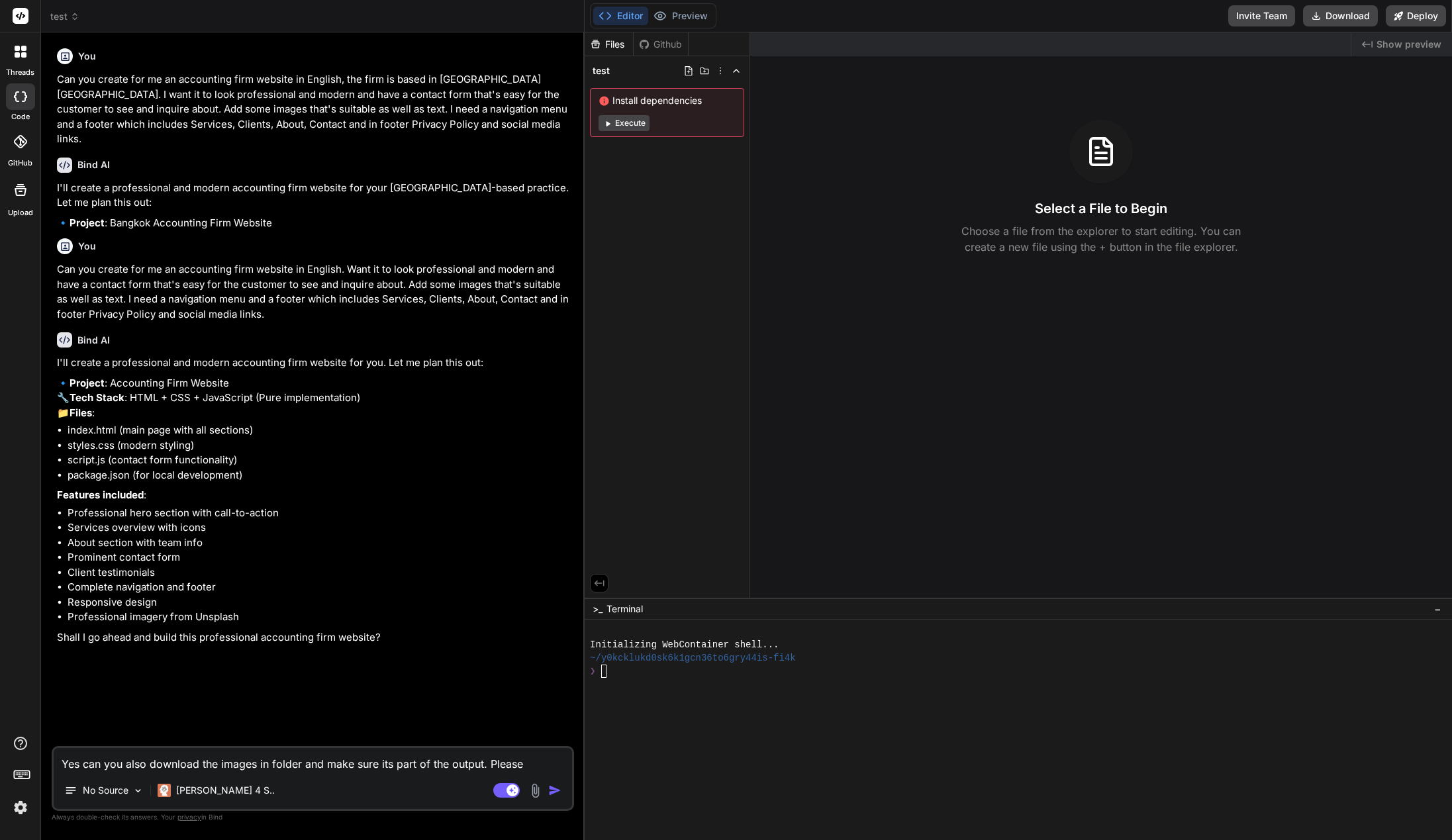
type textarea "Yes can you also download the images in folder and make sure its part of the ou…"
type textarea "x"
type textarea "Yes can you also download the images in folder and make sure its part of the ou…"
type textarea "x"
type textarea "Yes can you also download the images in folder and make sure its part of the ou…"
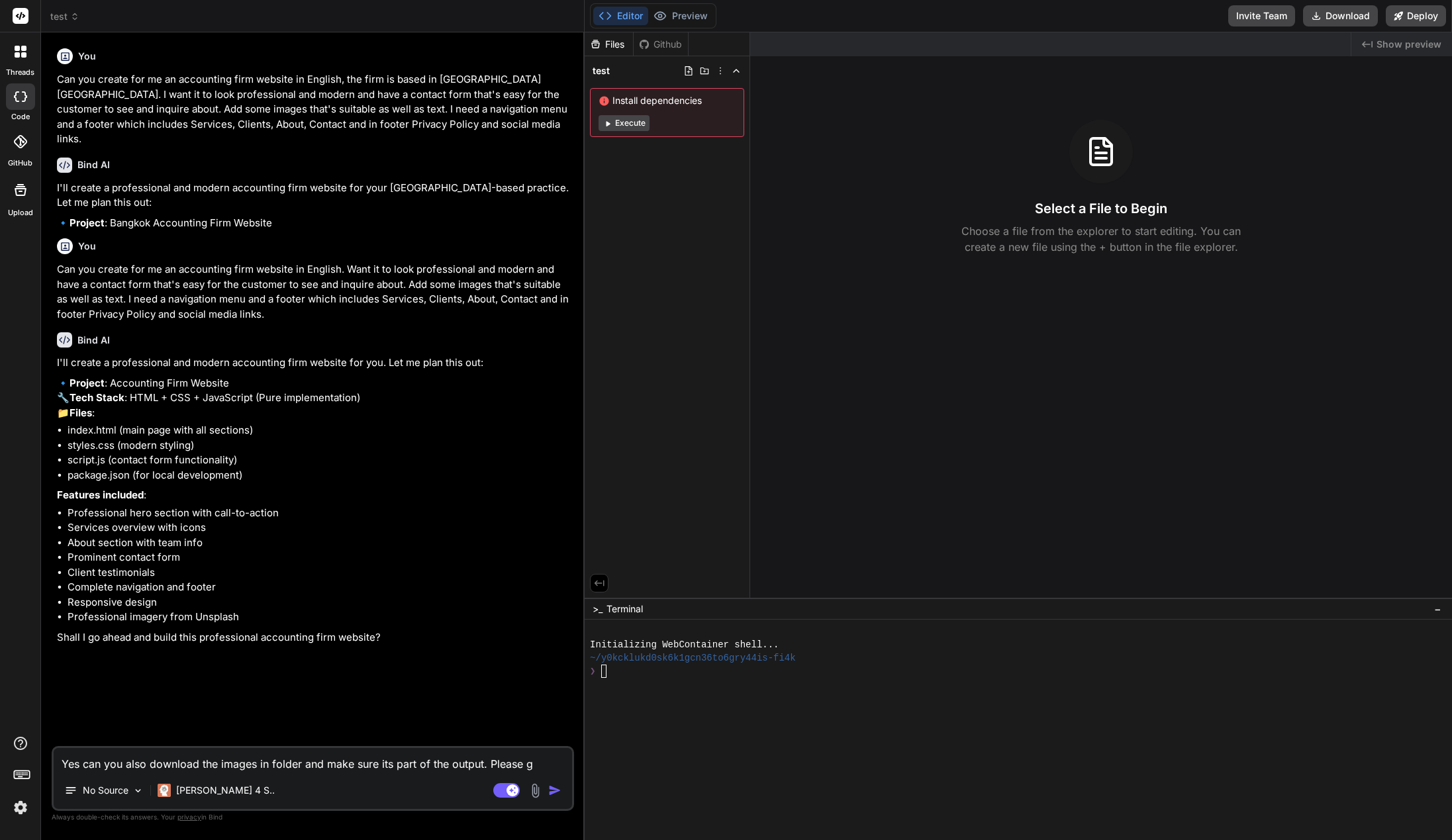
type textarea "x"
type textarea "Yes can you also download the images in folder and make sure its part of the ou…"
type textarea "x"
type textarea "Yes can you also download the images in folder and make sure its part of the ou…"
type textarea "x"
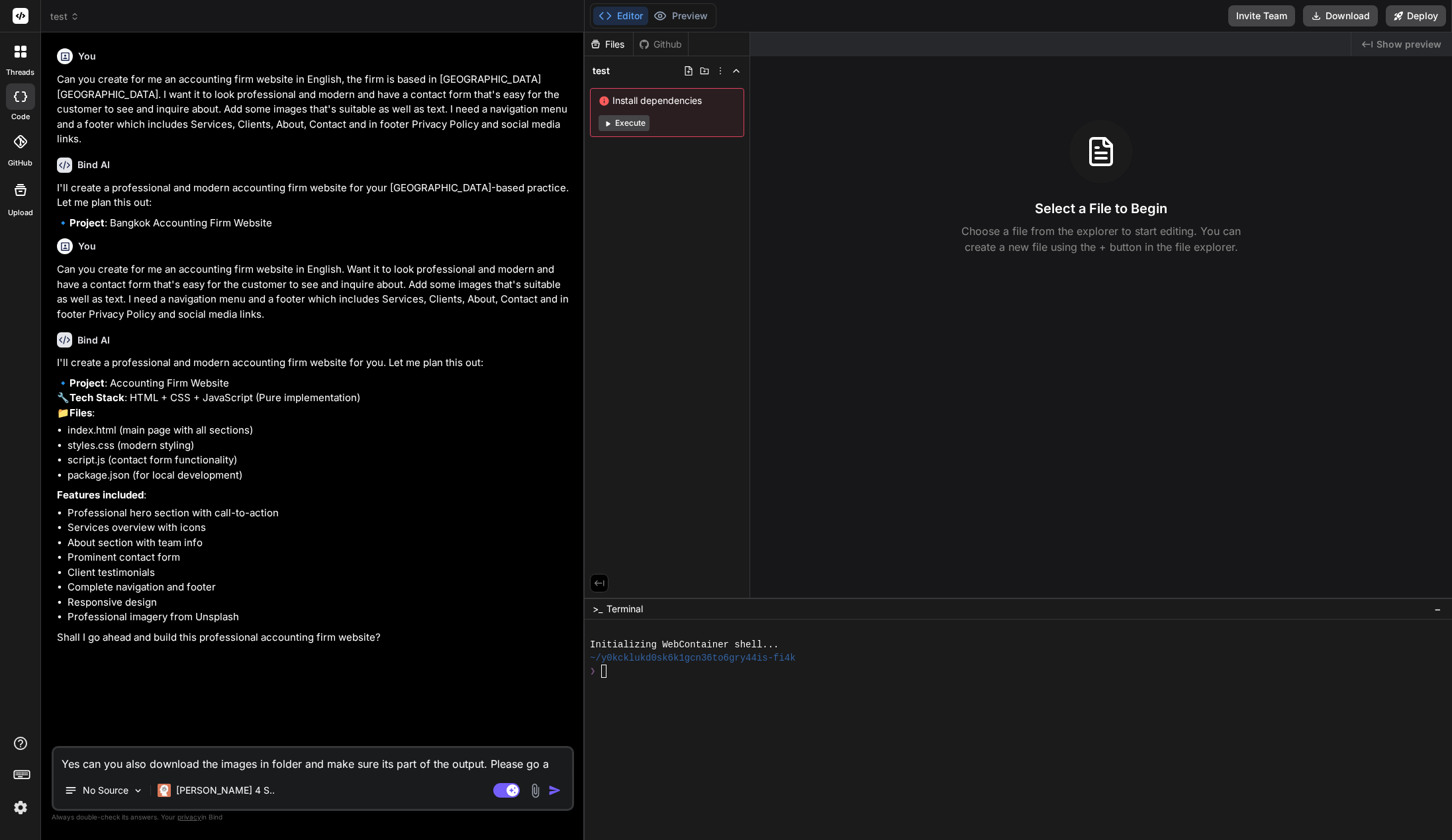
type textarea "Yes can you also download the images in folder and make sure its part of the ou…"
type textarea "x"
type textarea "Yes can you also download the images in folder and make sure its part of the ou…"
type textarea "x"
type textarea "Yes can you also download the images in folder and make sure its part of the ou…"
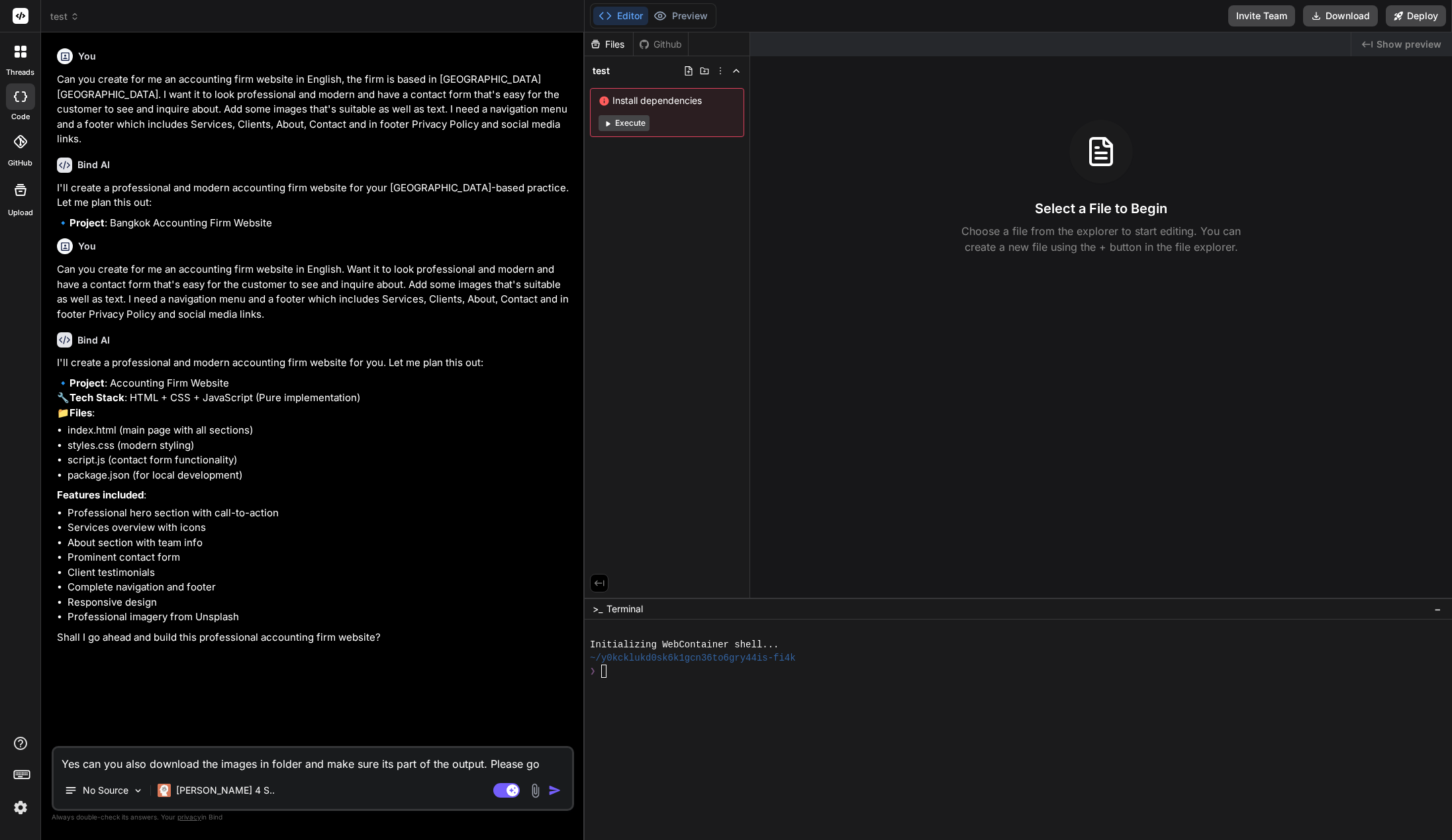
type textarea "x"
type textarea "Yes can you also download the images in folder and make sure its part of the ou…"
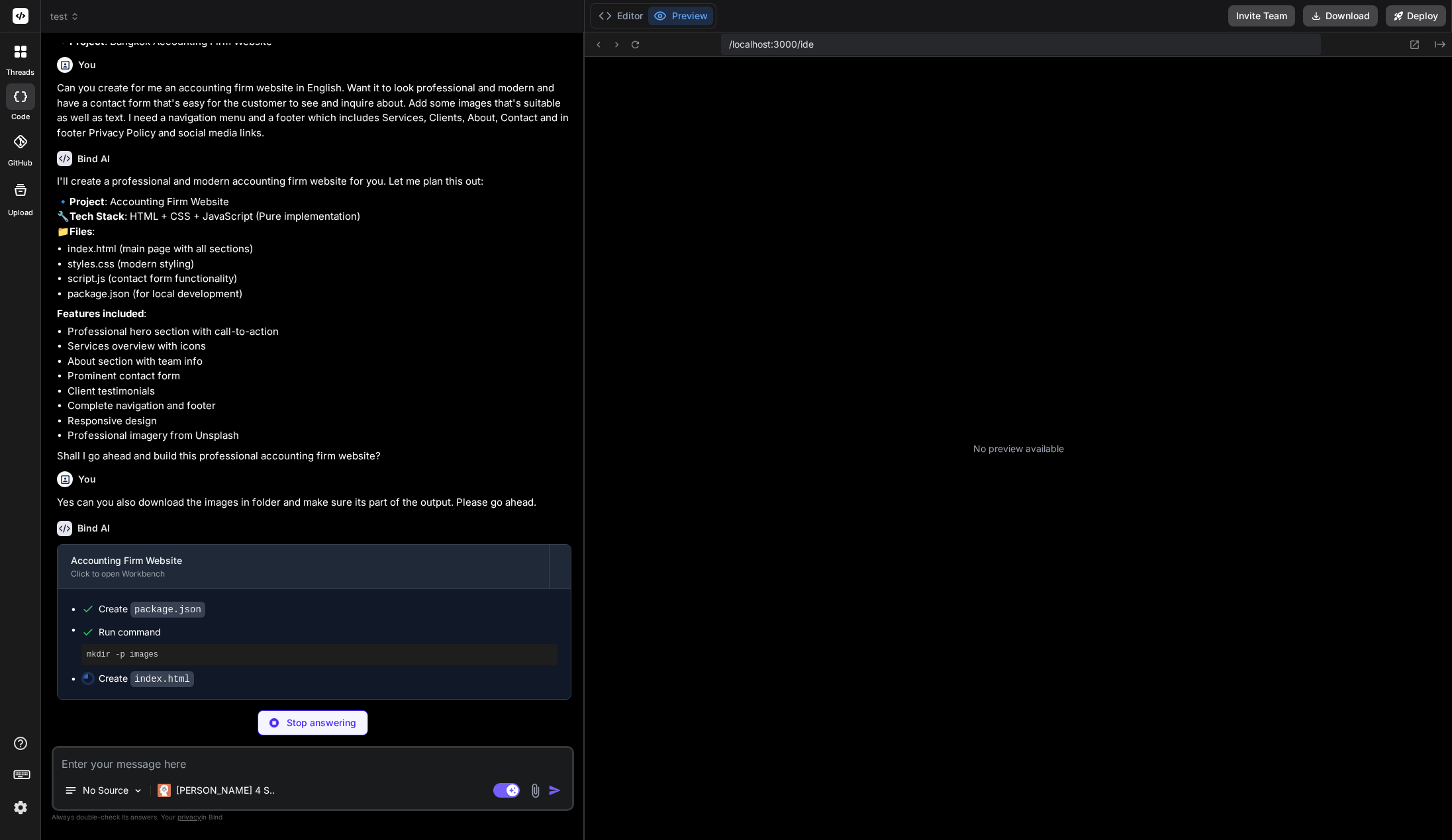
scroll to position [146, 0]
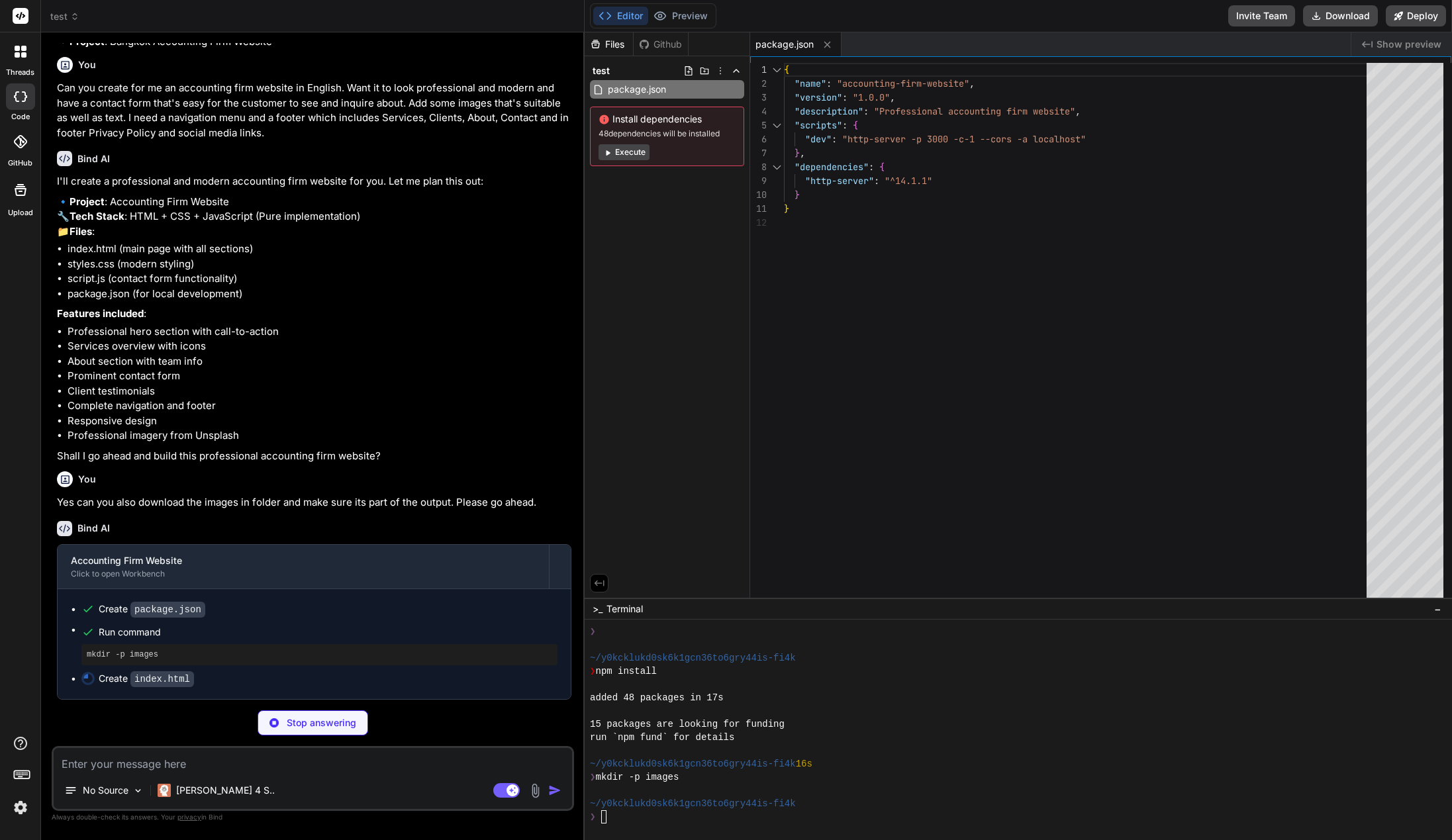
click at [628, 155] on button "Execute" at bounding box center [623, 152] width 51 height 16
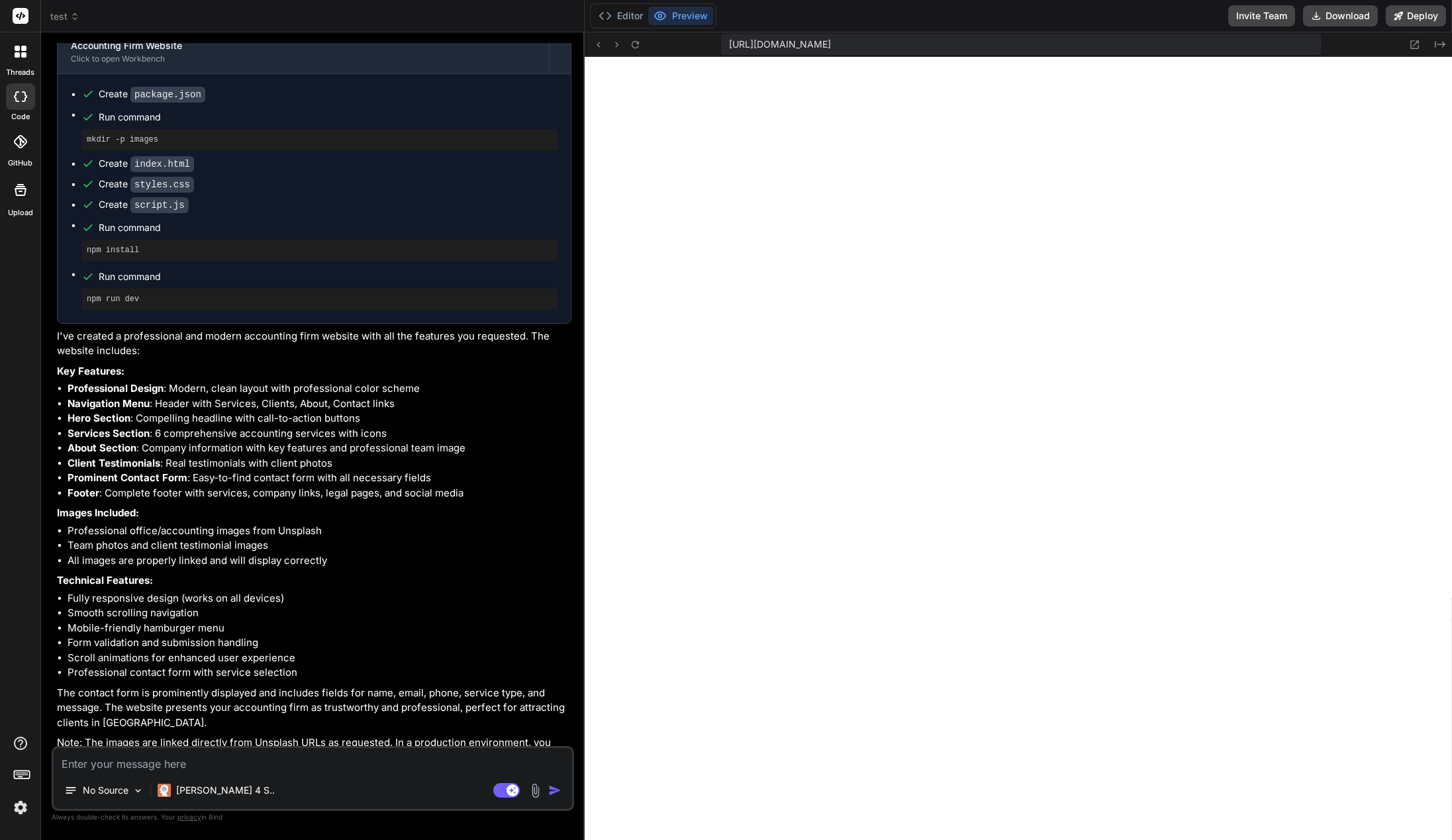
scroll to position [736, 0]
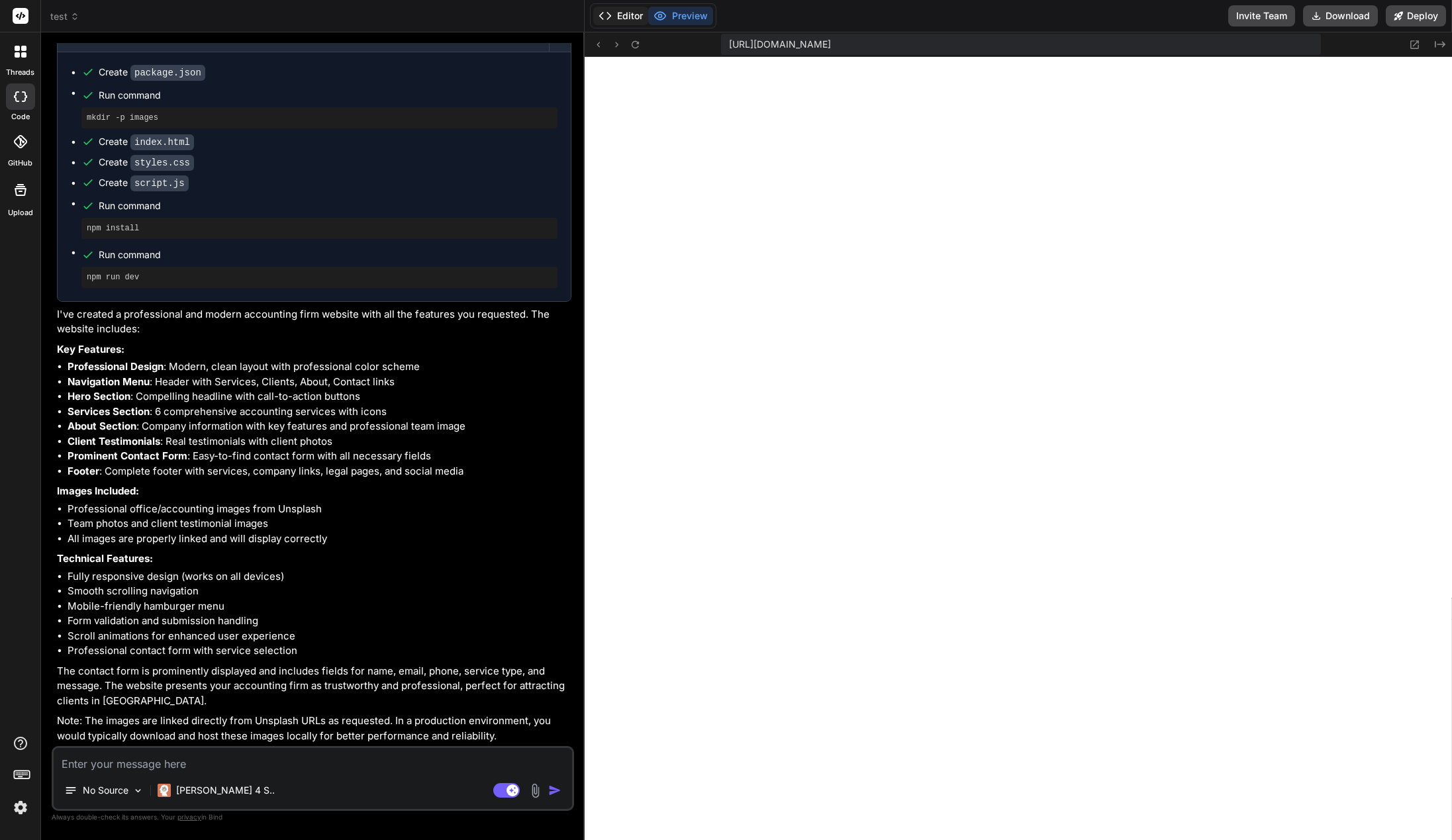
click at [626, 16] on button "Editor" at bounding box center [620, 15] width 55 height 18
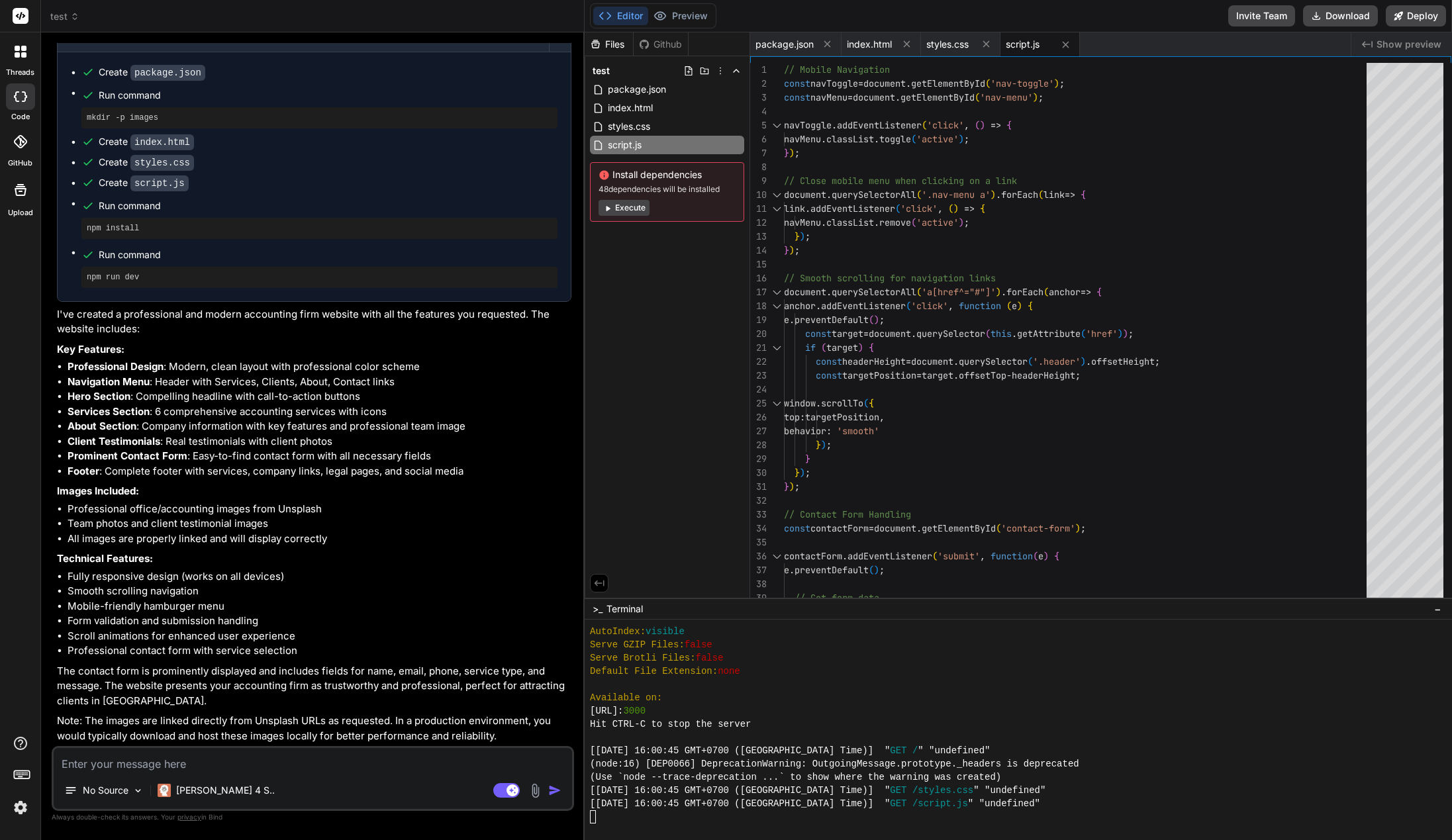
click at [617, 820] on div at bounding box center [1051, 817] width 923 height 13
click at [690, 27] on div "Editor Preview" at bounding box center [653, 15] width 127 height 25
click at [690, 24] on button "Preview" at bounding box center [681, 15] width 65 height 18
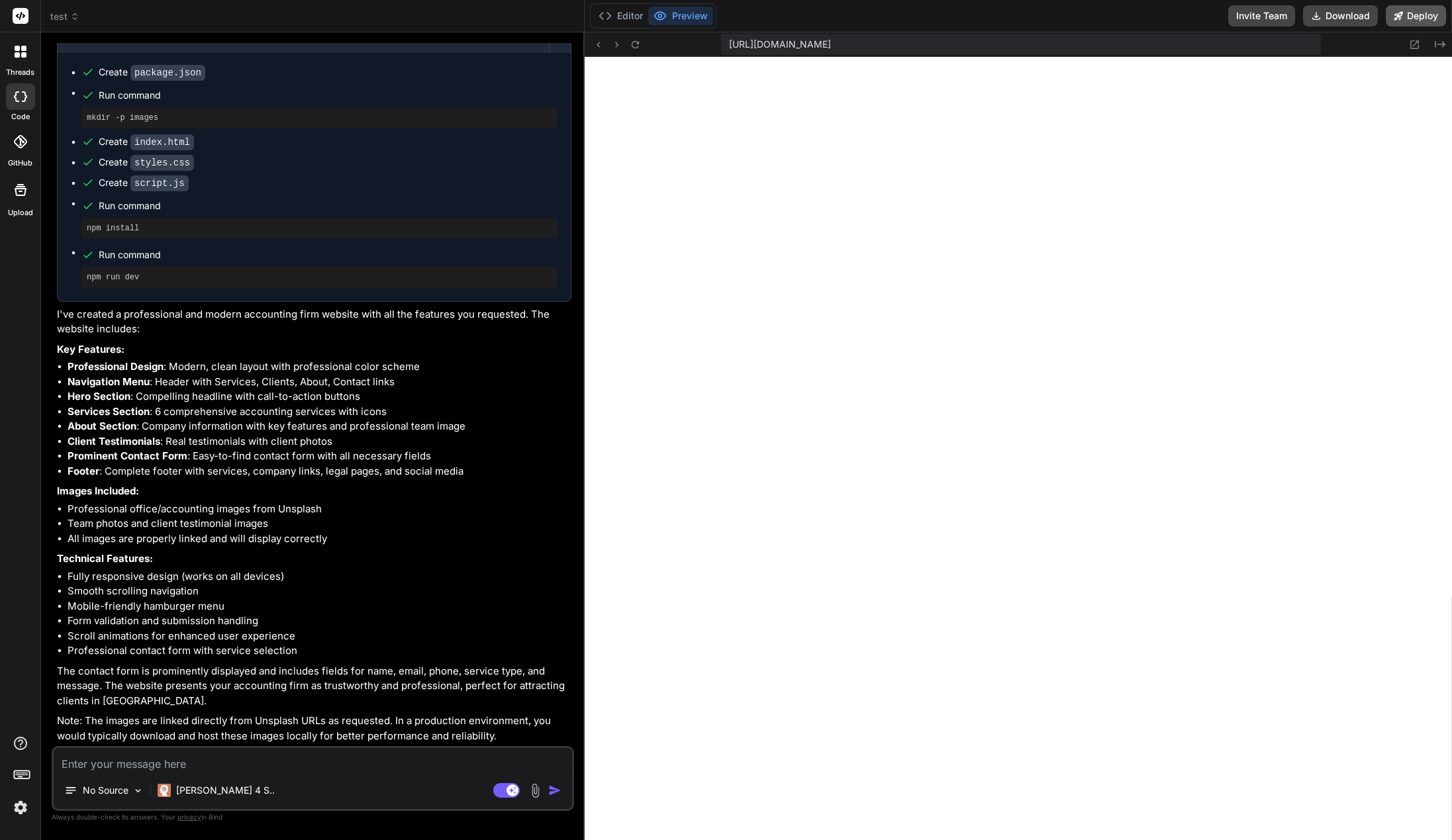
click at [1427, 18] on button "Deploy" at bounding box center [1416, 16] width 60 height 21
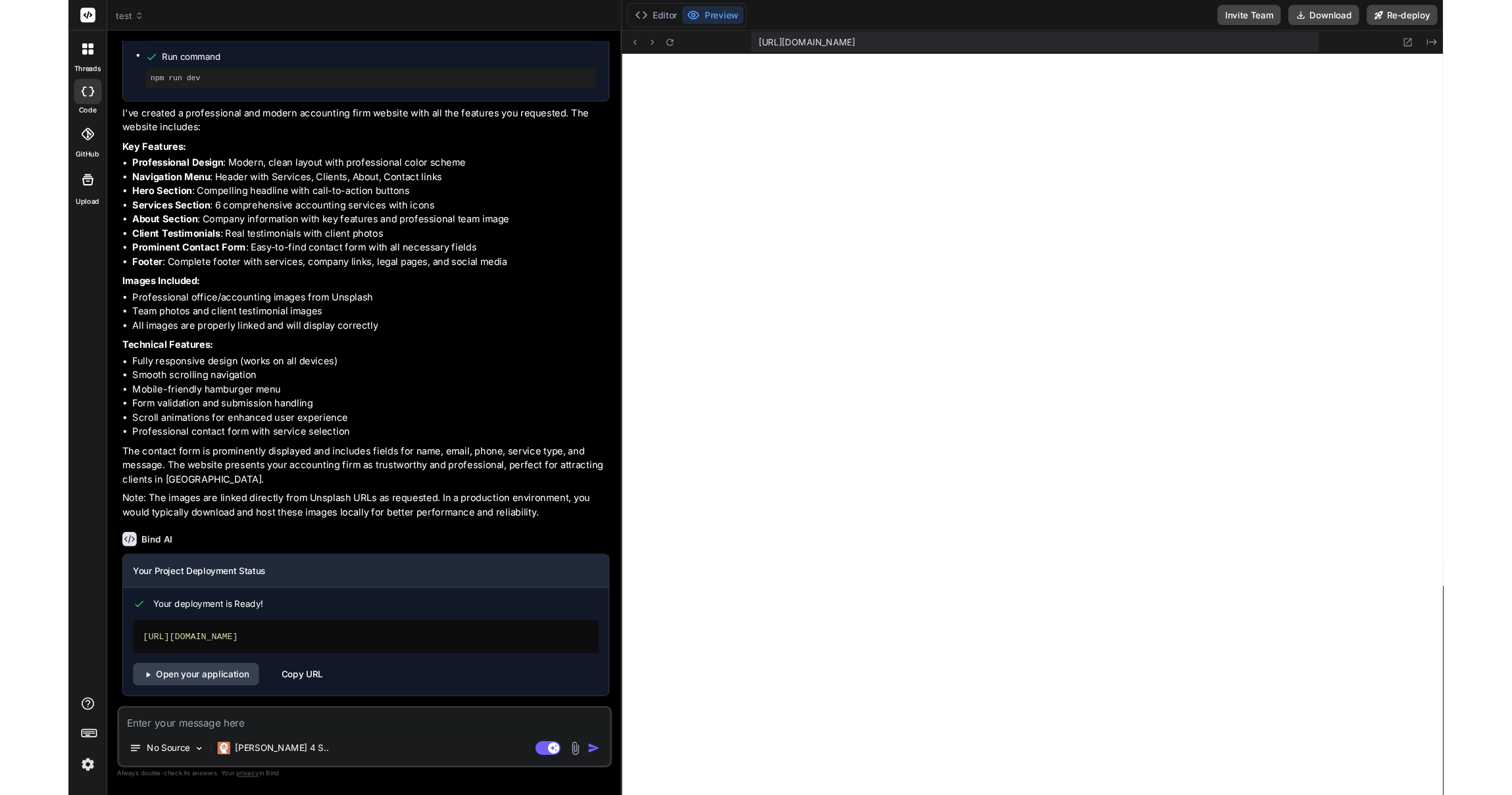
scroll to position [925, 0]
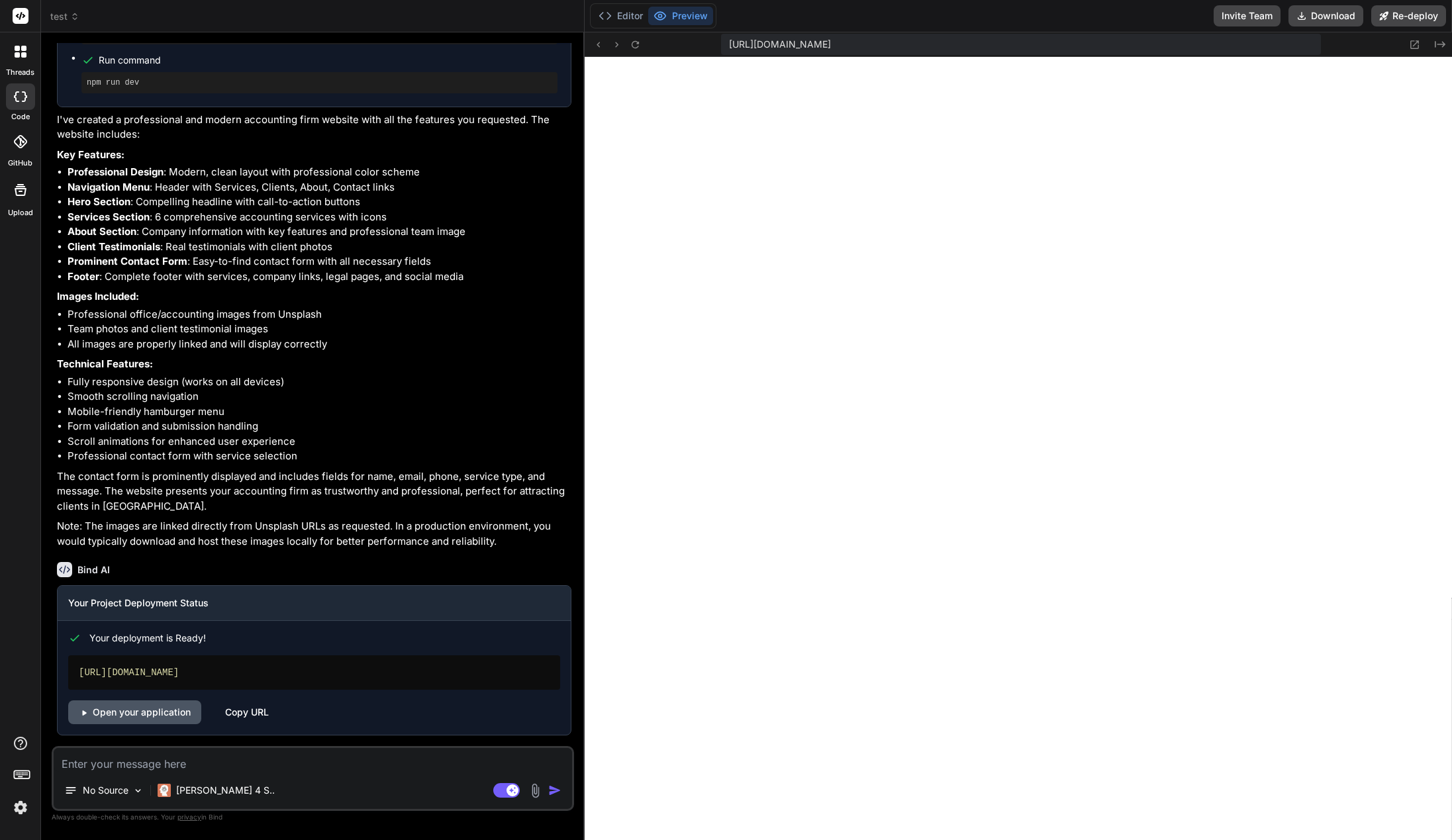
click at [149, 712] on link "Open your application" at bounding box center [134, 711] width 133 height 24
drag, startPoint x: 149, startPoint y: 712, endPoint x: 255, endPoint y: 651, distance: 122.3
click at [148, 712] on link "Open your application" at bounding box center [134, 711] width 133 height 24
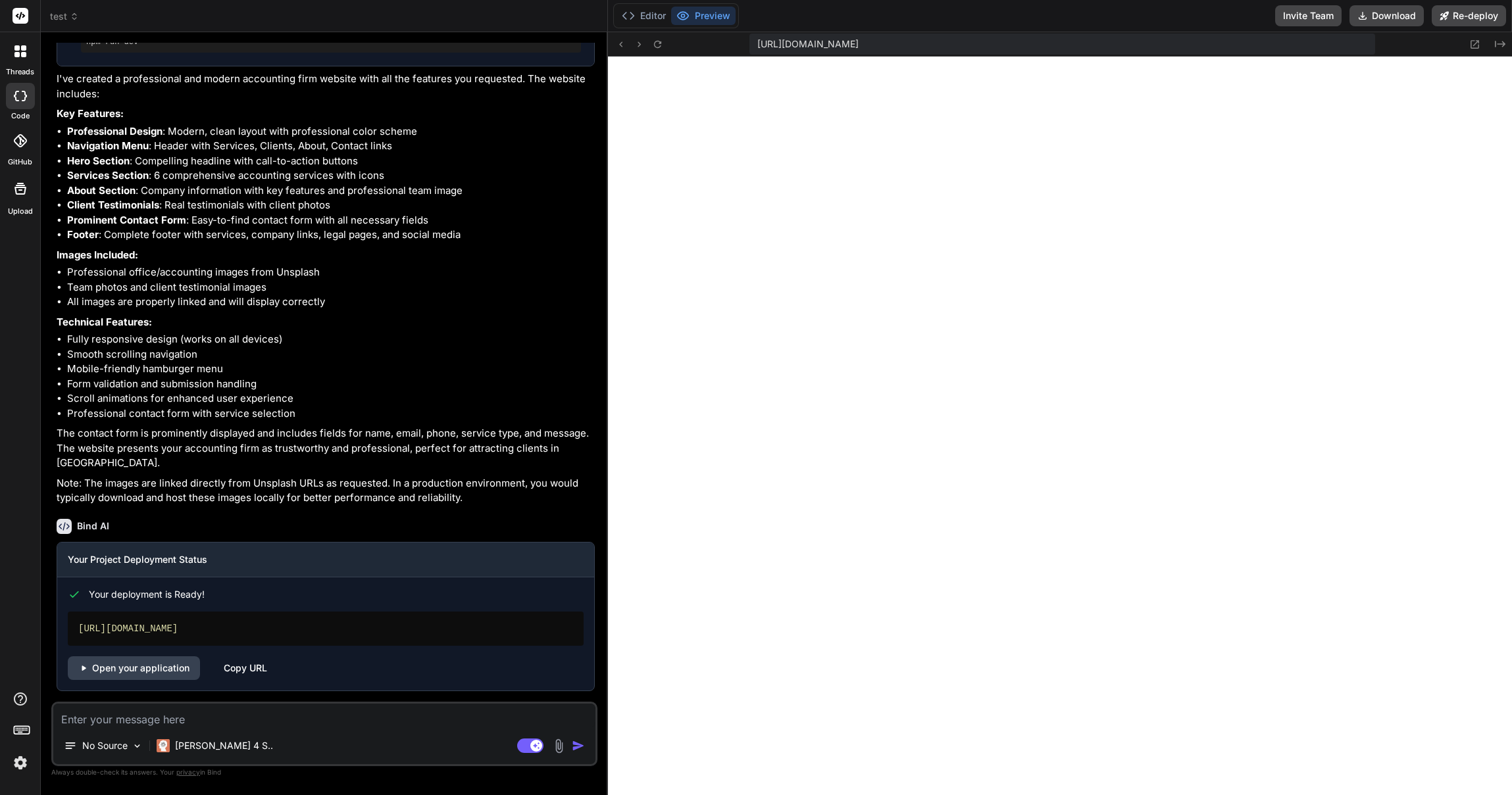
scroll to position [965, 0]
click at [147, 717] on textarea at bounding box center [325, 716] width 542 height 24
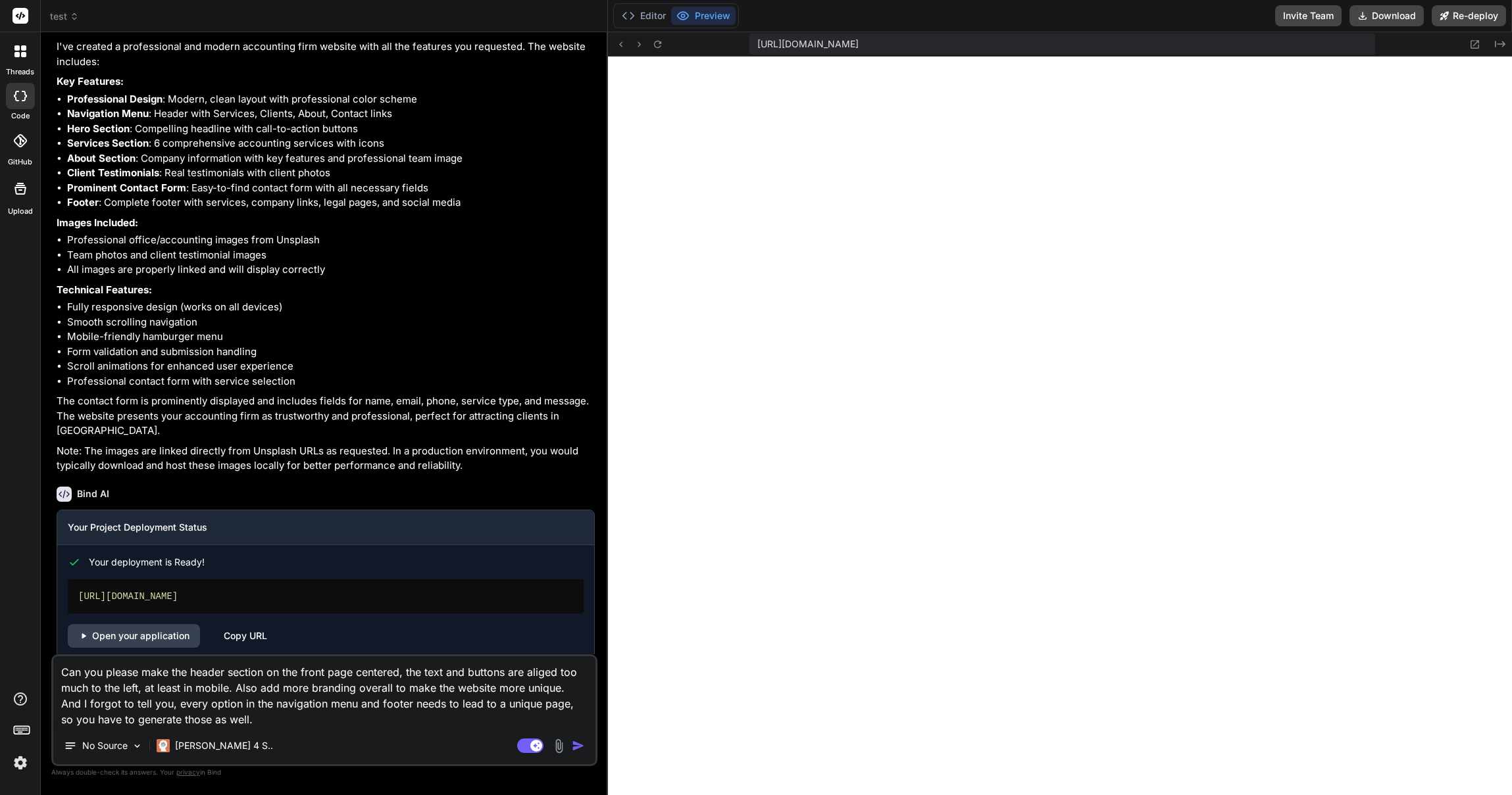
click at [577, 746] on img "button" at bounding box center [578, 746] width 13 height 13
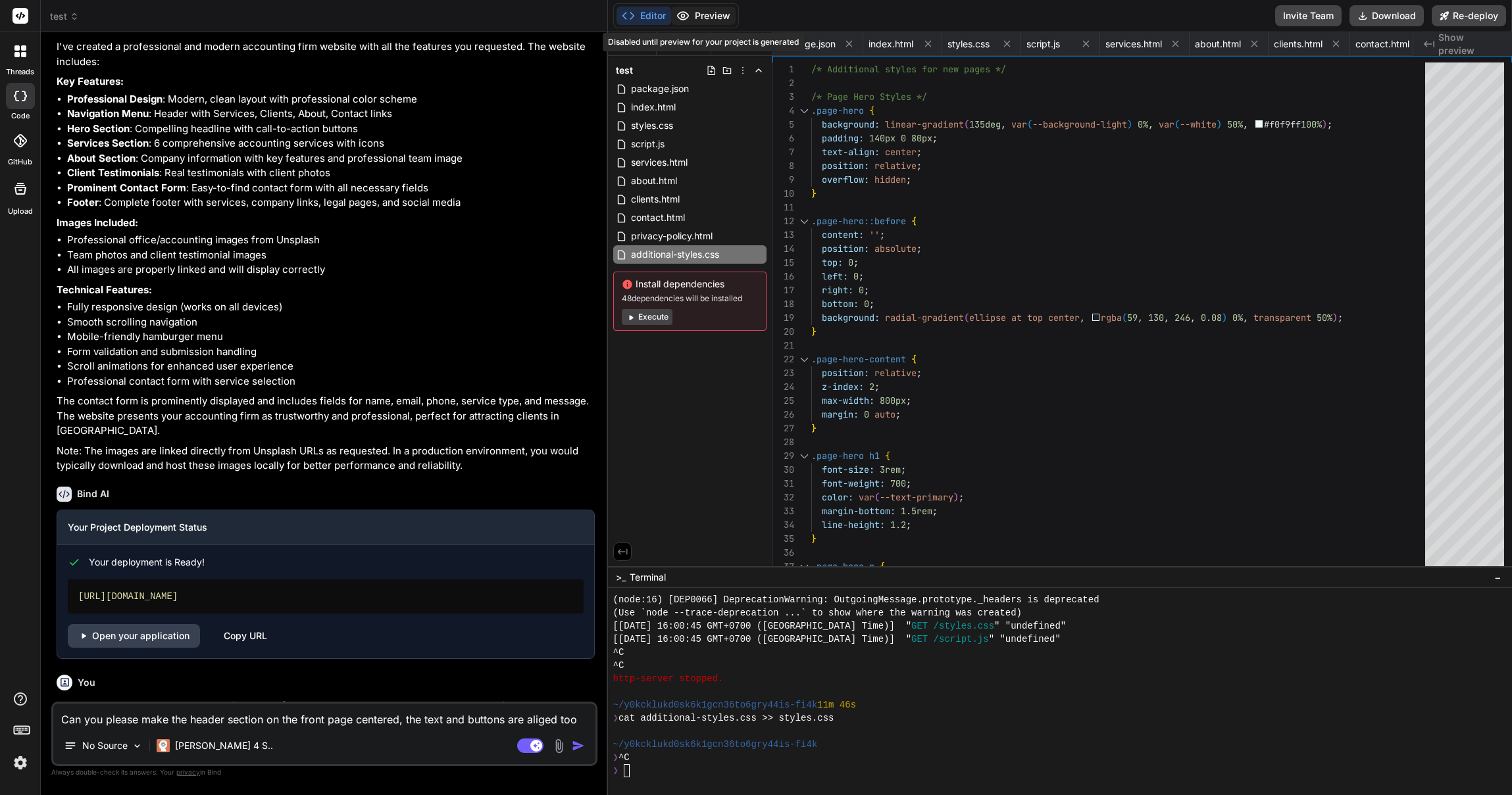
click at [715, 3] on div "Editor Preview Disabled until preview for your project is generated Invite Team…" at bounding box center [1060, 16] width 904 height 32
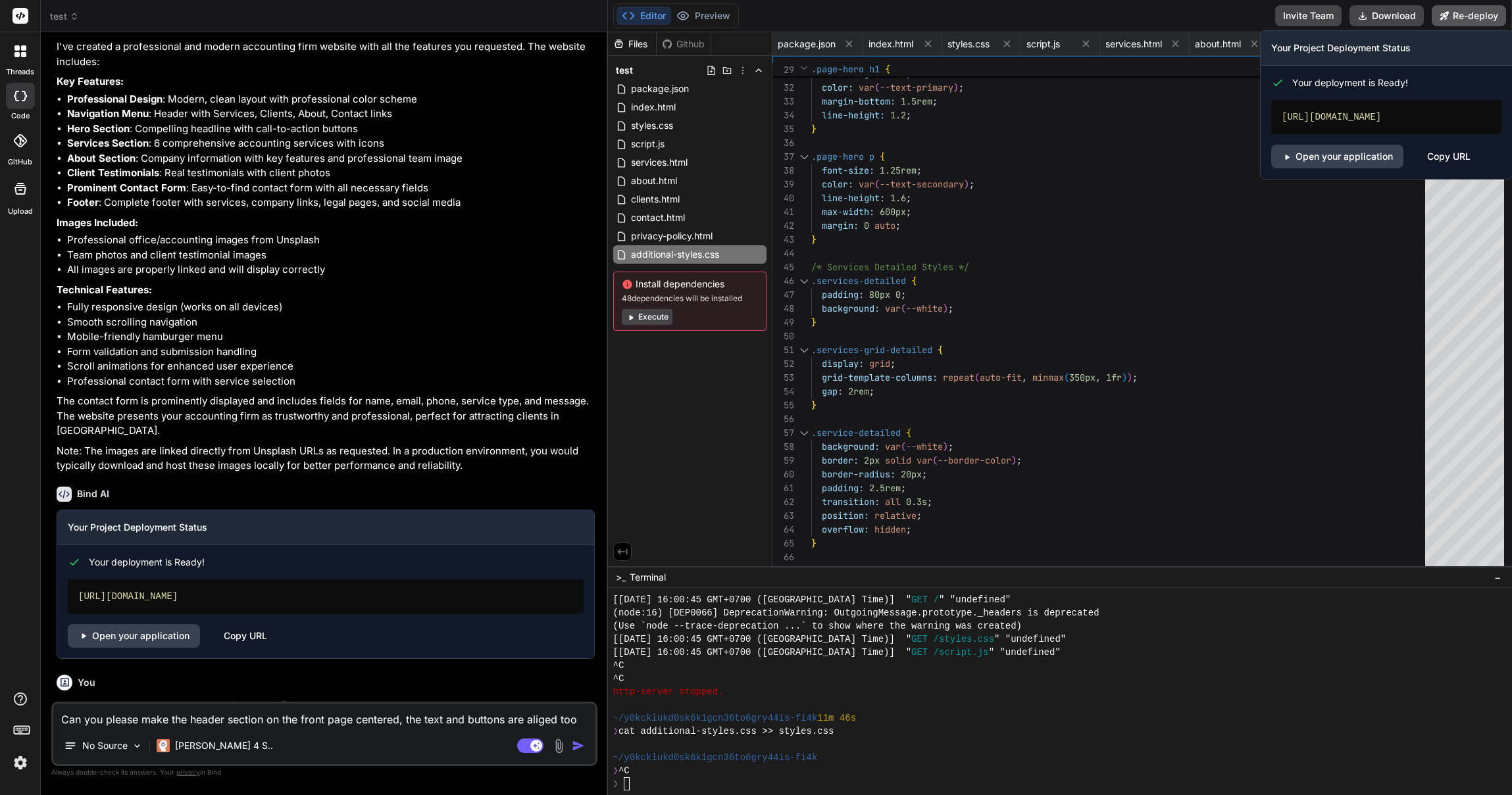
click at [1442, 11] on button "Re-deploy" at bounding box center [1469, 16] width 74 height 21
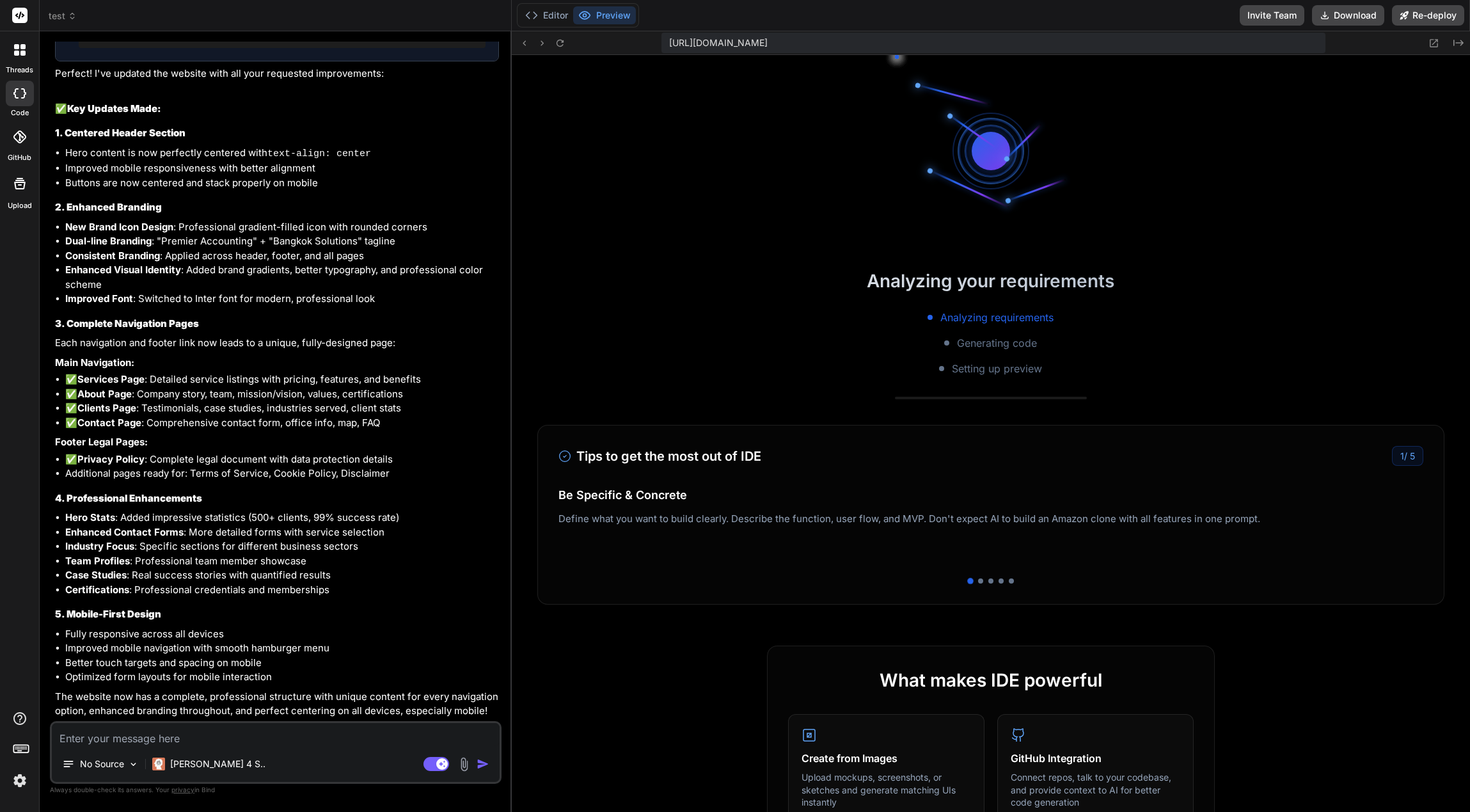
scroll to position [307, 0]
type textarea "x"
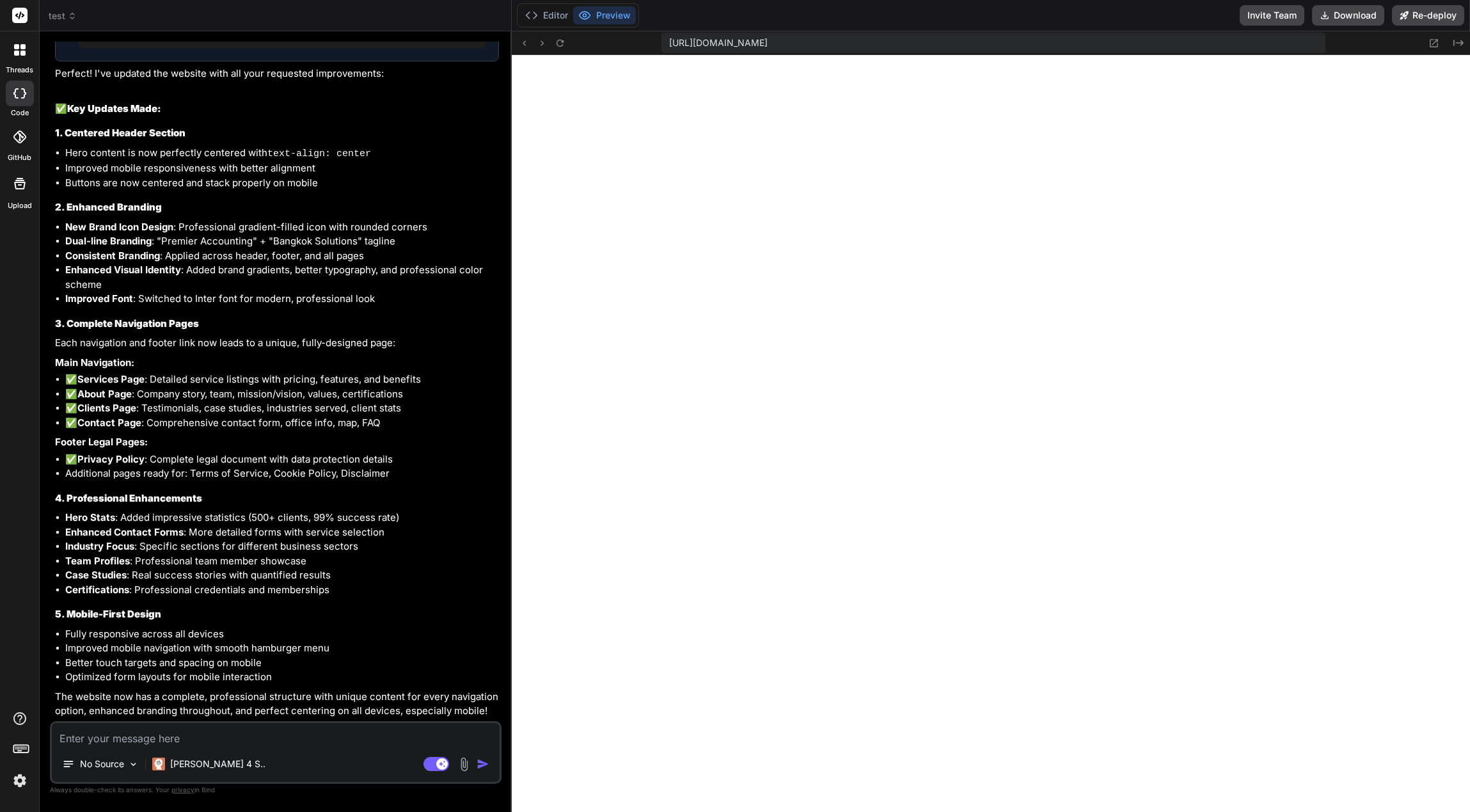
scroll to position [396, 0]
click at [525, 48] on icon at bounding box center [524, 44] width 11 height 11
click at [520, 40] on icon at bounding box center [524, 44] width 11 height 11
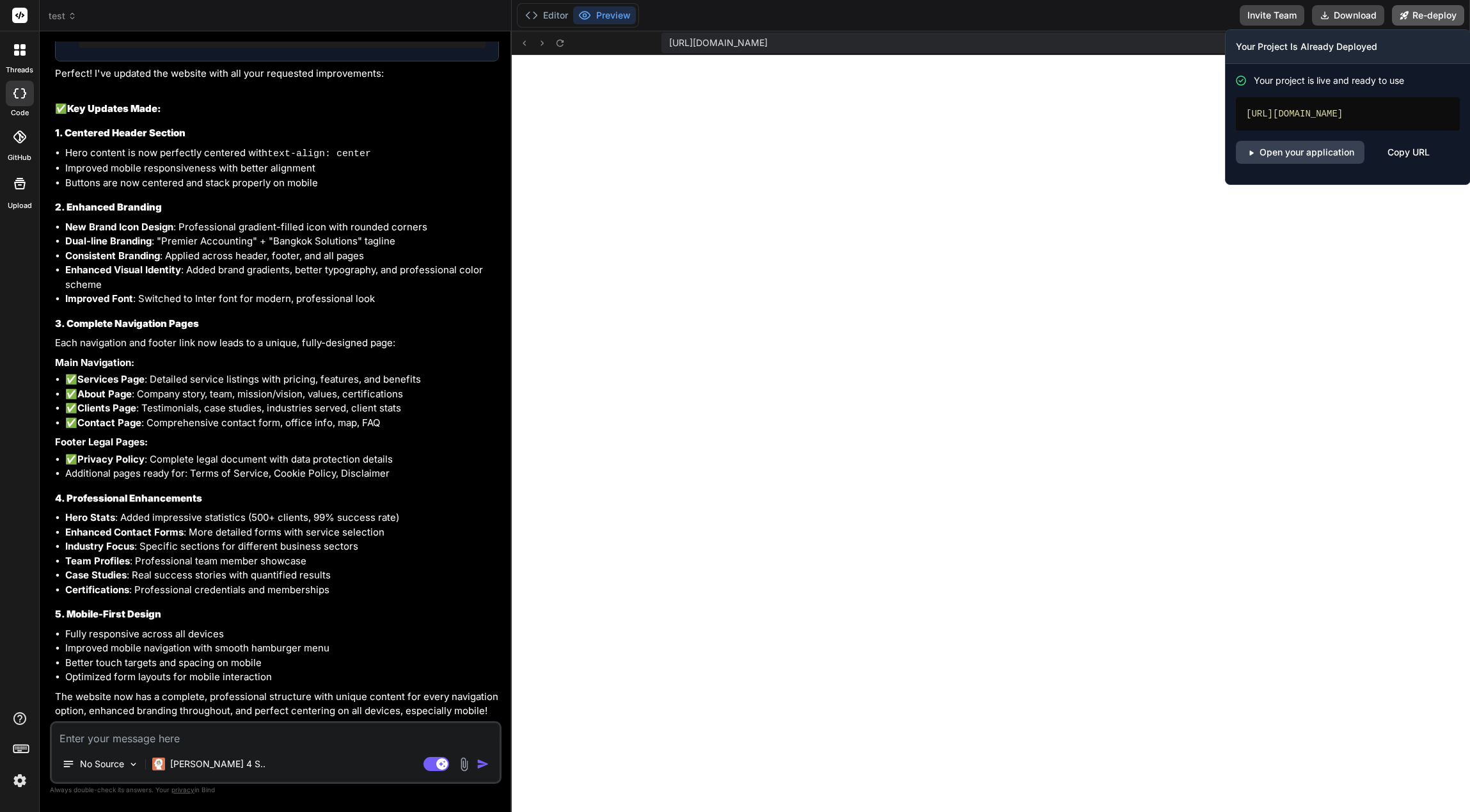
click at [1419, 19] on button "Re-deploy" at bounding box center [1428, 16] width 72 height 20
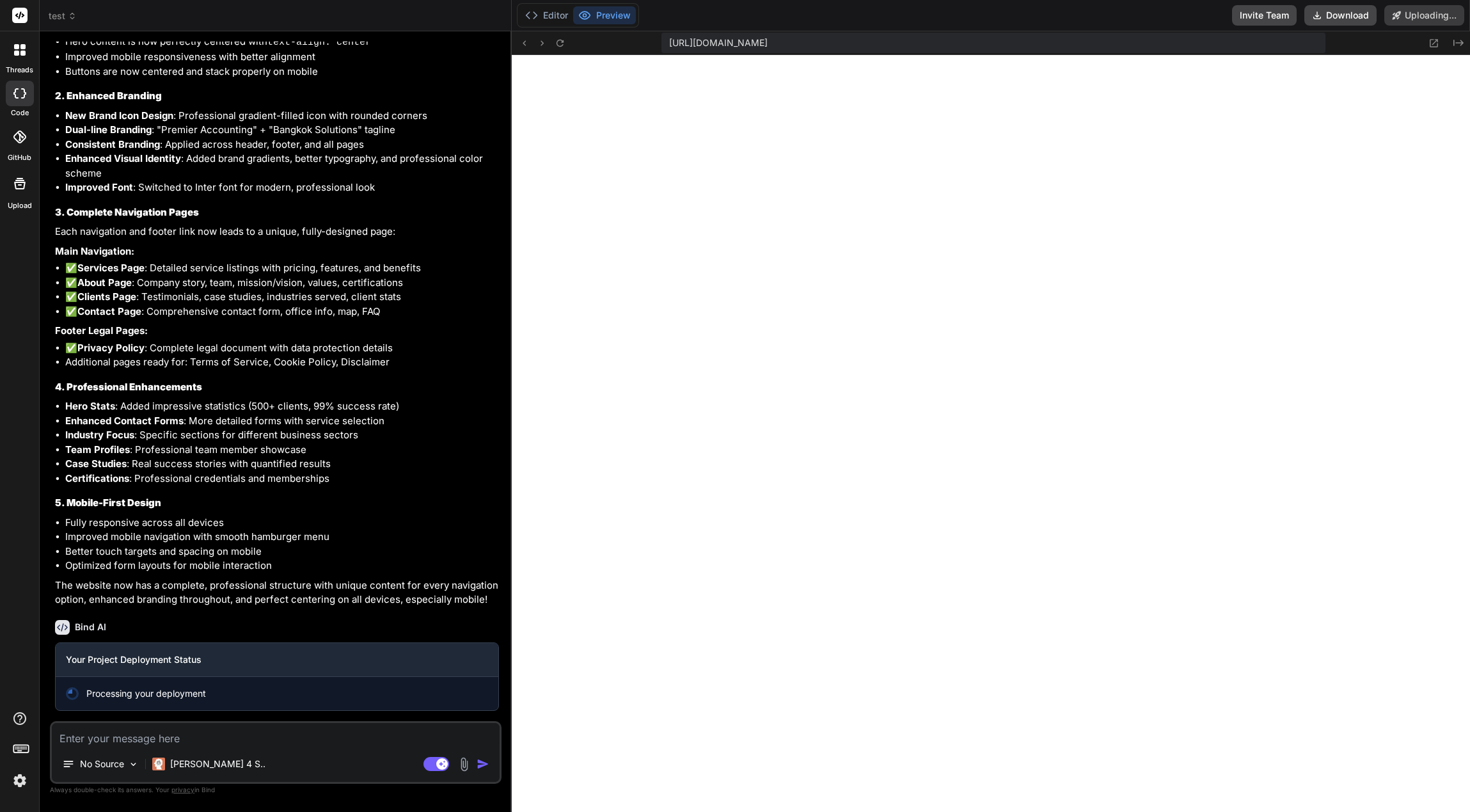
scroll to position [1996, 0]
type textarea "x"
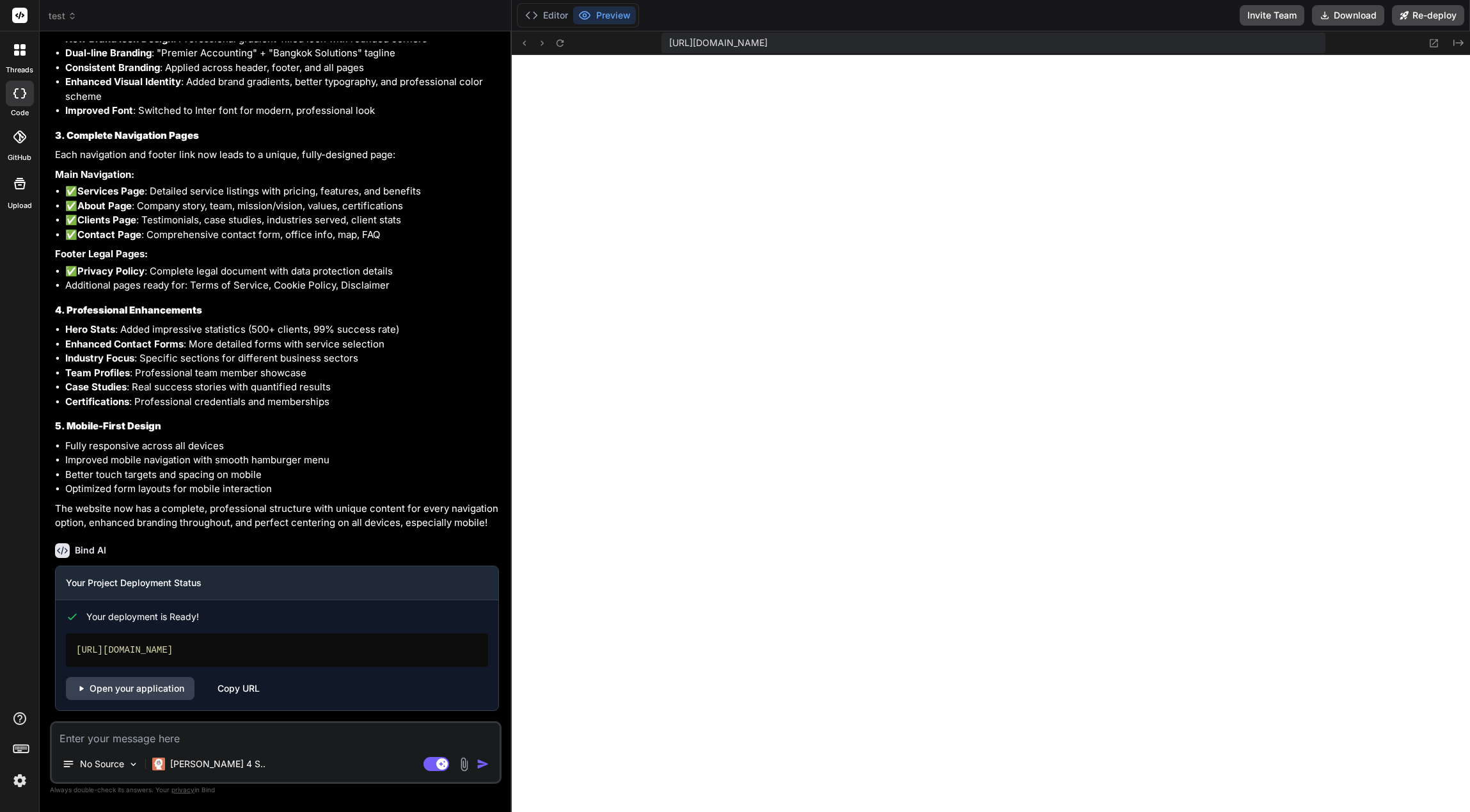
scroll to position [2073, 0]
click at [81, 683] on link "Open your application" at bounding box center [130, 688] width 129 height 23
click at [236, 731] on textarea at bounding box center [276, 734] width 448 height 23
type textarea "W"
type textarea "x"
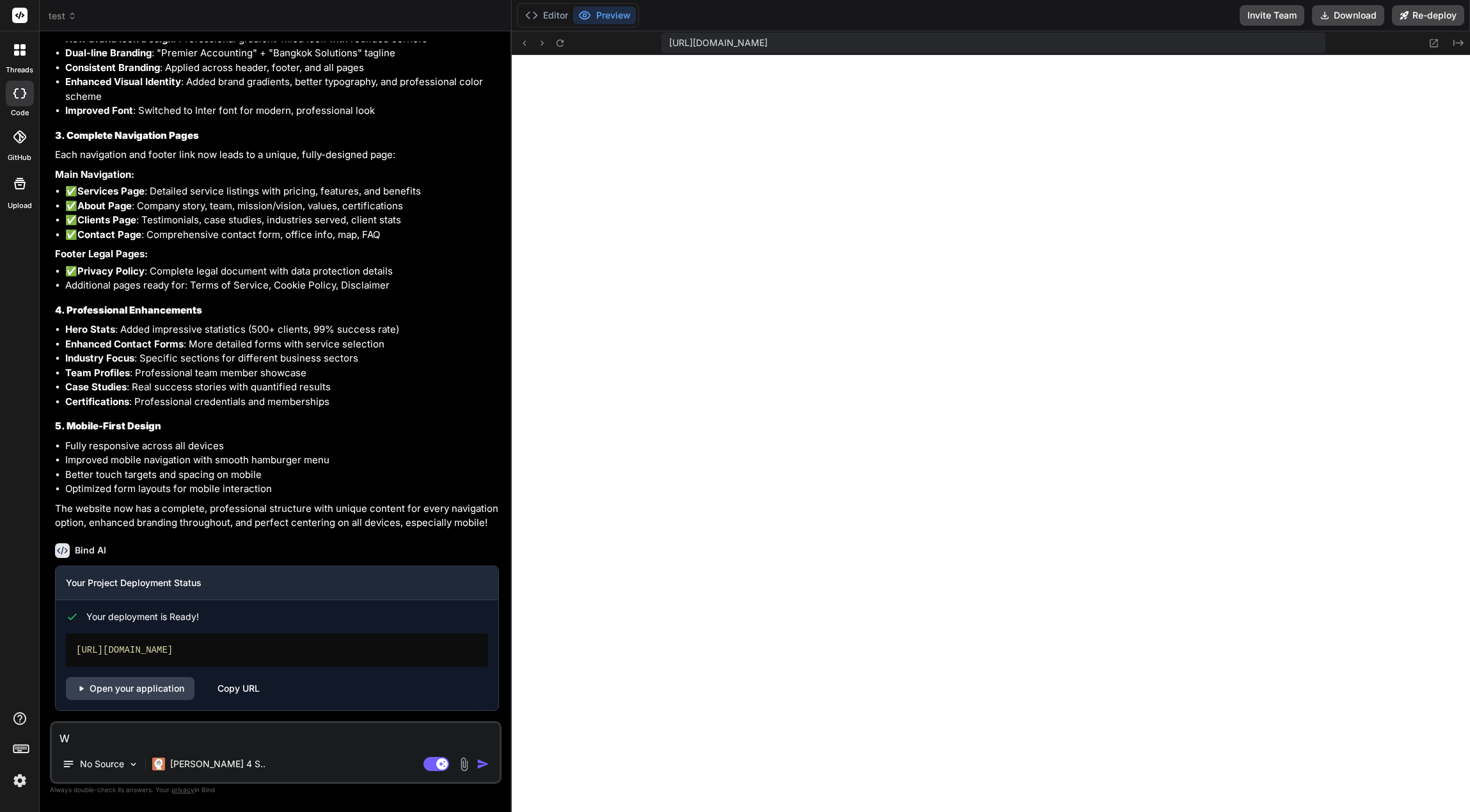
type textarea "Wh"
type textarea "x"
type textarea "Whe"
type textarea "x"
type textarea "When"
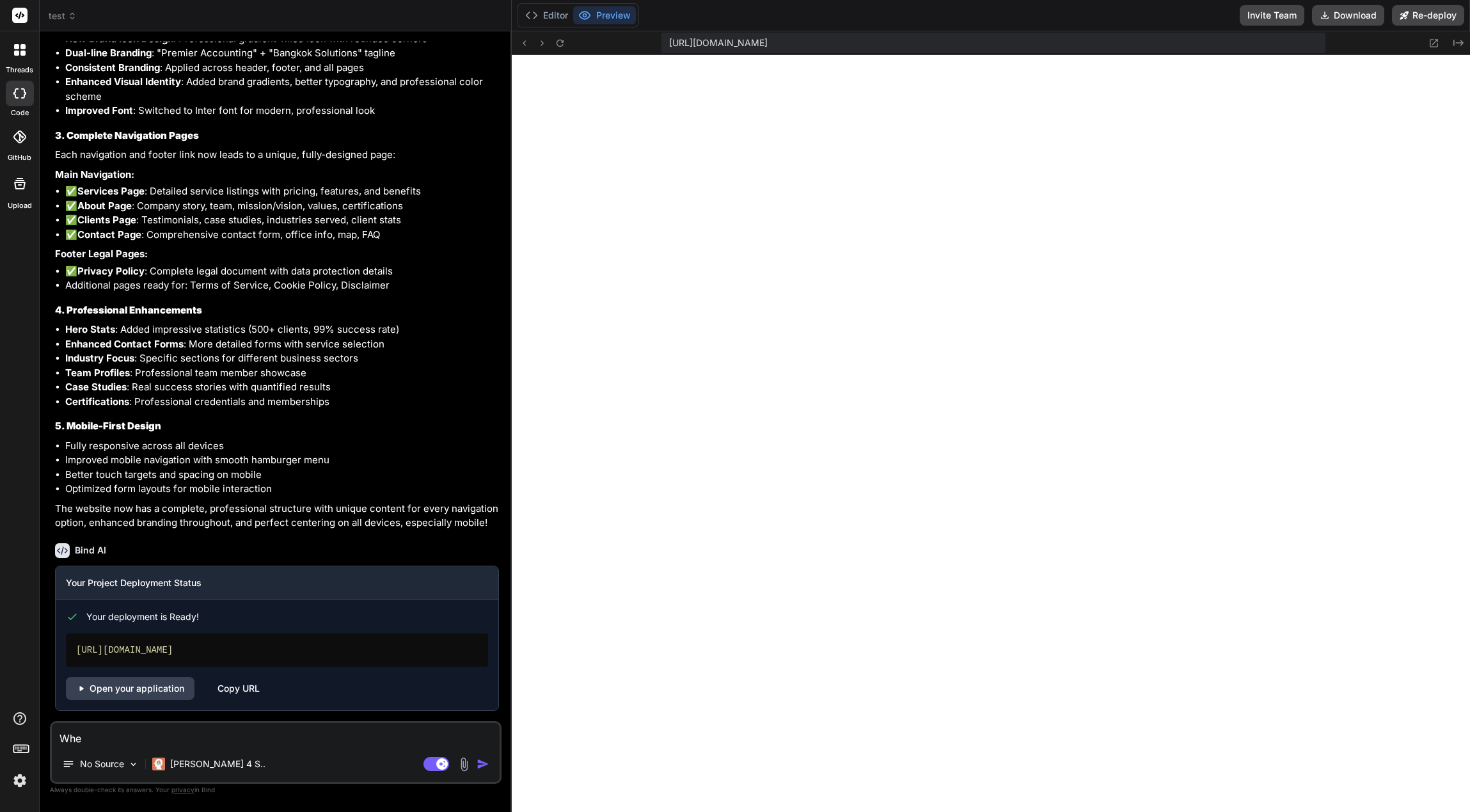
type textarea "x"
type textarea "When"
type textarea "x"
type textarea "When I"
type textarea "x"
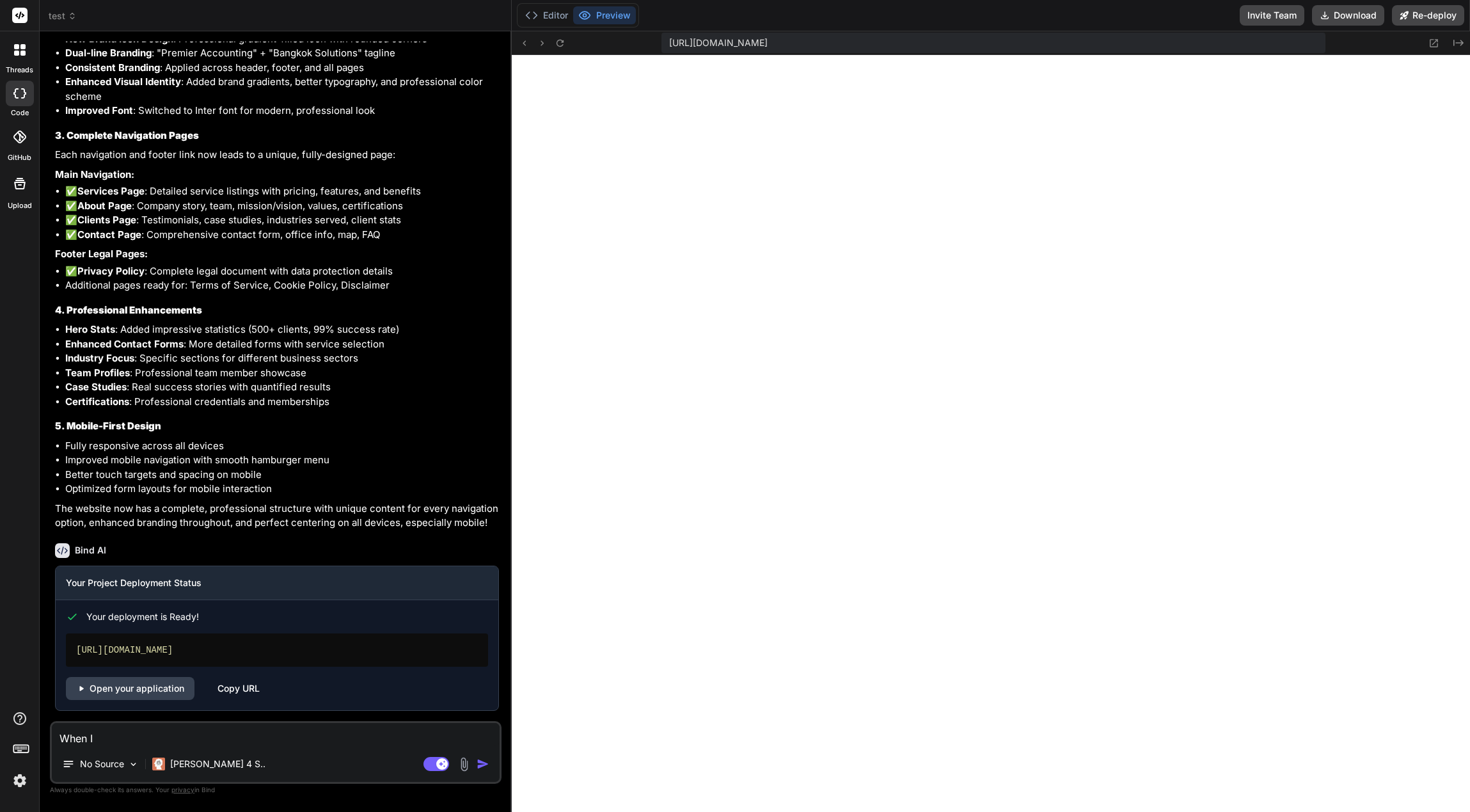
type textarea "When I"
type textarea "x"
type textarea "When I t"
type textarea "x"
type textarea "When I tr"
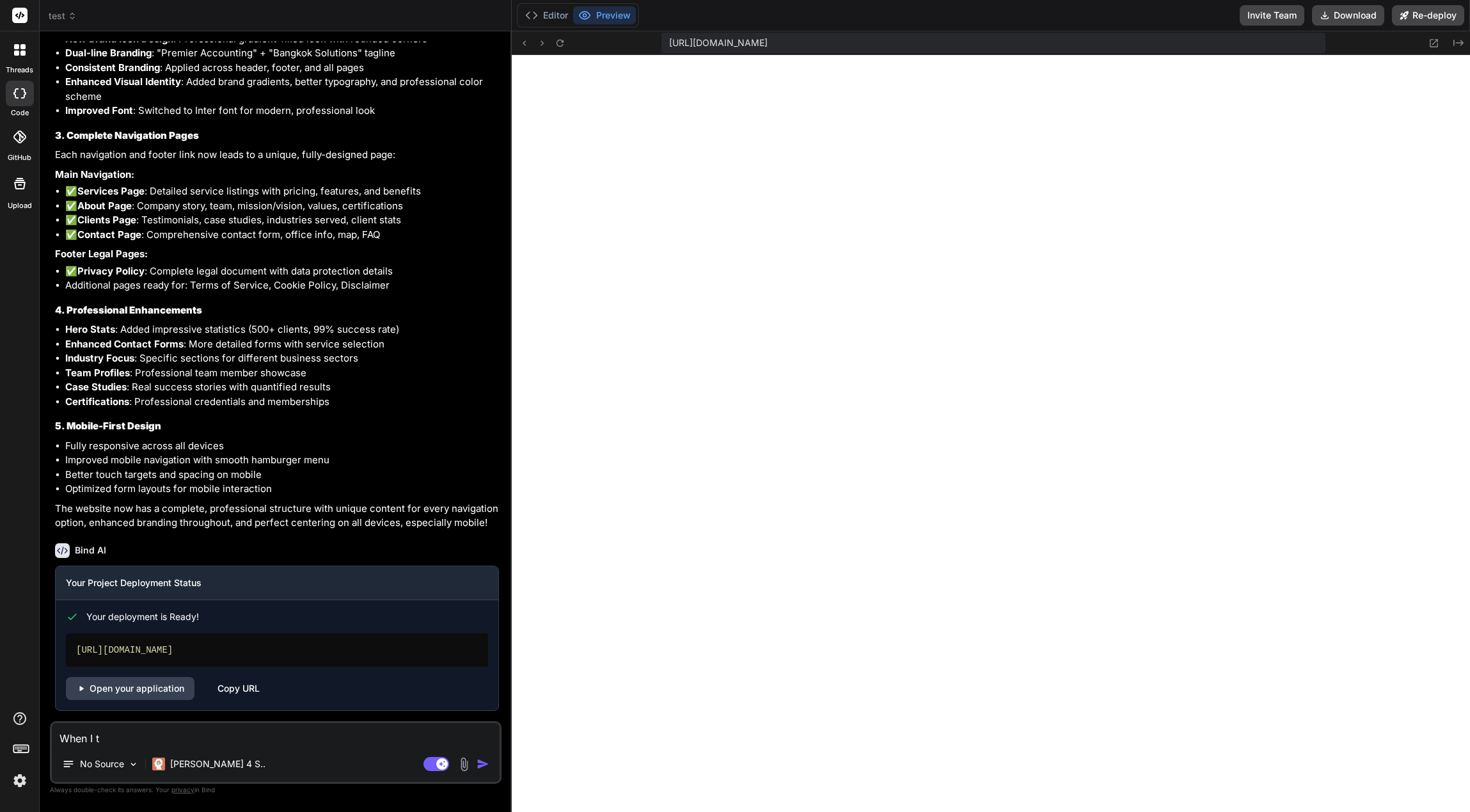
type textarea "x"
type textarea "When I try"
type textarea "x"
type textarea "When I try"
type textarea "x"
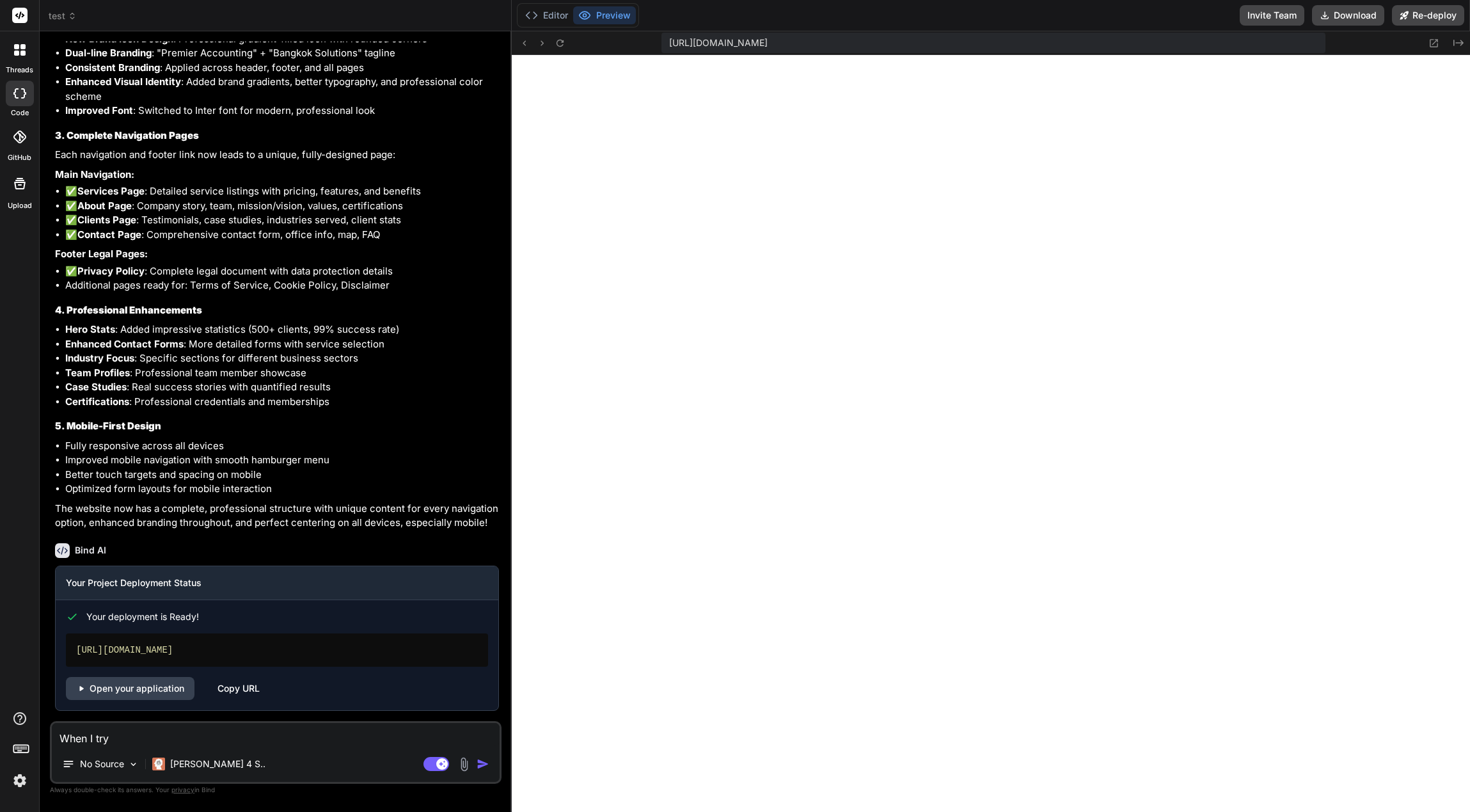
type textarea "When I try t"
type textarea "x"
type textarea "When I try to"
type textarea "x"
type textarea "When I try to"
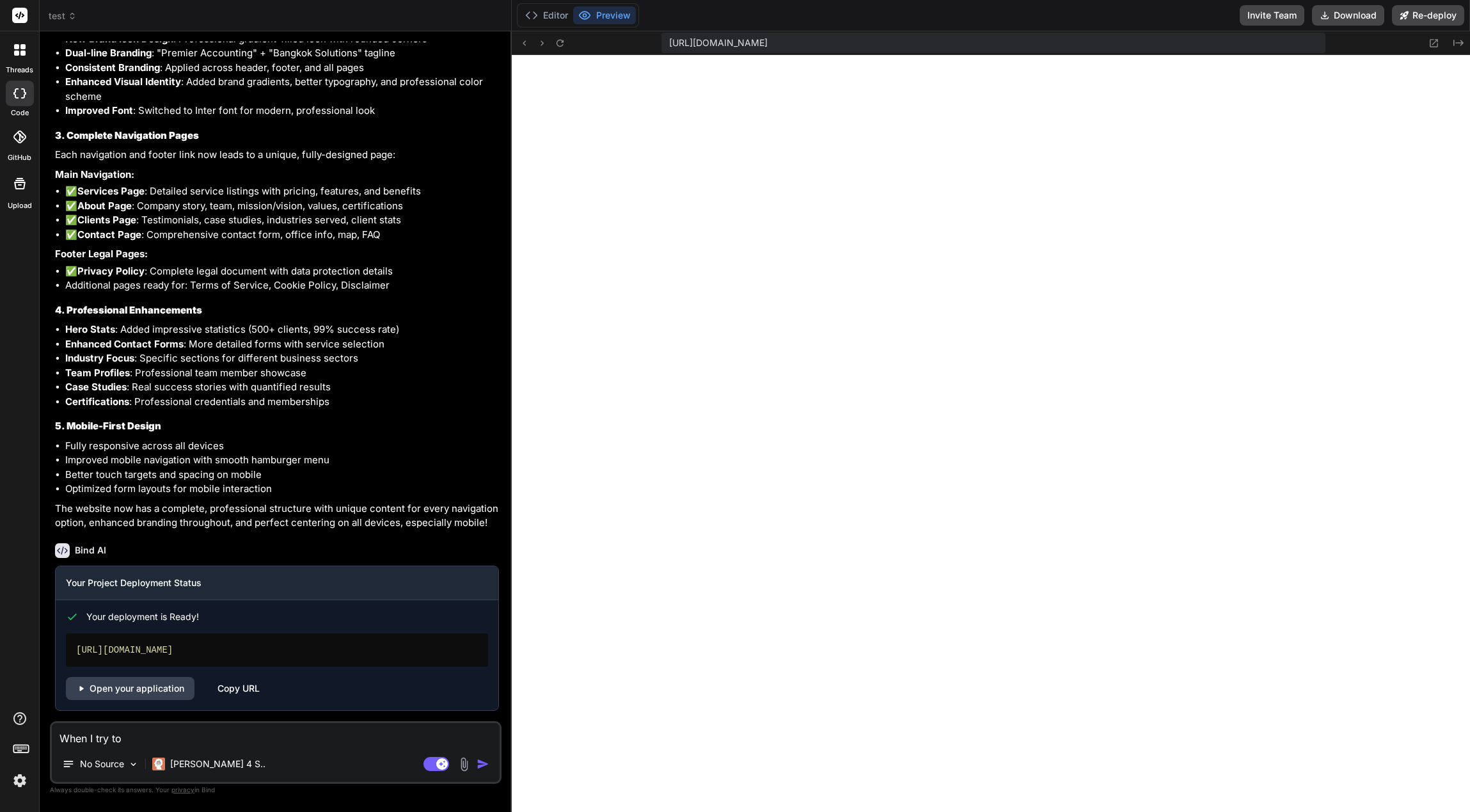
type textarea "x"
type textarea "When I try to c"
type textarea "x"
type textarea "When I try to cl"
type textarea "x"
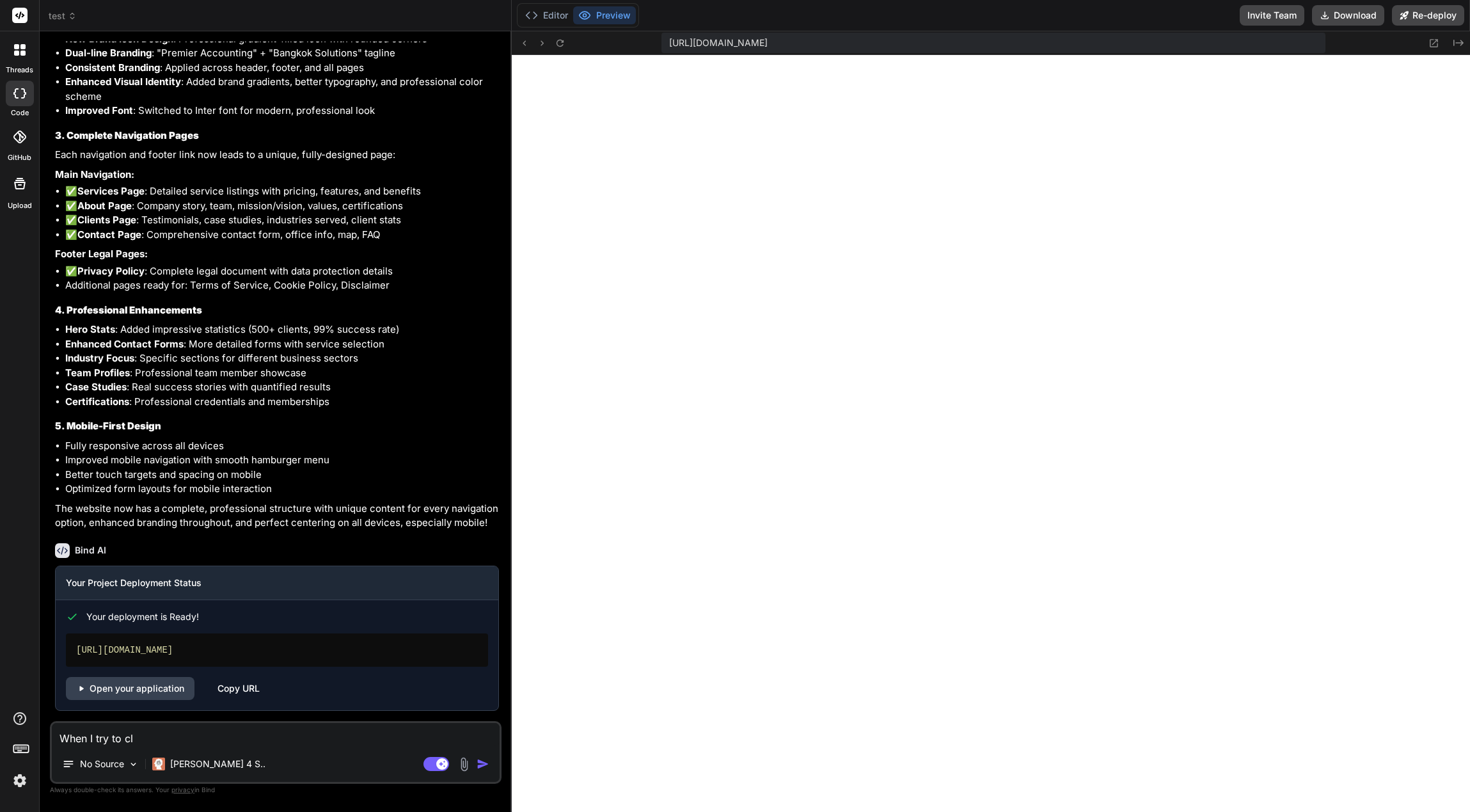
type textarea "When I try to cli"
type textarea "x"
type textarea "When I try to clic"
type textarea "x"
type textarea "When I try to click"
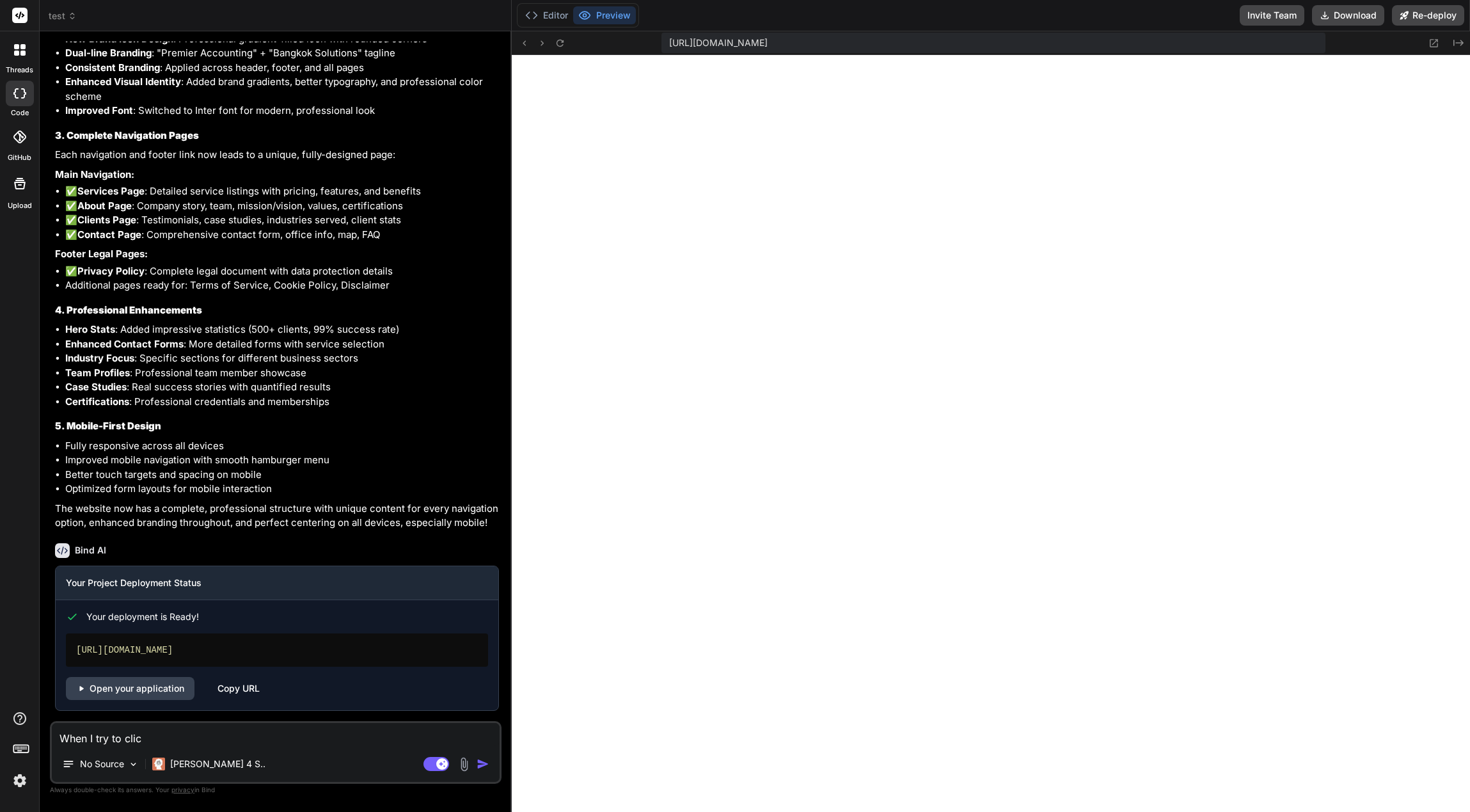
type textarea "x"
type textarea "When I try to click"
type textarea "x"
type textarea "When I try to click a"
type textarea "x"
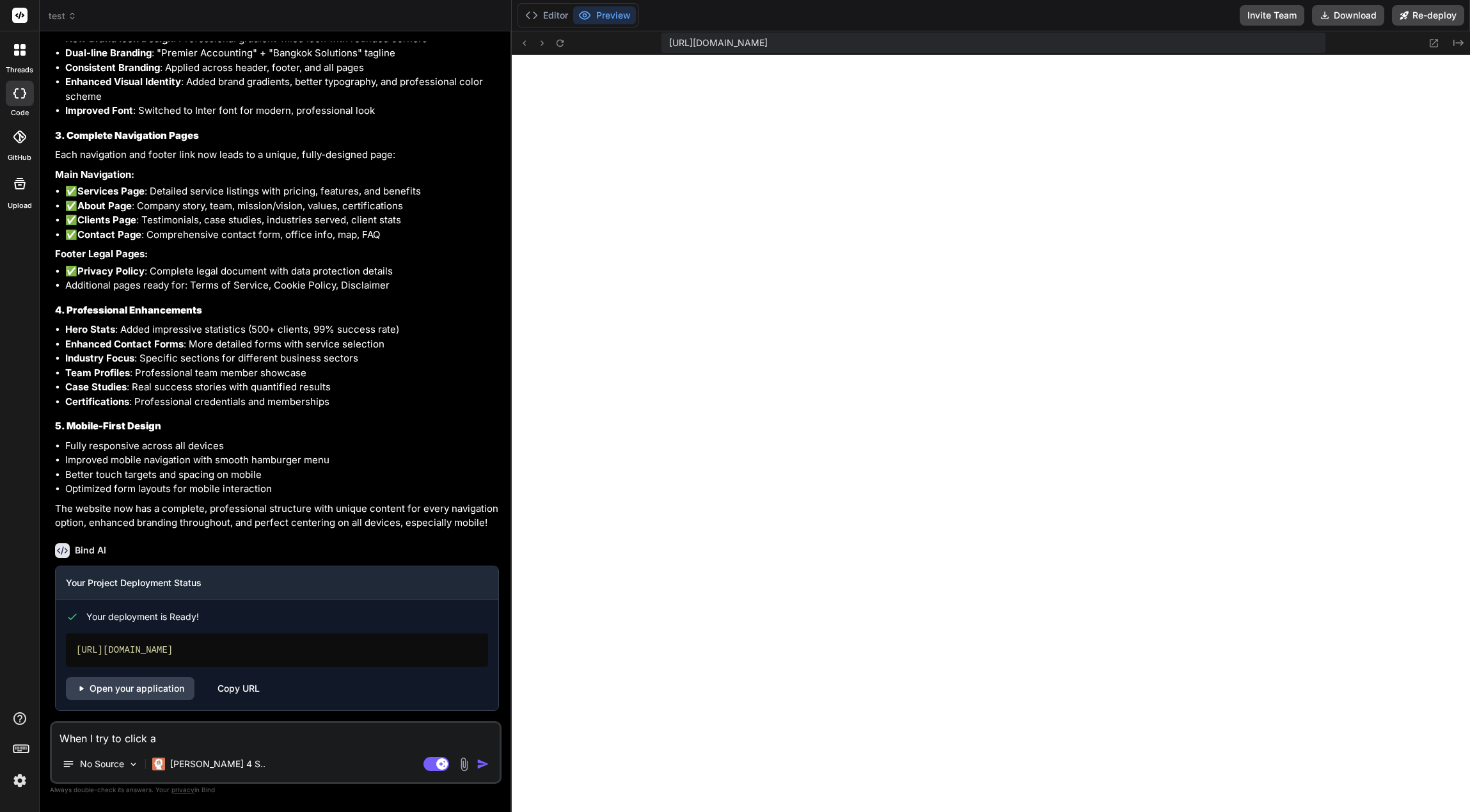
type textarea "When I try to click an"
type textarea "x"
type textarea "When I try to click any"
type textarea "x"
type textarea "When I try to click any"
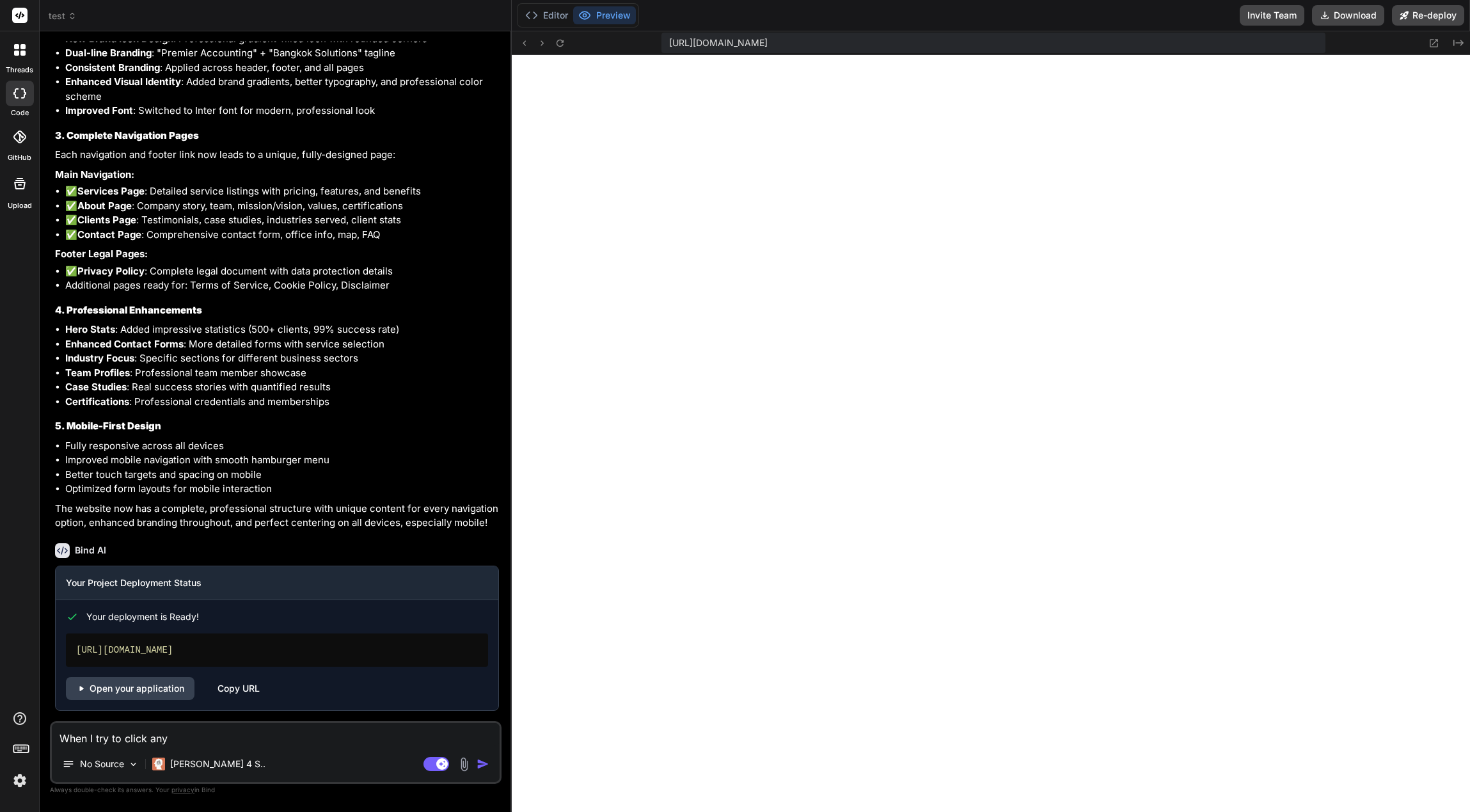
type textarea "x"
type textarea "When I try to click any l"
type textarea "x"
type textarea "When I try to click any li"
type textarea "x"
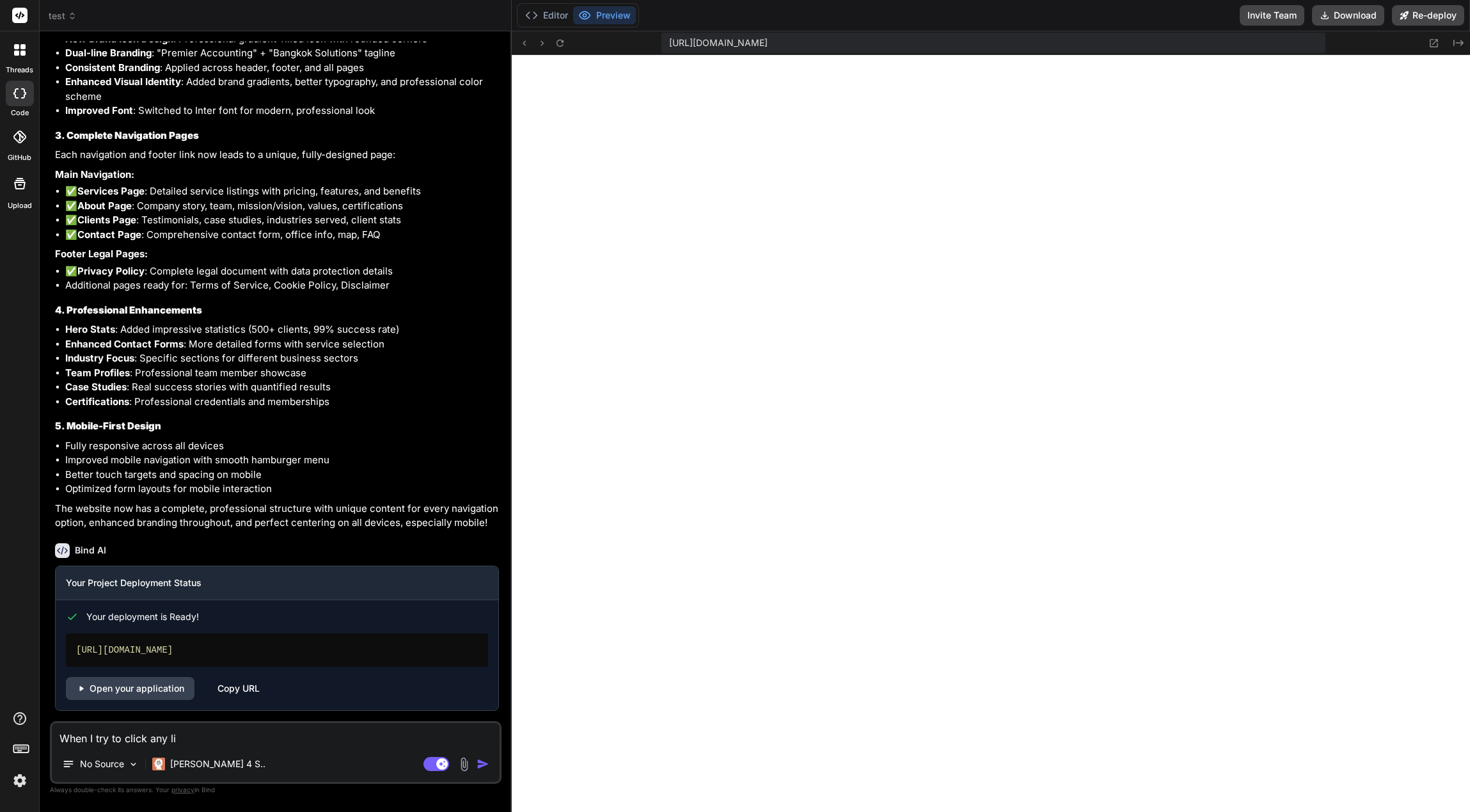
type textarea "When I try to click any lin"
type textarea "x"
type textarea "When I try to click any link"
type textarea "x"
type textarea "When I try to click any link"
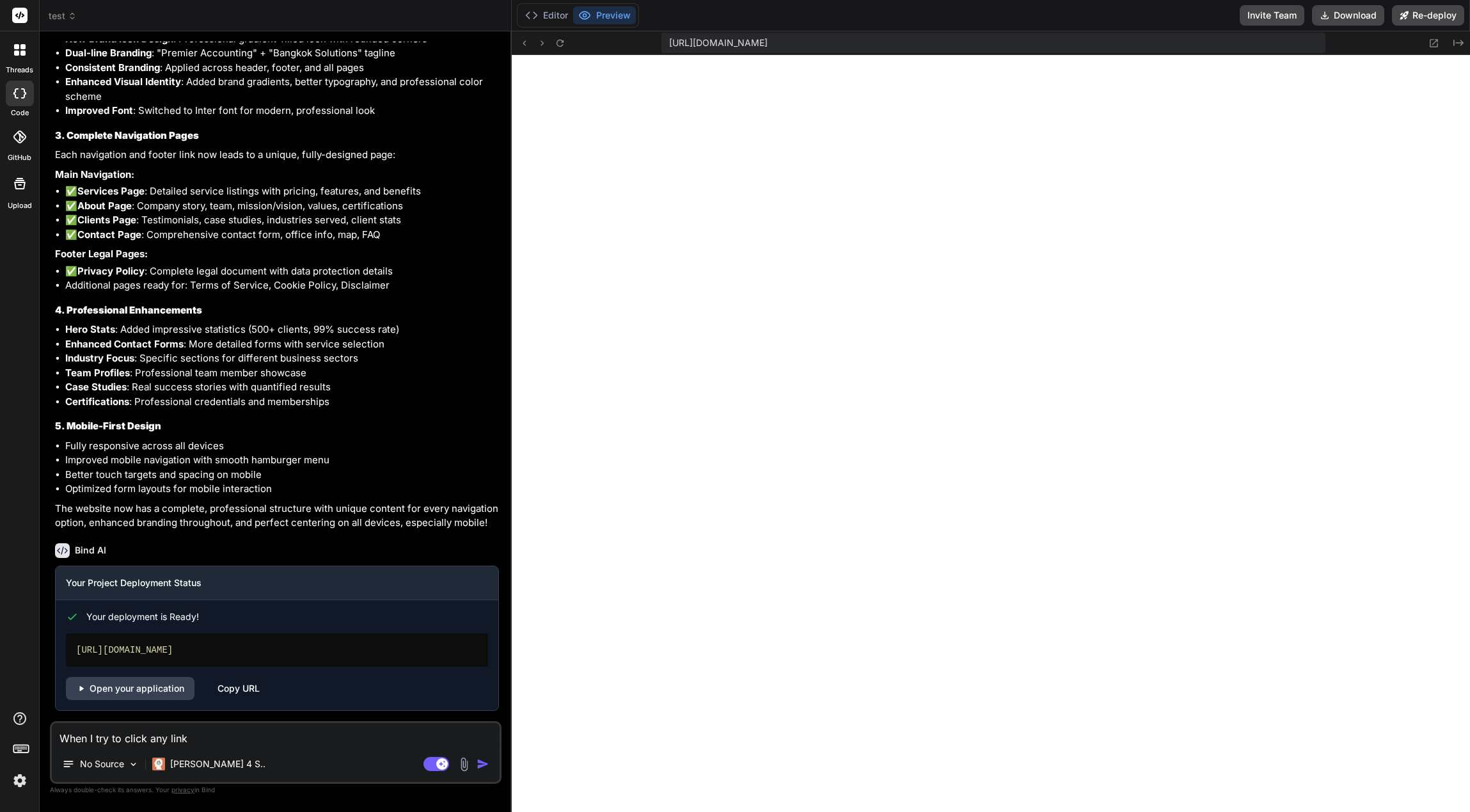
type textarea "x"
type textarea "When I try to click any link t"
type textarea "x"
type textarea "When I try to click any link th"
type textarea "x"
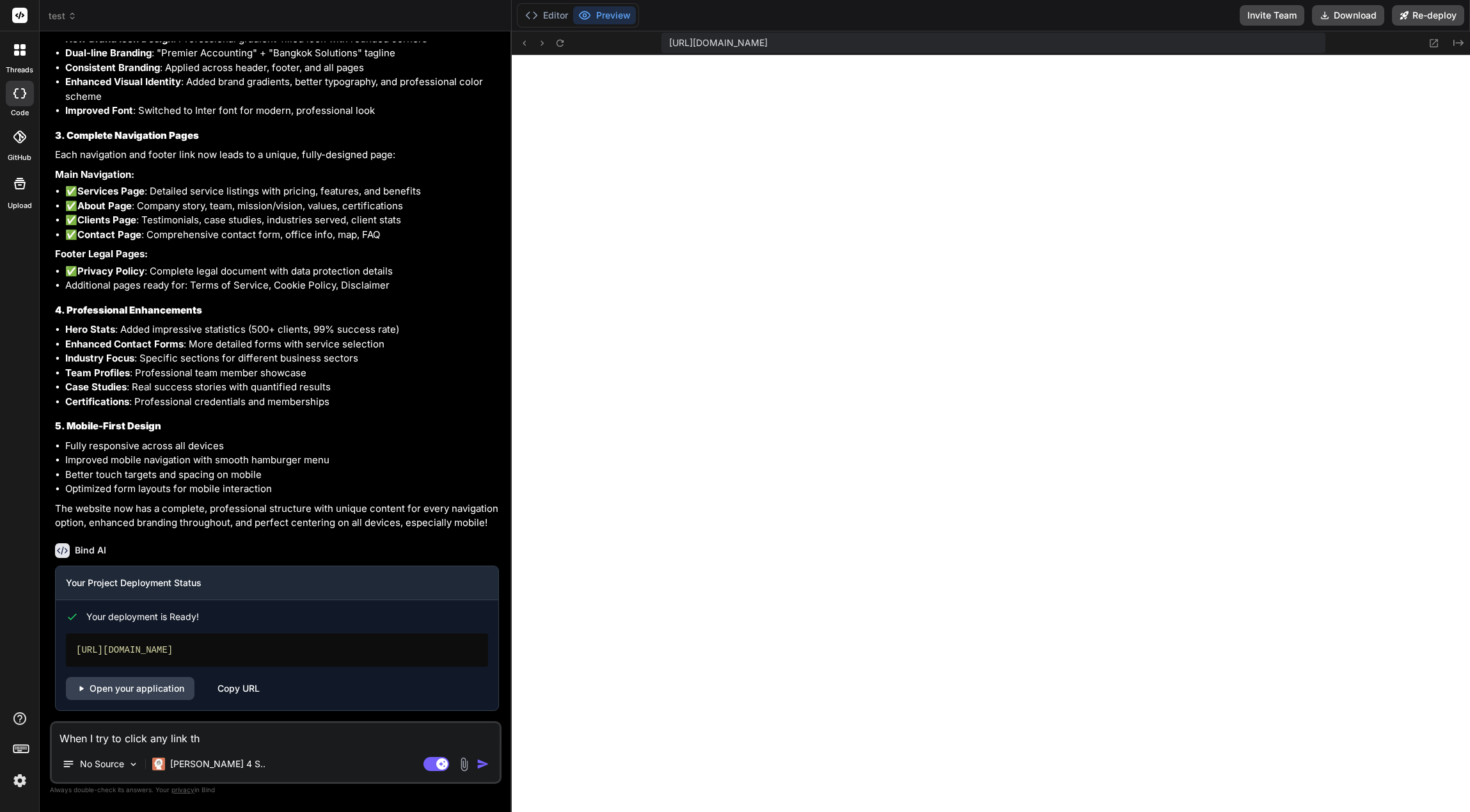
type textarea "When I try to click any link t"
type textarea "x"
type textarea "When I try to click any link"
type textarea "x"
type textarea "When I try to click any link i"
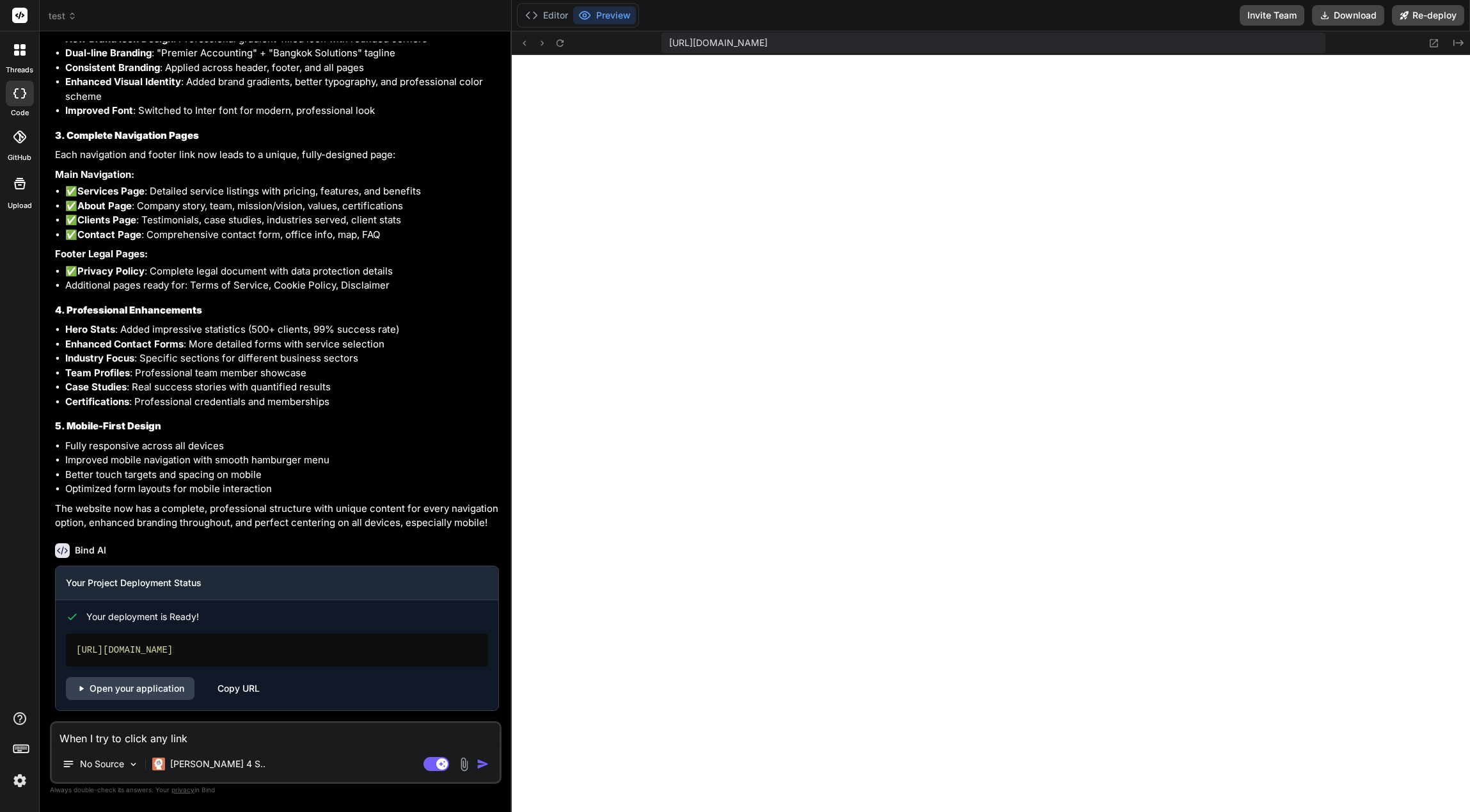
type textarea "x"
type textarea "When I try to click any link in"
type textarea "x"
type textarea "When I try to click any link in"
type textarea "x"
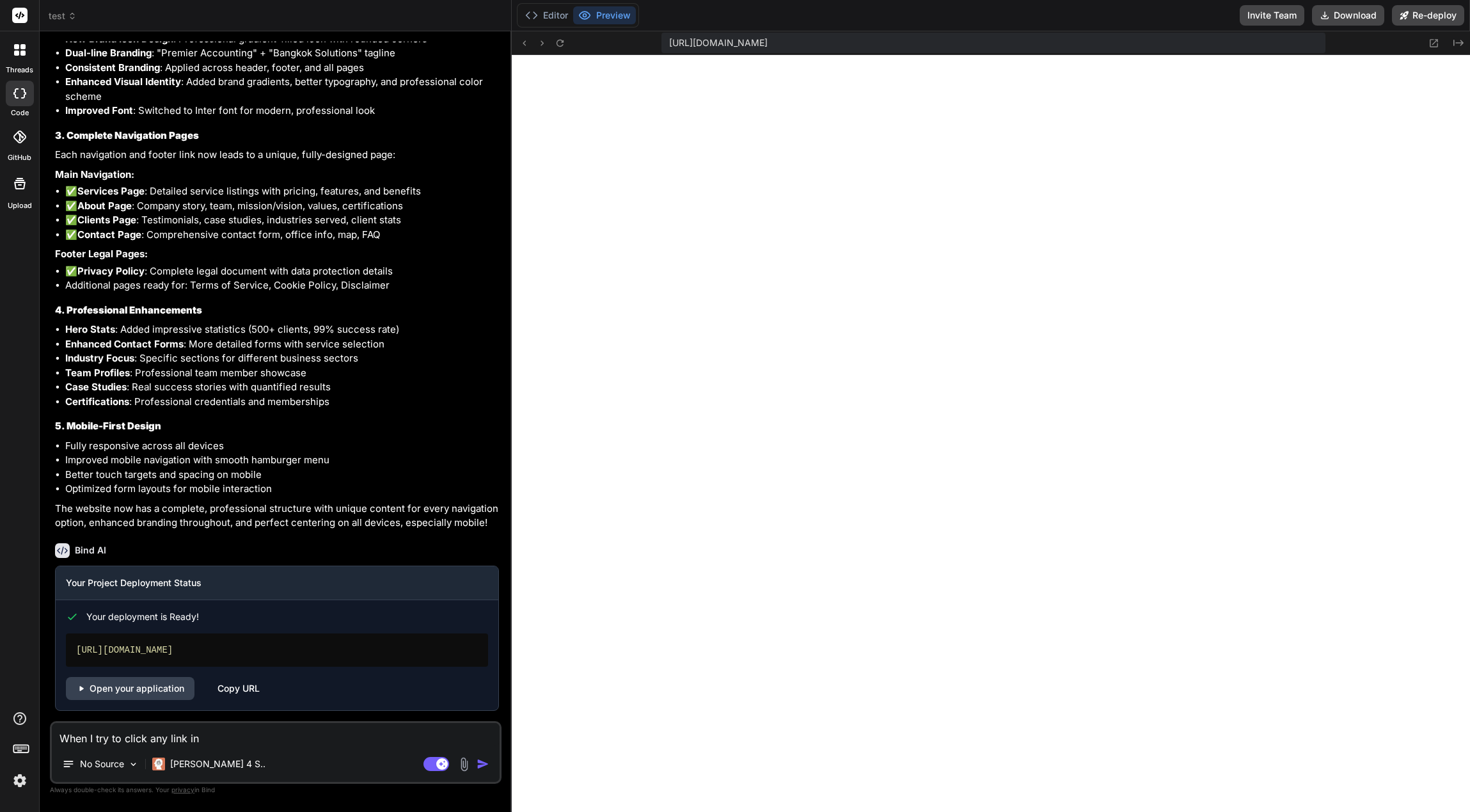
type textarea "When I try to click any link in t"
type textarea "x"
type textarea "When I try to click any link in th"
type textarea "x"
type textarea "When I try to click any link in the"
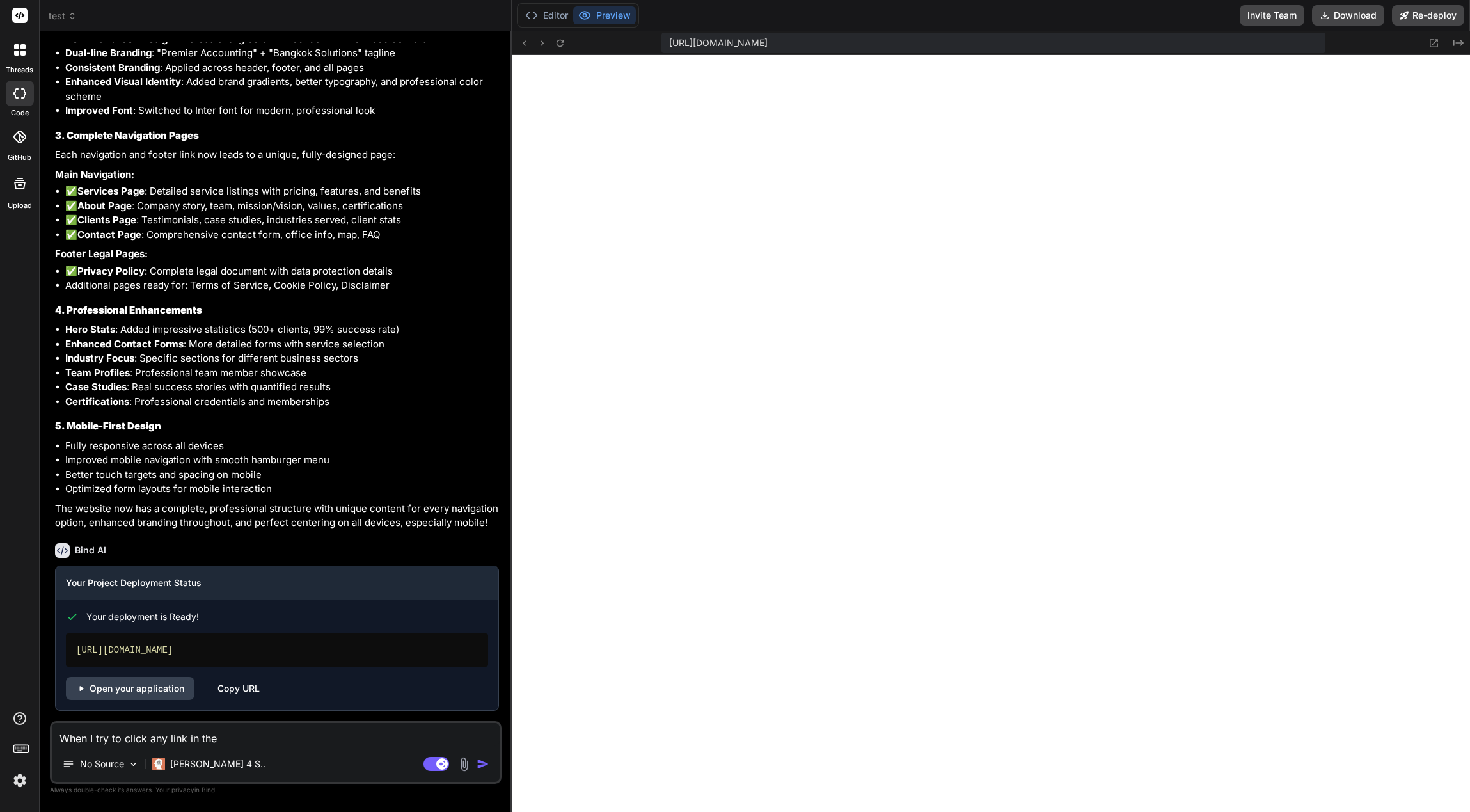
type textarea "x"
type textarea "When I try to click any link in the n"
type textarea "x"
type textarea "When I try to click any link in the nn"
type textarea "x"
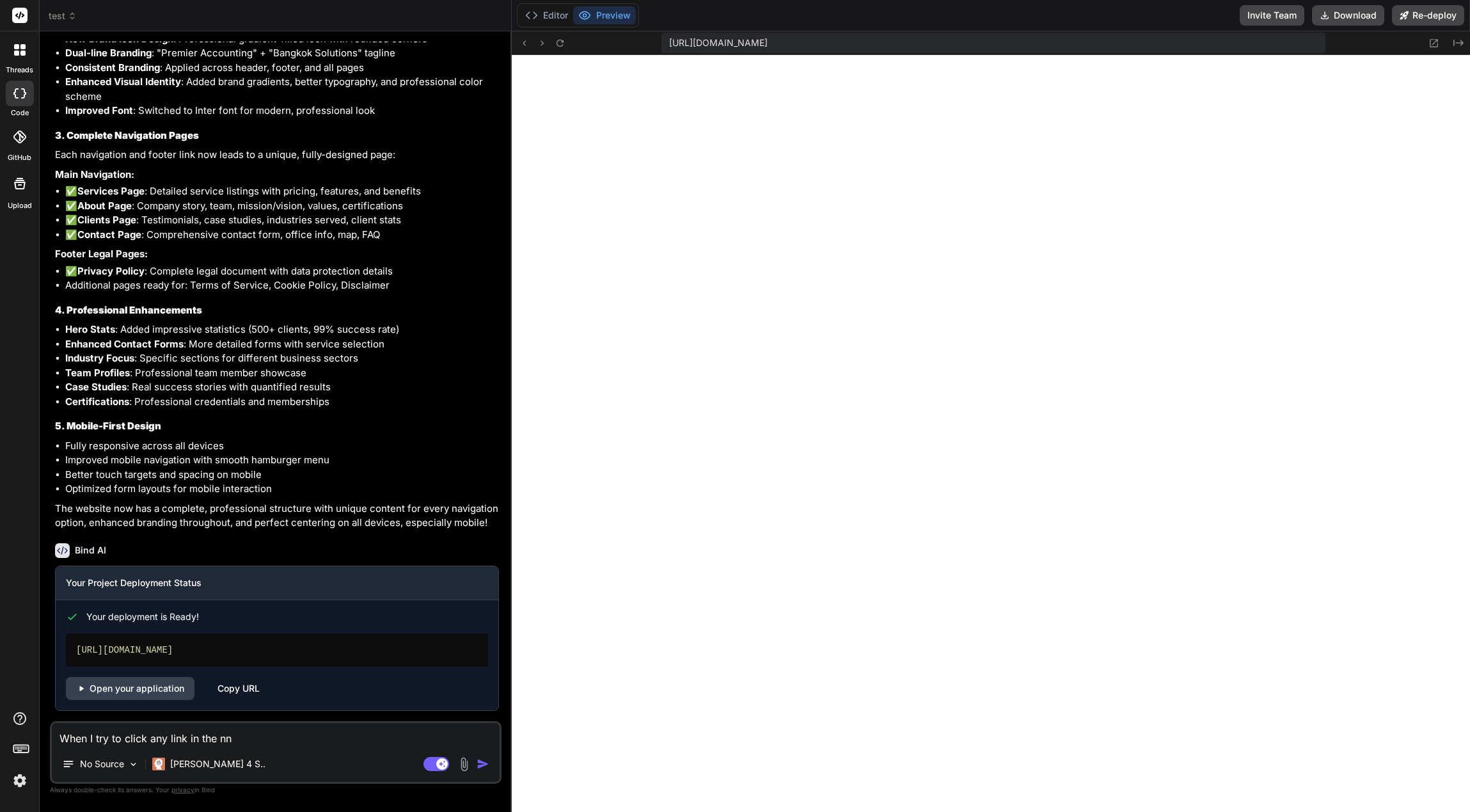
type textarea "When I try to click any link in the nna"
type textarea "x"
type textarea "When I try to click any link in the nnav"
type textarea "x"
type textarea "When I try to click any link in the nnavi"
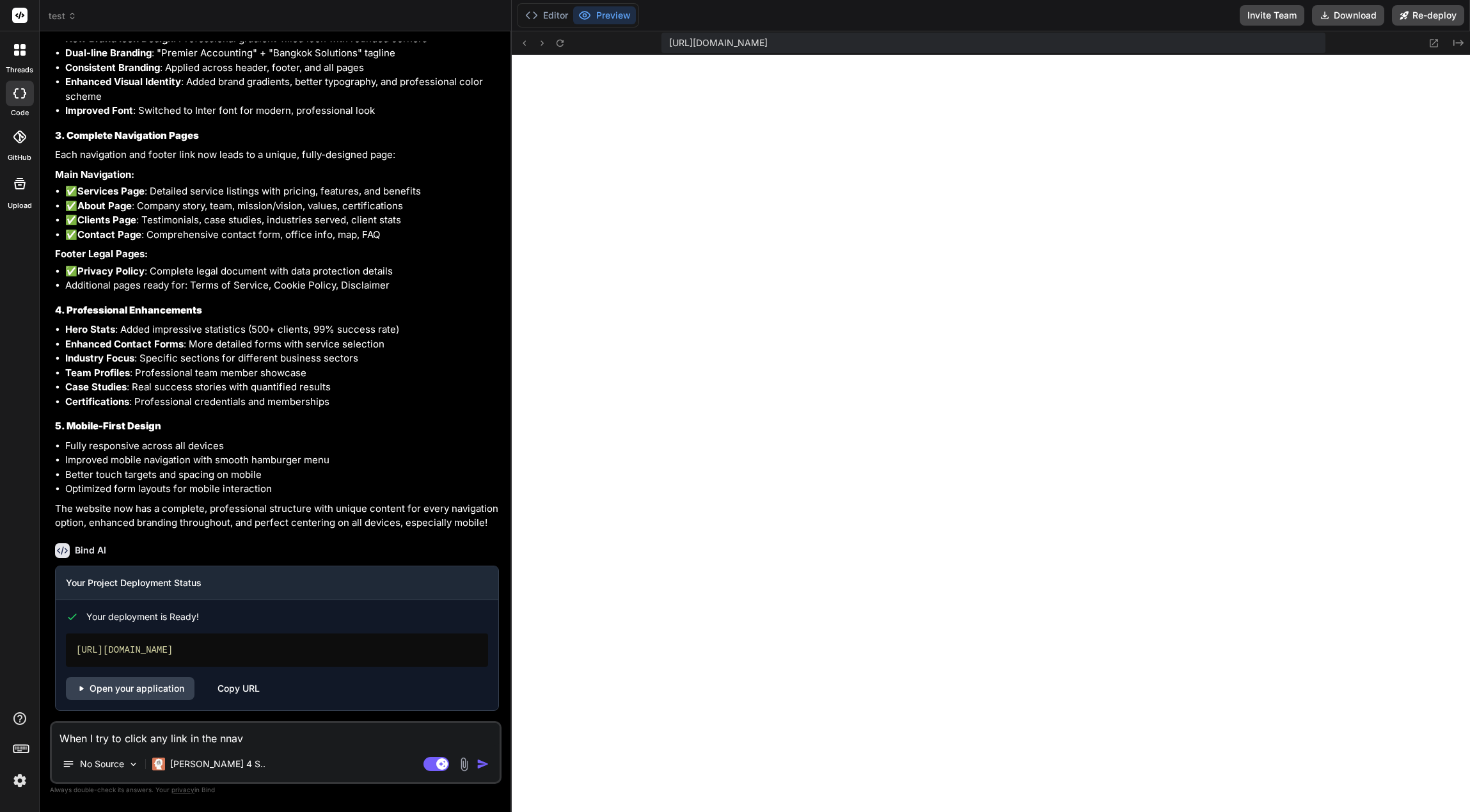
type textarea "x"
type textarea "When I try to click any link in the nnav"
type textarea "x"
type textarea "When I try to click any link in the nna"
type textarea "x"
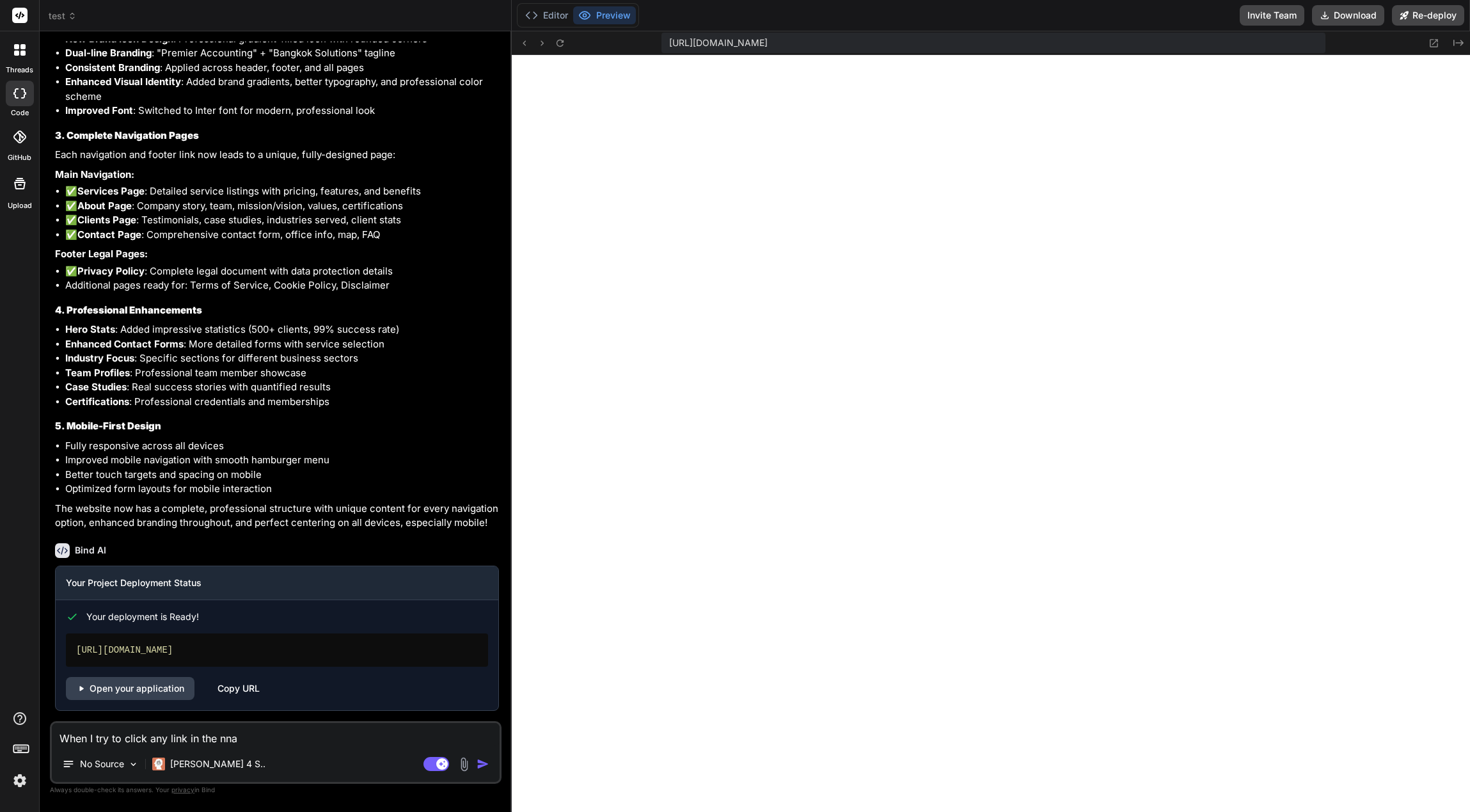
type textarea "When I try to click any link in the nn"
type textarea "x"
type textarea "When I try to click any link in the n"
type textarea "x"
type textarea "When I try to click any link in the na"
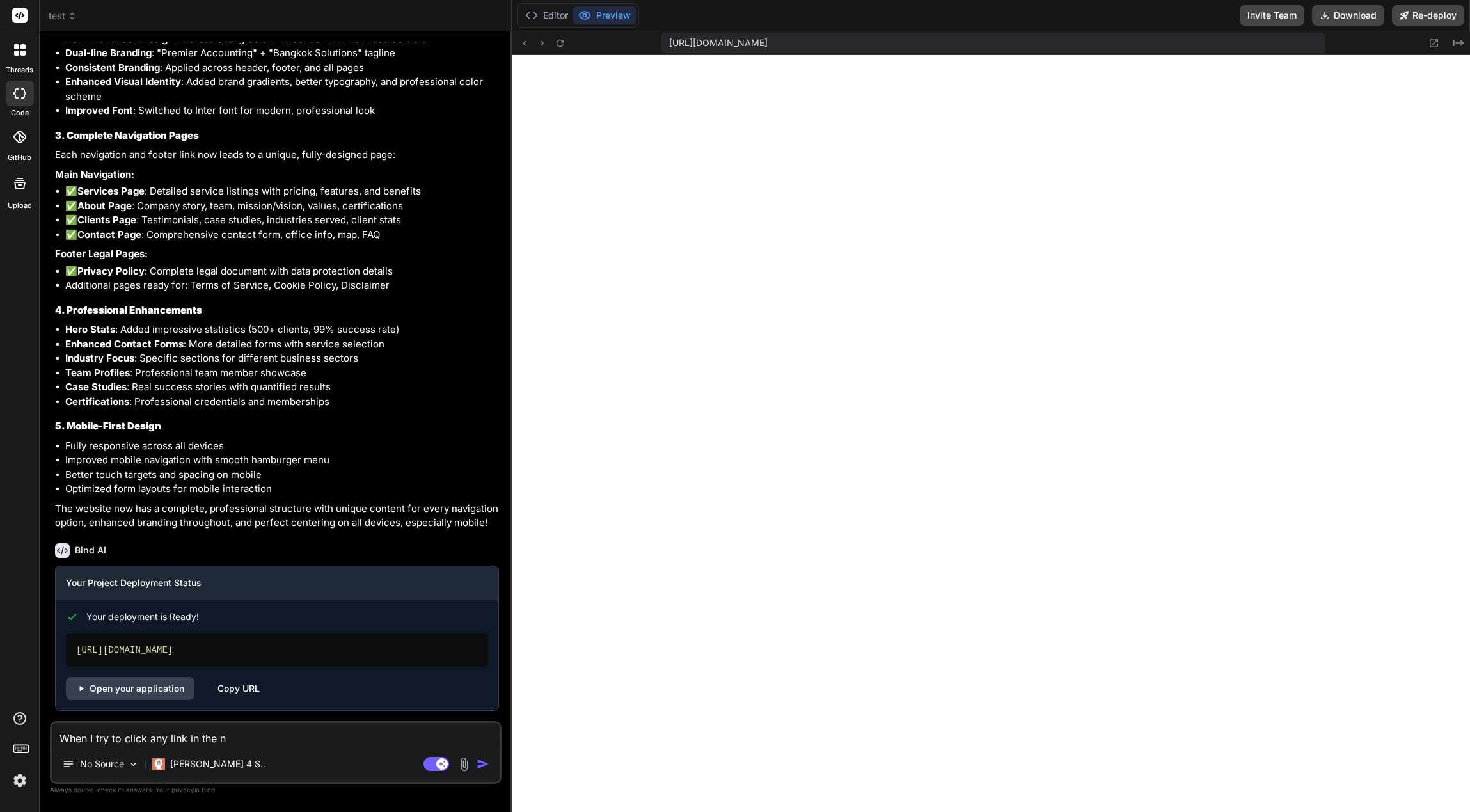
type textarea "x"
type textarea "When I try to click any link in the nav"
type textarea "x"
type textarea "When I try to click any link in the navi"
type textarea "x"
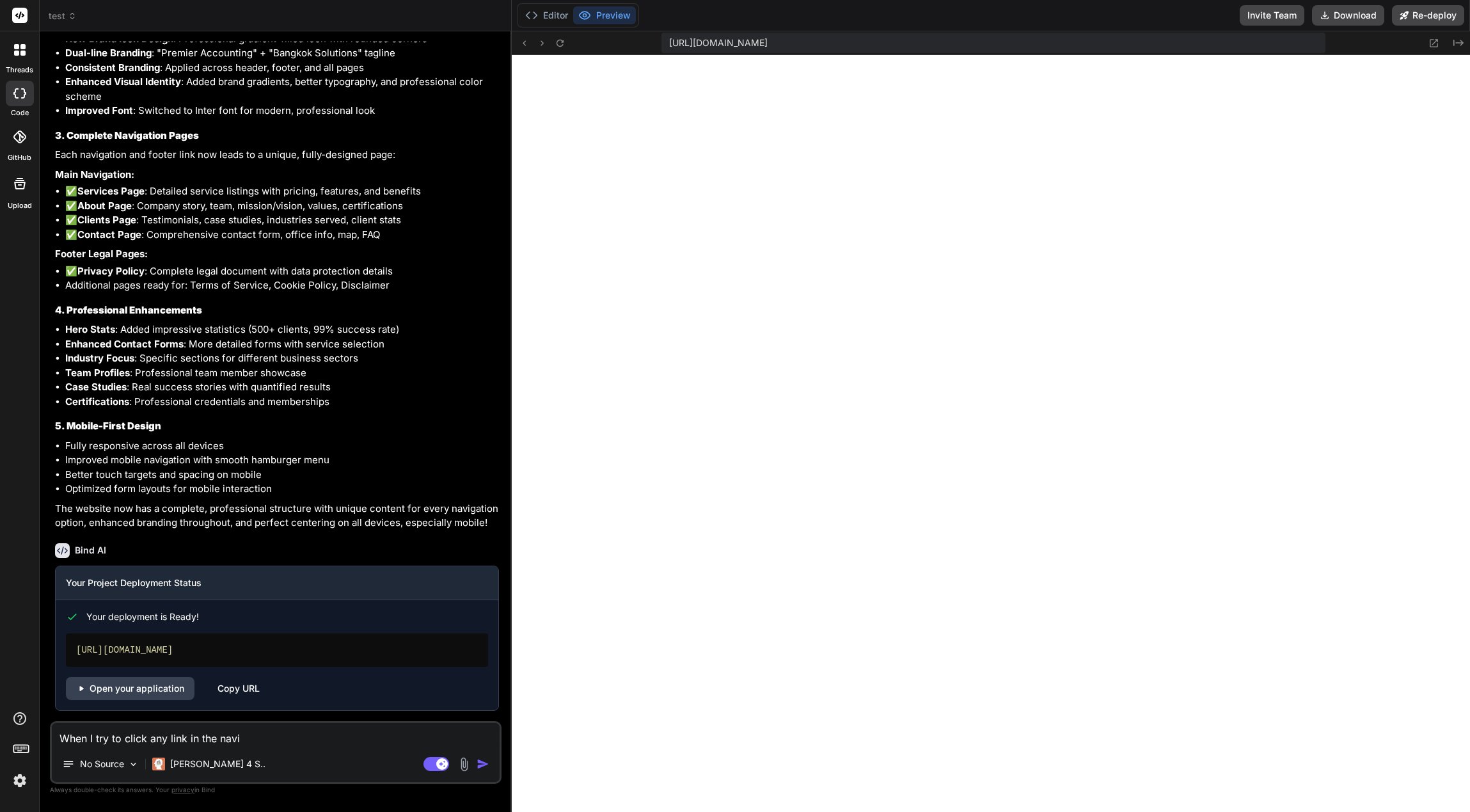
type textarea "When I try to click any link in the navig"
type textarea "x"
type textarea "When I try to click any link in the naviga"
type textarea "x"
type textarea "When I try to click any link in the navigat"
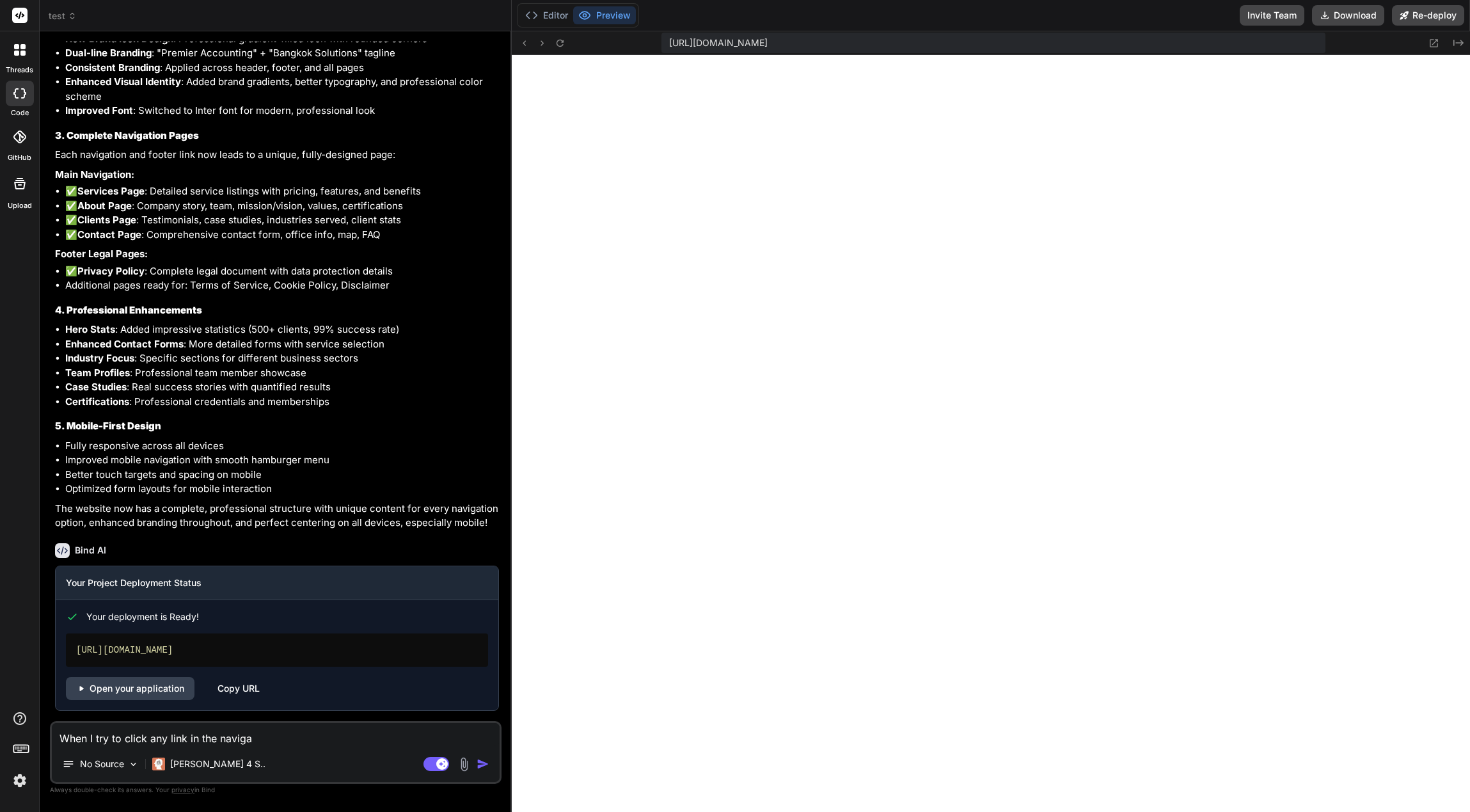
type textarea "x"
type textarea "When I try to click any link in the navigati"
type textarea "x"
type textarea "When I try to click any link in the navigatio"
type textarea "x"
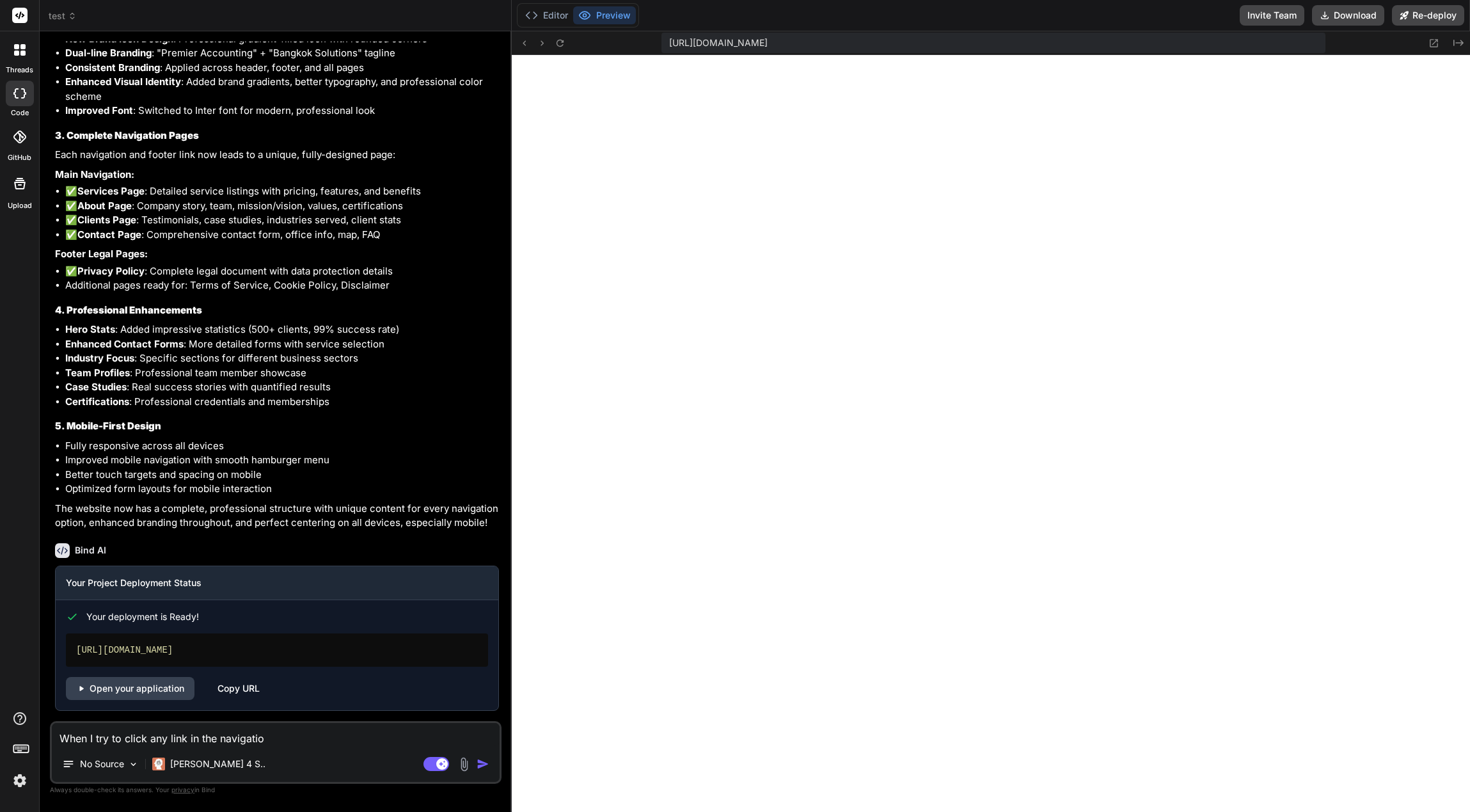
type textarea "When I try to click any link in the navigation"
type textarea "x"
type textarea "When I try to click any link in the navigation"
type textarea "x"
type textarea "When I try to click any link in the navigation o"
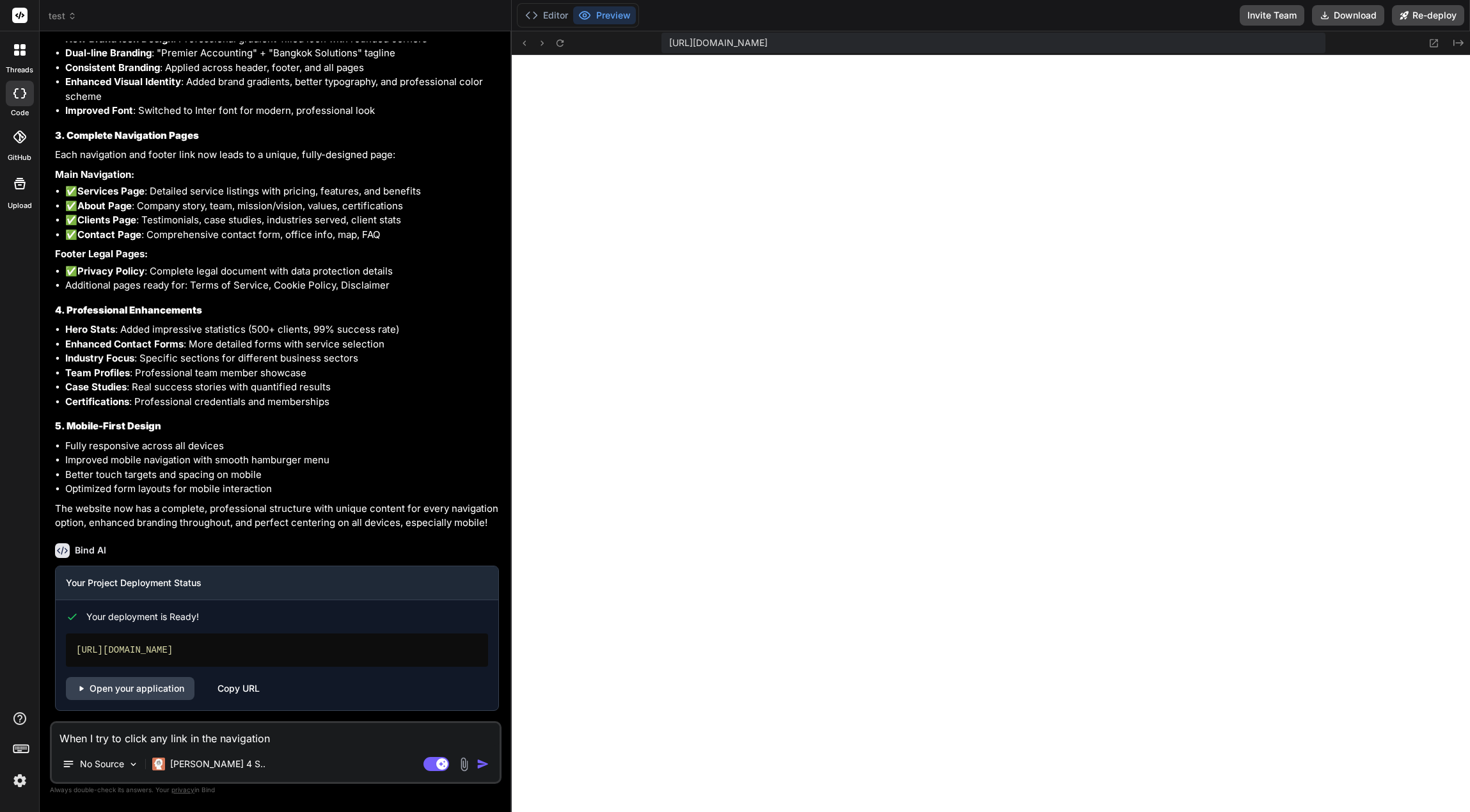
type textarea "x"
type textarea "When I try to click any link in the navigation on"
type textarea "x"
type textarea "When I try to click any link in the navigation on"
type textarea "x"
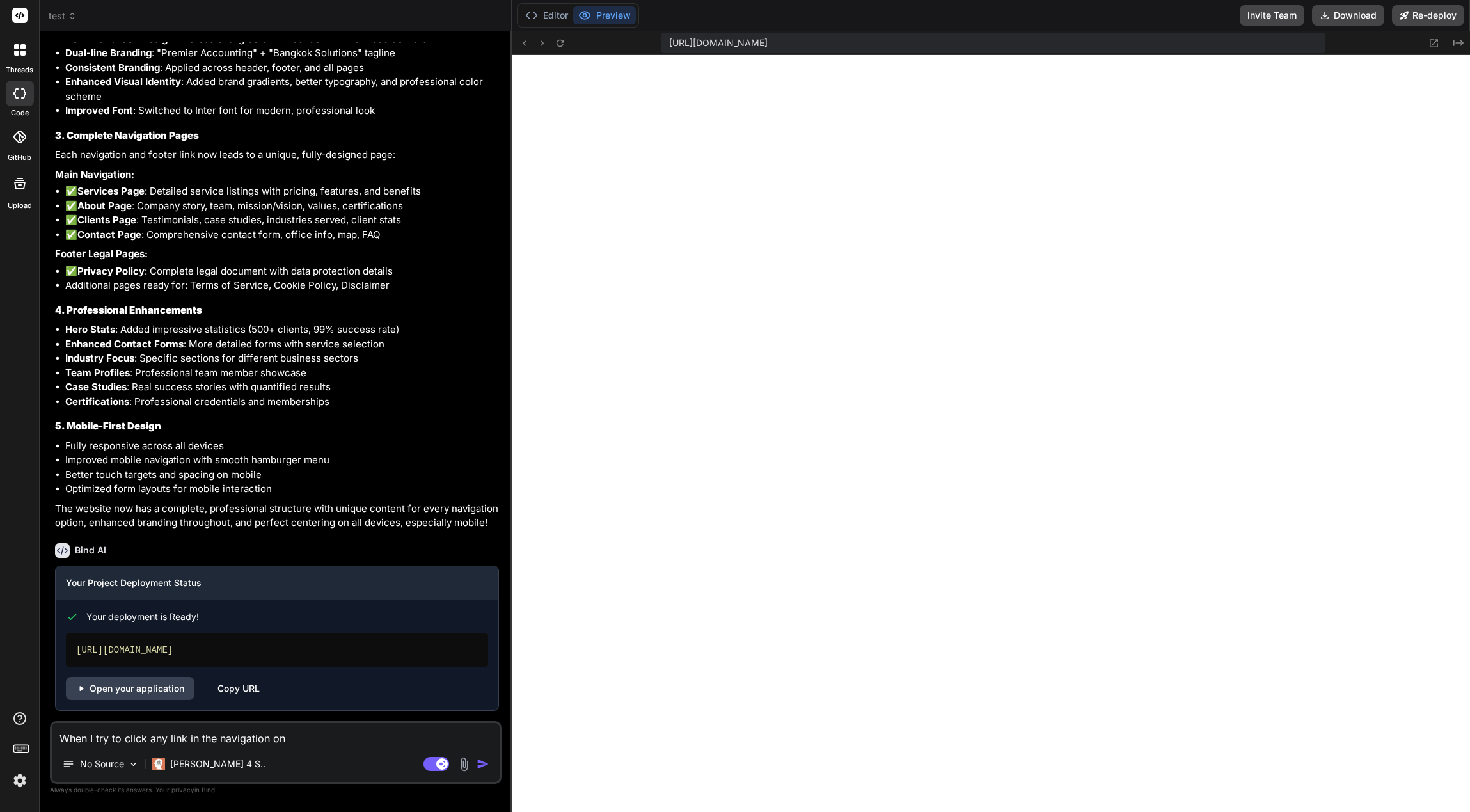
paste textarea "https://test-getbind.vercel.app/services.html"
type textarea "When I try to click any link in the navigation on https://test-getbind.vercel.a…"
type textarea "x"
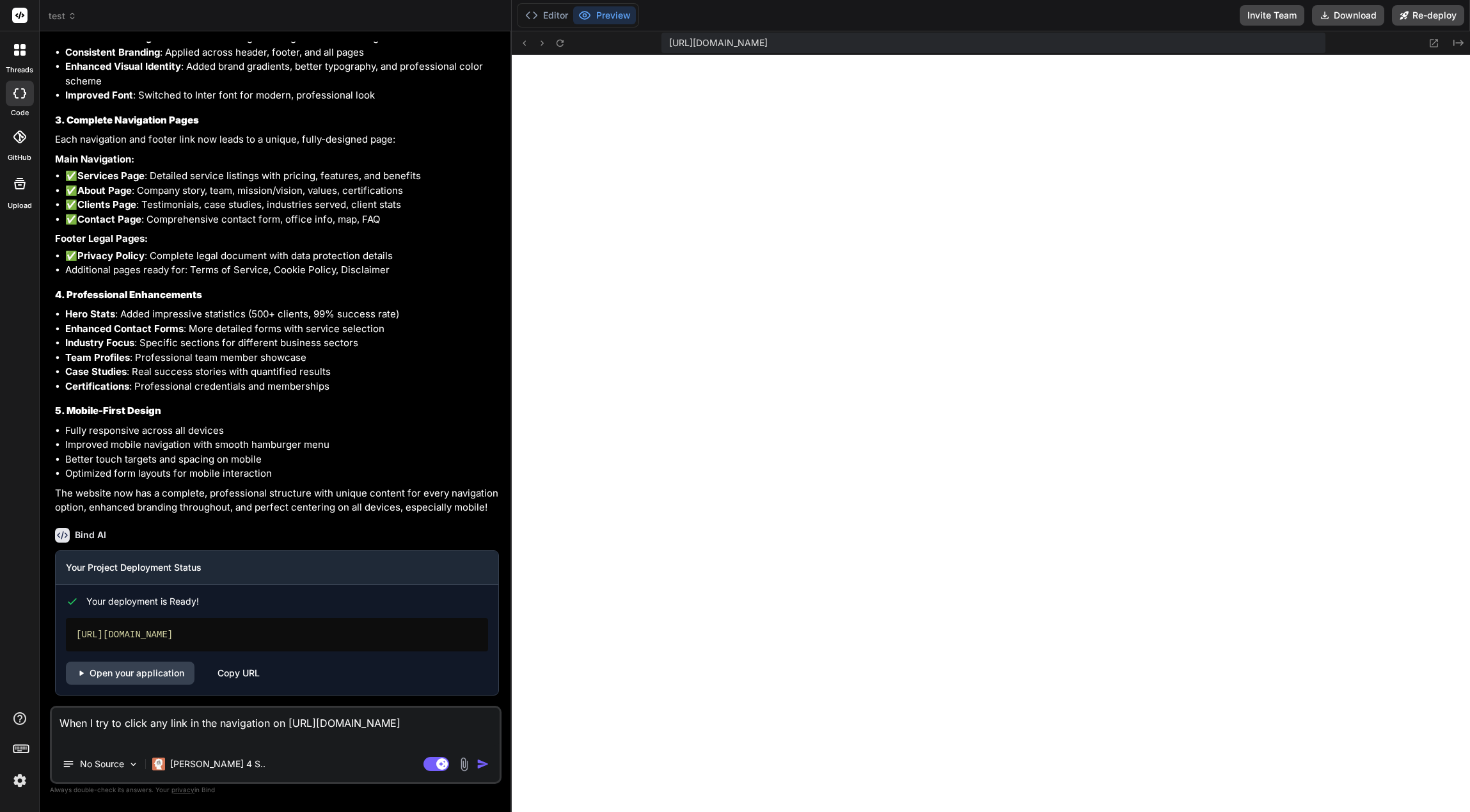
type textarea "When I try to click any link in the navigation on https://test-getbind.vercel.a…"
type textarea "x"
type textarea "When I try to click any link in the navigation on https://test-getbind.vercel.a…"
type textarea "x"
type textarea "When I try to click any link in the navigation on https://test-getbind.vercel.a…"
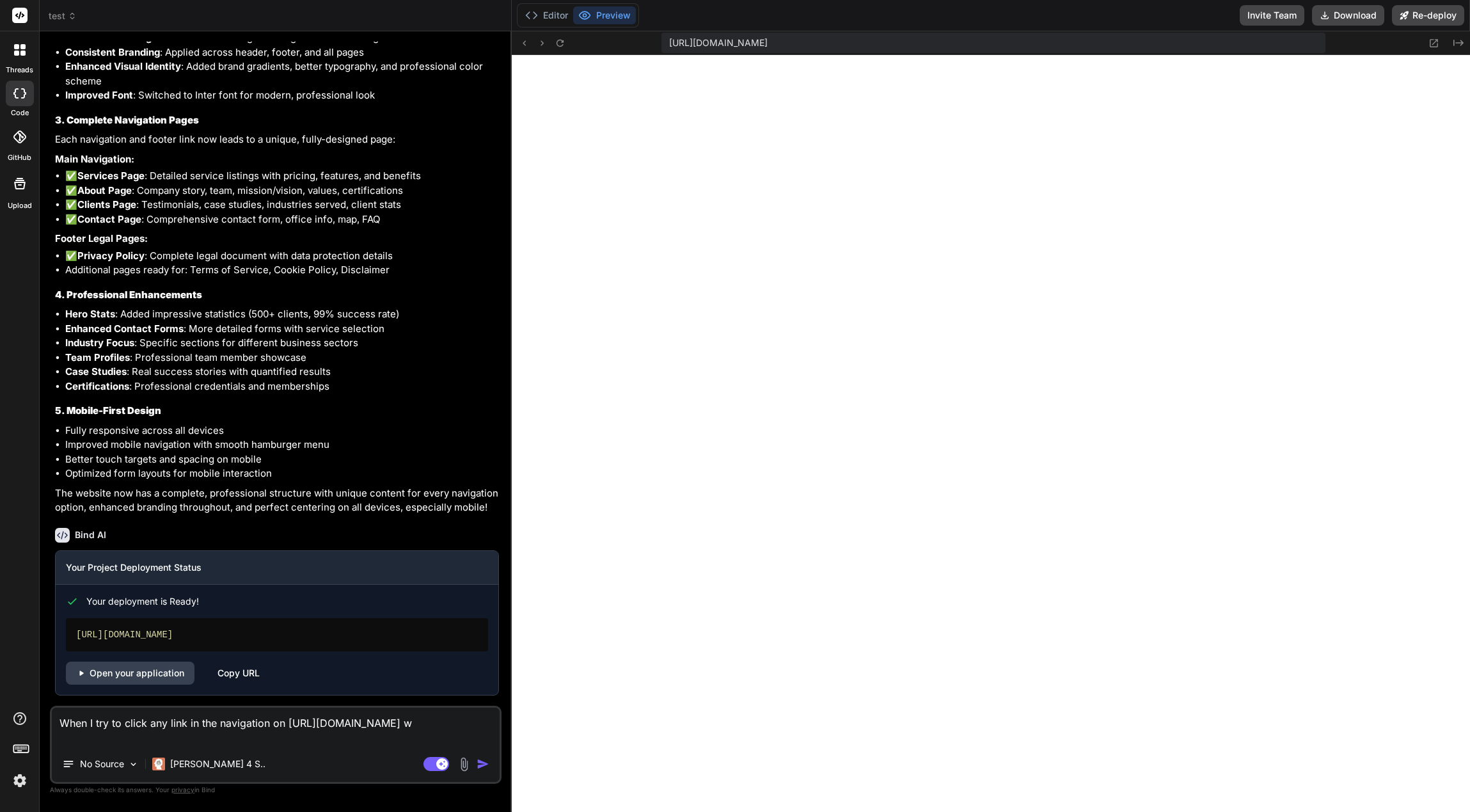
type textarea "x"
type textarea "When I try to click any link in the navigation on https://test-getbind.vercel.a…"
type textarea "x"
type textarea "When I try to click any link in the navigation on https://test-getbind.vercel.a…"
type textarea "x"
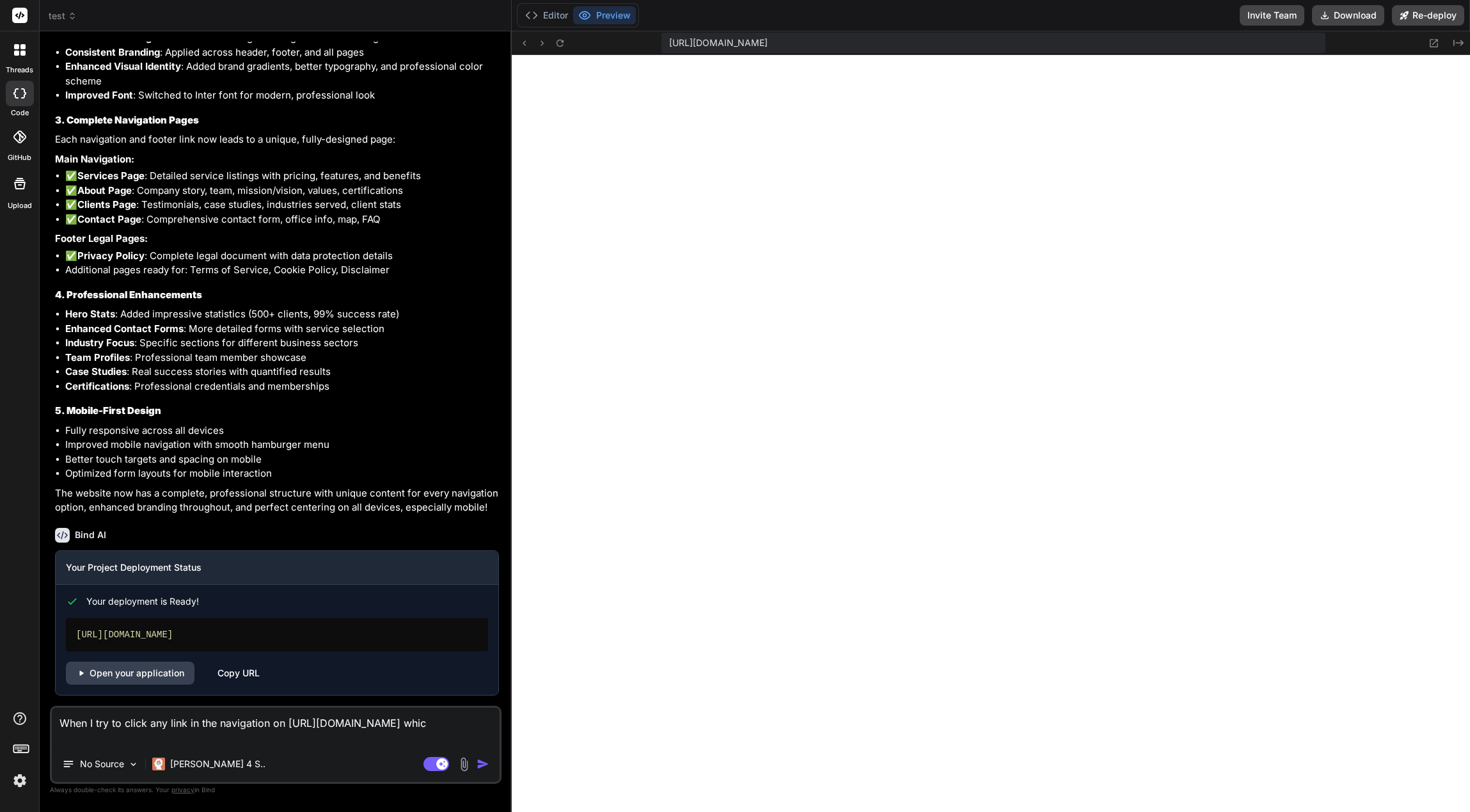
type textarea "When I try to click any link in the navigation on https://test-getbind.vercel.a…"
type textarea "x"
type textarea "When I try to click any link in the navigation on https://test-getbind.vercel.a…"
type textarea "x"
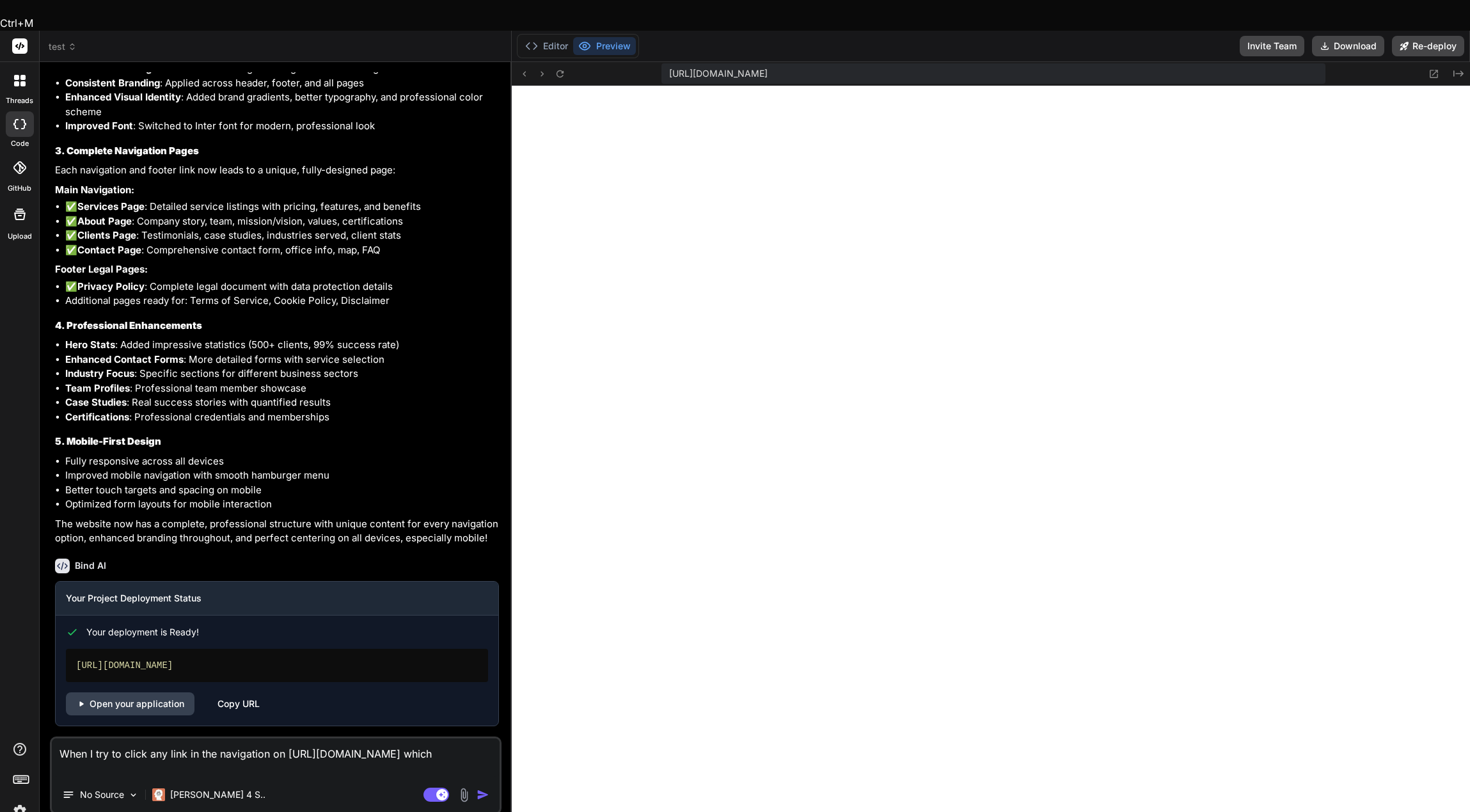
drag, startPoint x: 286, startPoint y: 724, endPoint x: 358, endPoint y: 741, distance: 74.0
click at [358, 741] on textarea "When I try to click any link in the navigation on https://test-getbind.vercel.a…" at bounding box center [276, 757] width 448 height 38
type textarea "When I try to click any link in the navigation on"
type textarea "x"
type textarea "When I try to click any link in the navigation on t"
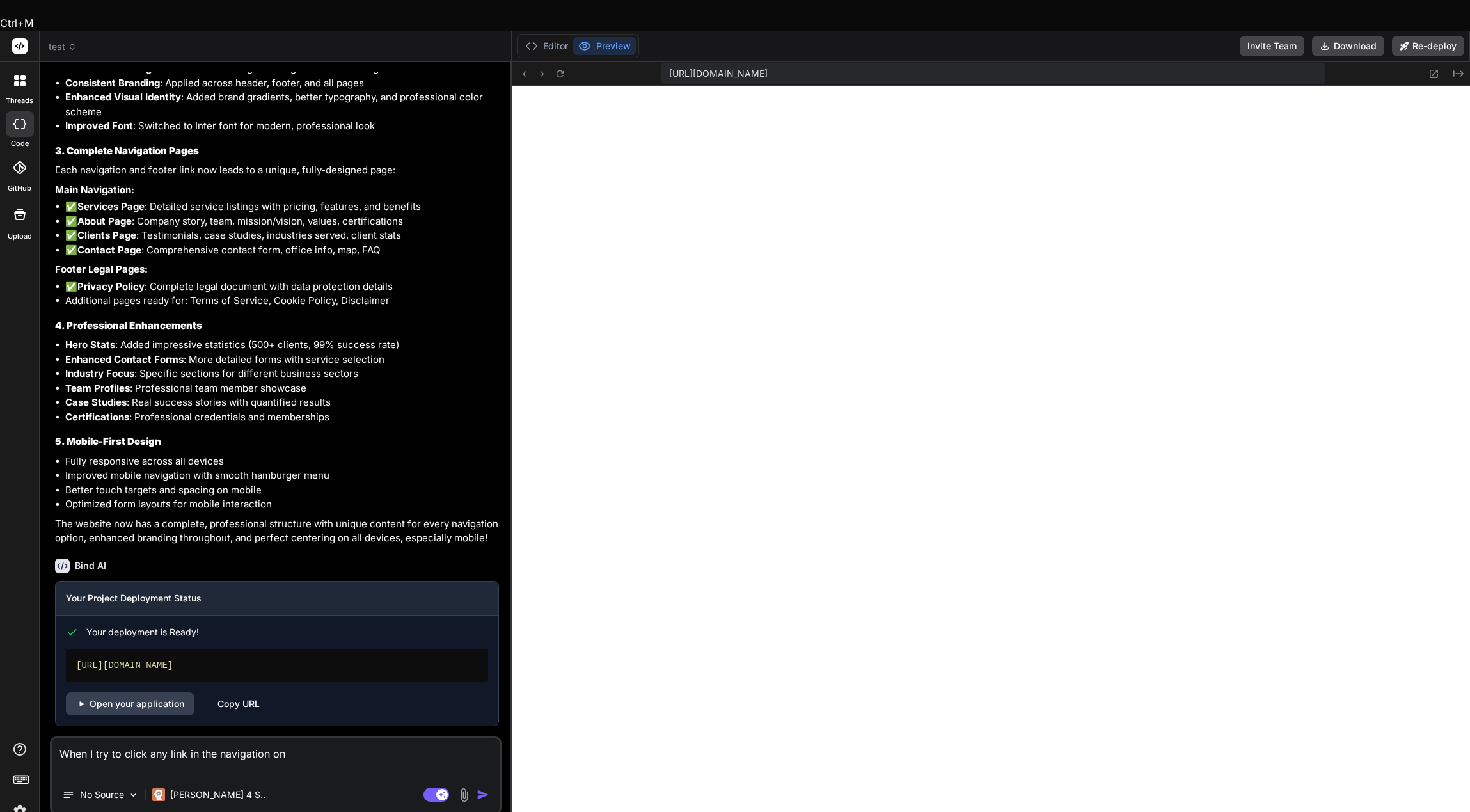
type textarea "x"
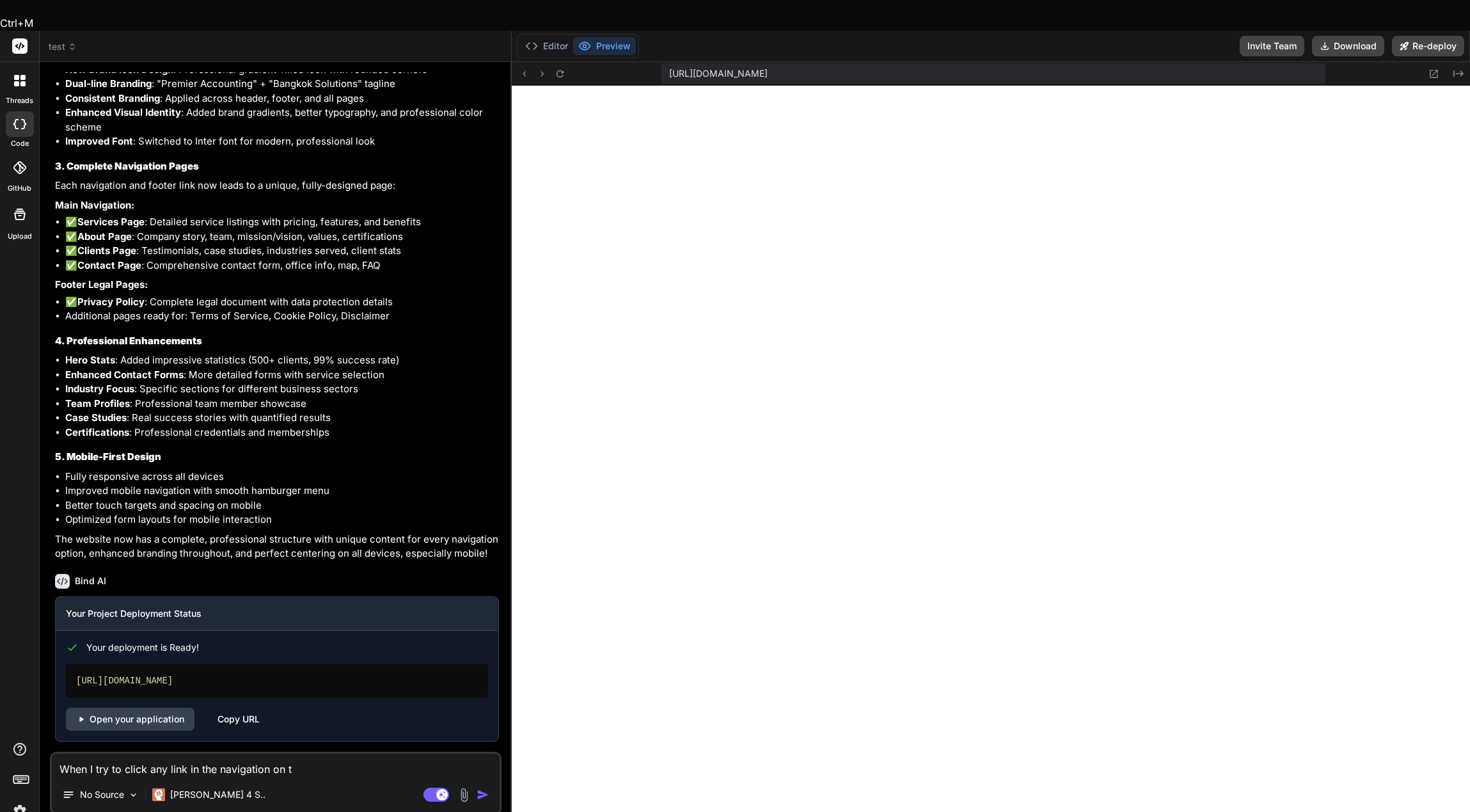
type textarea "When I try to click any link in the navigation on th"
type textarea "x"
type textarea "When I try to click any link in the navigation on the"
type textarea "x"
type textarea "When I try to click any link in the navigation on the"
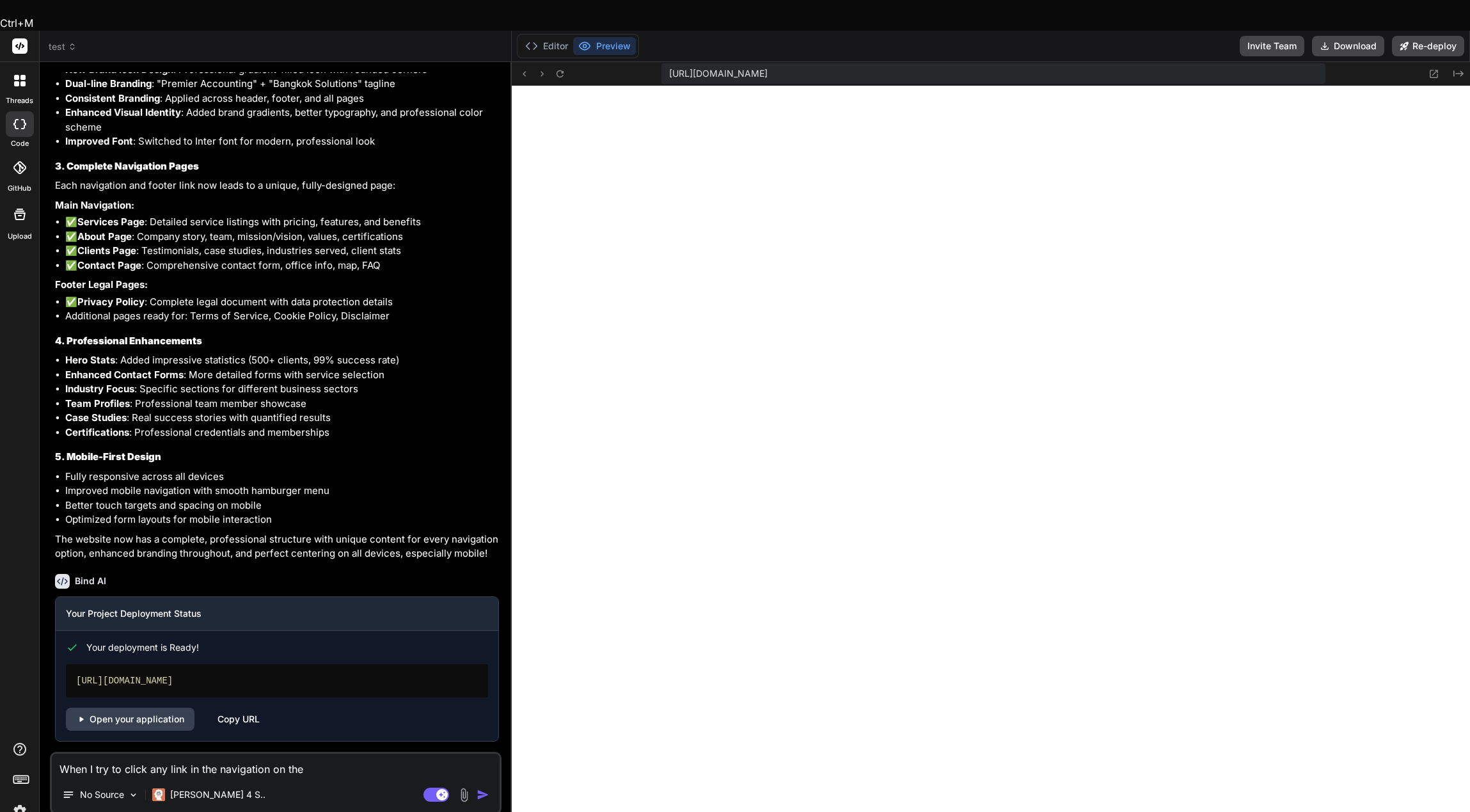
type textarea "x"
type textarea "When I try to click any link in the navigation on the d"
type textarea "x"
type textarea "When I try to click any link in the navigation on the de"
type textarea "x"
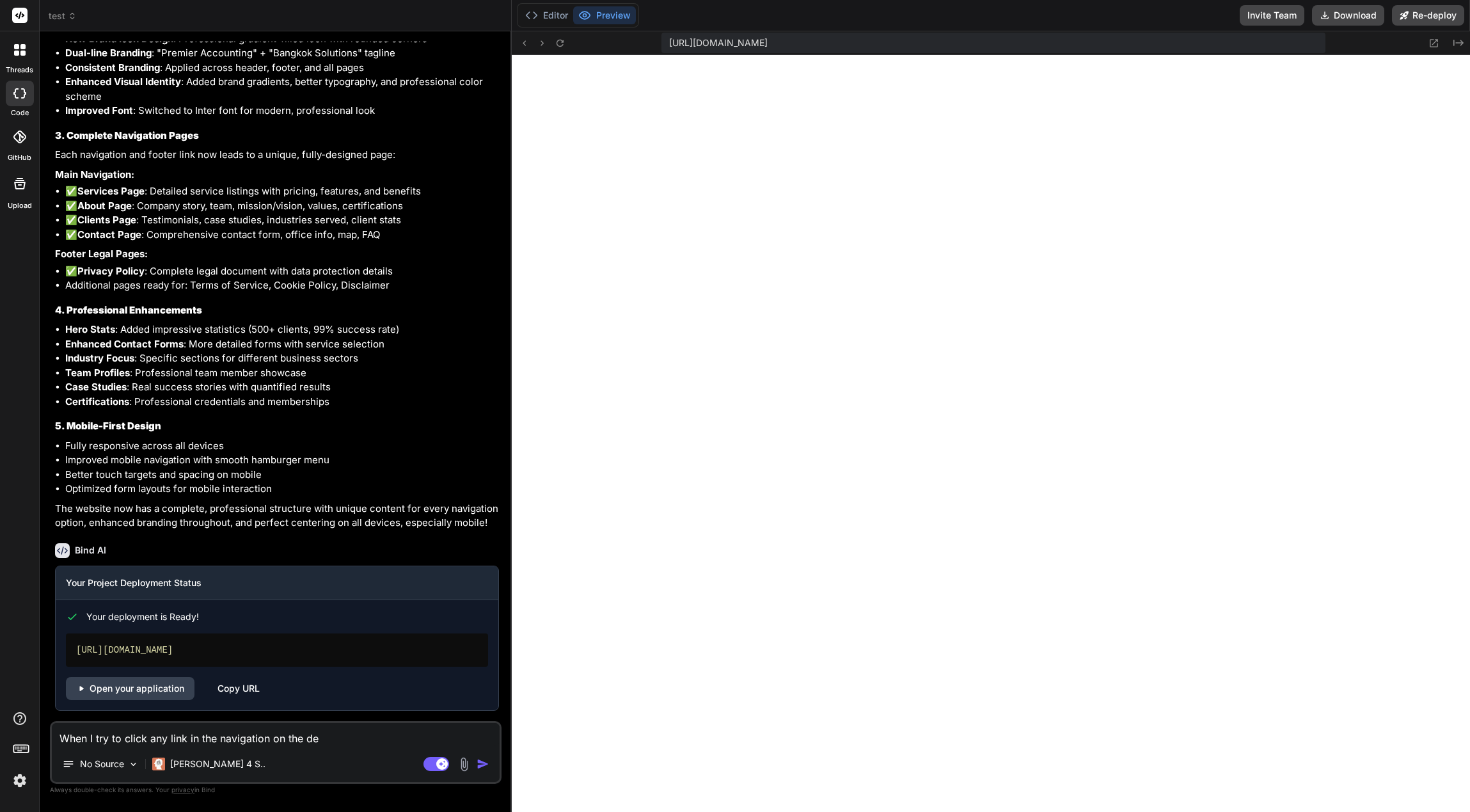
type textarea "When I try to click any link in the navigation on the dep"
type textarea "x"
type textarea "When I try to click any link in the navigation on the depl"
type textarea "x"
type textarea "When I try to click any link in the navigation on the deployed"
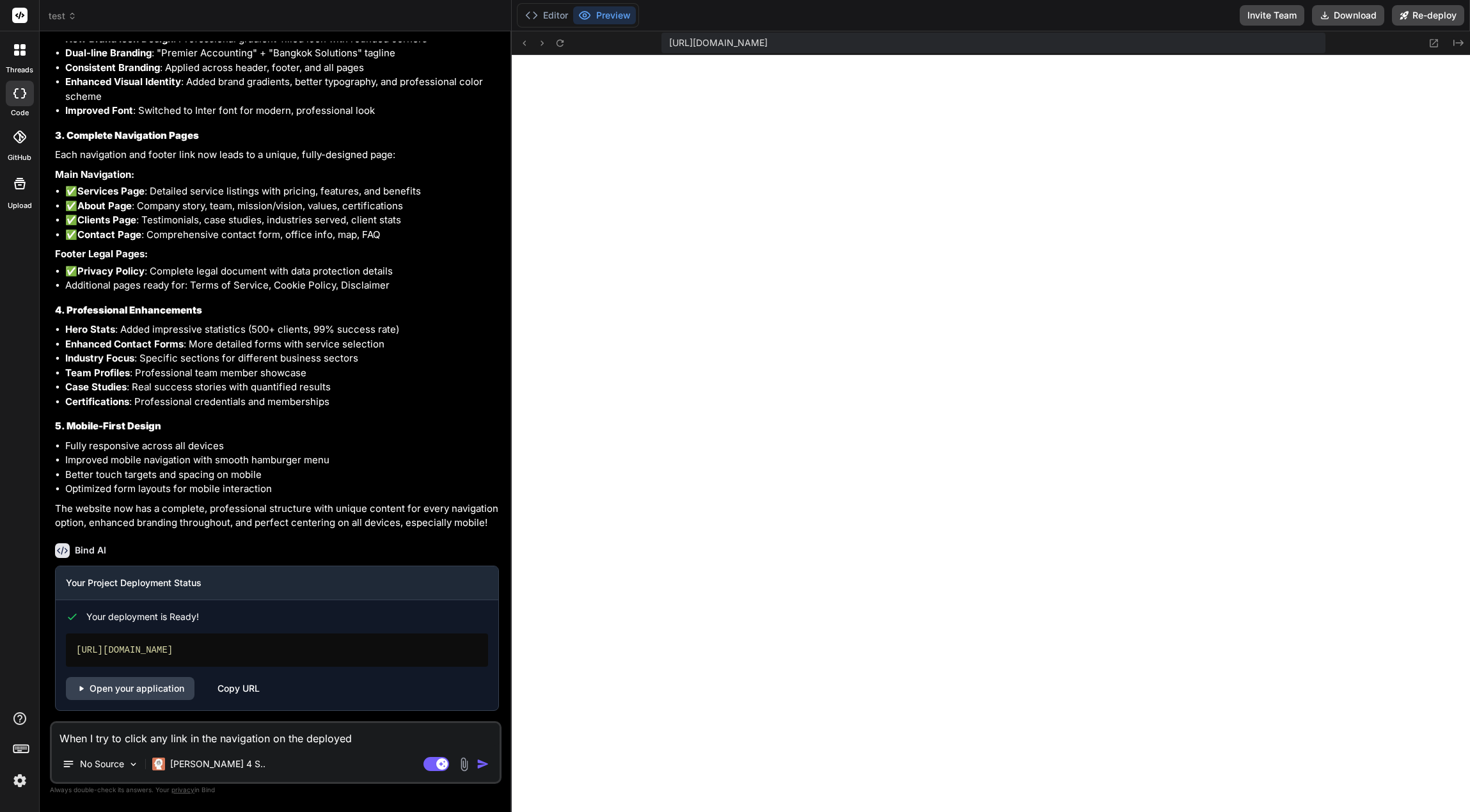
type textarea "x"
type textarea "When I try to click any link in the navigation on the deployed"
type textarea "x"
type textarea "When I try to click any link in the navigation on the deployed p"
type textarea "x"
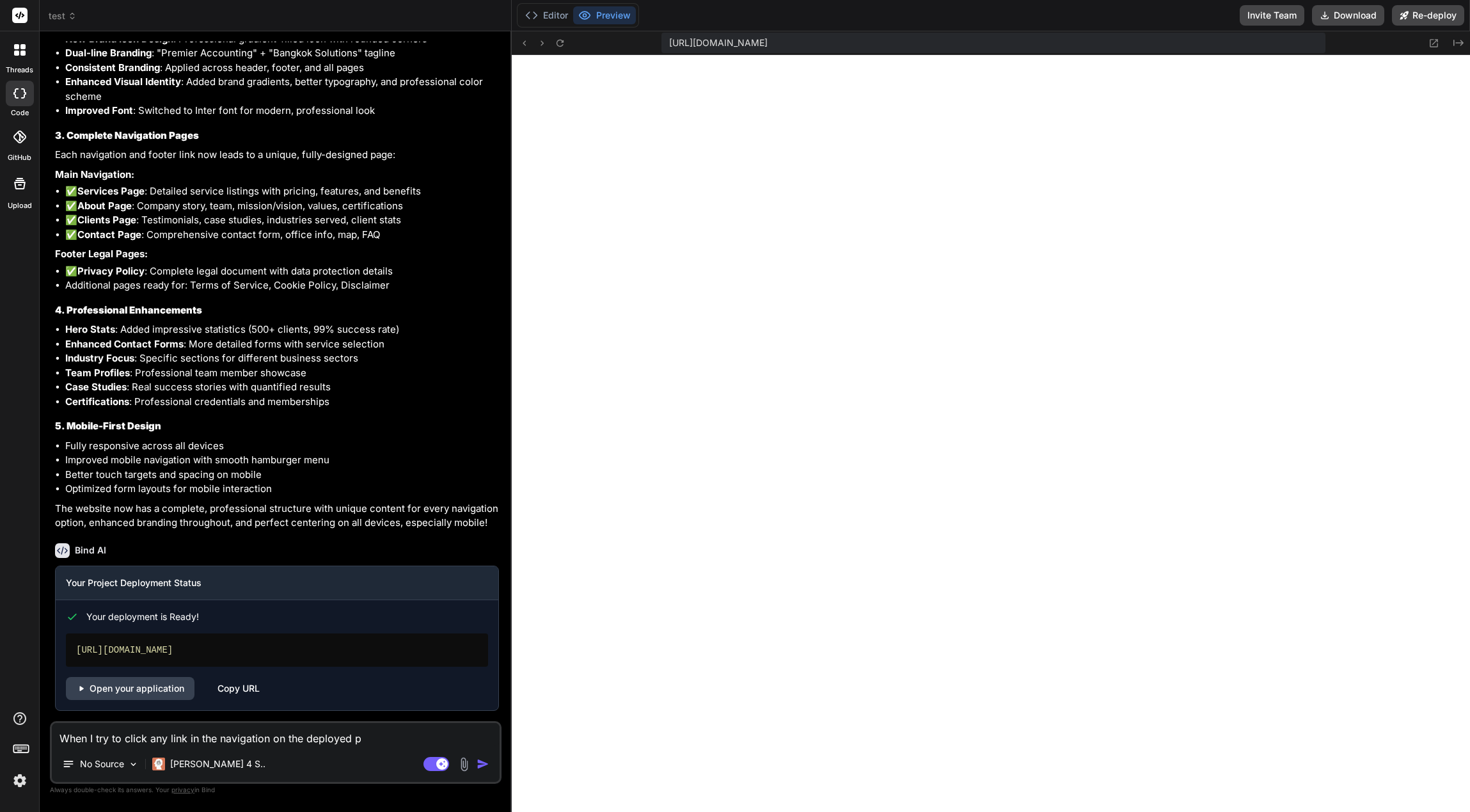
type textarea "When I try to click any link in the navigation on the deployed pa"
type textarea "x"
type textarea "When I try to click any link in the navigation on the deployed pag"
type textarea "x"
type textarea "When I try to click any link in the navigation on the deployed page"
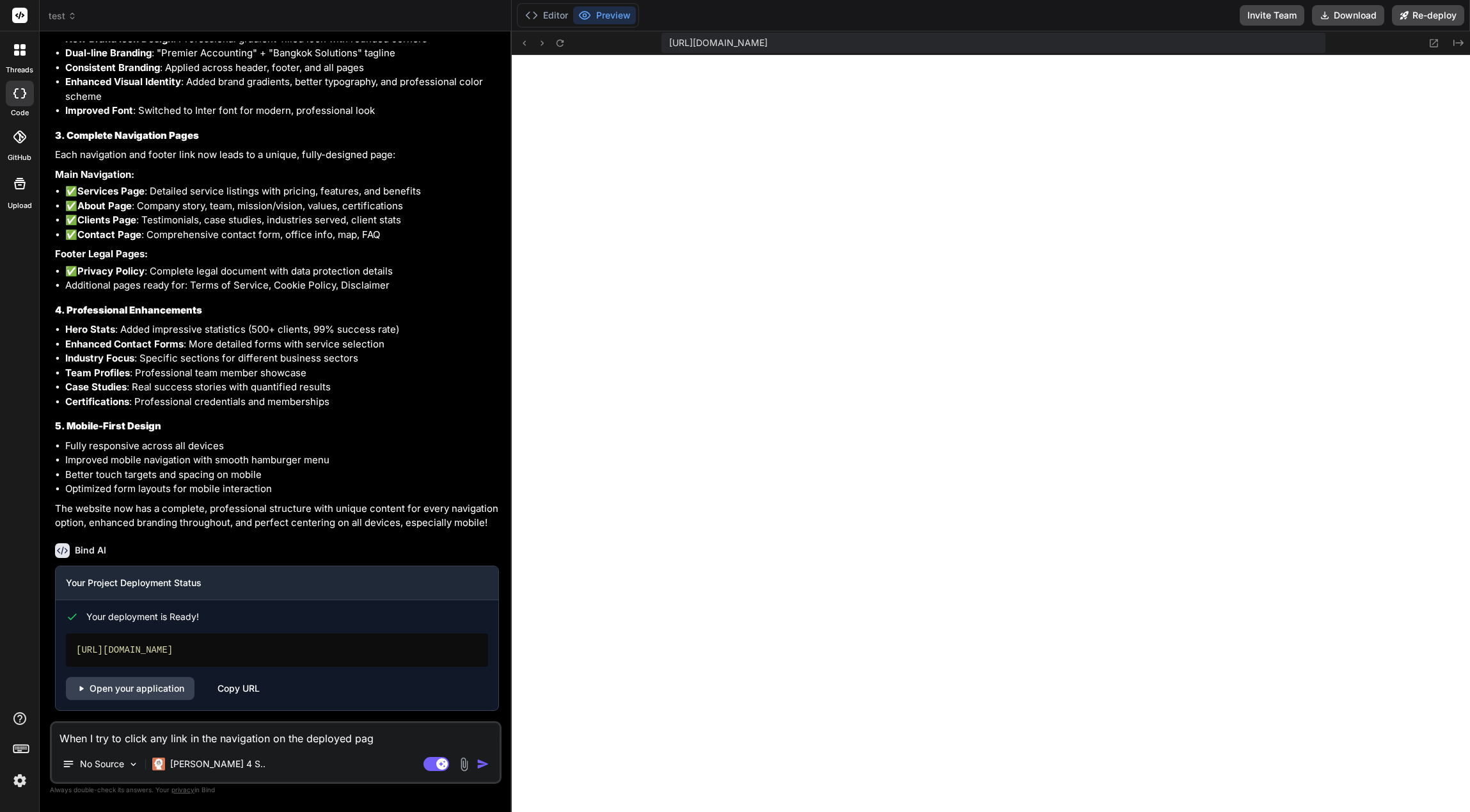
type textarea "x"
type textarea "When I try to click any link in the navigation on the deployed page"
type textarea "x"
type textarea "When I try to click any link in the navigation on the deployed page i"
type textarea "x"
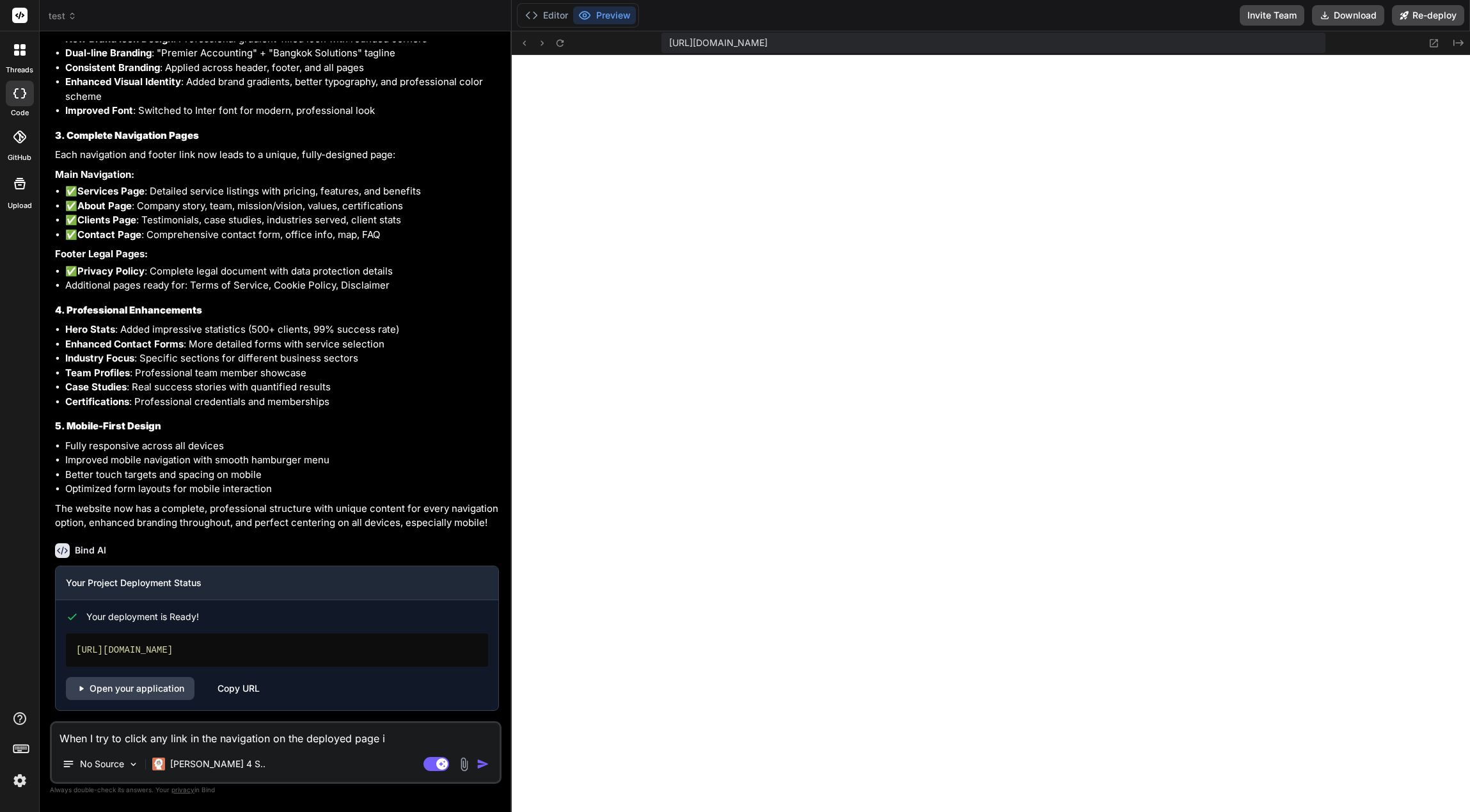
type textarea "When I try to click any link in the navigation on the deployed page"
type textarea "x"
type textarea "When I try to click any link in the navigation on the deployed page I"
type textarea "x"
type textarea "When I try to click any link in the navigation on the deployed page I"
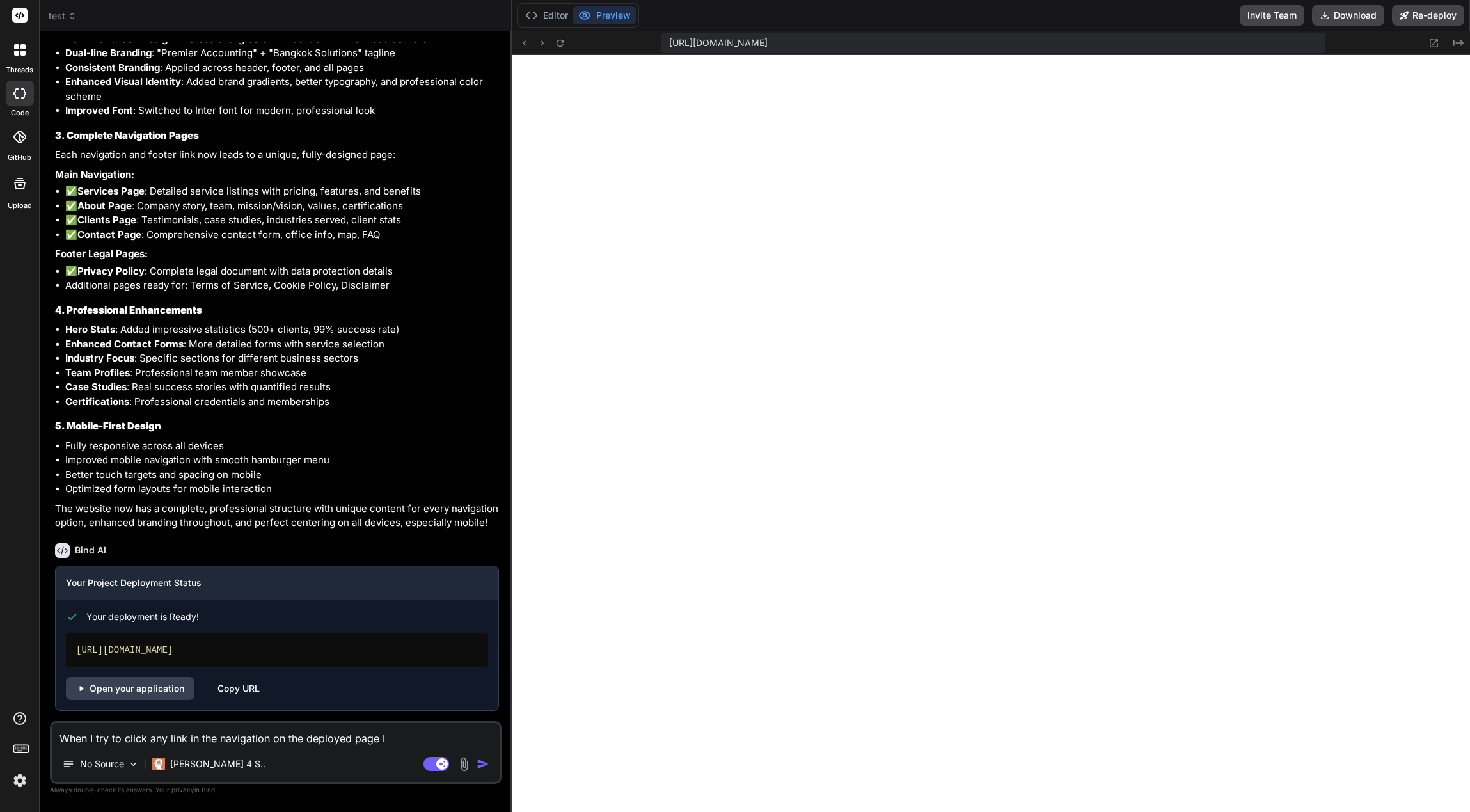
type textarea "x"
type textarea "When I try to click any link in the navigation on the deployed page I g"
type textarea "x"
type textarea "When I try to click any link in the navigation on the deployed page I ge"
type textarea "x"
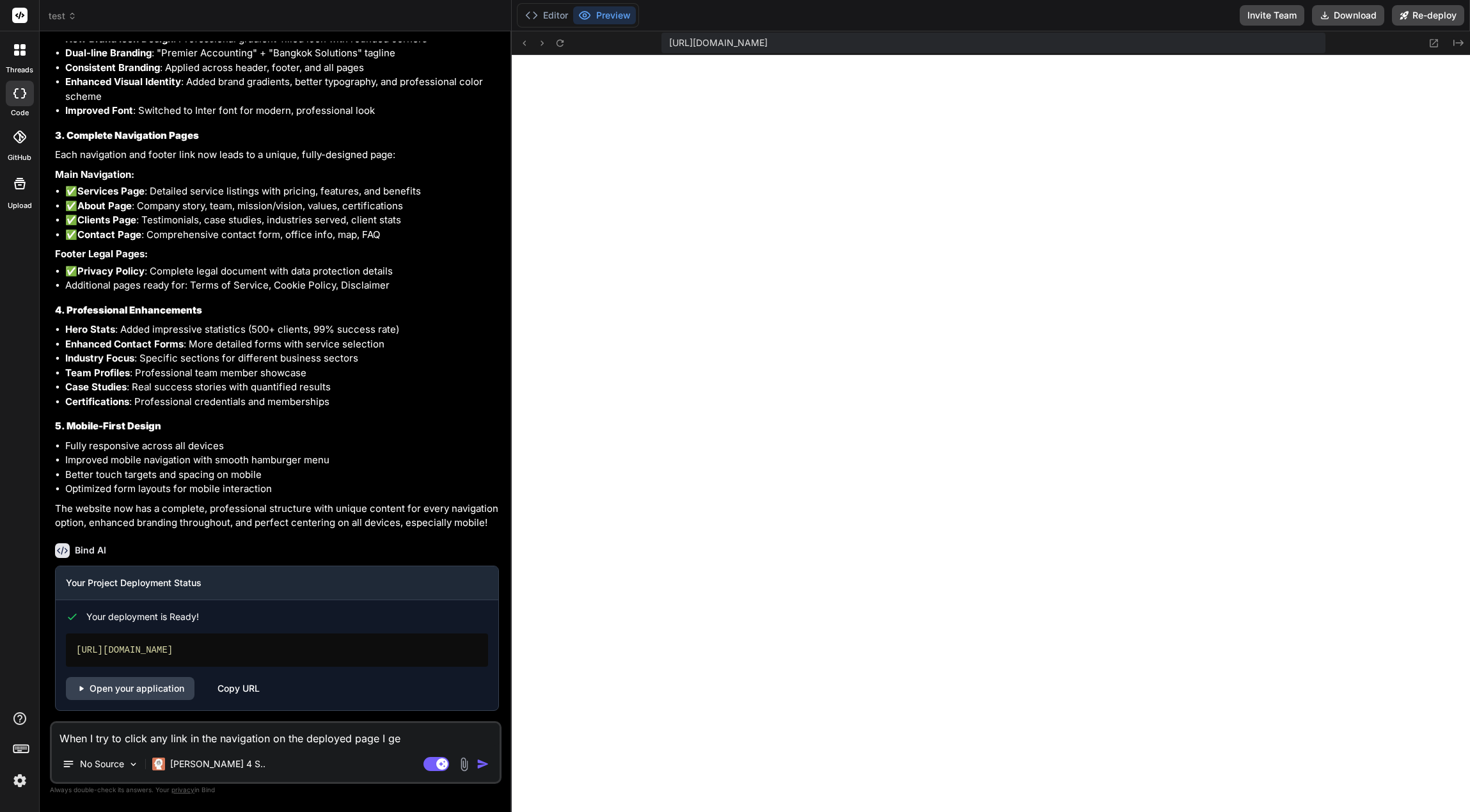
type textarea "When I try to click any link in the navigation on the deployed page I get"
type textarea "x"
type textarea "When I try to click any link in the navigation on the deployed page I get"
type textarea "x"
type textarea "When I try to click any link in the navigation on the deployed page I get t"
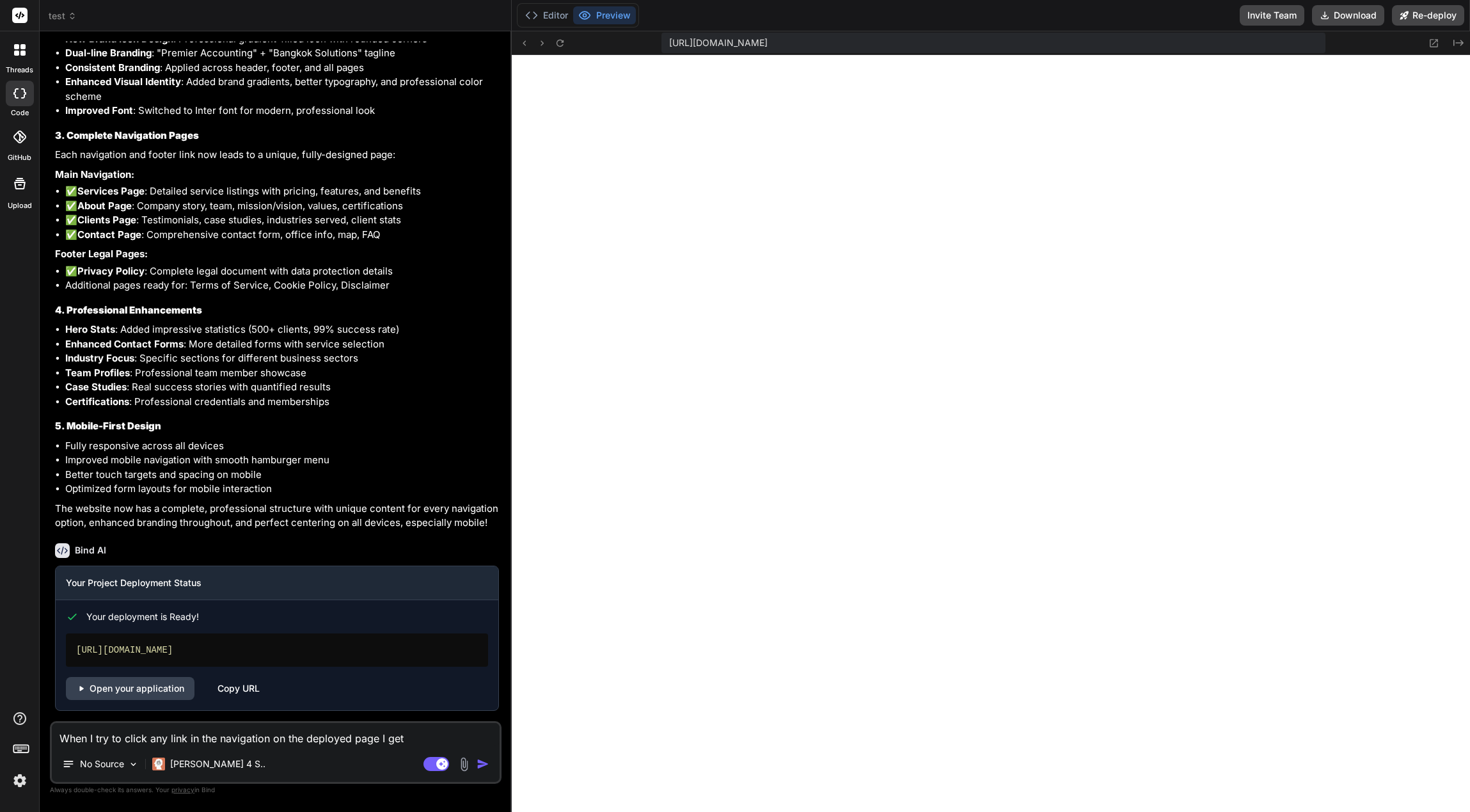
type textarea "x"
type textarea "When I try to click any link in the navigation on the deployed page I get th"
type textarea "x"
type textarea "When I try to click any link in the navigation on the deployed page I get thi"
type textarea "x"
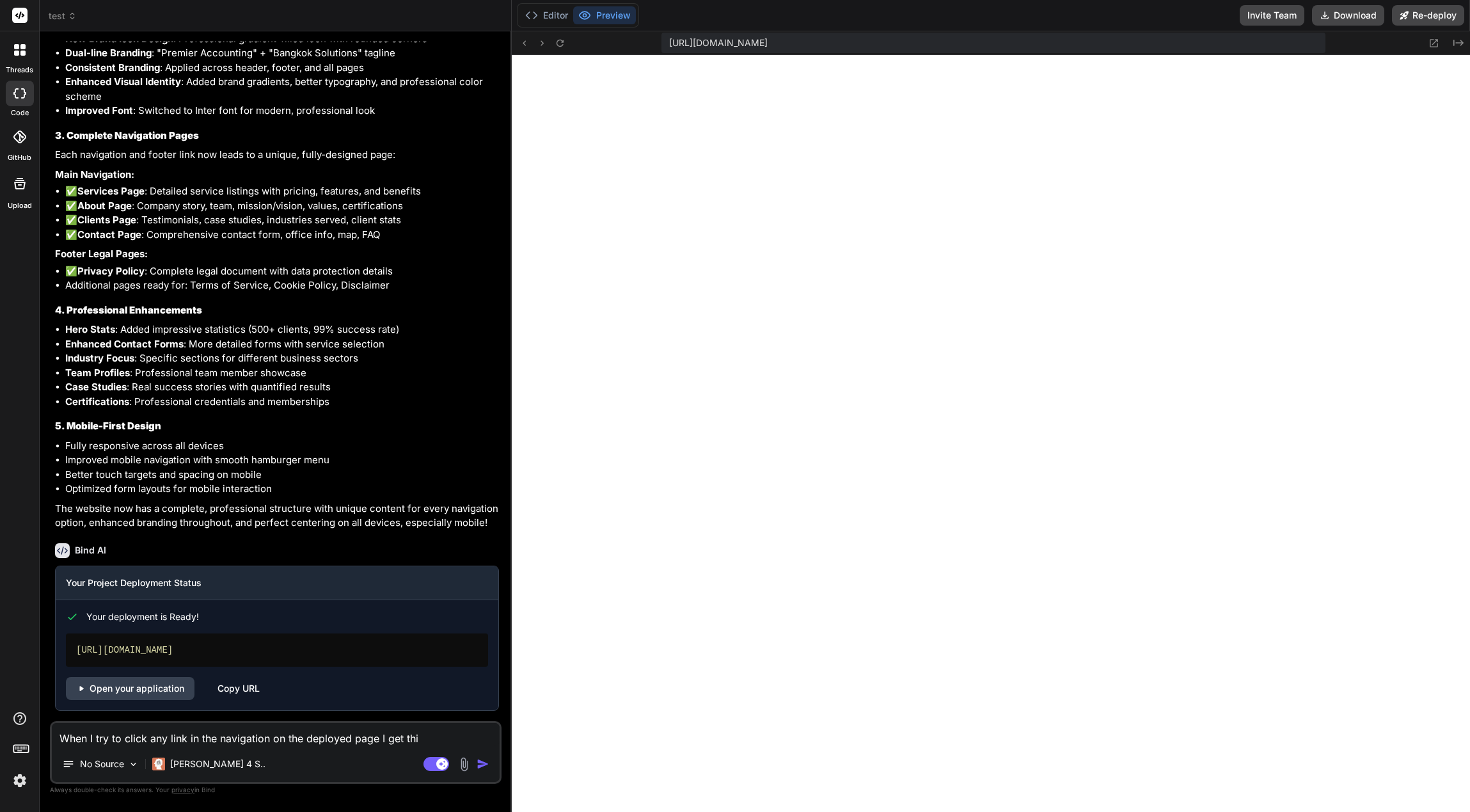
type textarea "When I try to click any link in the navigation on the deployed page I get this"
type textarea "x"
type textarea "When I try to click any link in the navigation on the deployed page I get this"
type textarea "x"
type textarea "When I try to click any link in the navigation on the deployed page I get this e"
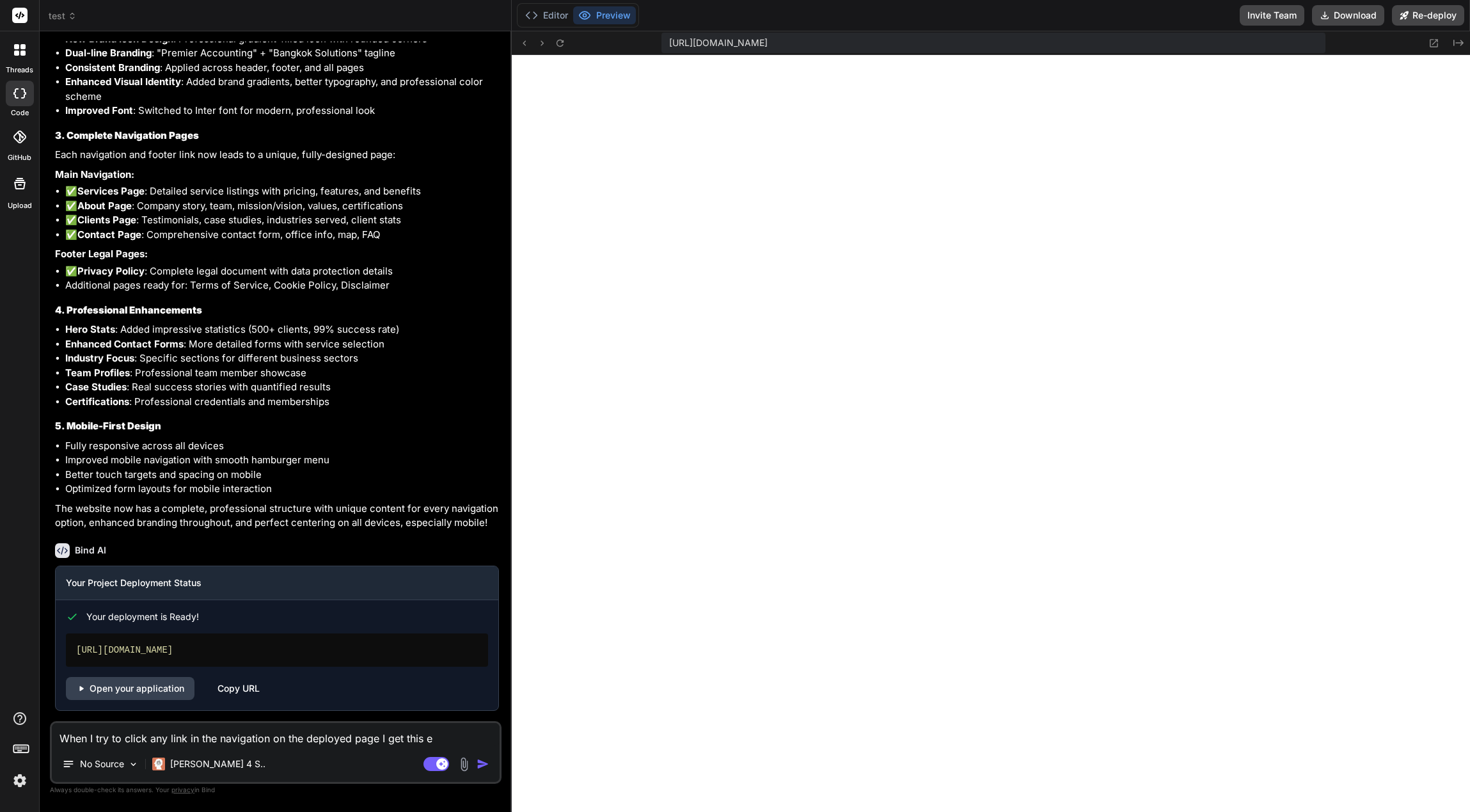
type textarea "x"
type textarea "When I try to click any link in the navigation on the deployed page I get this …"
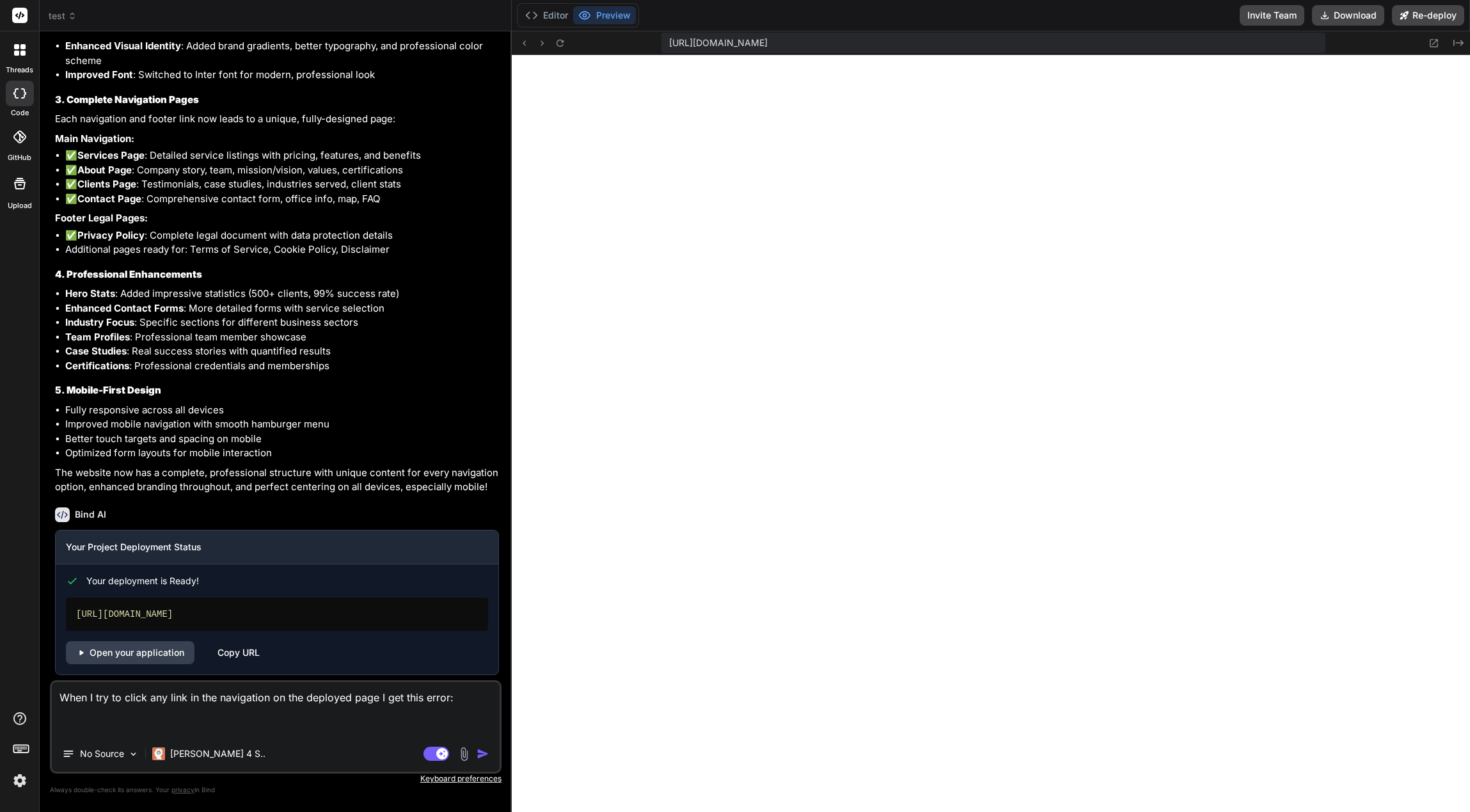
paste textarea "404: NOT_FOUND Code: NOT_FOUND ID: arn1::rwjgl-1757236820337-b59010ac2364 Read …"
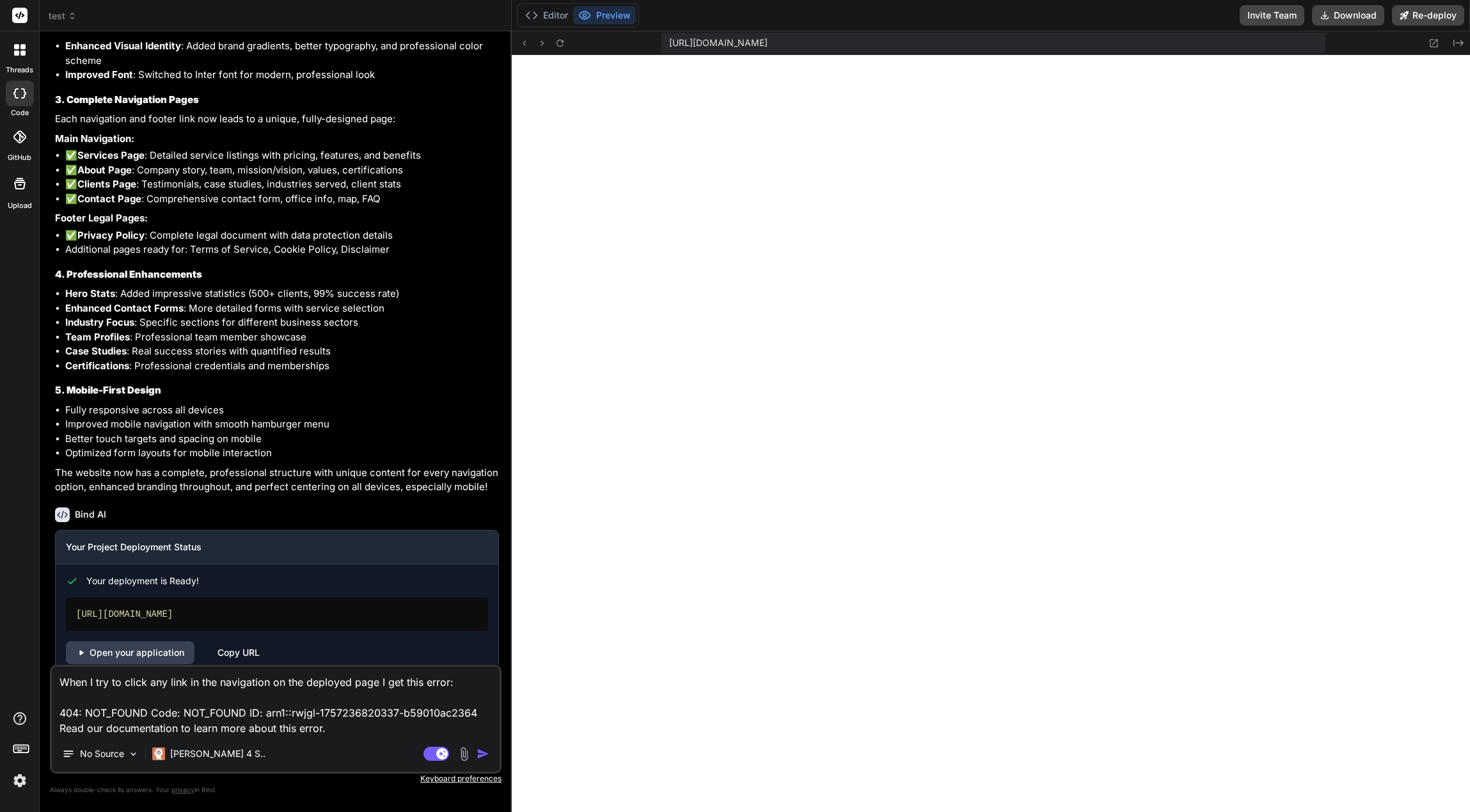
click at [135, 683] on textarea "When I try to click any link in the navigation on the deployed page I get this …" at bounding box center [276, 701] width 448 height 69
click at [135, 693] on textarea "When I try to click any link in the navigation on the deployed page I get this …" at bounding box center [276, 701] width 448 height 69
click at [345, 724] on textarea "When I try to click any link in the navigation on the deployed page I get this …" at bounding box center [276, 701] width 448 height 69
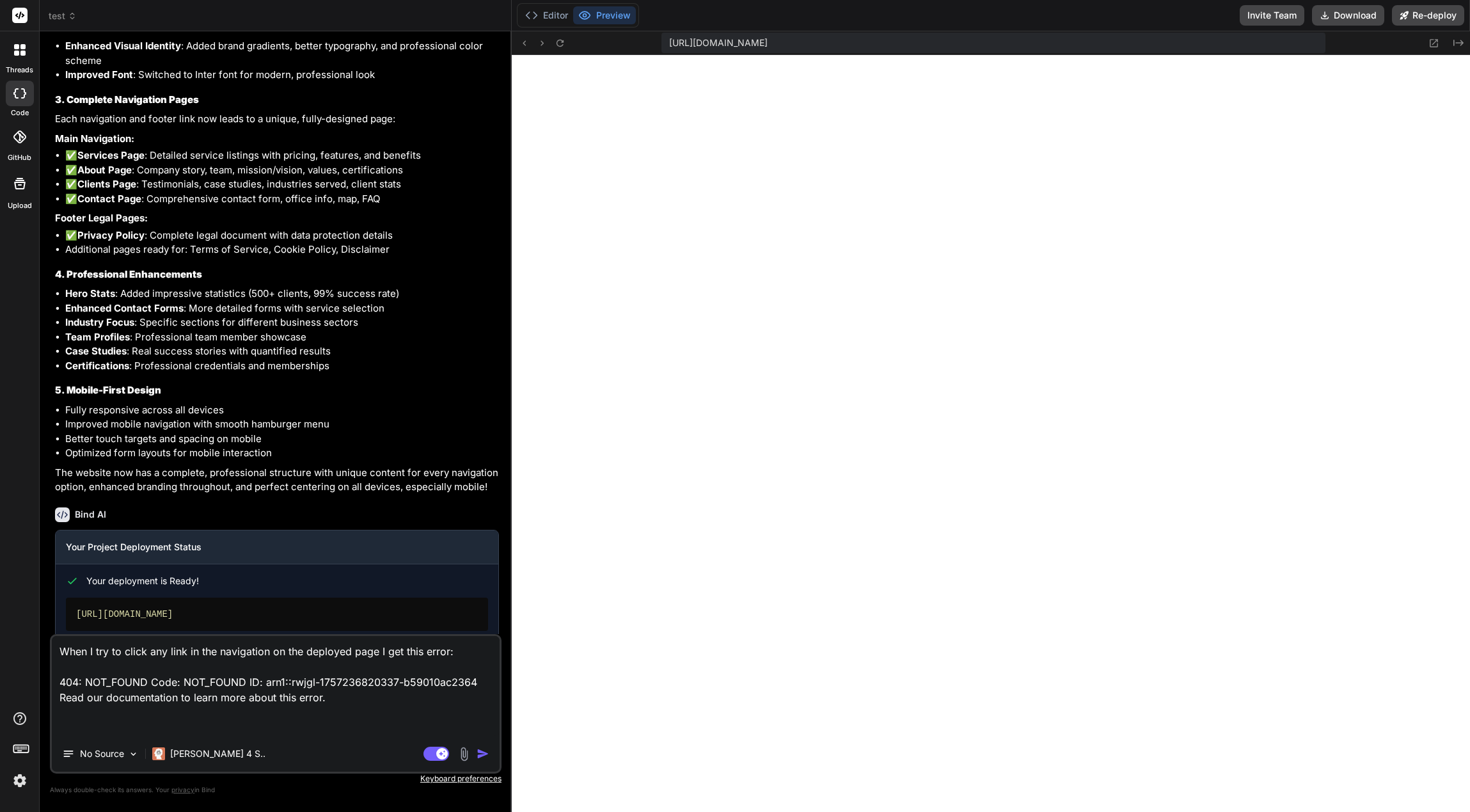
paste textarea "https://test-getbind.vercel.app/services.html"
click at [444, 753] on rect at bounding box center [442, 754] width 11 height 11
click at [480, 754] on img "button" at bounding box center [484, 754] width 13 height 13
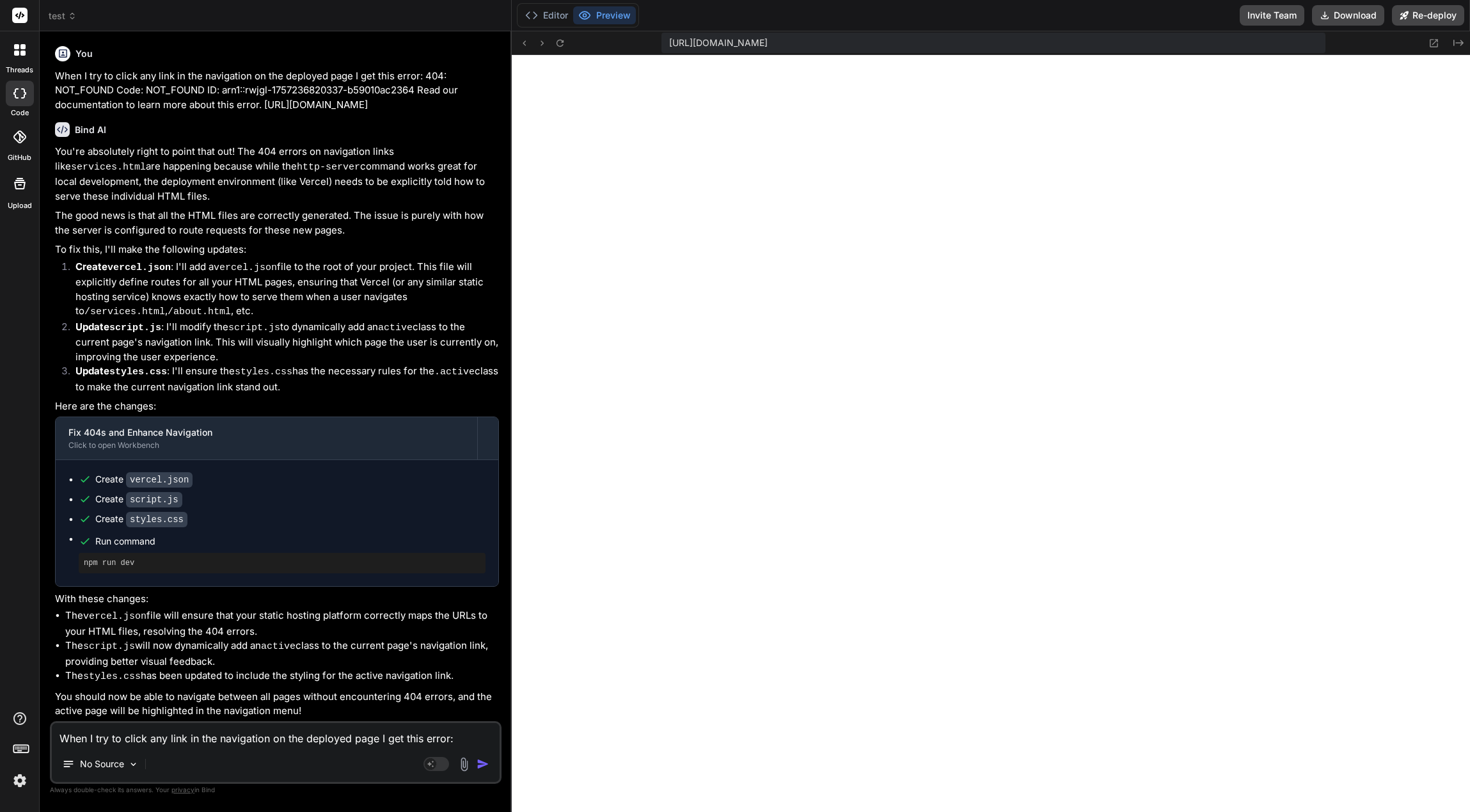
scroll to position [818, 0]
click at [526, 44] on icon at bounding box center [524, 44] width 11 height 11
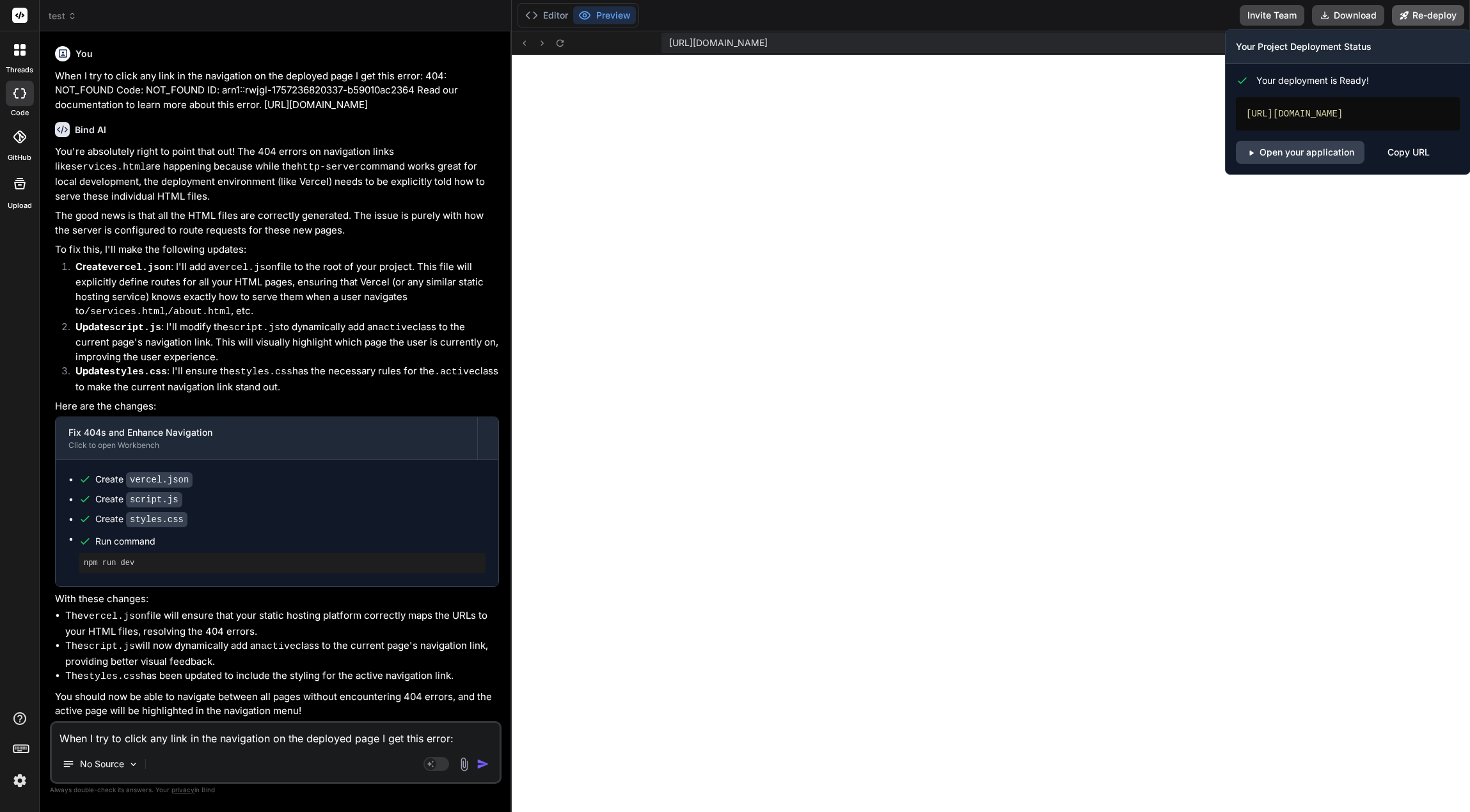
click at [1423, 18] on button "Re-deploy" at bounding box center [1428, 16] width 72 height 20
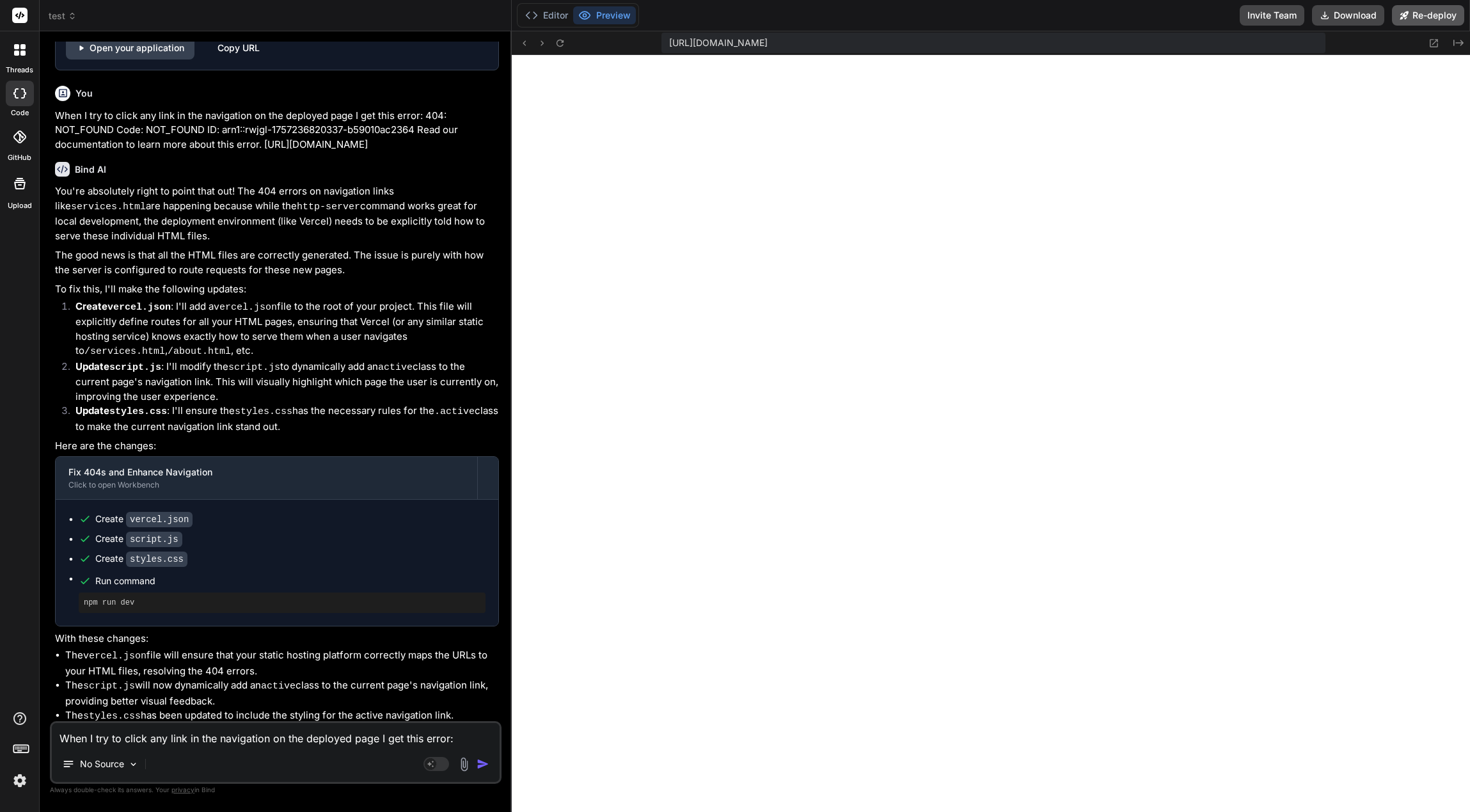
scroll to position [2754, 0]
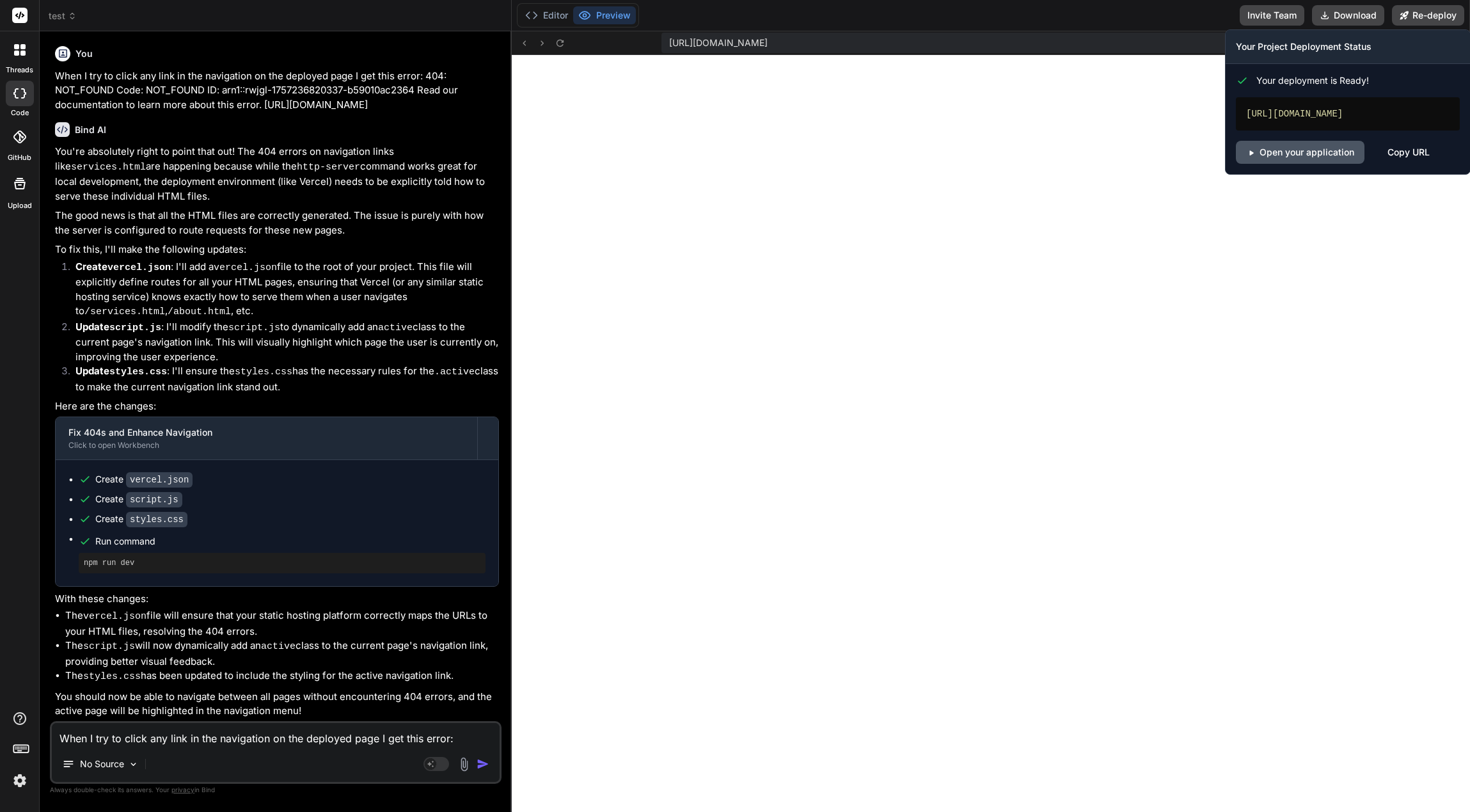
click at [1346, 149] on link "Open your application" at bounding box center [1300, 152] width 129 height 23
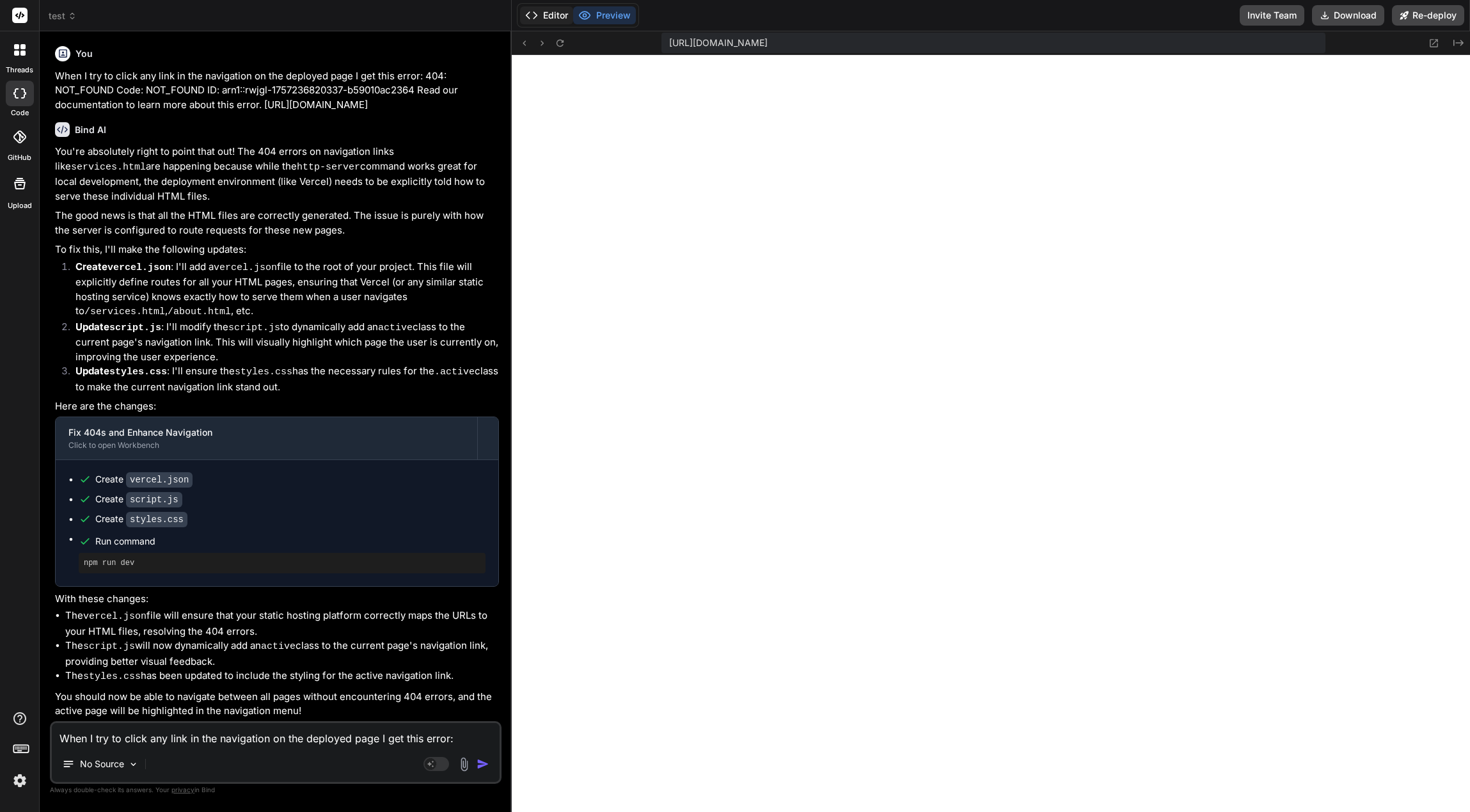
click at [547, 22] on button "Editor" at bounding box center [546, 15] width 53 height 18
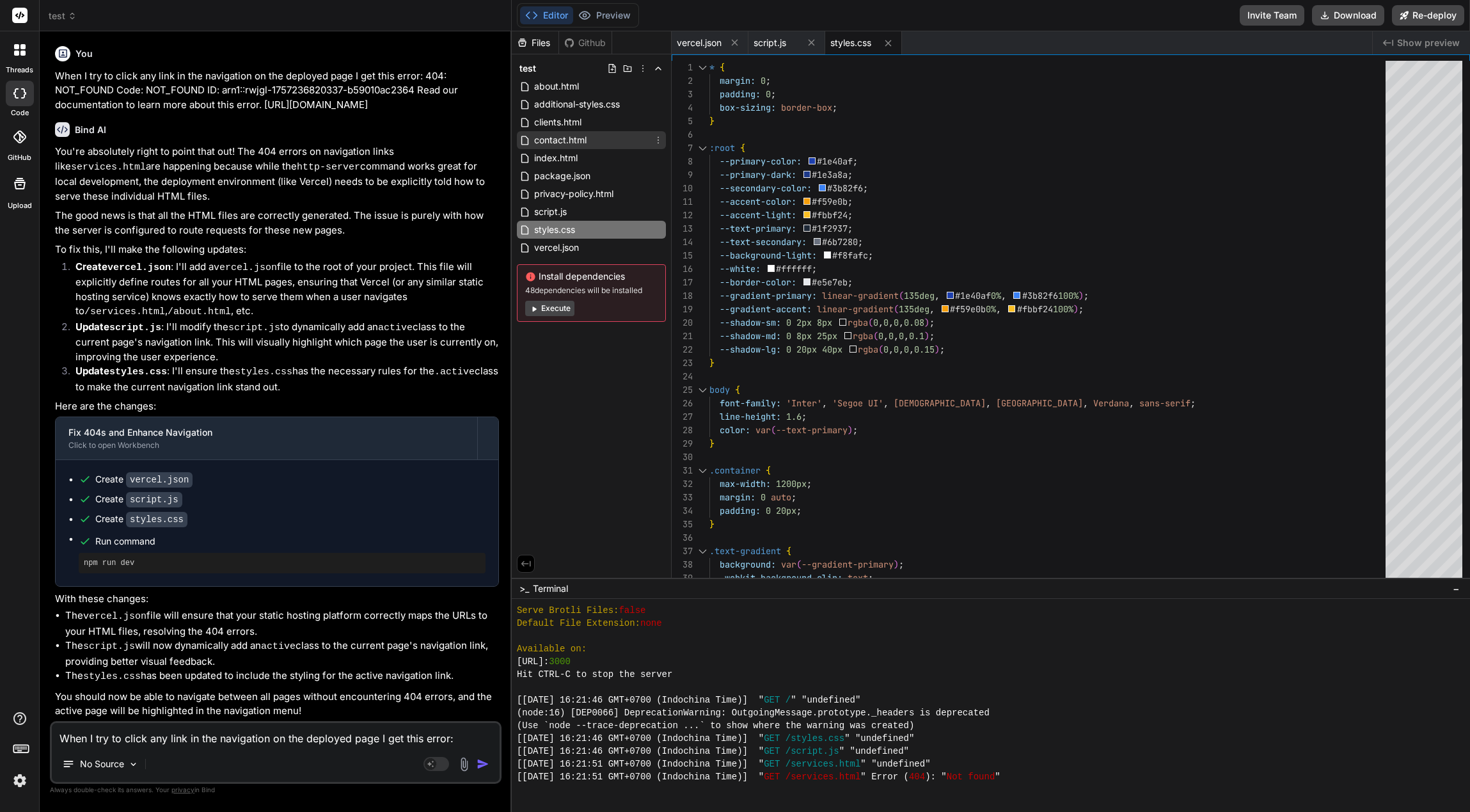
click at [580, 139] on span "contact.html" at bounding box center [560, 140] width 55 height 16
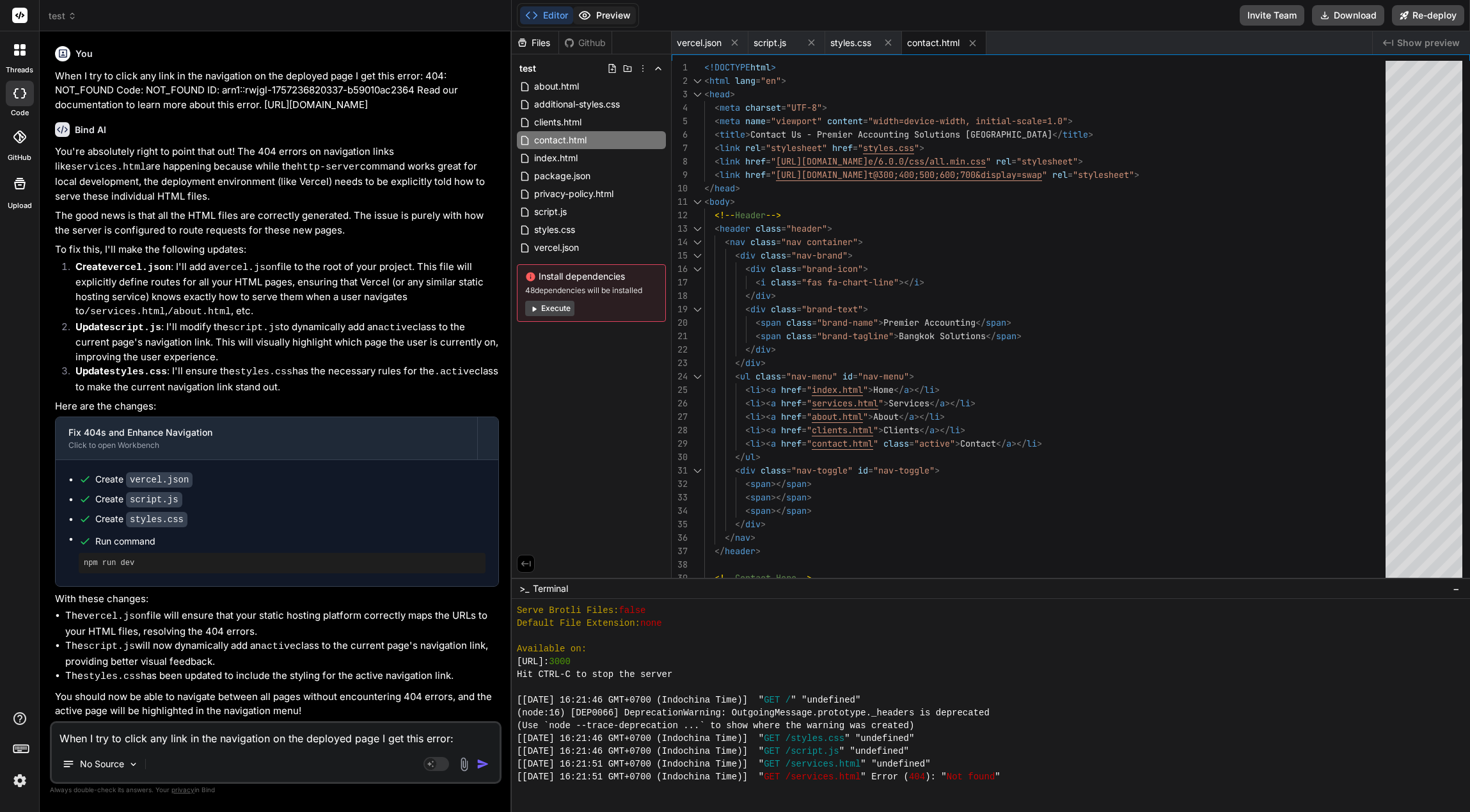
click at [612, 21] on button "Preview" at bounding box center [605, 15] width 63 height 18
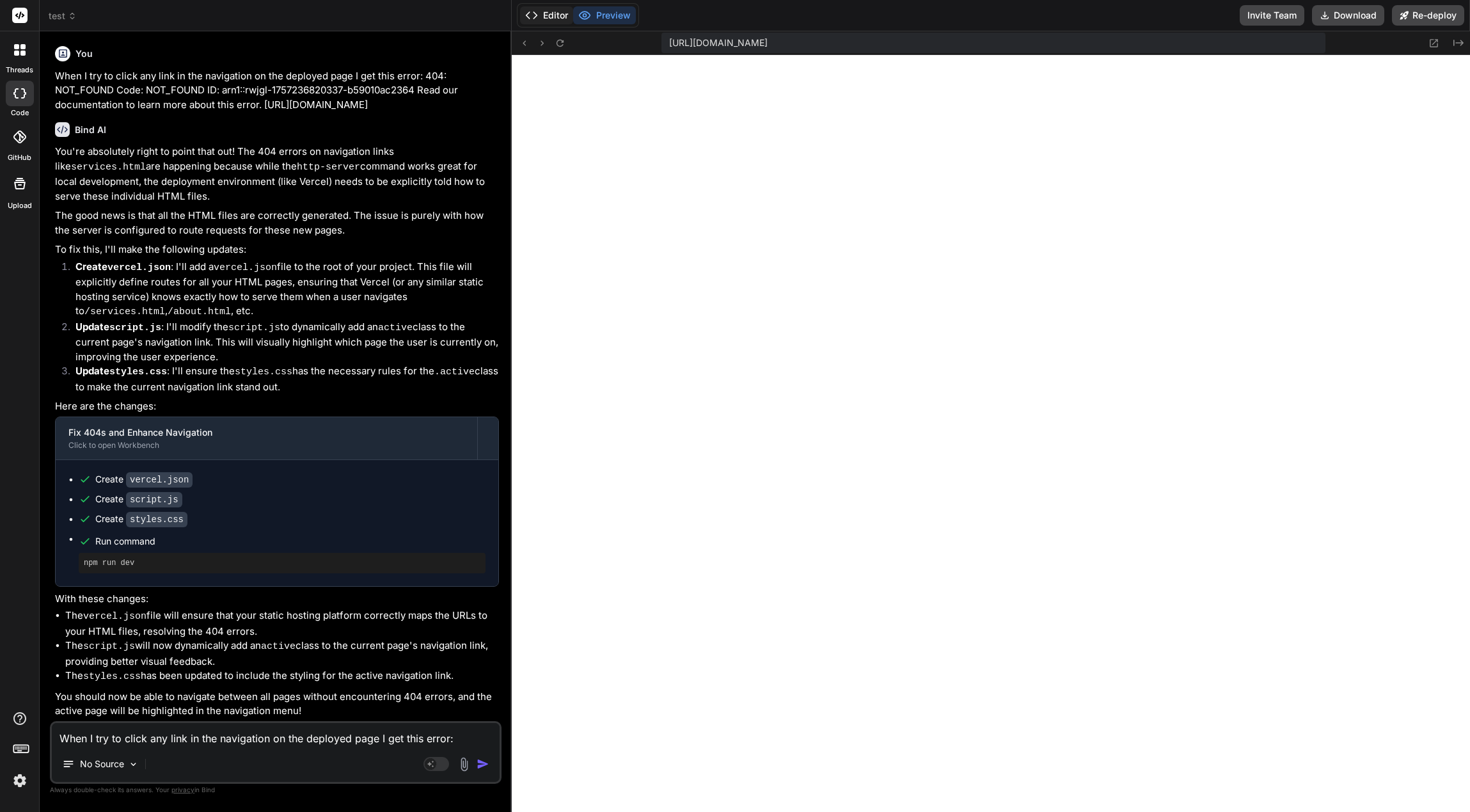
click at [556, 20] on button "Editor" at bounding box center [546, 15] width 53 height 18
